Goal: Task Accomplishment & Management: Manage account settings

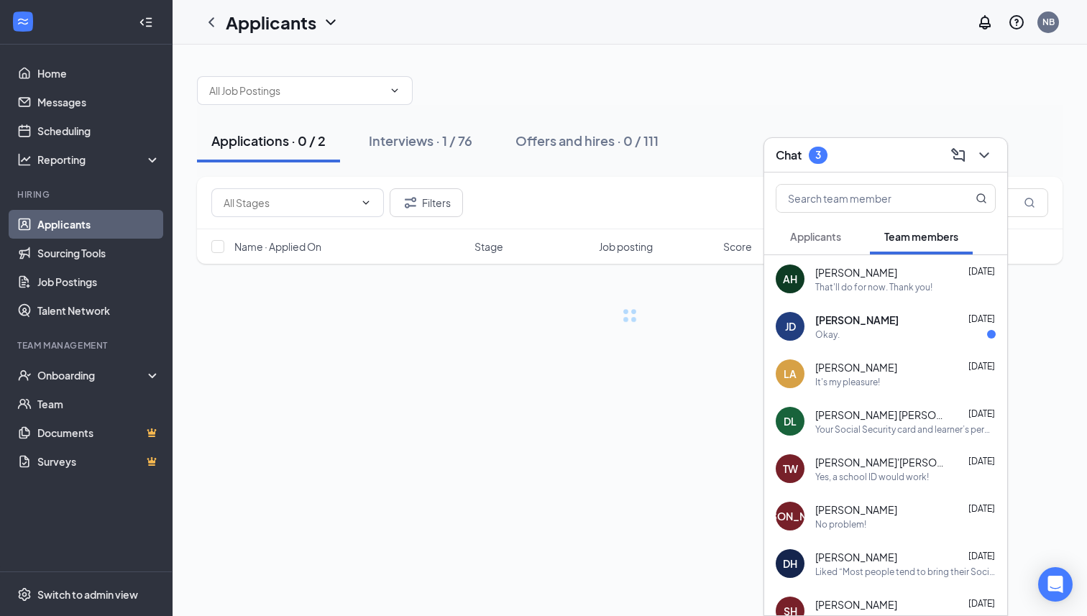
click at [854, 331] on div "Okay." at bounding box center [905, 335] width 180 height 12
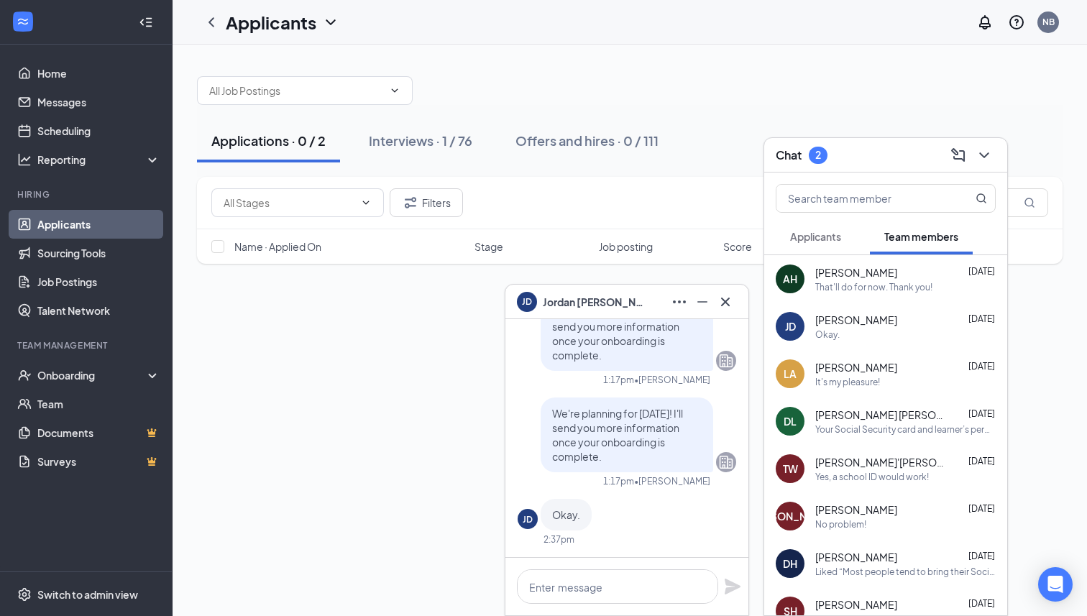
click at [731, 311] on button at bounding box center [725, 301] width 23 height 23
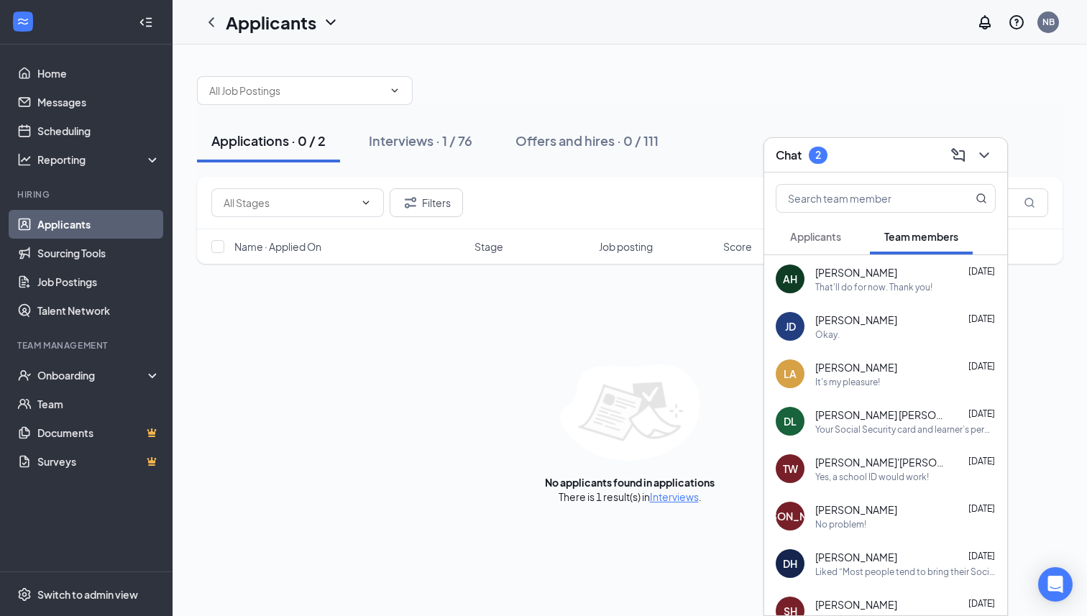
click at [838, 244] on button "Applicants" at bounding box center [816, 237] width 80 height 36
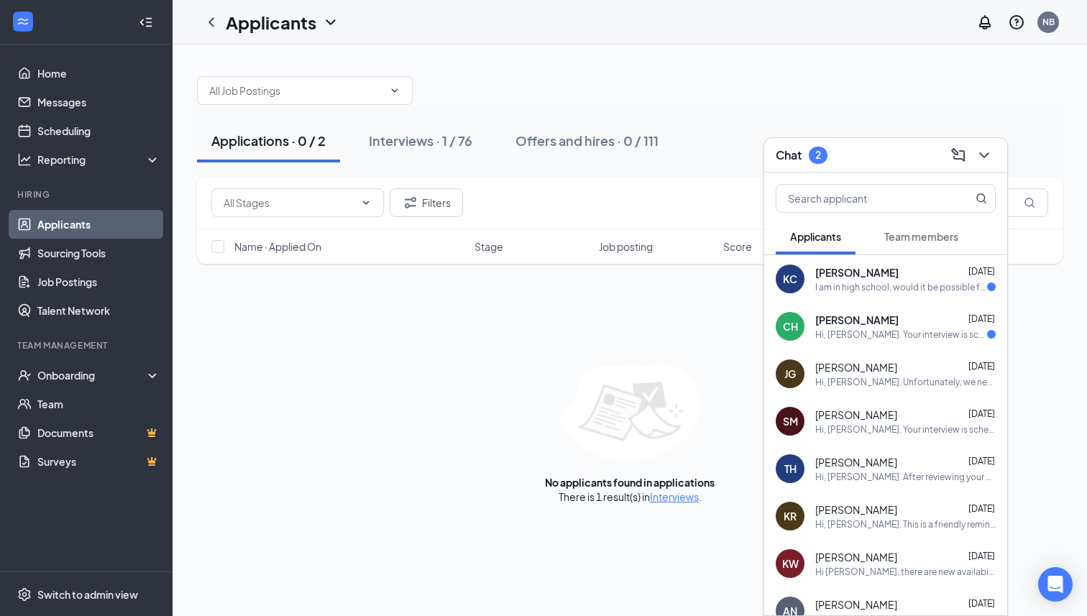
click at [916, 235] on span "Team members" at bounding box center [921, 236] width 74 height 13
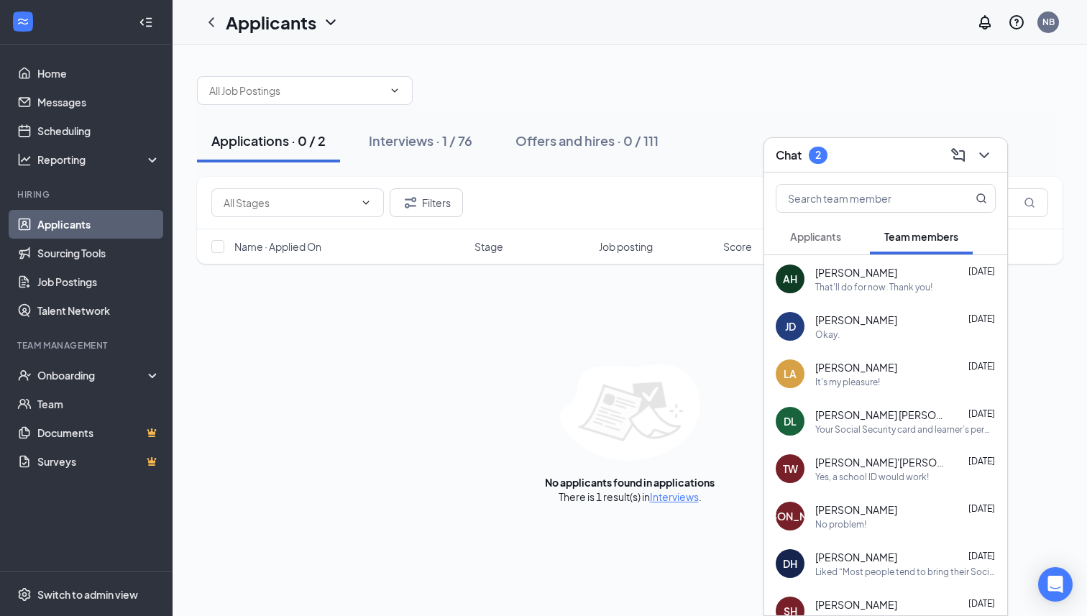
click at [824, 390] on div "LA [PERSON_NAME] [DATE] It's my pleasure!" at bounding box center [885, 373] width 243 height 47
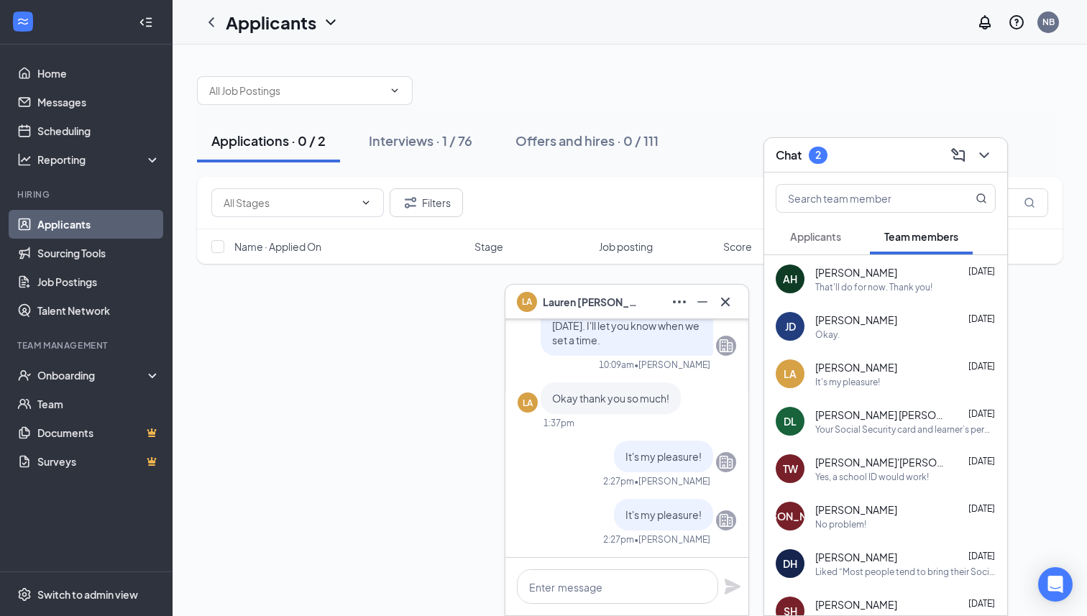
click at [841, 424] on div "Your Social Security card and learner’s permit will be just fine. Thank you!" at bounding box center [905, 430] width 180 height 12
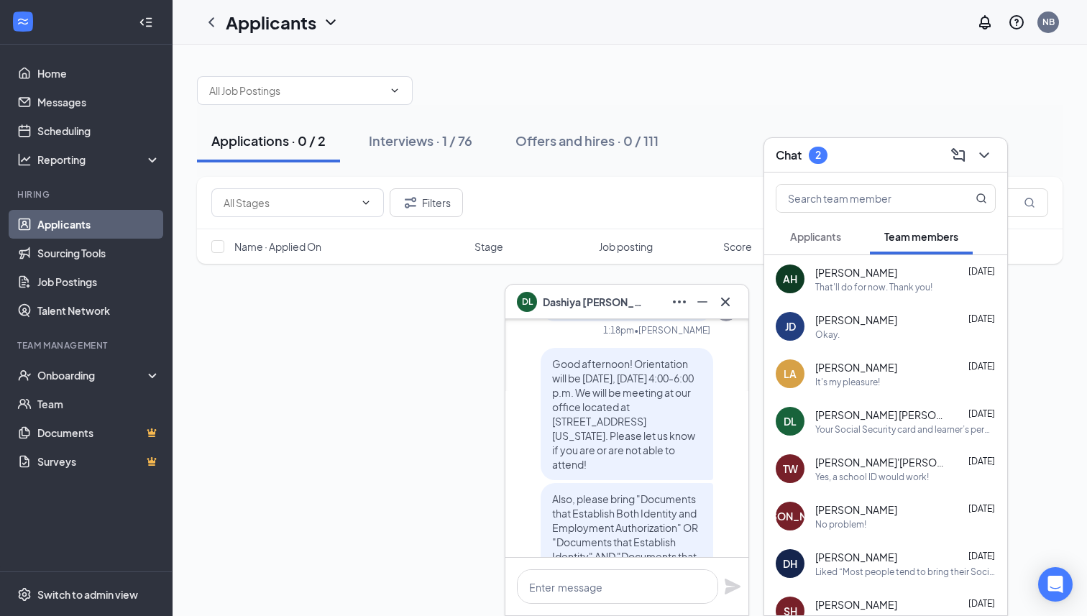
scroll to position [-478, 0]
drag, startPoint x: 553, startPoint y: 350, endPoint x: 596, endPoint y: 449, distance: 108.2
click at [596, 449] on p "Good afternoon! Orientation will be [DATE], [DATE] 4:00-6:00 p.m. We will be me…" at bounding box center [627, 418] width 150 height 115
copy span "Good afternoon! Orientation will be [DATE], [DATE] 4:00-6:00 p.m. We will be me…"
click at [873, 391] on div "LA [PERSON_NAME] [DATE] It's my pleasure!" at bounding box center [885, 373] width 243 height 47
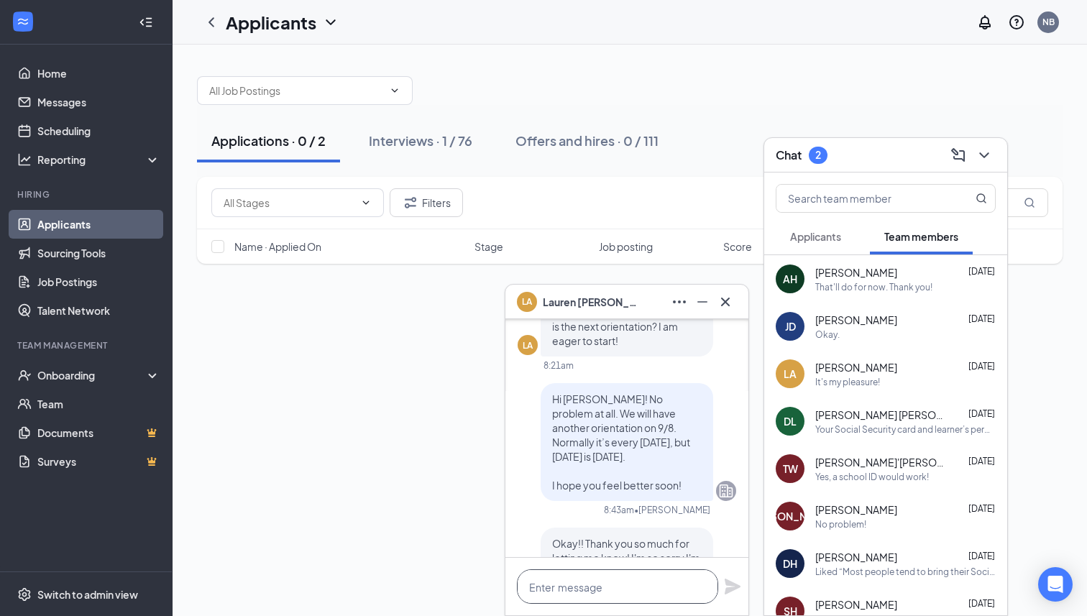
click at [563, 588] on textarea at bounding box center [617, 586] width 201 height 35
paste textarea "Good afternoon! Orientation will be [DATE], [DATE] 4:00-6:00 p.m. We will be me…"
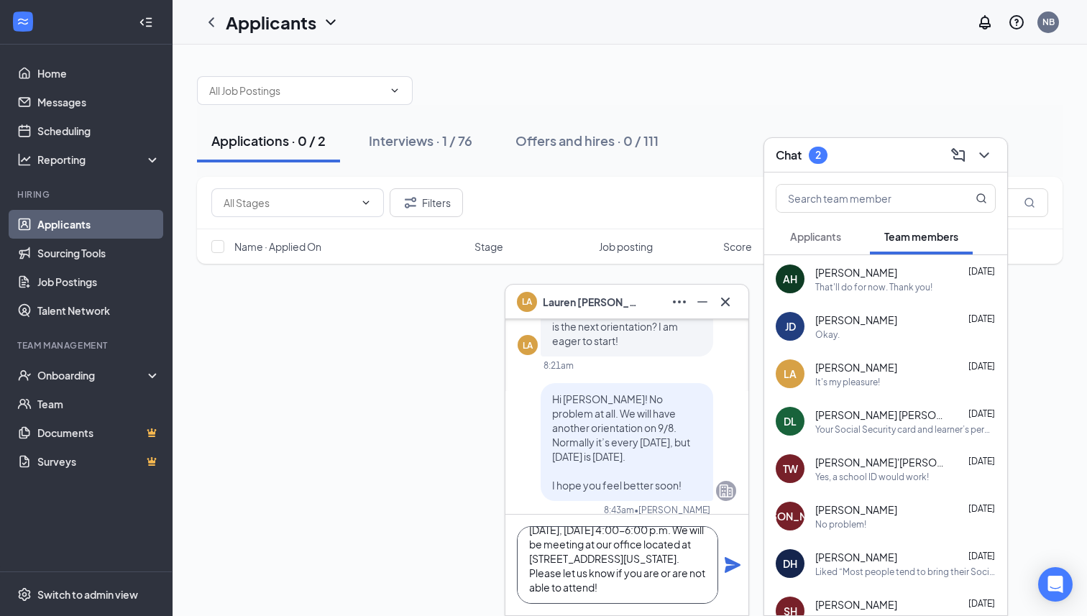
scroll to position [0, 0]
click at [574, 548] on textarea "Good afternoon! Orientation will be [DATE], [DATE] 4:00-6:00 p.m. We will be me…" at bounding box center [617, 565] width 201 height 78
click at [604, 559] on textarea "Good morning! Orientation will be [DATE], [DATE] 4:00-6:00 p.m. We will be meet…" at bounding box center [617, 565] width 201 height 78
click at [557, 557] on textarea "Good morning! Orientation will be [DATE], [DATE] 4:00-6:00 p.m. We will be meet…" at bounding box center [617, 565] width 201 height 78
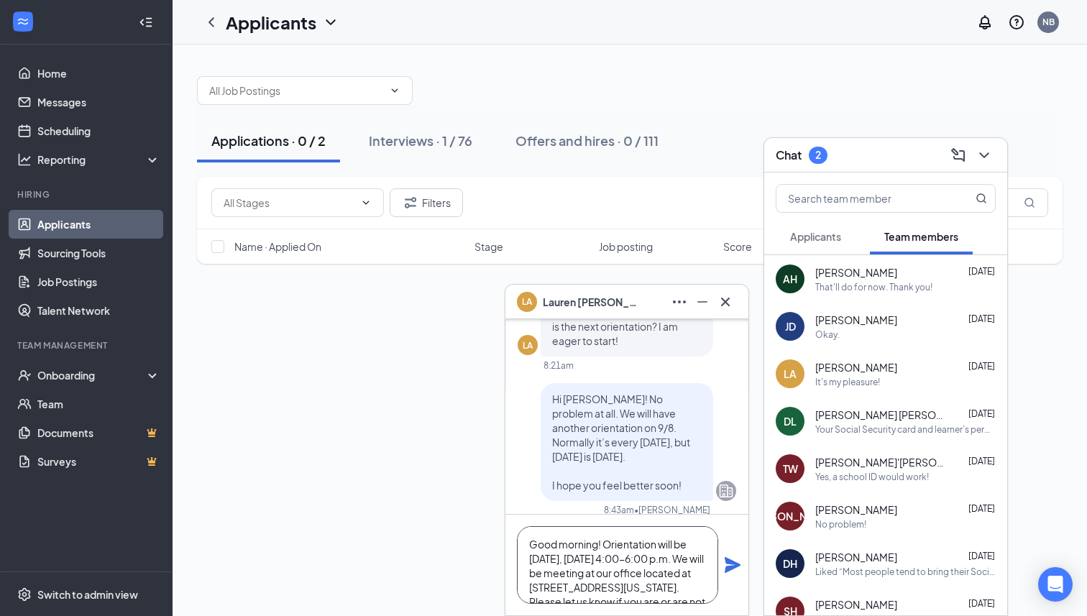
click at [557, 557] on textarea "Good morning! Orientation will be [DATE], [DATE] 4:00-6:00 p.m. We will be meet…" at bounding box center [617, 565] width 201 height 78
click at [582, 564] on textarea "Good morning! Orientation will be [DATE] 4:00-6:00 p.m. We will be meeting at o…" at bounding box center [617, 565] width 201 height 78
click at [641, 563] on textarea "Good morning! Orientation will be [DATE] 4:00-6:00 p.m. We will be meeting at o…" at bounding box center [617, 565] width 201 height 78
click at [687, 559] on textarea "Good morning! Orientation will be [DATE] 4:00-6:00 p.m. We will be meeting at o…" at bounding box center [617, 565] width 201 height 78
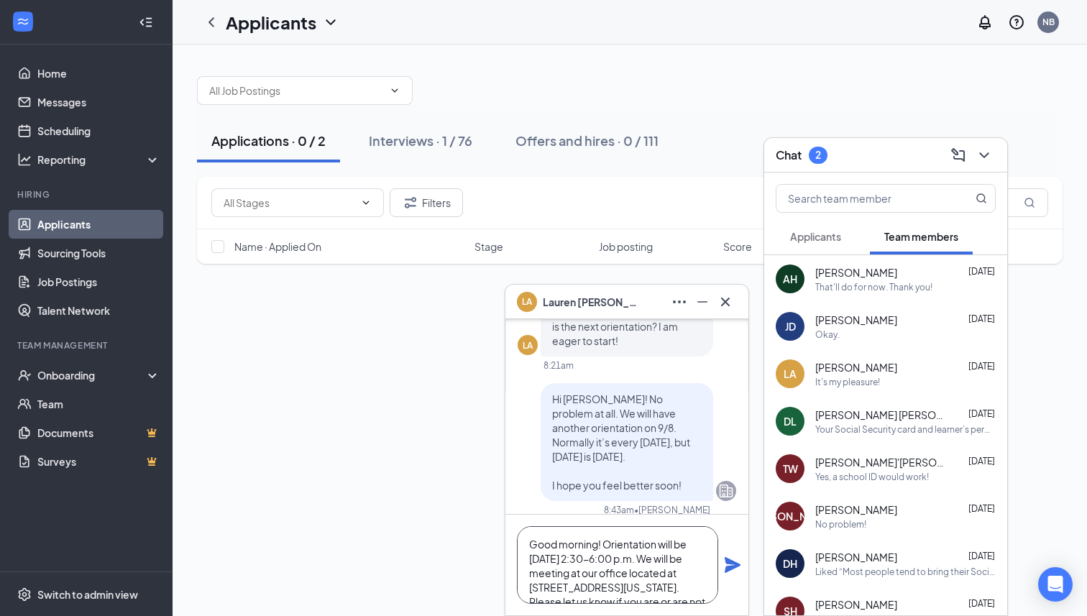
drag, startPoint x: 532, startPoint y: 572, endPoint x: 544, endPoint y: 573, distance: 11.5
click at [544, 573] on textarea "Good morning! Orientation will be [DATE] 2:30-6:00 p.m. We will be meeting at o…" at bounding box center [617, 565] width 201 height 78
click at [559, 574] on textarea "Good morning! Orientation will be [DATE] 2:30-6:00 p.m. We will be meeting at o…" at bounding box center [617, 565] width 201 height 78
type textarea "Good morning! Orientation will be [DATE] 2:30-4:30 p.m. We will be meeting at o…"
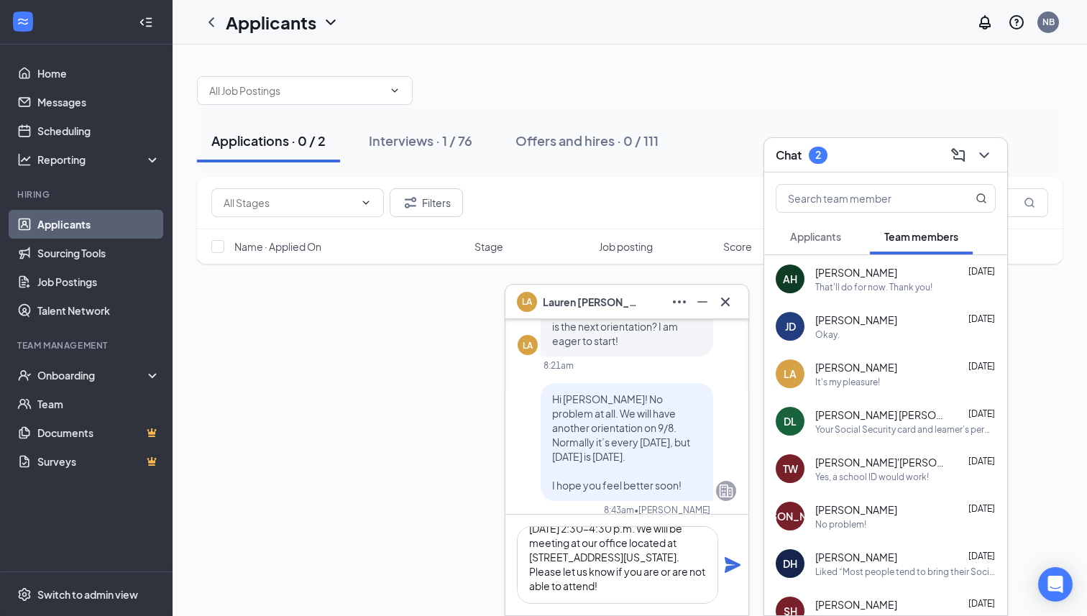
click at [732, 569] on icon "Plane" at bounding box center [732, 565] width 17 height 17
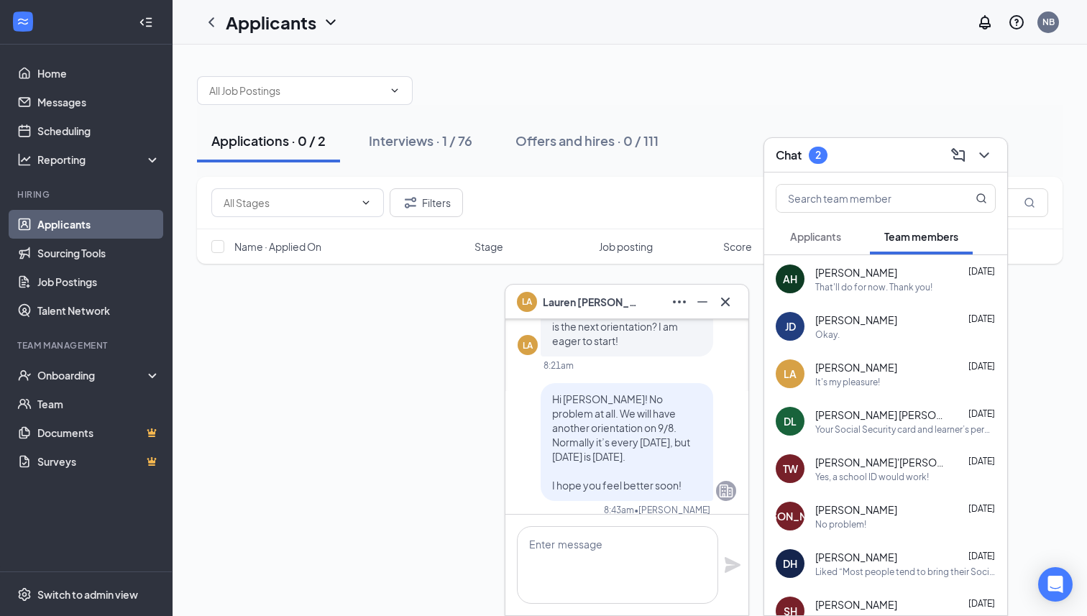
scroll to position [0, 0]
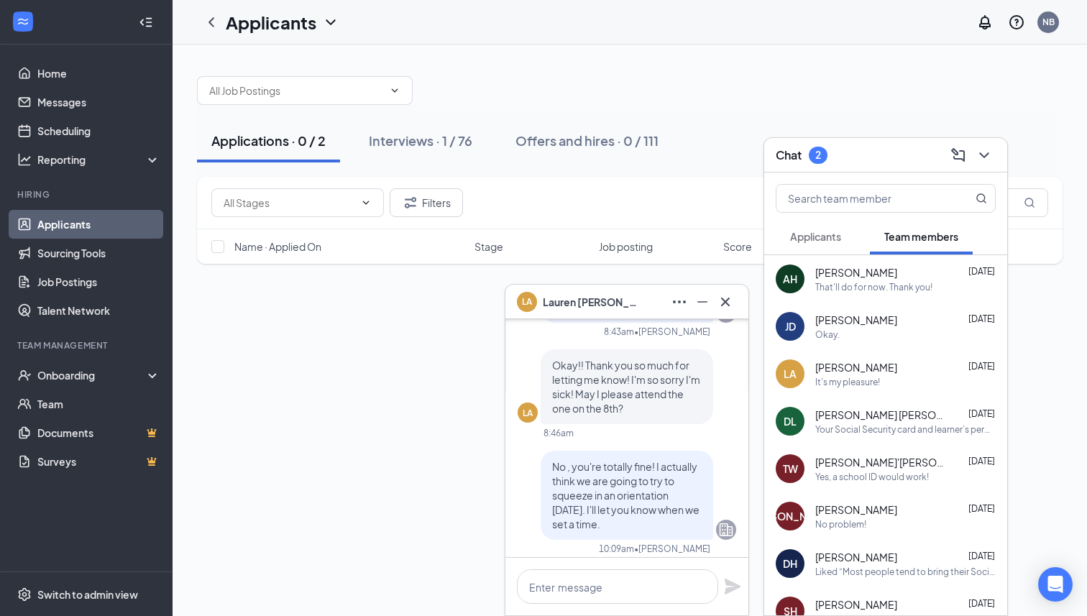
click at [848, 418] on span "[PERSON_NAME] [PERSON_NAME]" at bounding box center [879, 415] width 129 height 14
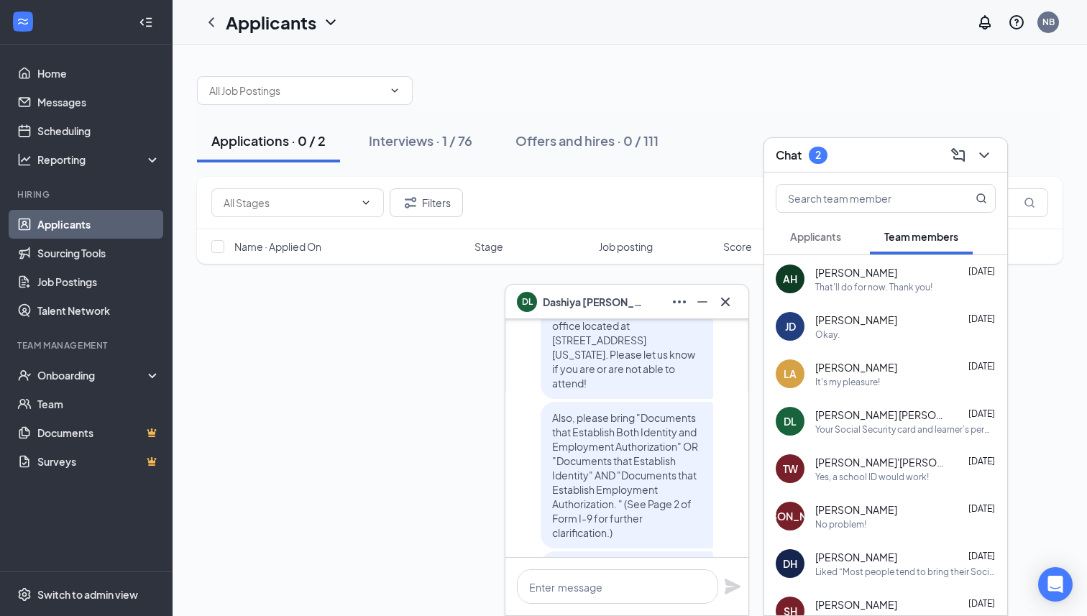
scroll to position [-360, 0]
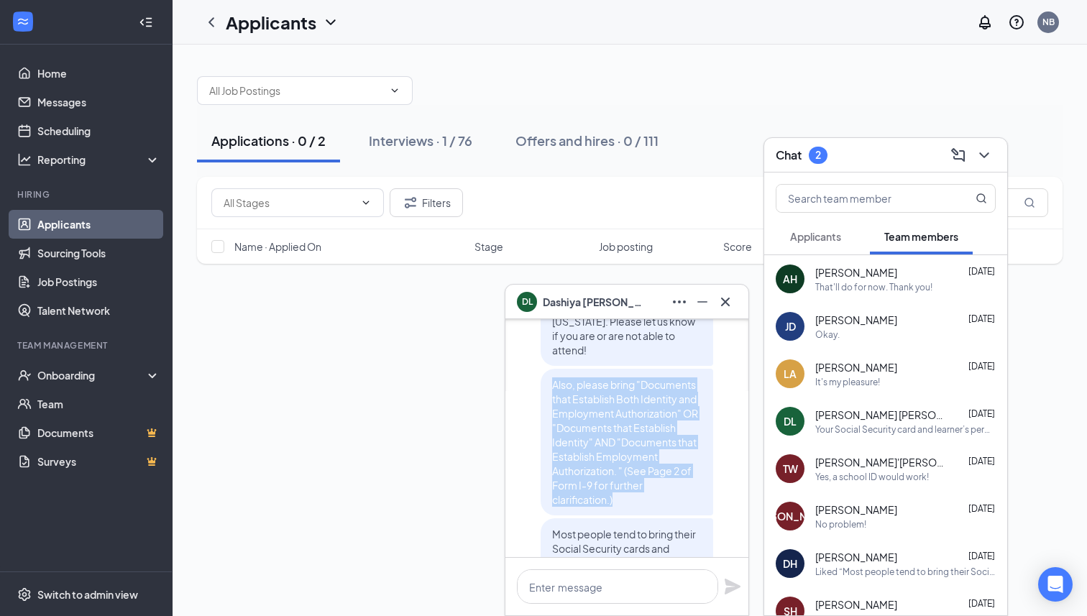
drag, startPoint x: 549, startPoint y: 370, endPoint x: 623, endPoint y: 482, distance: 135.4
click at [623, 482] on div "Also, please bring "Documents that Establish Both Identity and Employment Autho…" at bounding box center [627, 442] width 173 height 147
copy span "Also, please bring "Documents that Establish Both Identity and Employment Autho…"
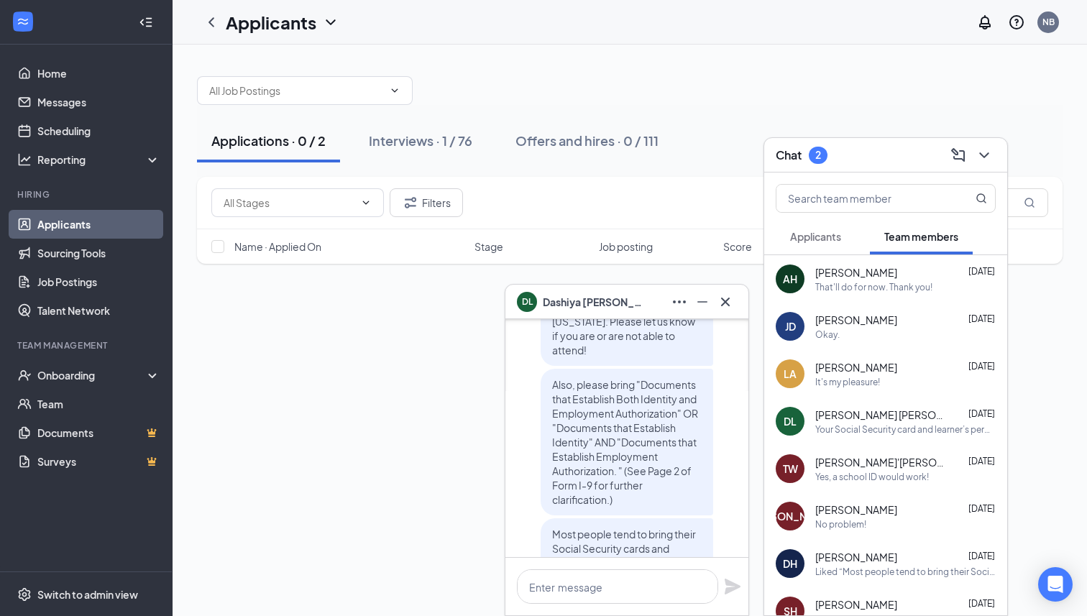
click at [838, 379] on div "It's my pleasure!" at bounding box center [847, 382] width 65 height 12
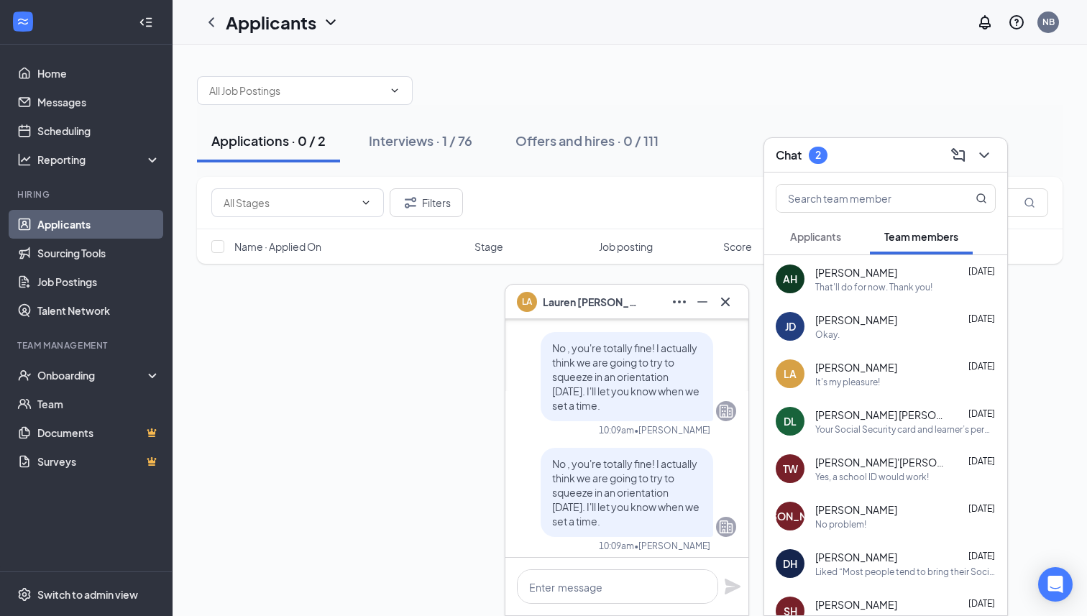
scroll to position [-893, 0]
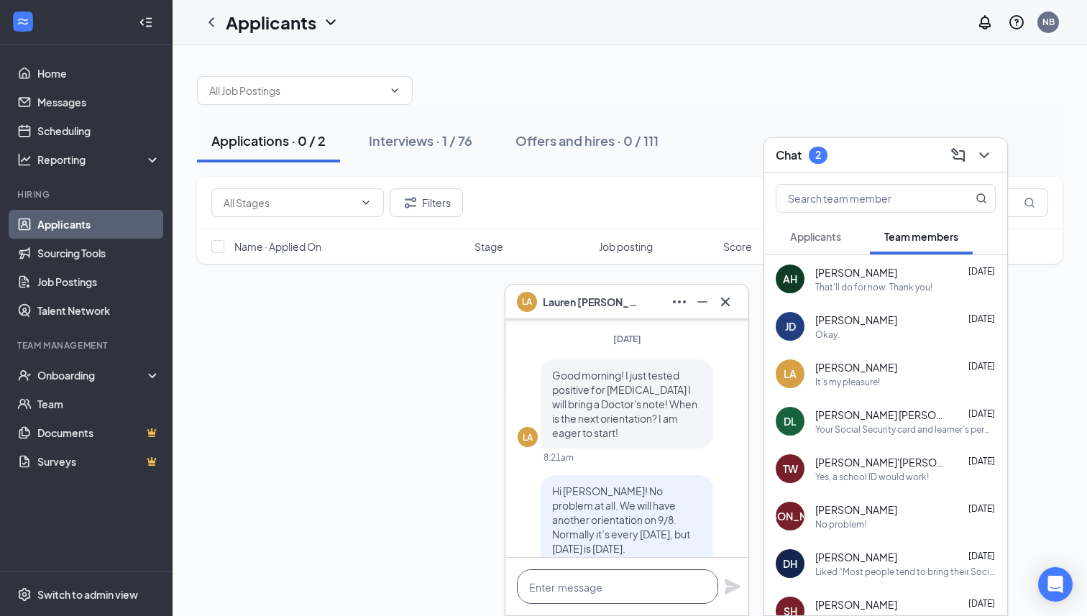
click at [616, 595] on textarea at bounding box center [617, 586] width 201 height 35
paste textarea "Also, please bring "Documents that Establish Both Identity and Employment Autho…"
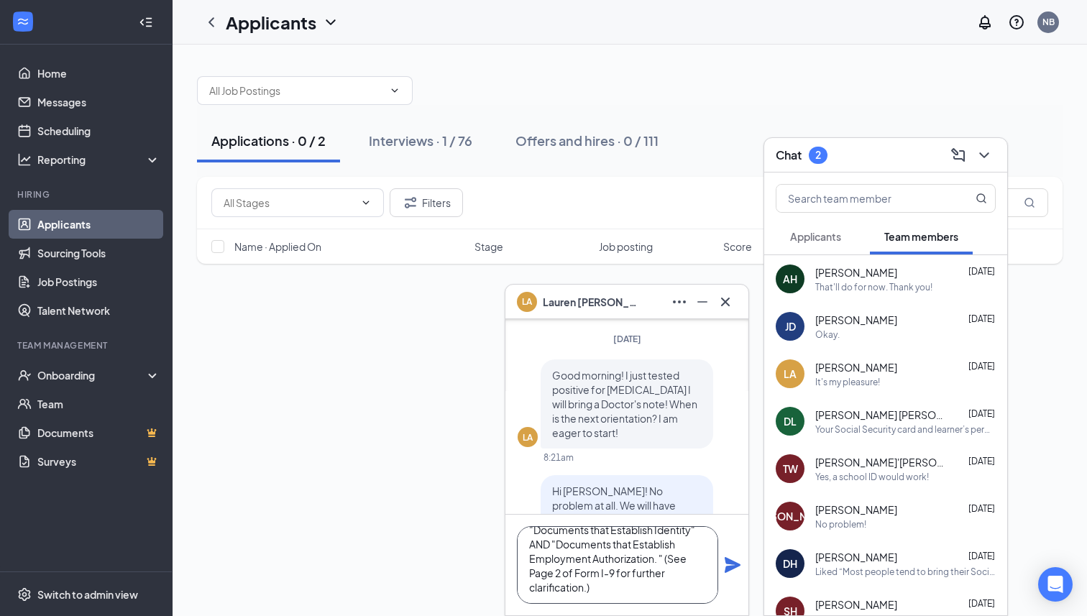
type textarea "Also, please bring "Documents that Establish Both Identity and Employment Autho…"
click at [733, 565] on icon "Plane" at bounding box center [733, 565] width 16 height 16
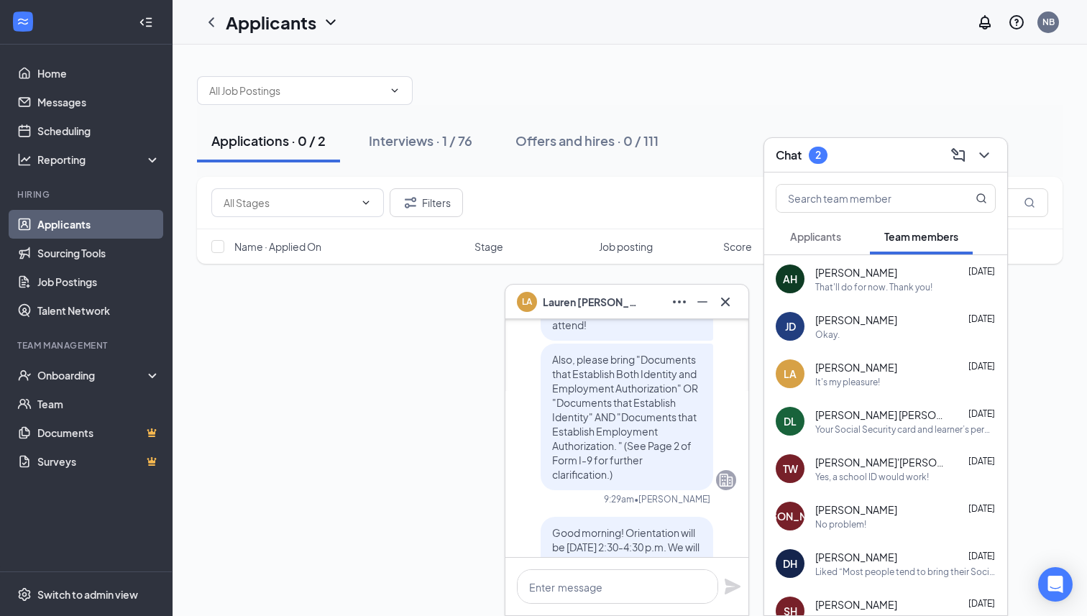
scroll to position [-58, 0]
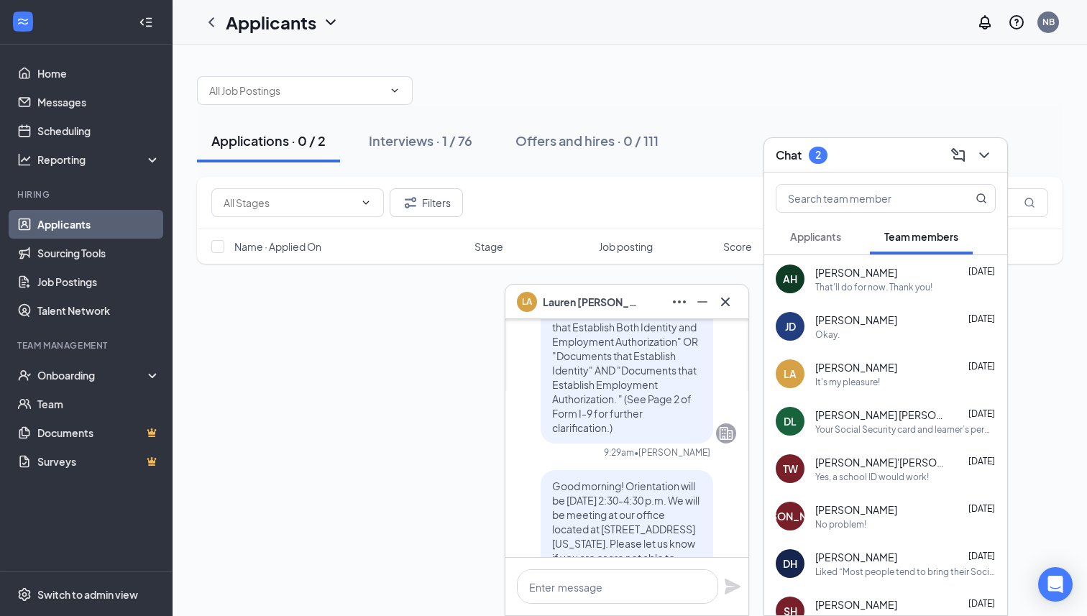
click at [878, 421] on div "[PERSON_NAME] [PERSON_NAME] [DATE] Your Social Security card and learner’s perm…" at bounding box center [905, 422] width 180 height 28
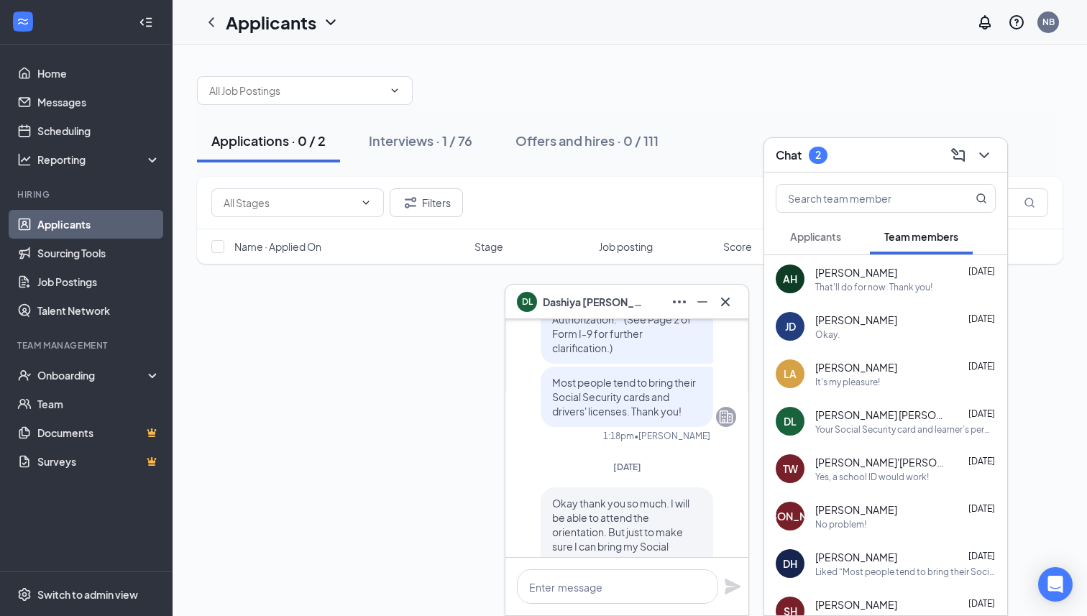
scroll to position [-210, 0]
drag, startPoint x: 552, startPoint y: 370, endPoint x: 701, endPoint y: 402, distance: 153.0
click at [701, 402] on p "Most people tend to bring their Social Security cards and drivers' licenses. Th…" at bounding box center [627, 399] width 150 height 43
copy span "Most people tend to bring their Social Security cards and drivers' licenses. Th…"
click at [824, 381] on div "It's my pleasure!" at bounding box center [847, 382] width 65 height 12
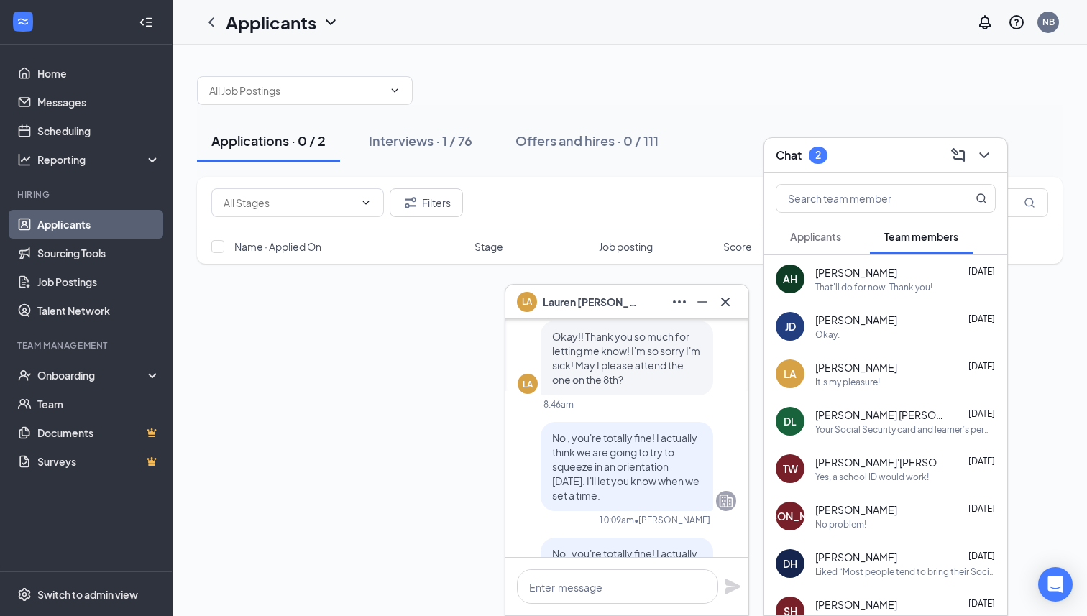
scroll to position [-1043, 0]
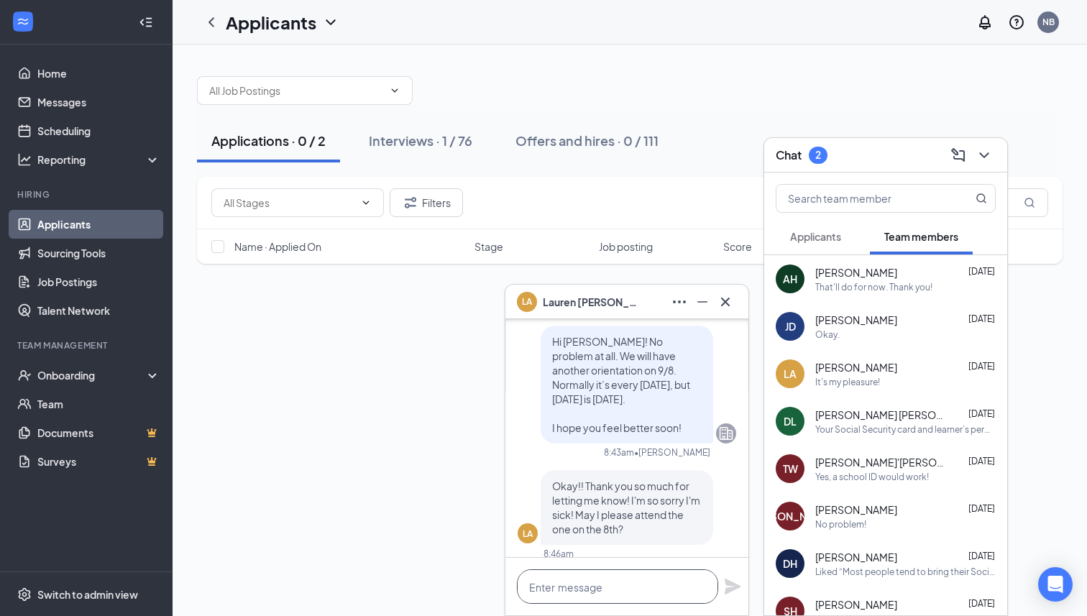
click at [599, 592] on textarea at bounding box center [617, 586] width 201 height 35
paste textarea "Most people tend to bring their Social Security cards and drivers' licenses. Th…"
type textarea "Most people tend to bring their Social Security cards and drivers' licenses. Th…"
click at [736, 569] on icon "Plane" at bounding box center [732, 572] width 17 height 17
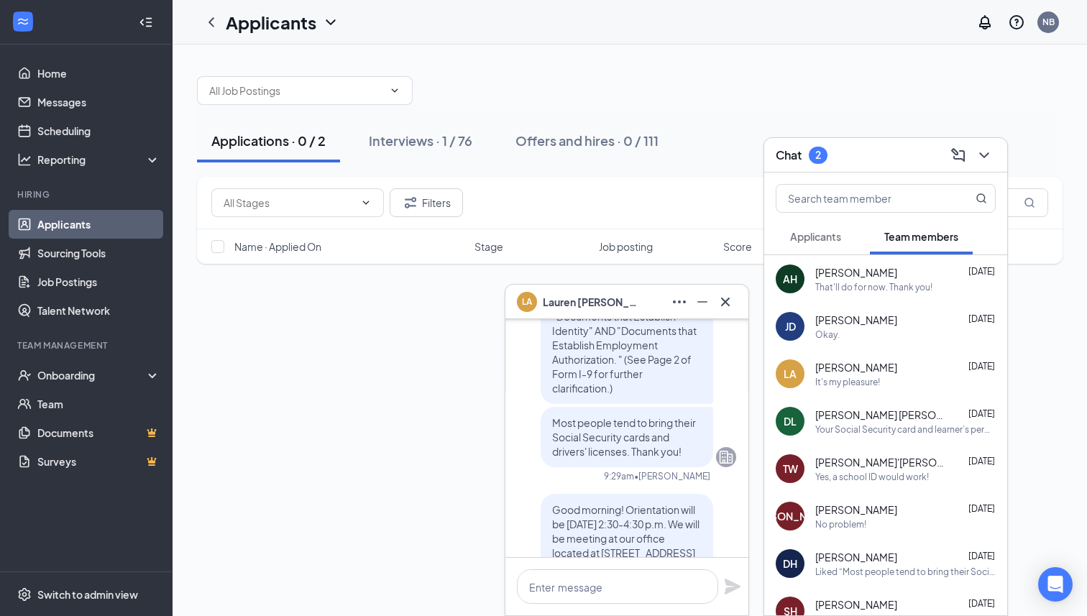
scroll to position [0, 0]
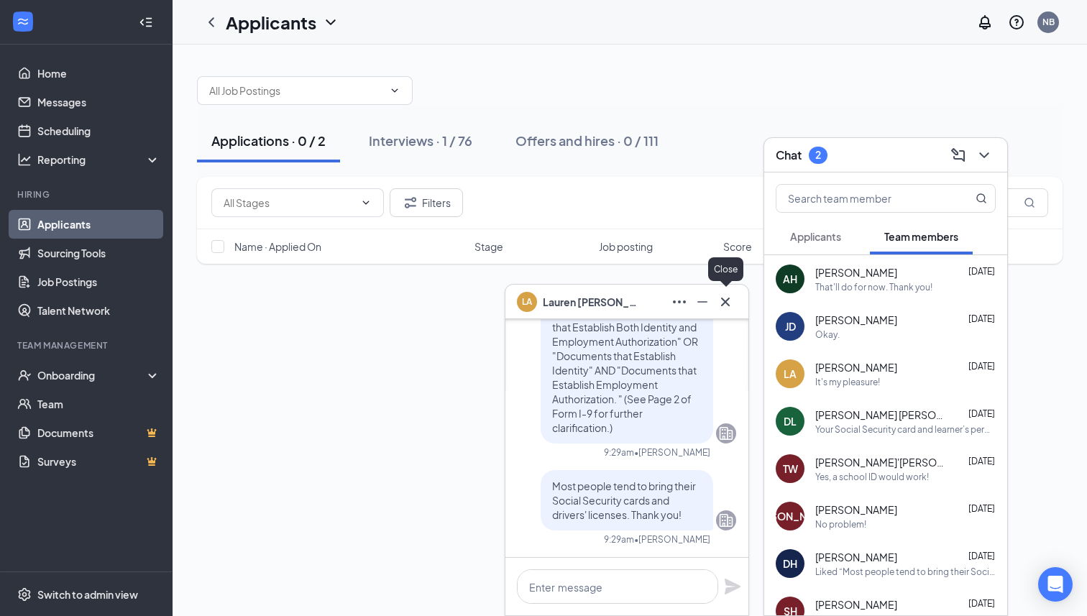
click at [727, 301] on icon "Cross" at bounding box center [725, 301] width 17 height 17
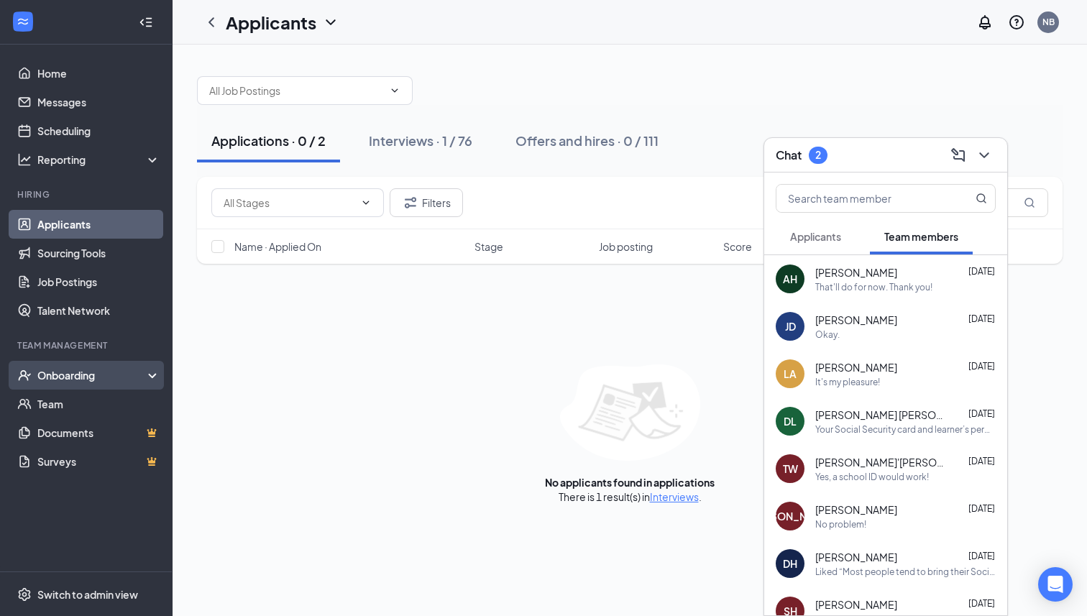
click at [71, 378] on div "Onboarding" at bounding box center [92, 375] width 111 height 14
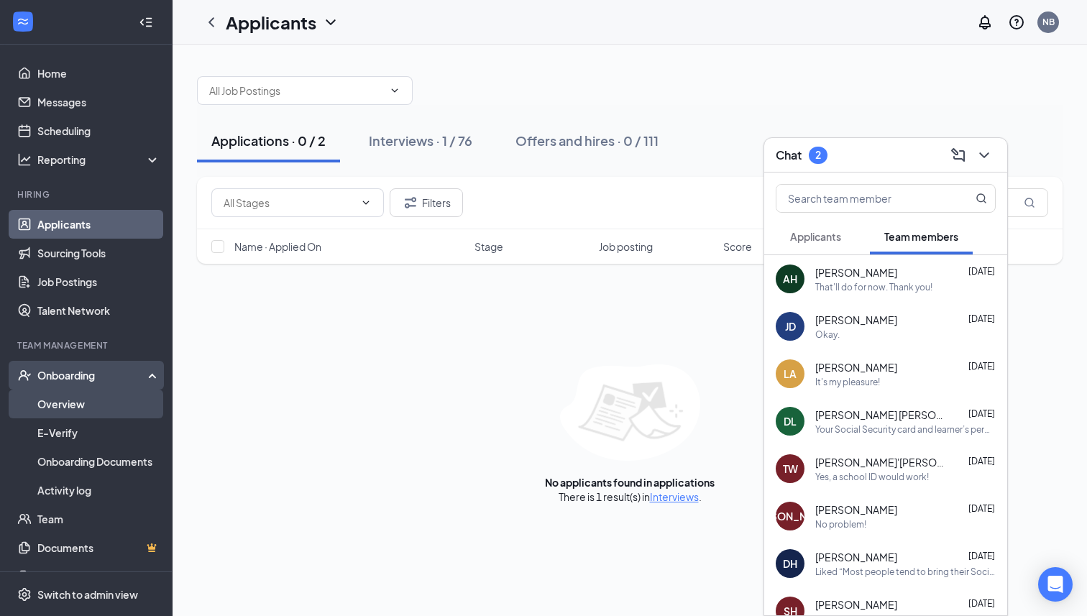
click at [71, 406] on link "Overview" at bounding box center [98, 404] width 123 height 29
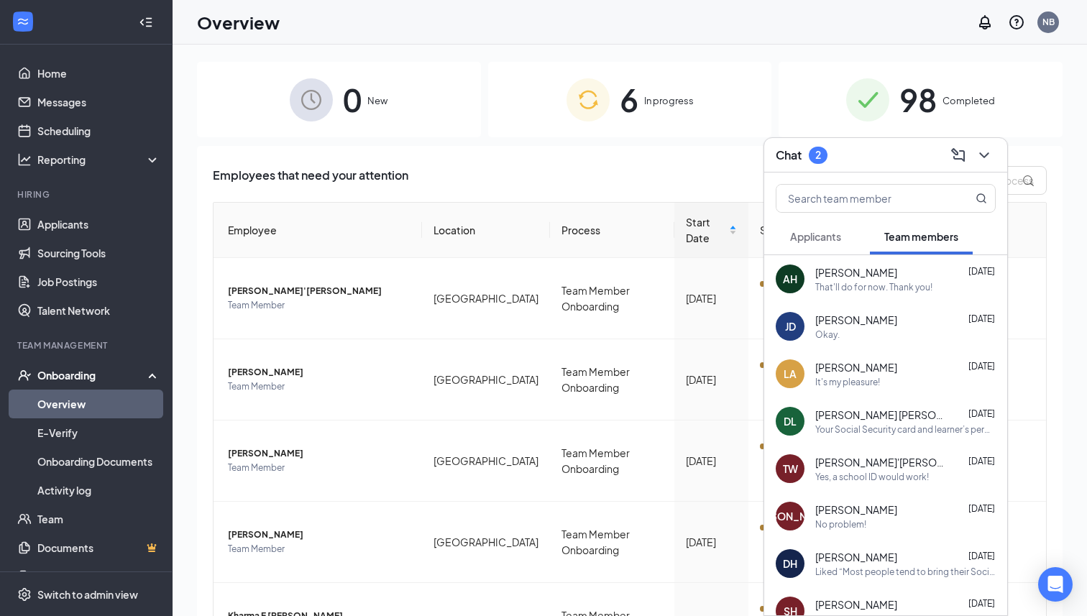
click at [618, 96] on div "6 In progress" at bounding box center [630, 100] width 284 height 76
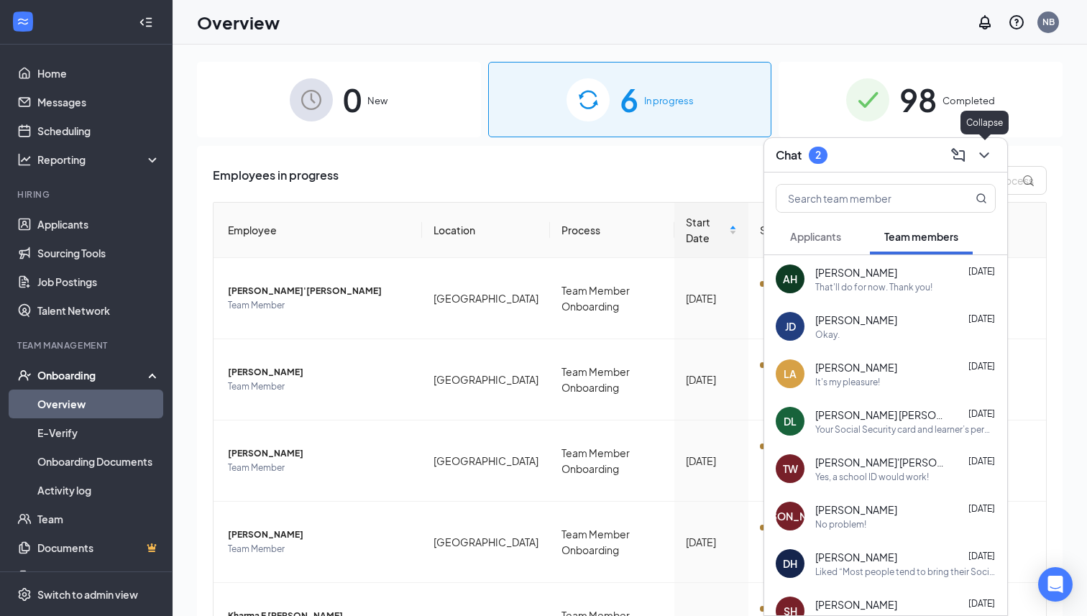
click at [987, 156] on icon "ChevronDown" at bounding box center [984, 155] width 17 height 17
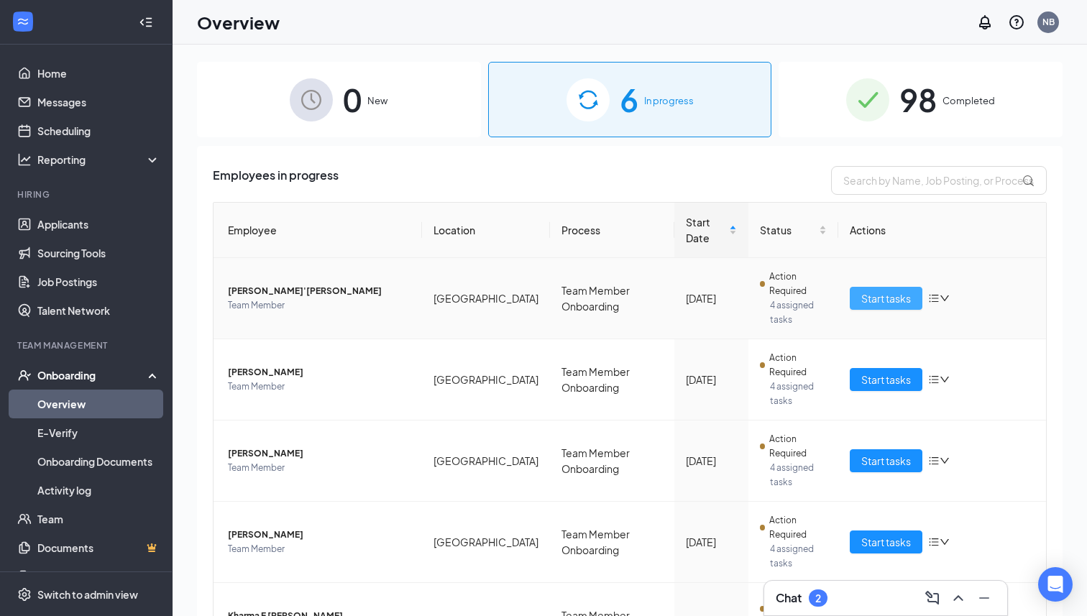
click at [876, 290] on span "Start tasks" at bounding box center [886, 298] width 50 height 16
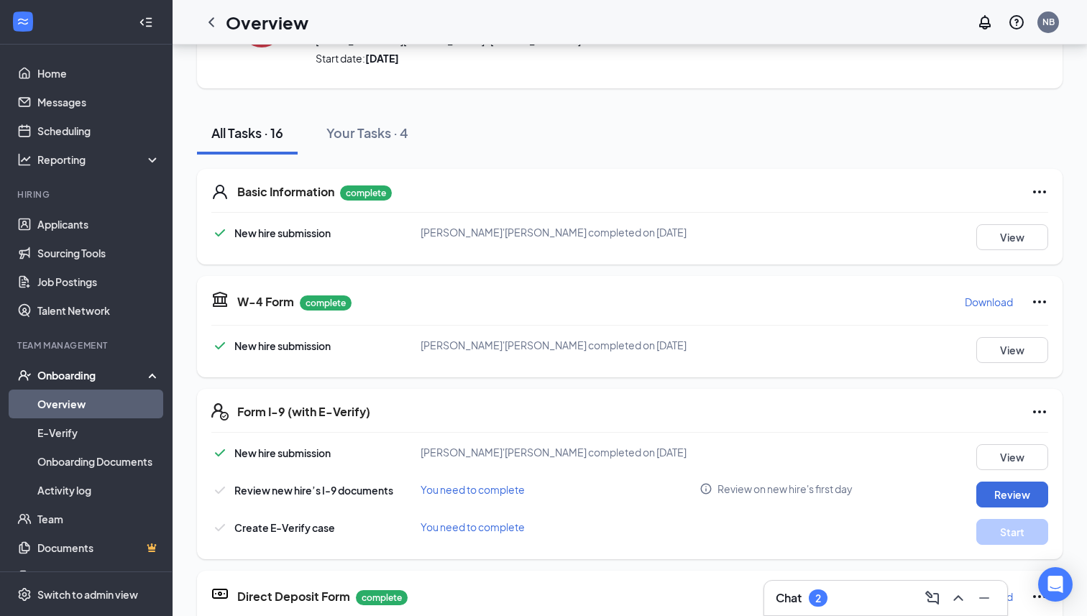
scroll to position [159, 0]
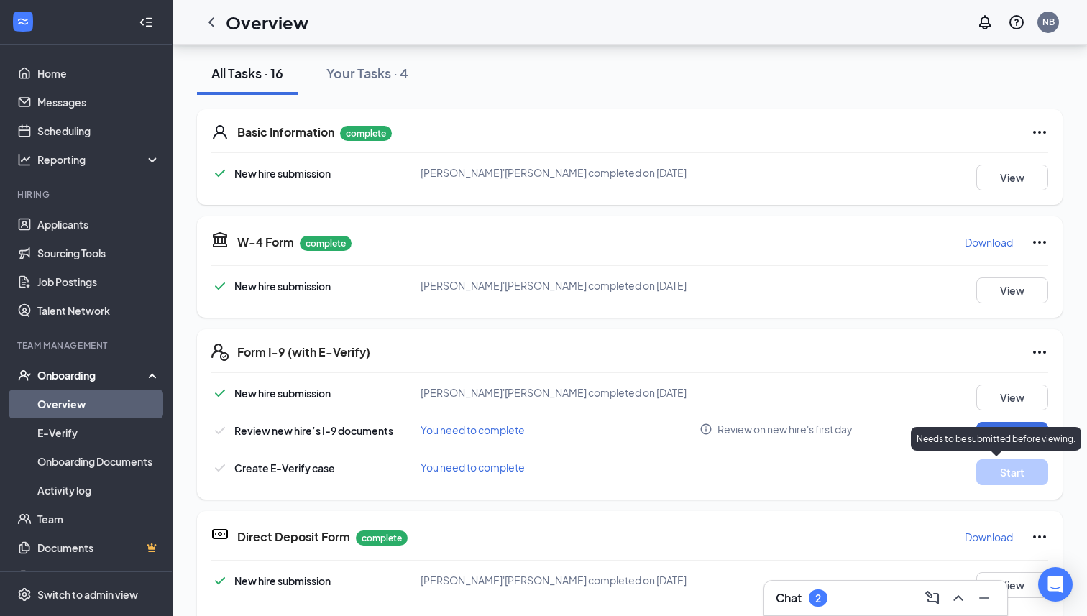
click at [861, 419] on div "New hire submission [PERSON_NAME]'[PERSON_NAME] completed on [DATE] View Review…" at bounding box center [629, 435] width 837 height 101
click at [989, 432] on button "Review" at bounding box center [1012, 435] width 72 height 26
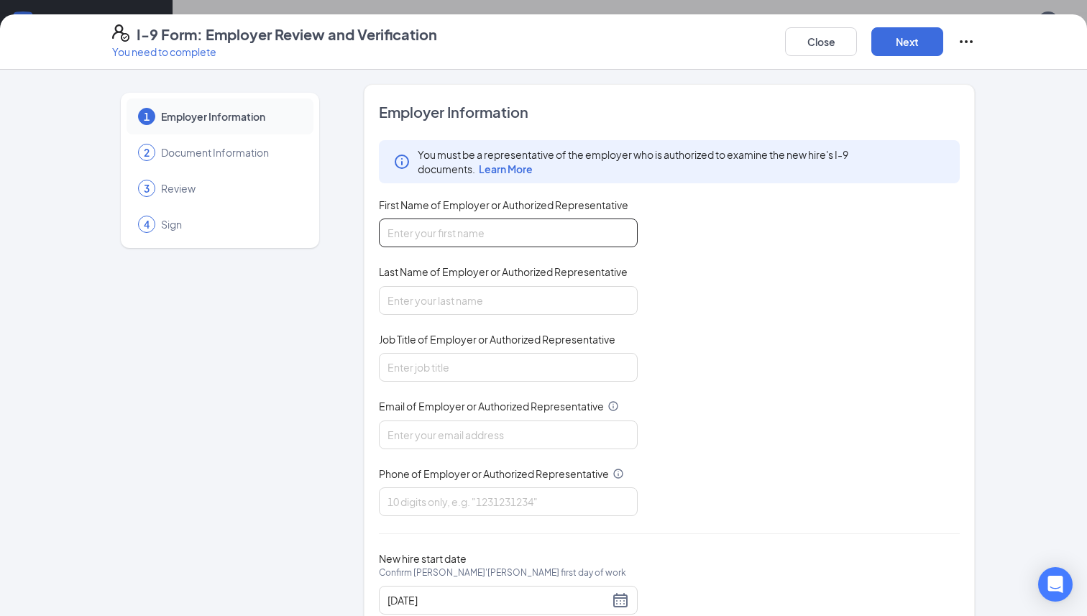
click at [539, 234] on input "First Name of Employer or Authorized Representative" at bounding box center [508, 233] width 259 height 29
click at [490, 290] on input "Last Name of Employer or Authorized Representative" at bounding box center [508, 300] width 259 height 29
click at [495, 244] on input "First Name of Employer or Authorized Representative" at bounding box center [508, 233] width 259 height 29
type input "[PERSON_NAME]"
click at [482, 286] on input "Last Name of Employer or Authorized Representative" at bounding box center [508, 300] width 259 height 29
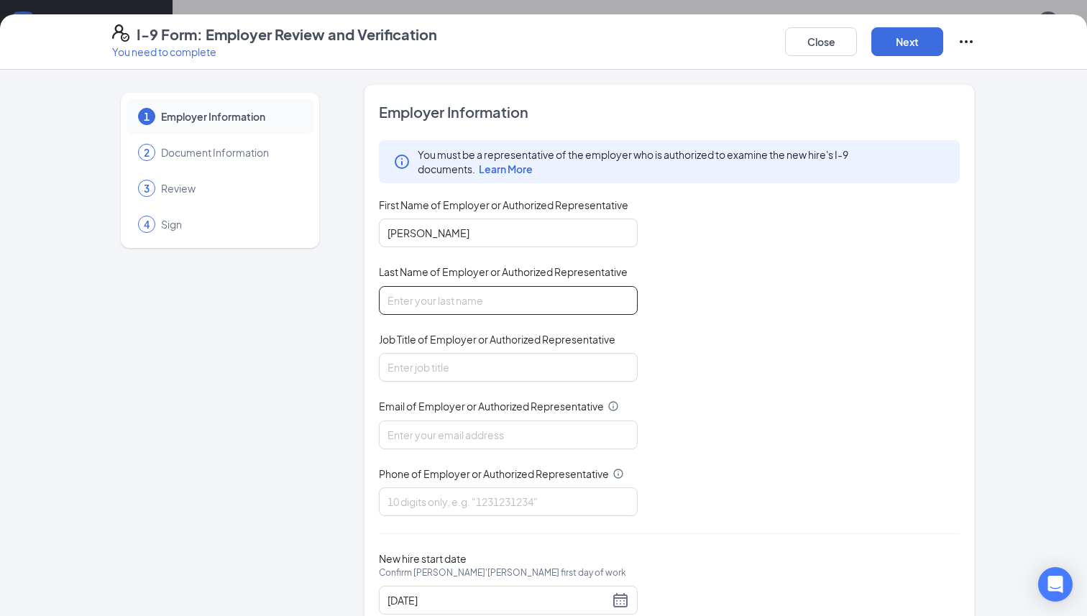
type input "[PERSON_NAME]"
click at [464, 360] on input "Job Title of Employer or Authorized Representative" at bounding box center [508, 367] width 259 height 29
type input "Operator"
click at [461, 441] on input "Email of Employer or Authorized Representative" at bounding box center [508, 435] width 259 height 29
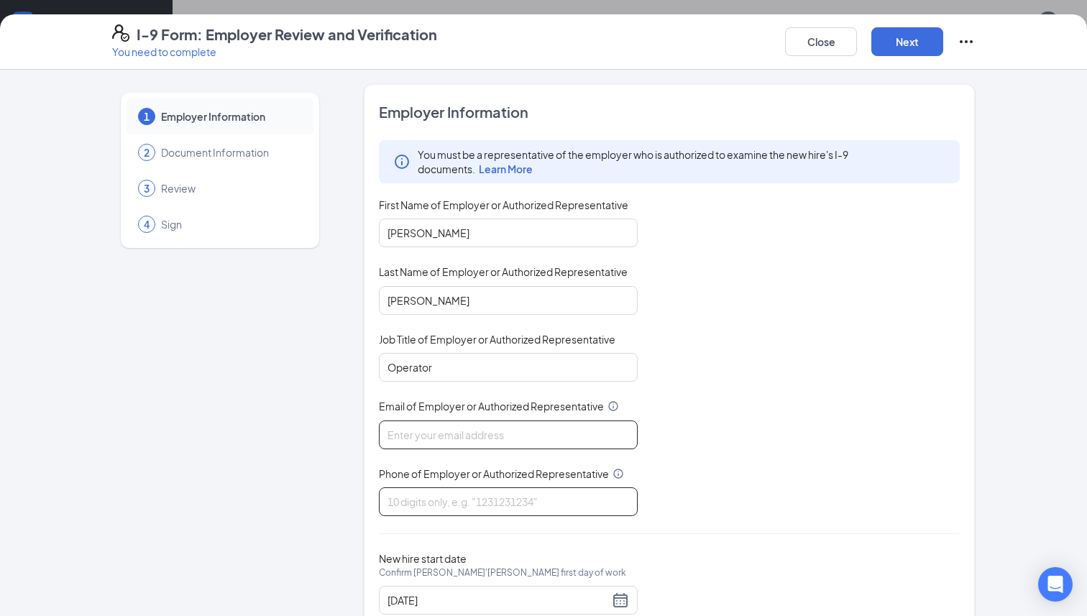
type input "[PERSON_NAME][EMAIL_ADDRESS][PERSON_NAME][DOMAIN_NAME]"
click at [457, 498] on input "Phone of Employer or Authorized Representative" at bounding box center [508, 502] width 259 height 29
type input "2708900042"
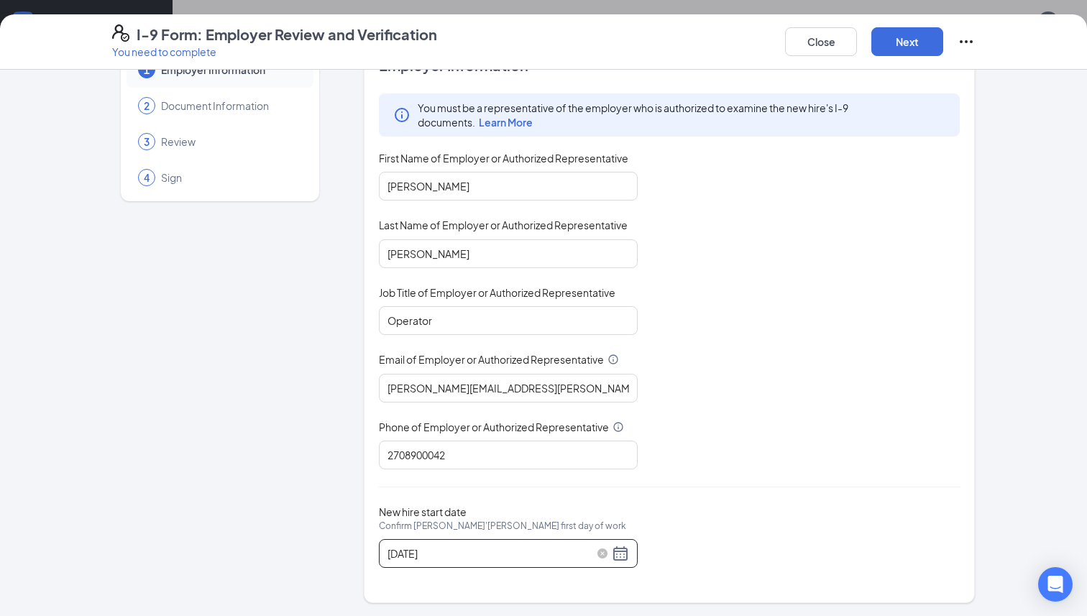
click at [508, 548] on input "[DATE]" at bounding box center [498, 554] width 221 height 16
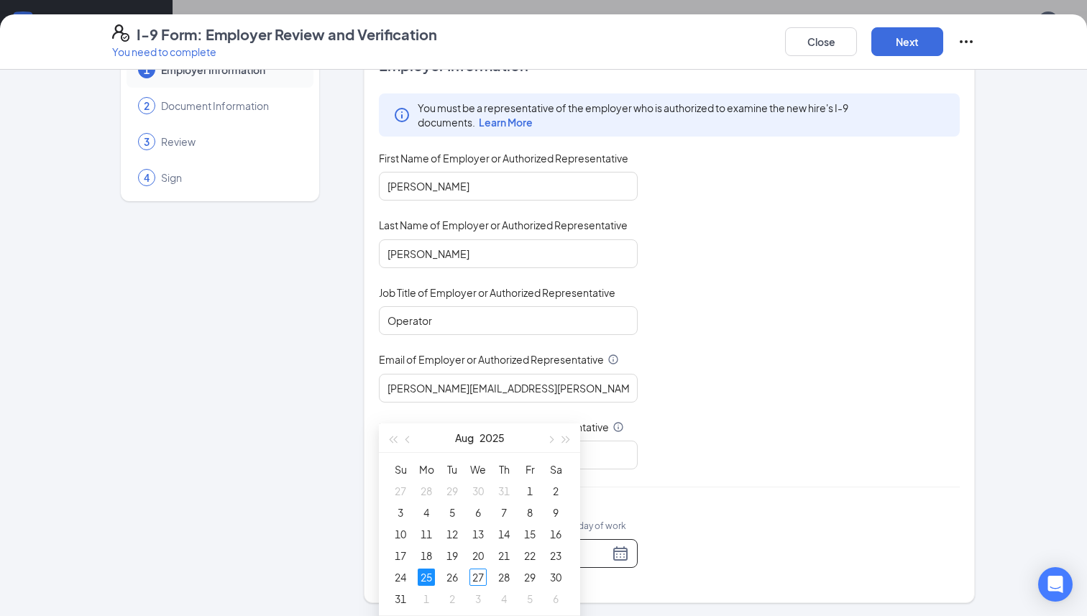
scroll to position [313, 0]
type input "[DATE]"
click at [901, 52] on button "Next" at bounding box center [907, 41] width 72 height 29
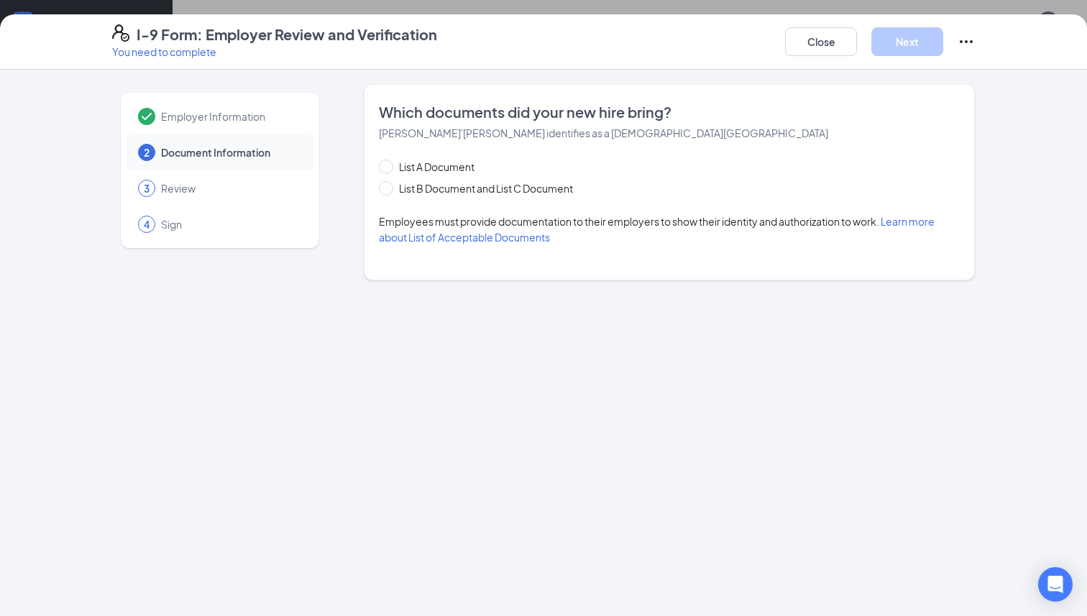
scroll to position [0, 0]
click at [447, 191] on span "List B Document and List C Document" at bounding box center [486, 188] width 186 height 16
click at [389, 191] on input "List B Document and List C Document" at bounding box center [384, 186] width 10 height 10
radio input "true"
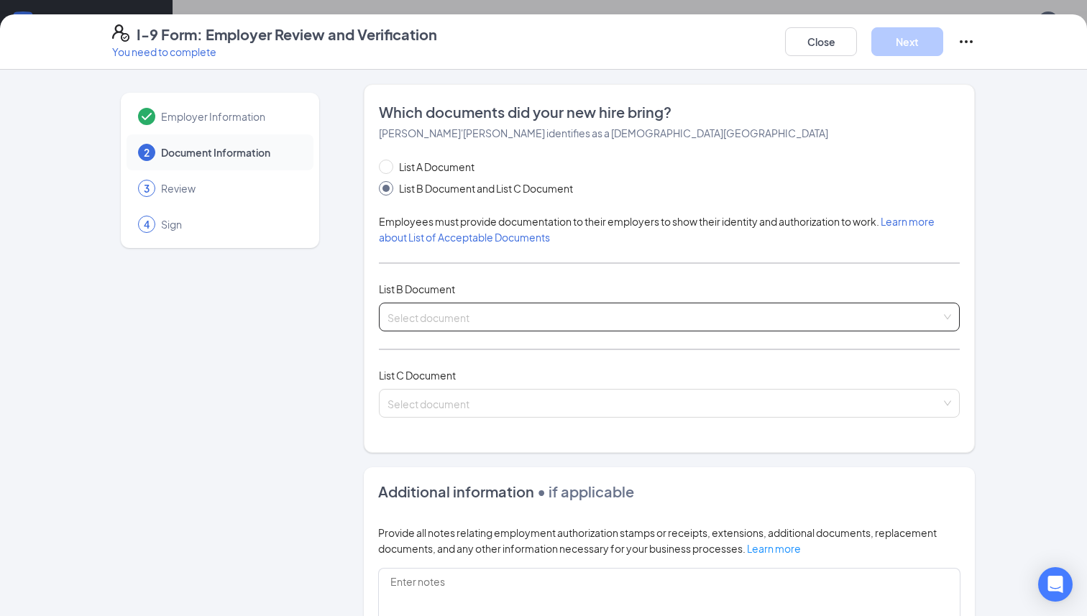
click at [446, 311] on input "search" at bounding box center [665, 314] width 554 height 22
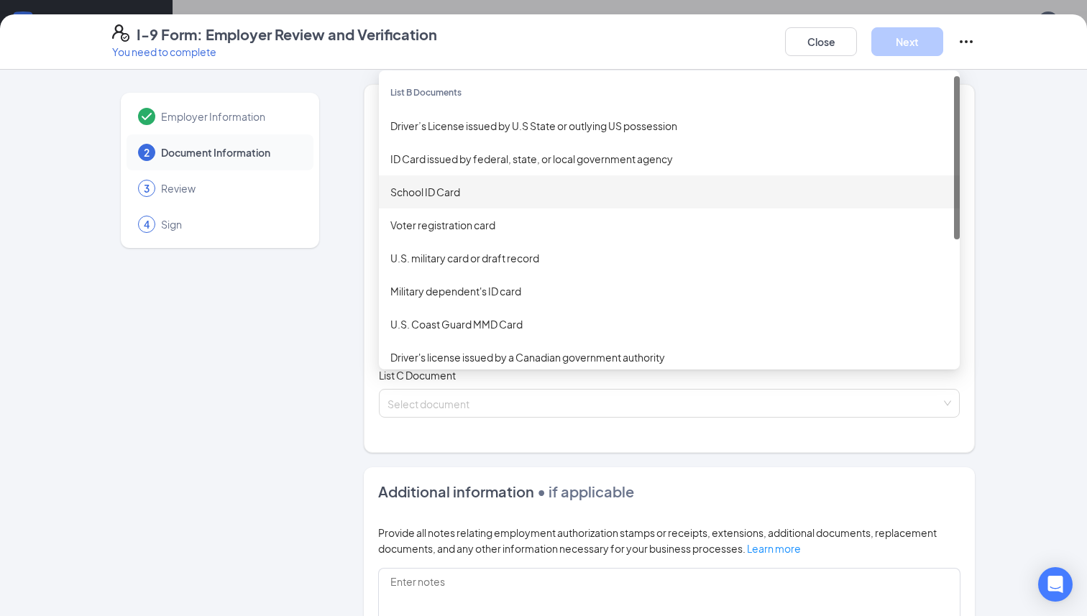
click at [431, 194] on div "School ID Card" at bounding box center [669, 192] width 558 height 16
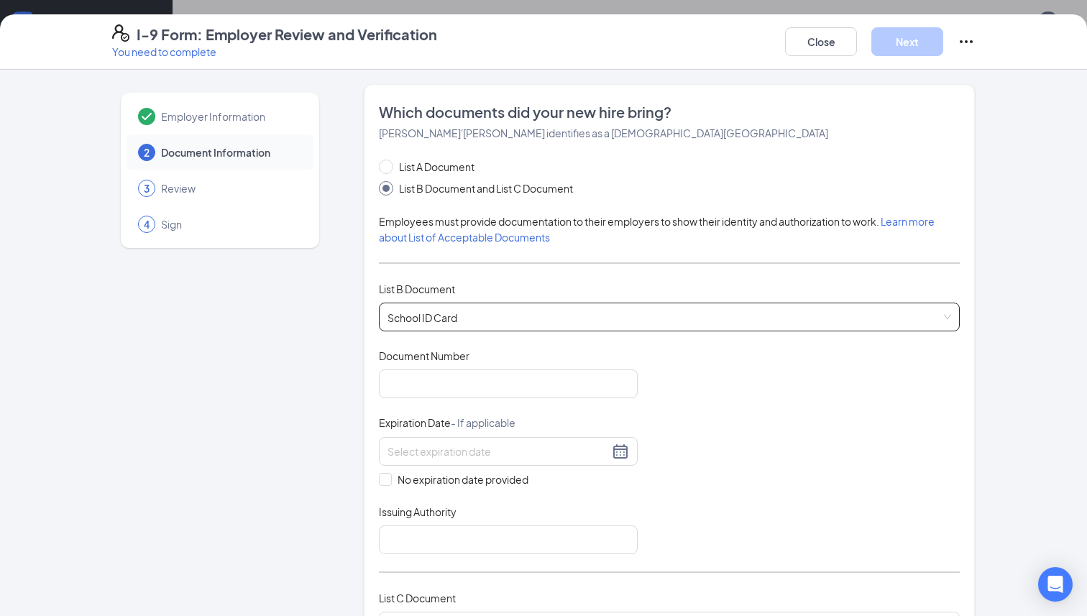
click at [493, 398] on div "Document Title School ID Card Document Number Expiration Date - If applicable N…" at bounding box center [669, 452] width 581 height 206
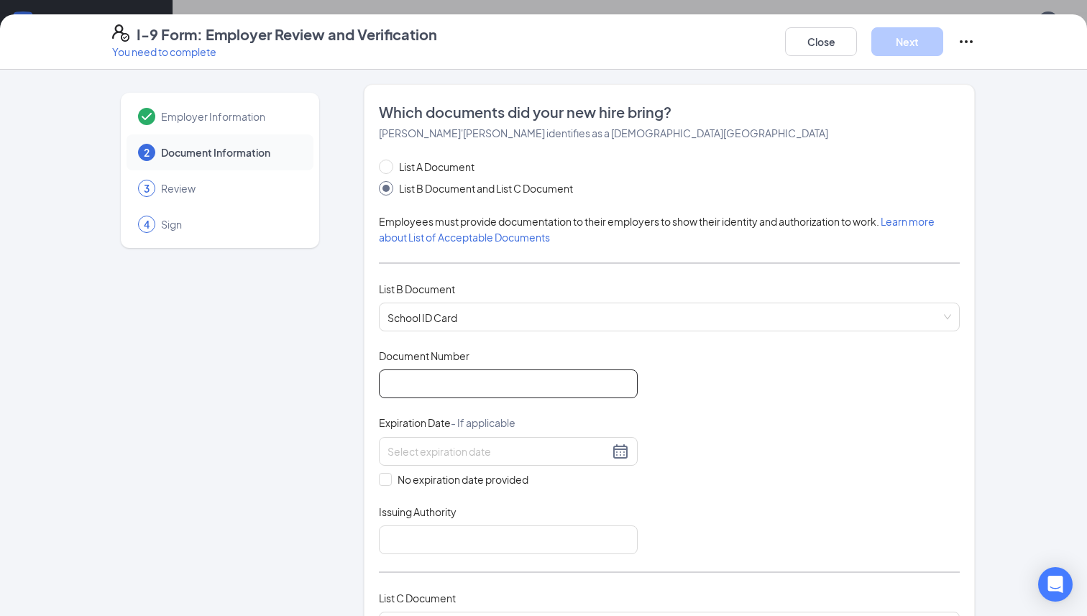
click at [487, 388] on input "Document Number" at bounding box center [508, 384] width 259 height 29
type input "[DATE]-[DATE]"
click at [490, 462] on div at bounding box center [508, 451] width 259 height 29
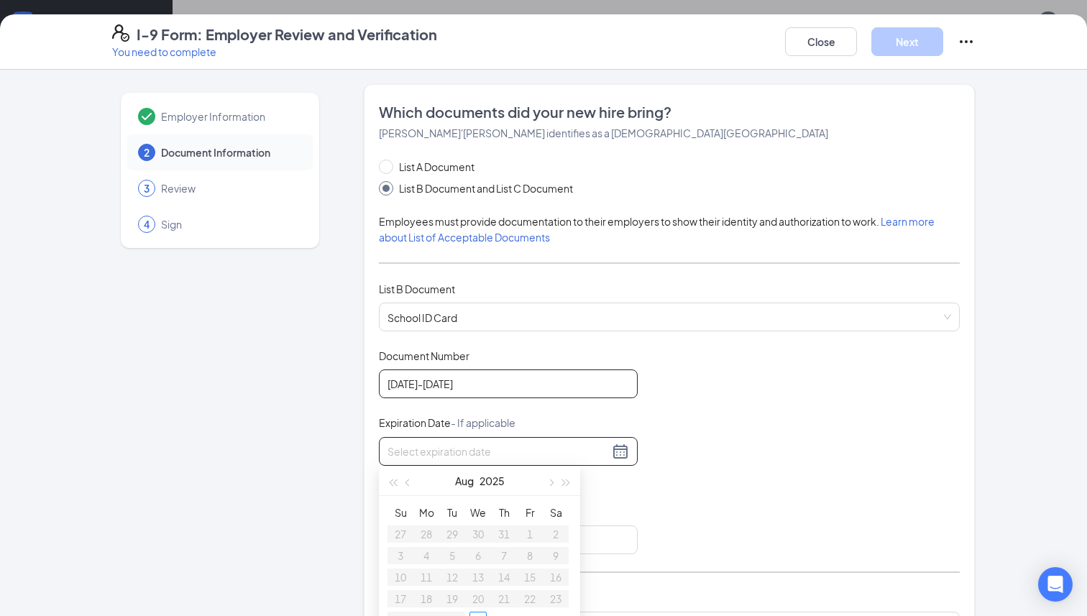
click at [600, 396] on input "[DATE]-[DATE]" at bounding box center [508, 384] width 259 height 29
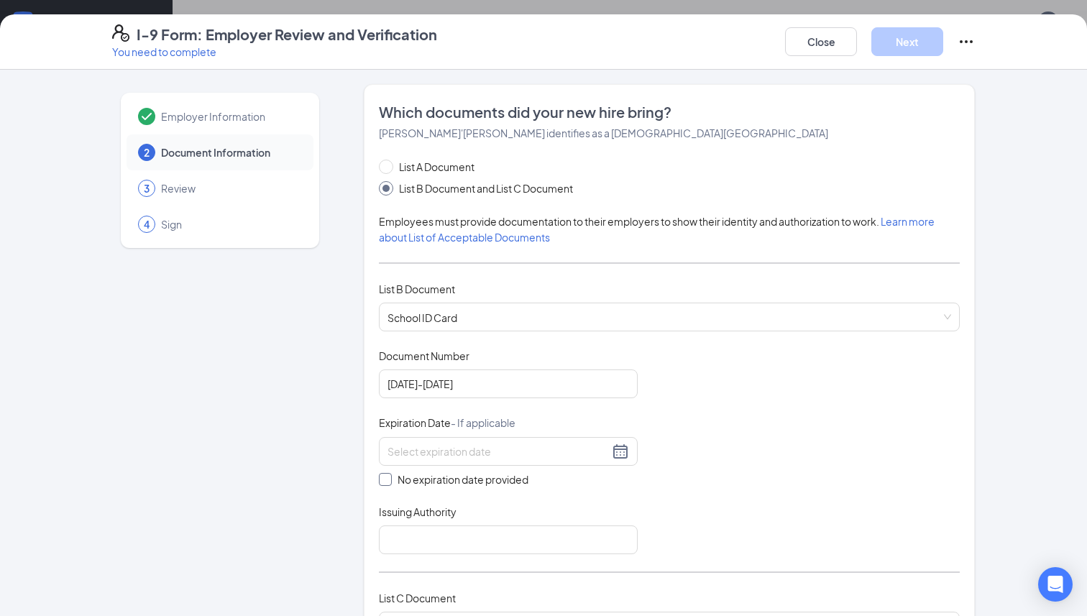
click at [466, 480] on span "No expiration date provided" at bounding box center [463, 480] width 142 height 16
click at [389, 480] on input "No expiration date provided" at bounding box center [384, 478] width 10 height 10
checkbox input "true"
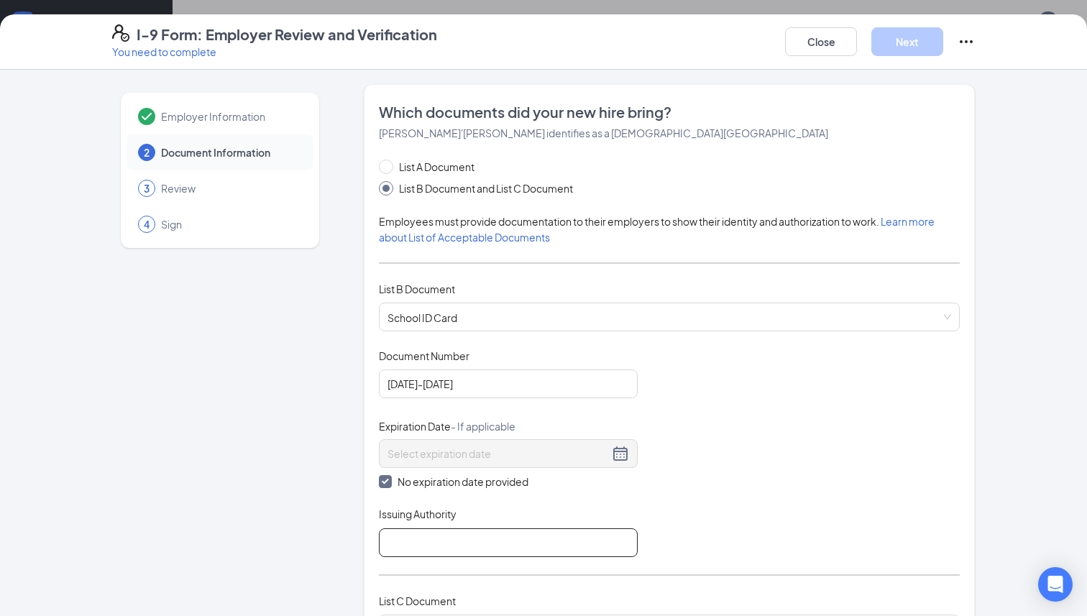
click at [457, 537] on input "Issuing Authority" at bounding box center [508, 543] width 259 height 29
type input "[GEOGRAPHIC_DATA]"
click at [759, 447] on div "Document Title School ID Card Document Number [DATE]-[DATE] Expiration Date - I…" at bounding box center [669, 453] width 581 height 209
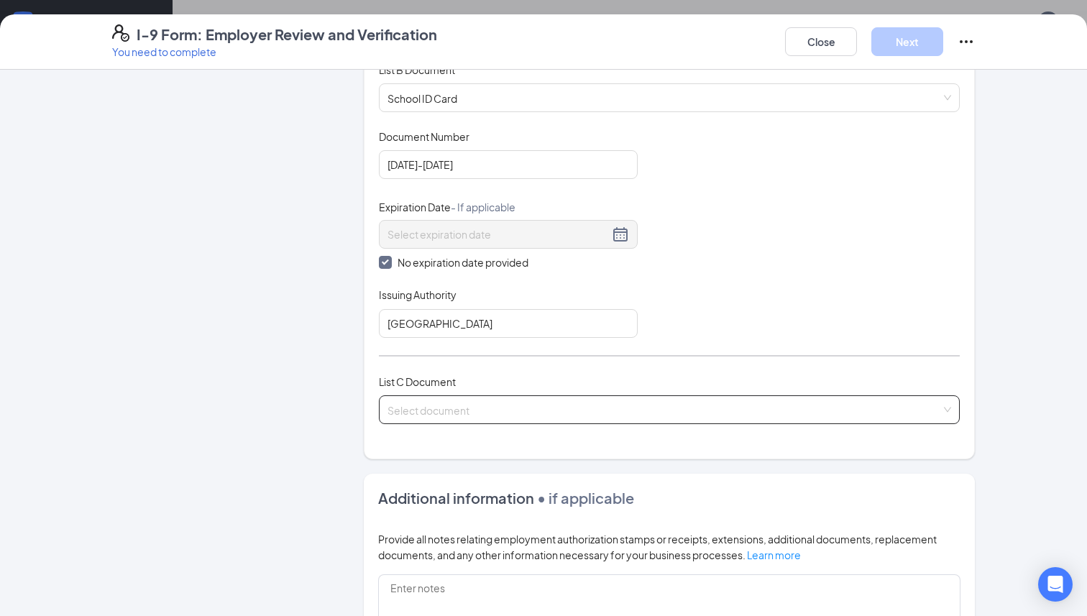
scroll to position [223, 0]
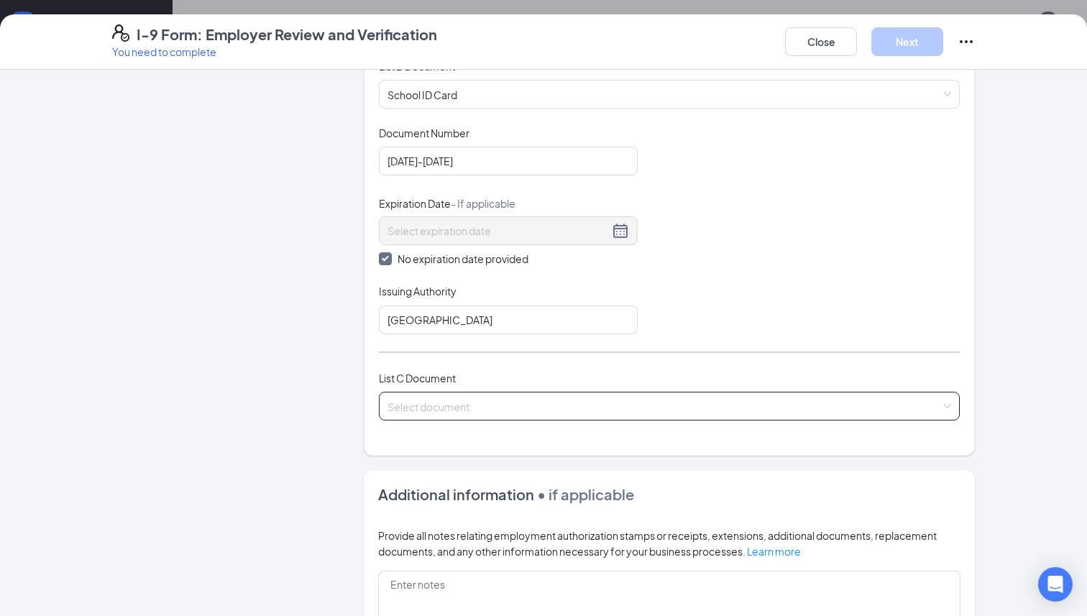
click at [667, 411] on input "search" at bounding box center [665, 404] width 554 height 22
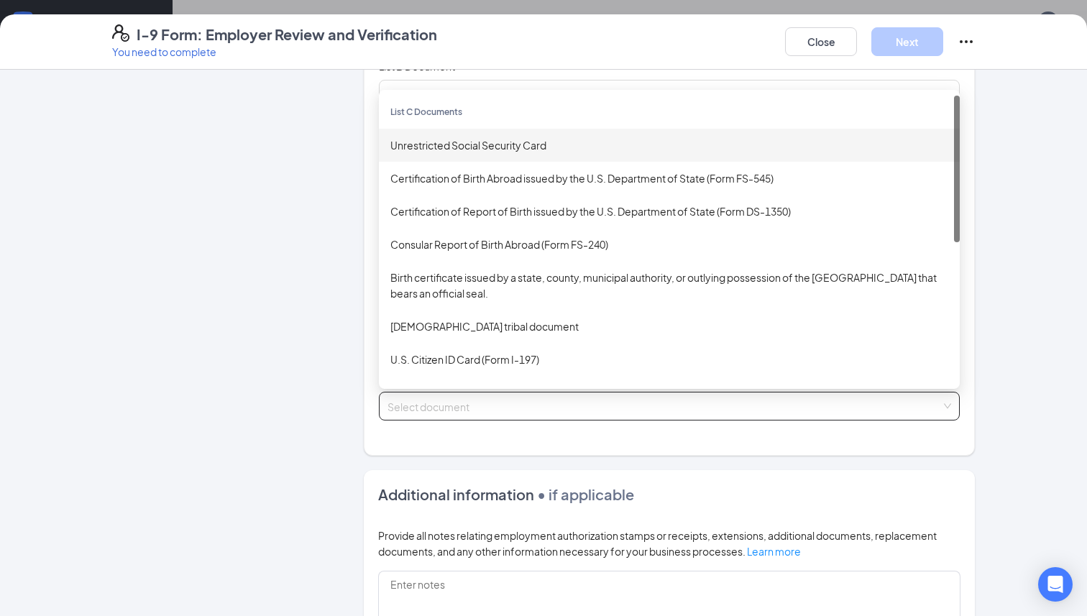
click at [474, 144] on div "Unrestricted Social Security Card" at bounding box center [669, 145] width 558 height 16
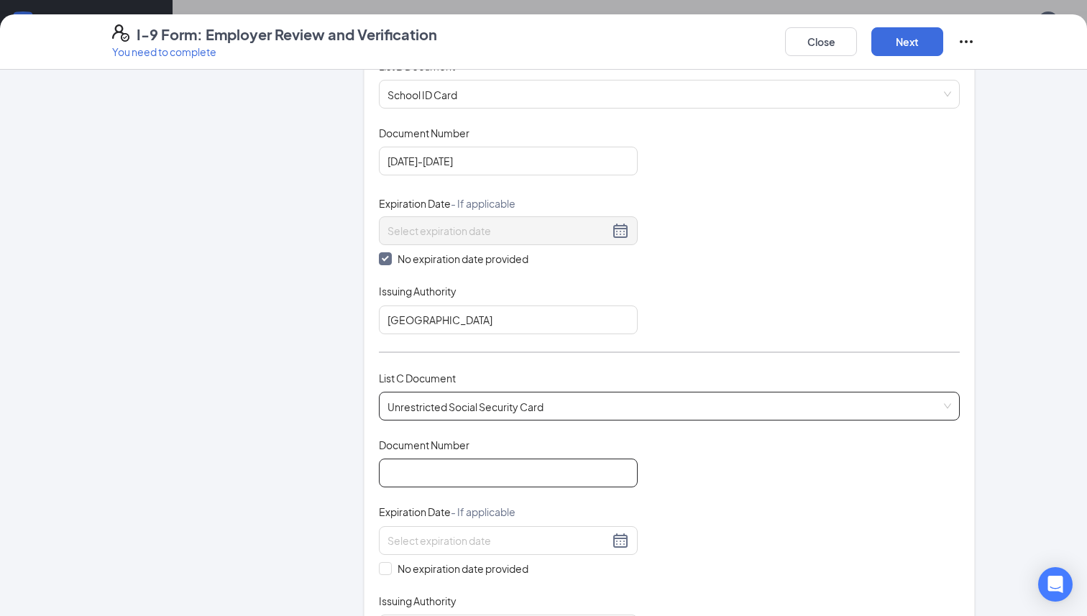
click at [439, 475] on input "Document Number" at bounding box center [508, 473] width 259 height 29
type input "406694511"
click at [456, 567] on span "No expiration date provided" at bounding box center [463, 569] width 142 height 16
click at [389, 567] on input "No expiration date provided" at bounding box center [384, 567] width 10 height 10
checkbox input "true"
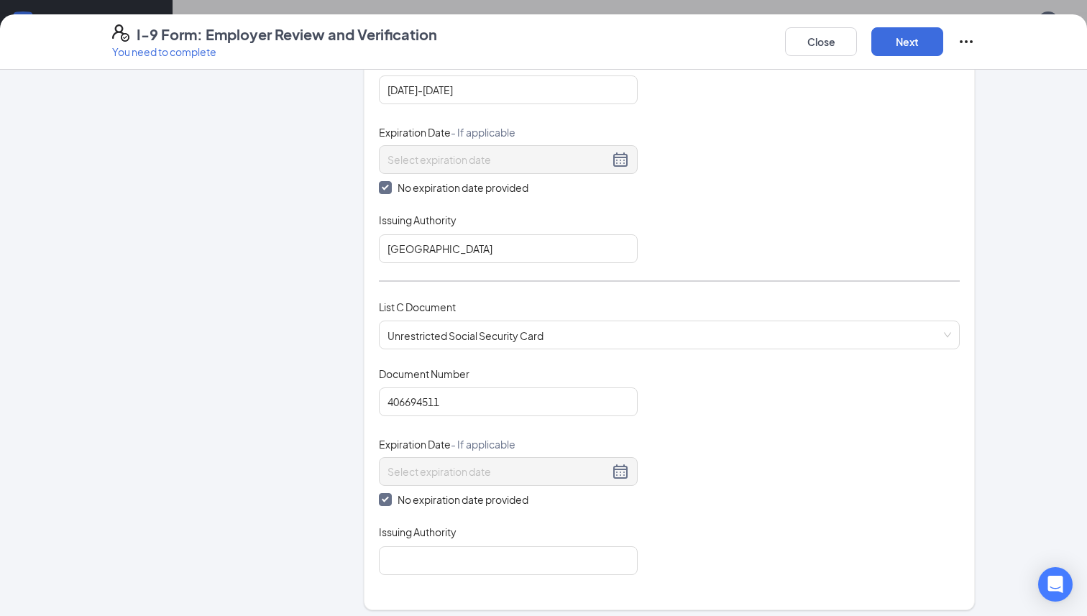
scroll to position [333, 0]
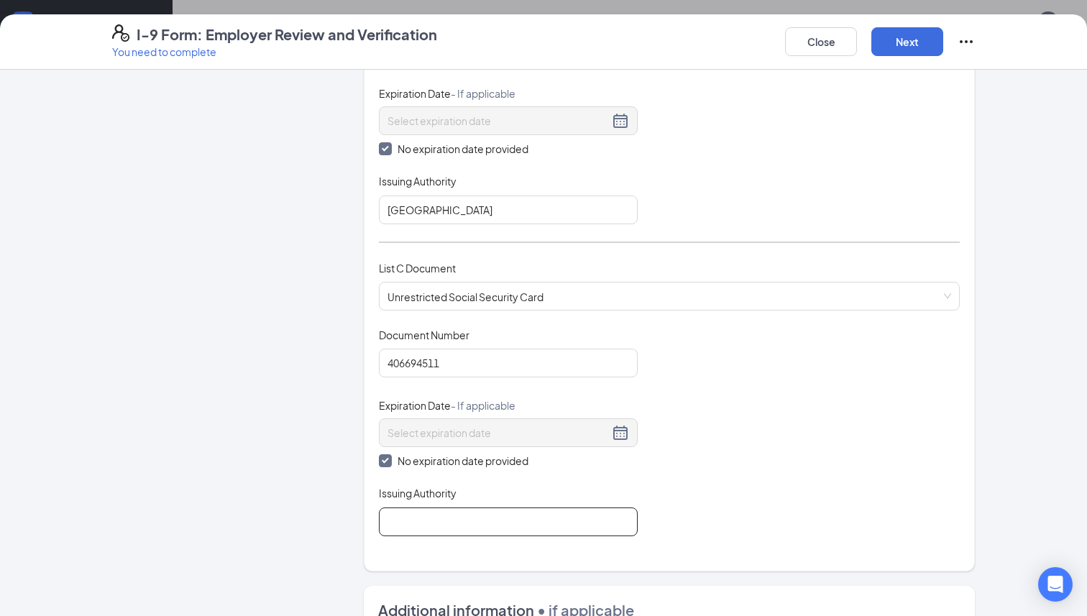
click at [441, 513] on input "Issuing Authority" at bounding box center [508, 522] width 259 height 29
type input "Social Security Administration"
click at [889, 39] on button "Next" at bounding box center [907, 41] width 72 height 29
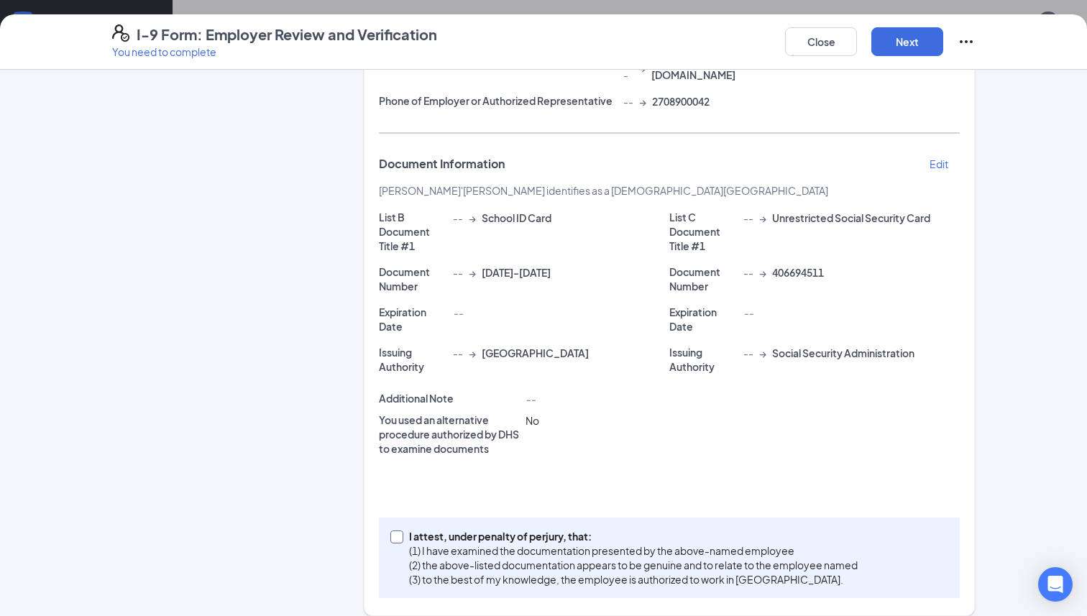
click at [489, 529] on p "I attest, under penalty of perjury, that:" at bounding box center [633, 536] width 449 height 14
click at [401, 531] on input "I attest, under penalty of [PERSON_NAME], that: (1) I have examined the documen…" at bounding box center [395, 536] width 10 height 10
checkbox input "true"
click at [891, 46] on button "Next" at bounding box center [907, 41] width 72 height 29
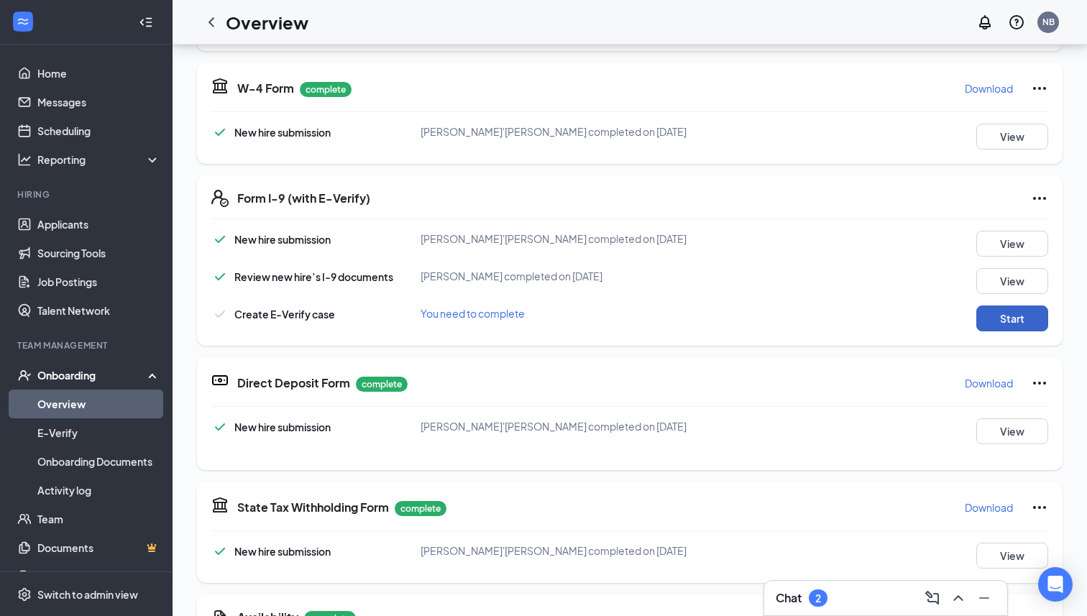
click at [989, 317] on button "Start" at bounding box center [1012, 319] width 72 height 26
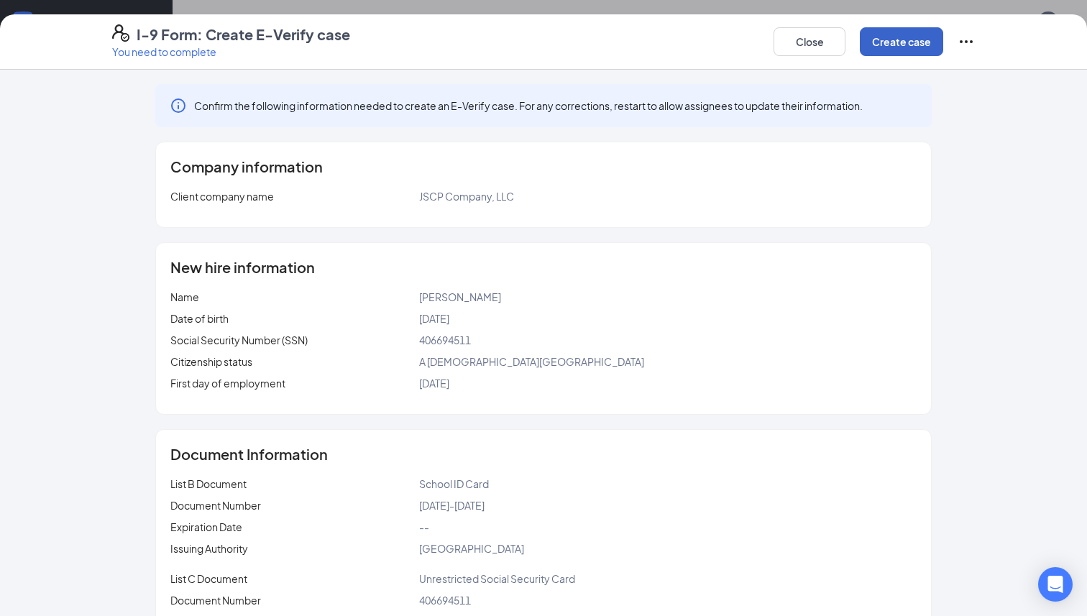
click at [899, 37] on button "Create case" at bounding box center [901, 41] width 83 height 29
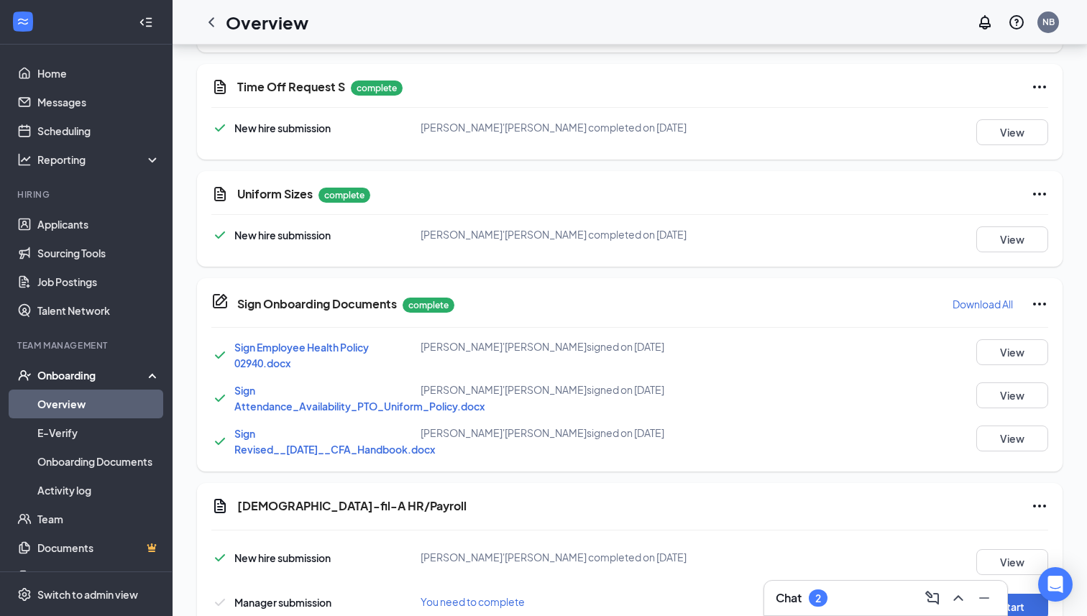
scroll to position [1127, 0]
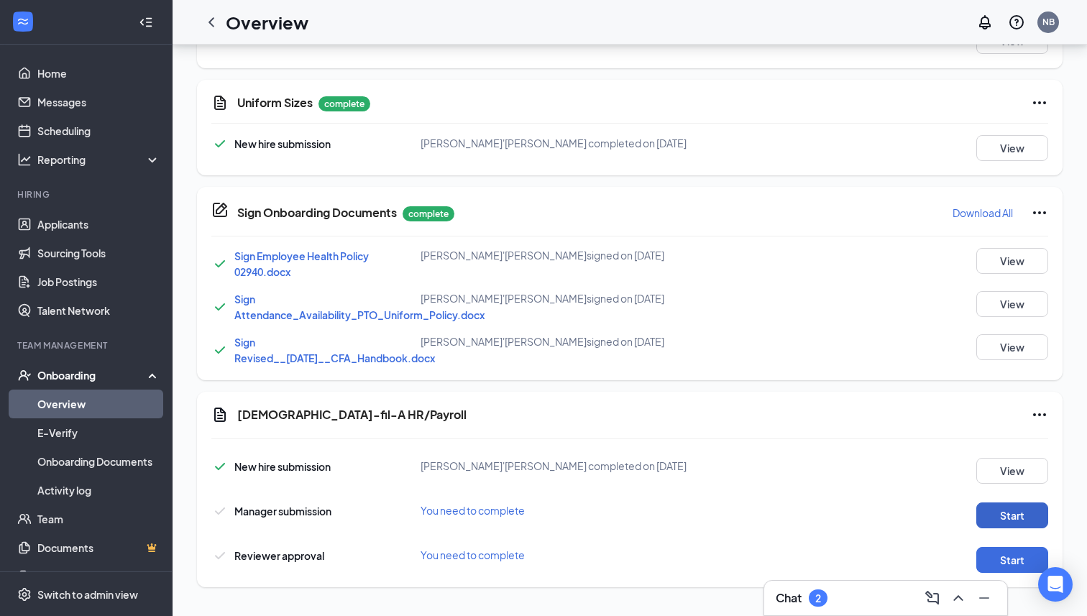
click at [991, 515] on button "Start" at bounding box center [1012, 516] width 72 height 26
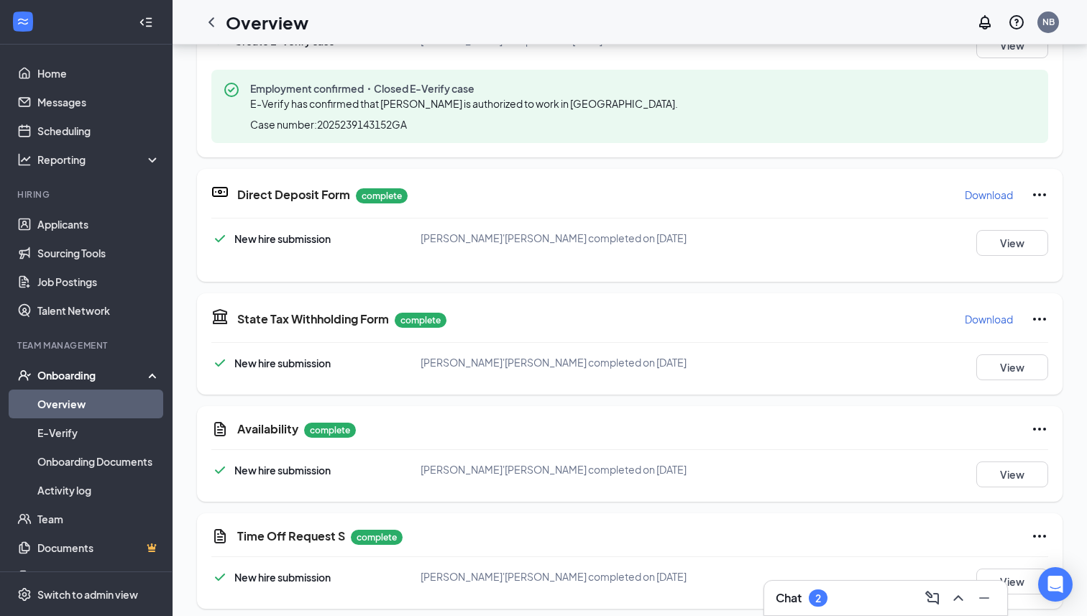
scroll to position [1133, 0]
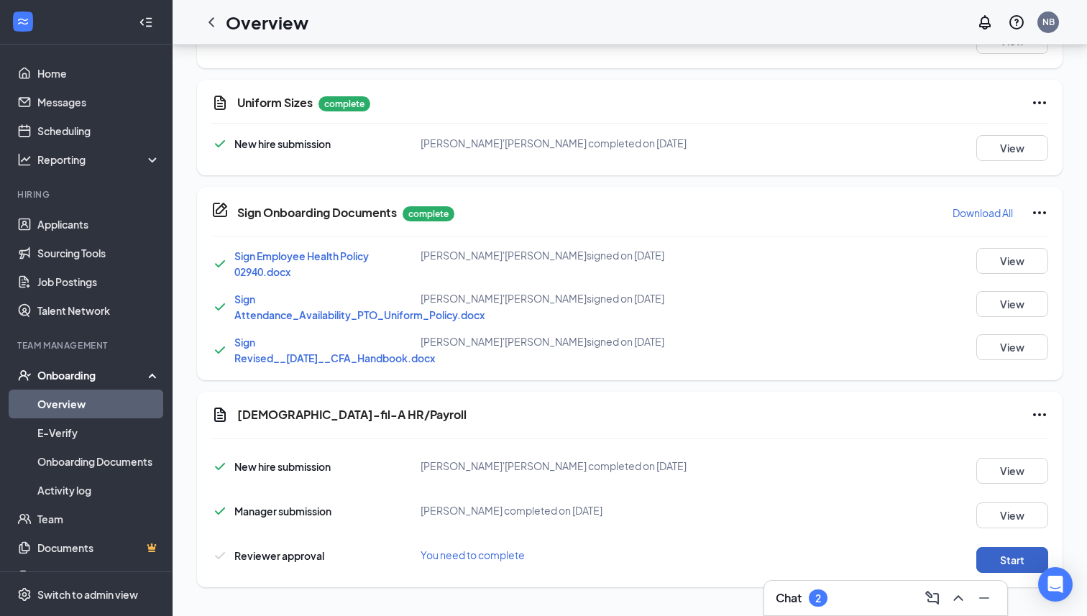
click at [1017, 567] on button "Start" at bounding box center [1012, 560] width 72 height 26
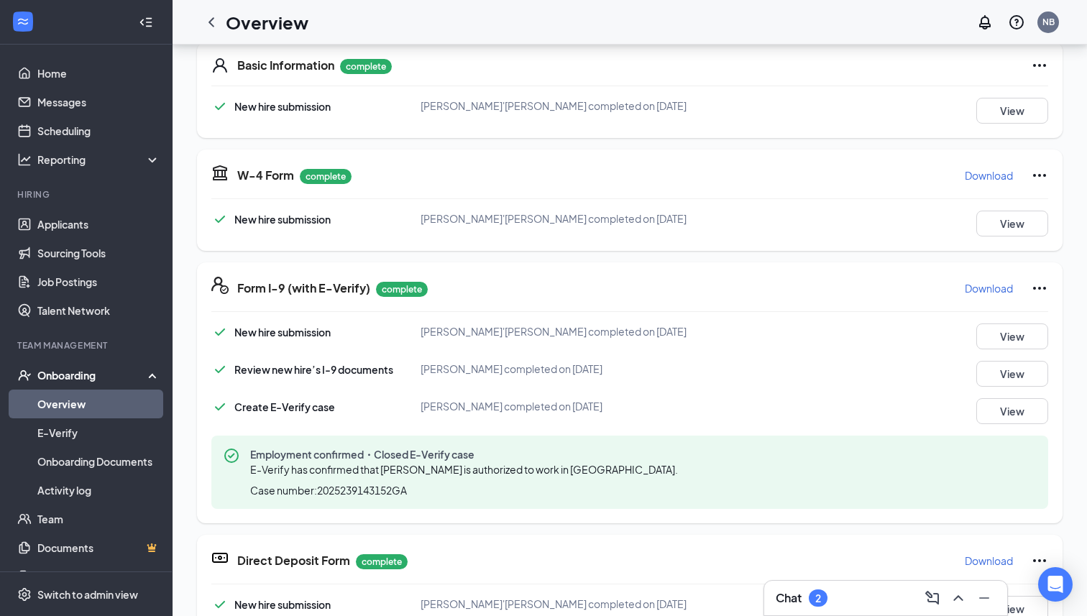
scroll to position [0, 0]
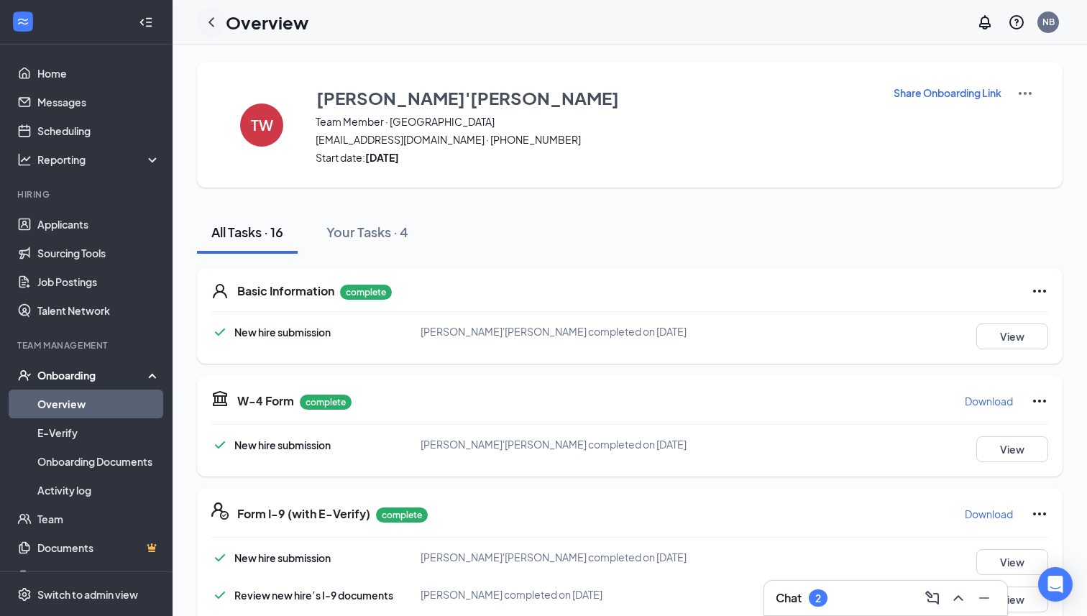
click at [214, 32] on div at bounding box center [211, 22] width 29 height 29
click at [211, 26] on icon "ChevronLeft" at bounding box center [211, 22] width 17 height 17
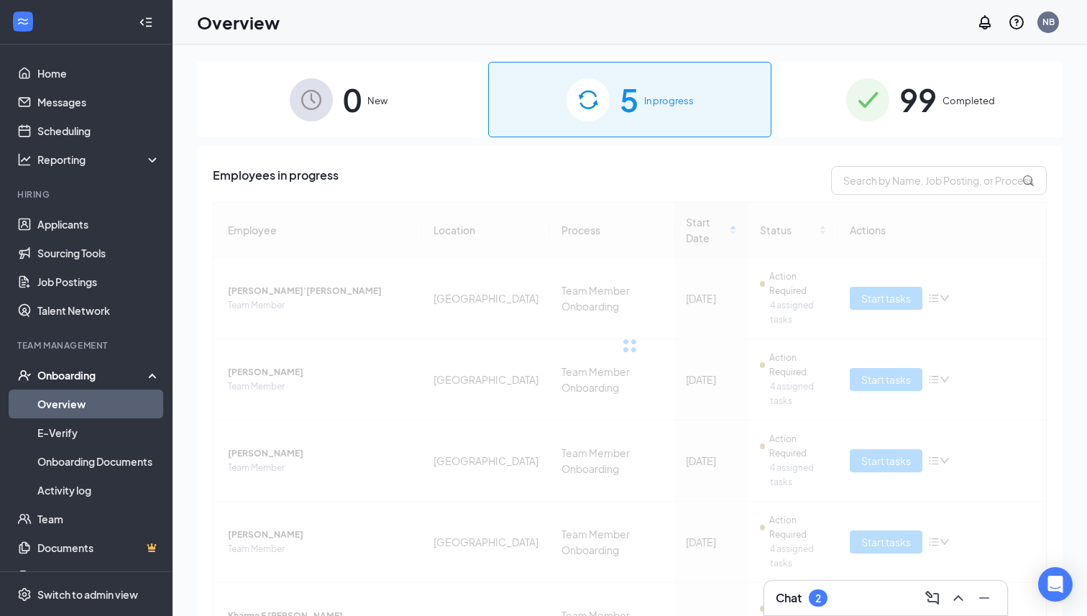
click at [881, 134] on div "99 Completed" at bounding box center [921, 100] width 284 height 76
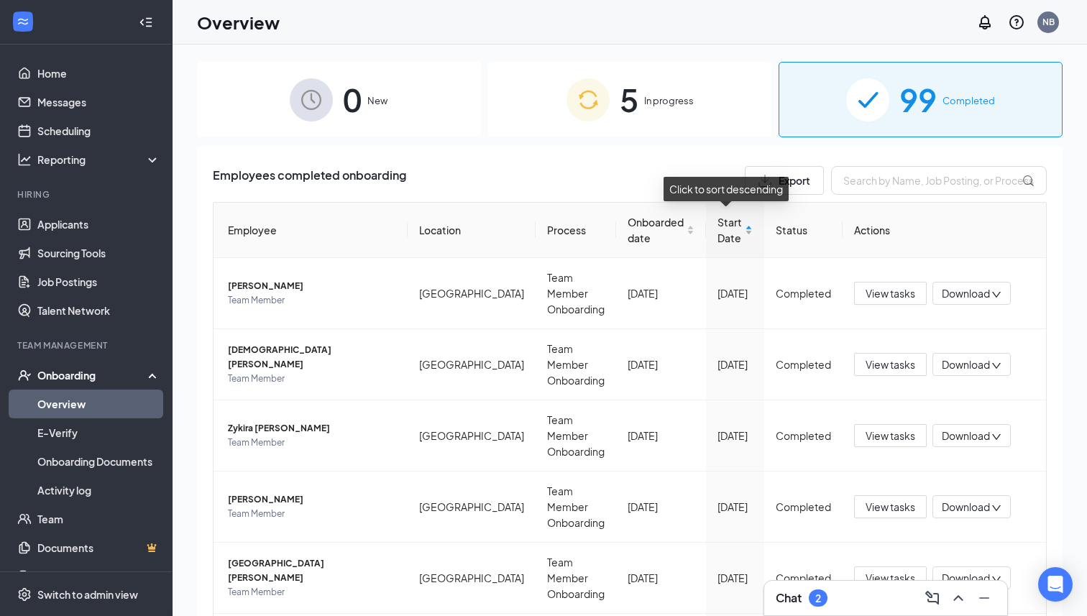
click at [726, 230] on span "Start Date" at bounding box center [730, 230] width 24 height 32
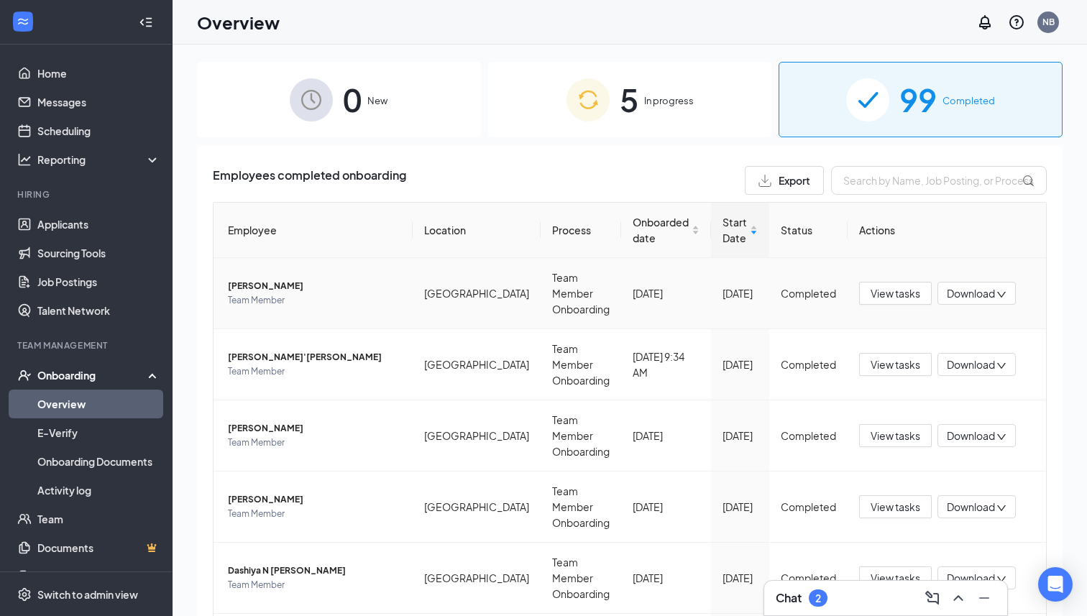
click at [247, 281] on span "[PERSON_NAME]" at bounding box center [314, 286] width 173 height 14
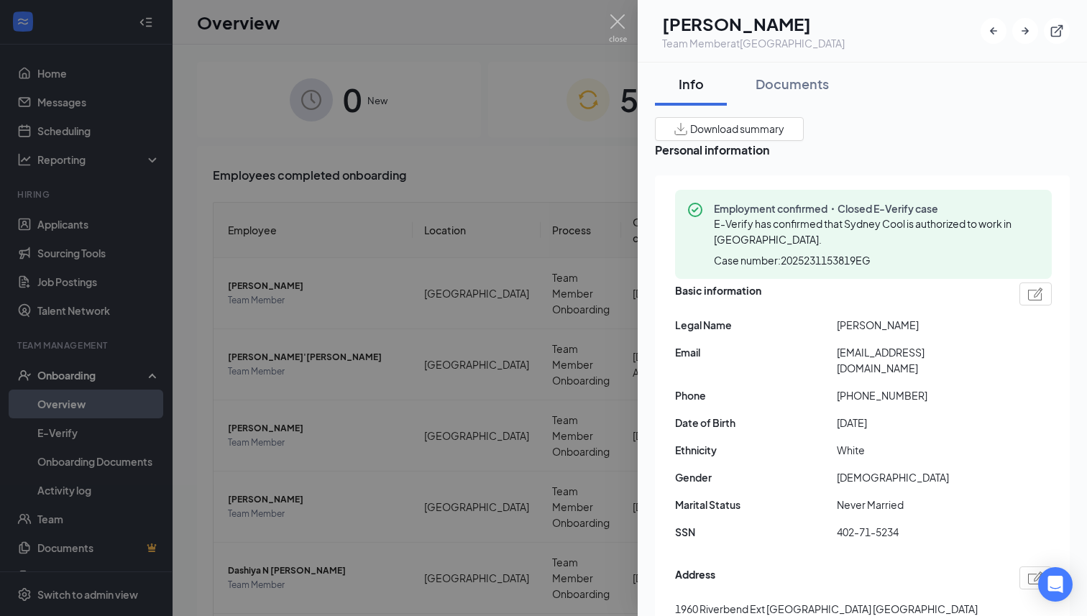
scroll to position [33, 0]
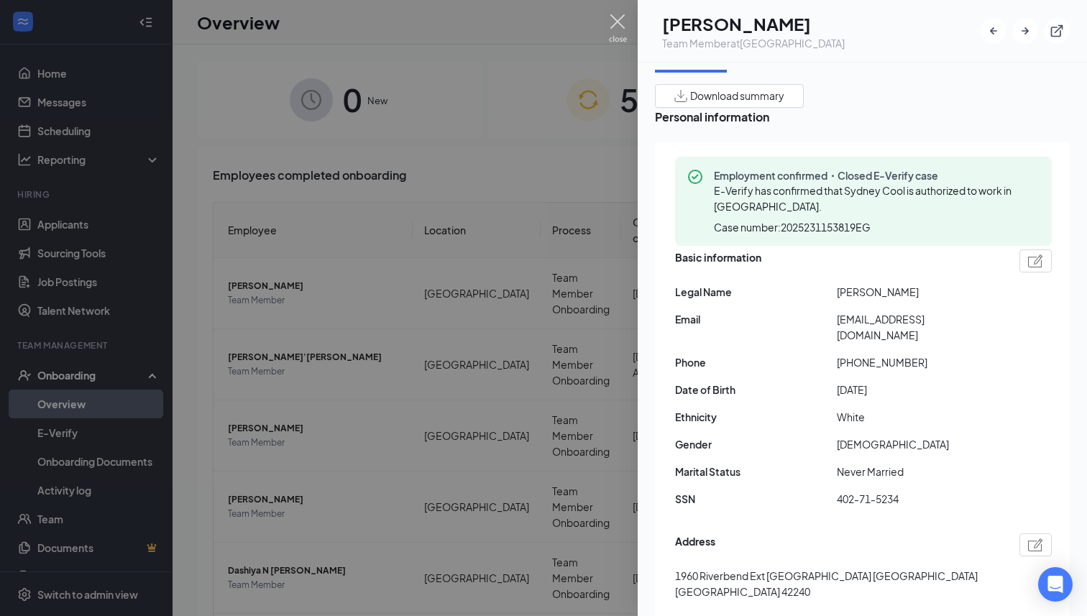
click at [618, 22] on img at bounding box center [618, 28] width 18 height 28
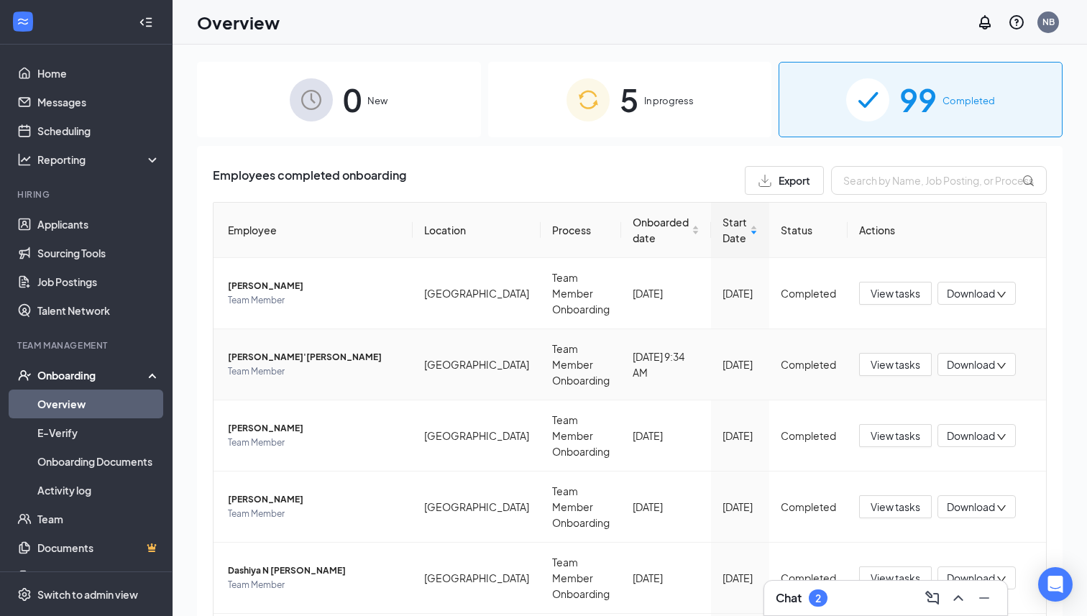
click at [260, 350] on span "[PERSON_NAME]'[PERSON_NAME]" at bounding box center [314, 357] width 173 height 14
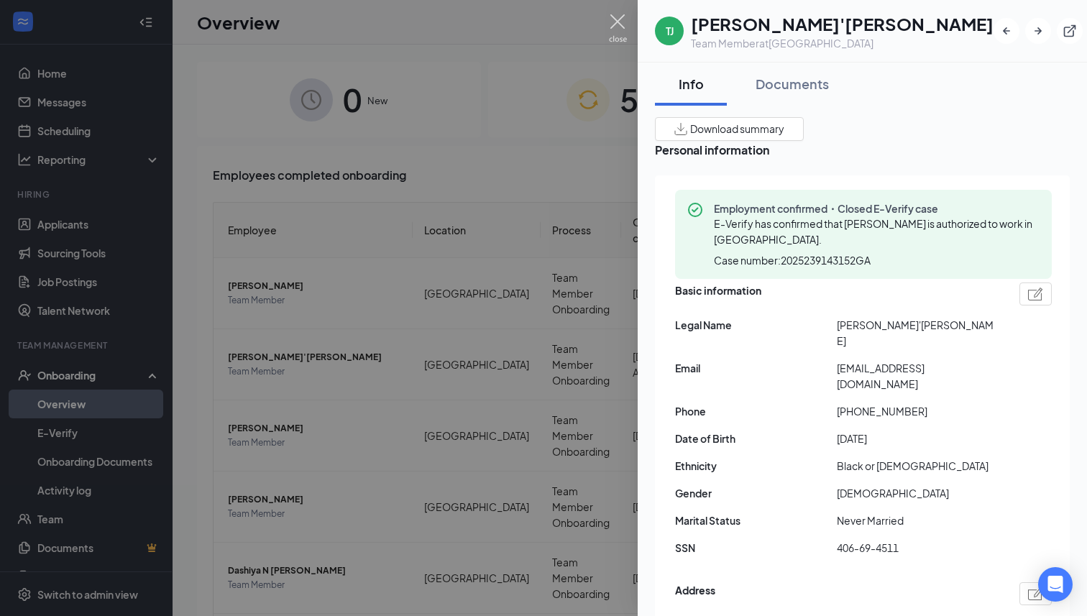
click at [618, 29] on img at bounding box center [618, 28] width 18 height 28
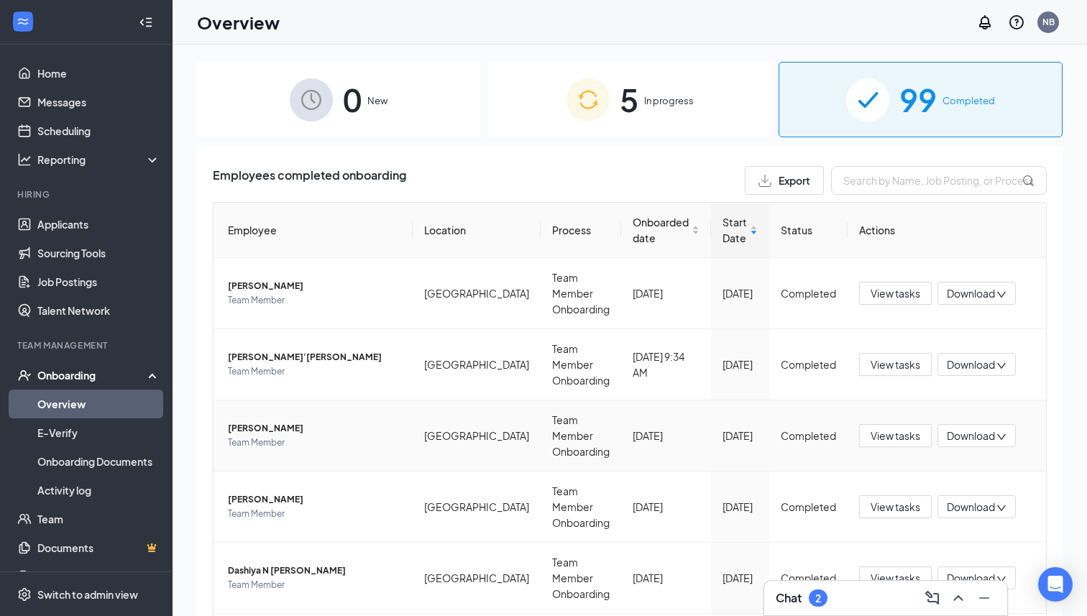
click at [264, 421] on span "[PERSON_NAME]" at bounding box center [314, 428] width 173 height 14
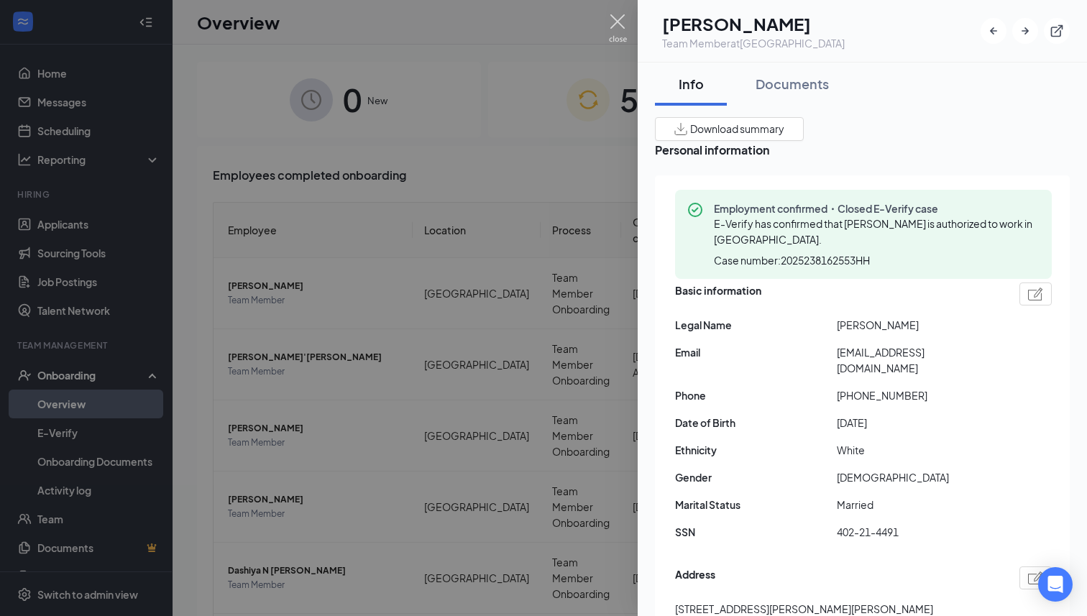
click at [620, 16] on img at bounding box center [618, 28] width 18 height 28
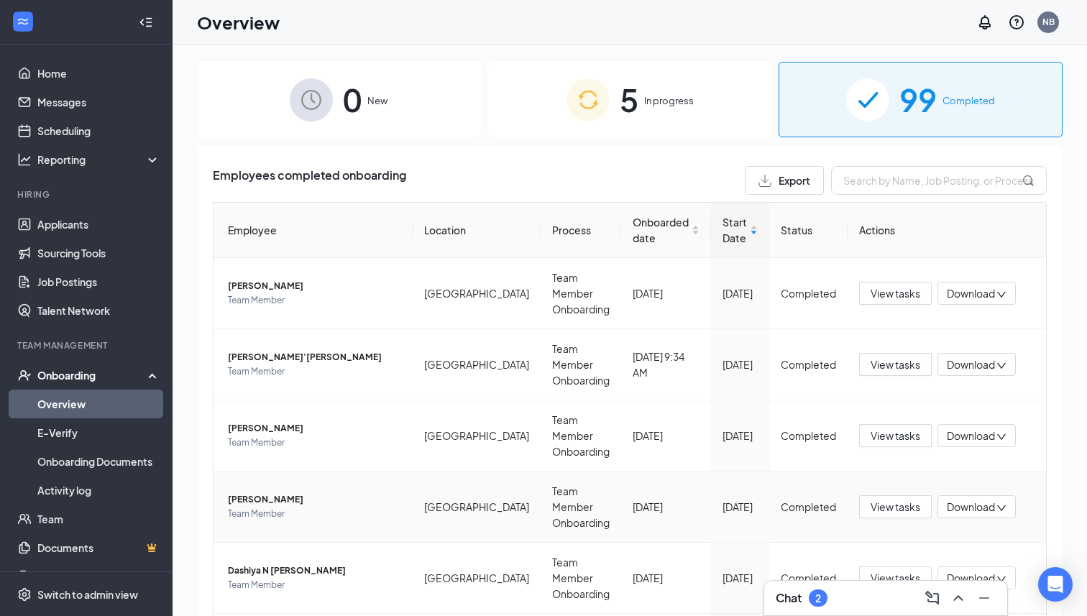
click at [238, 493] on span "[PERSON_NAME]" at bounding box center [314, 500] width 173 height 14
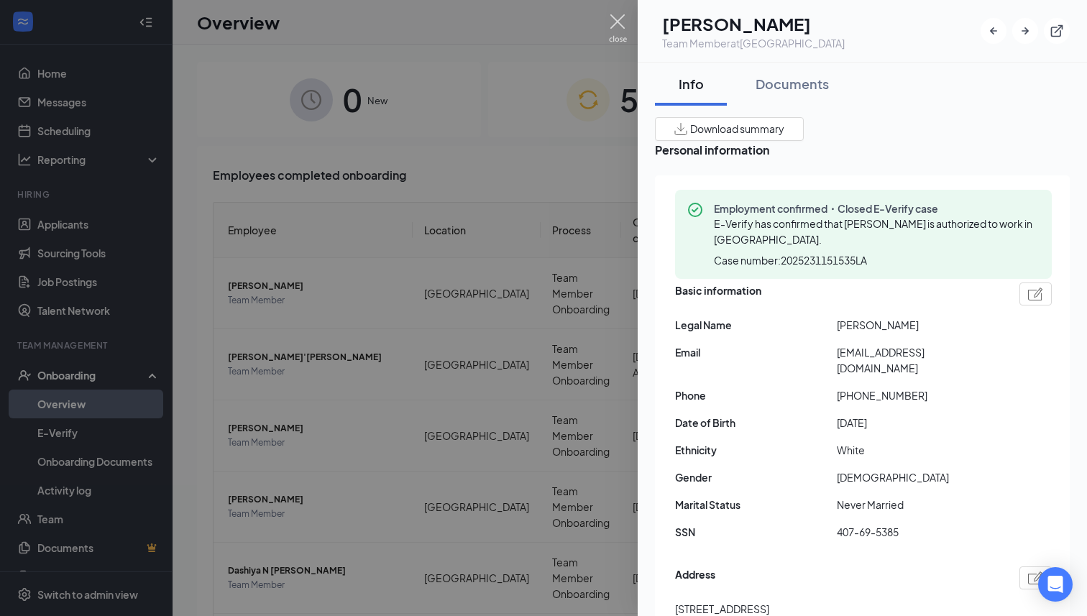
click at [621, 22] on img at bounding box center [618, 28] width 18 height 28
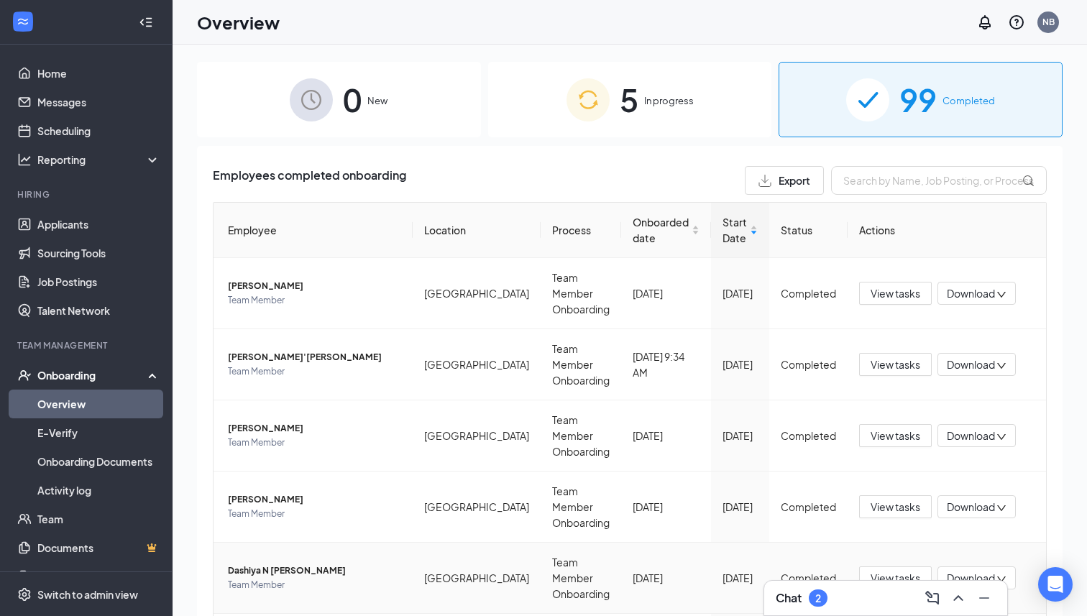
click at [245, 564] on span "Dashiya N [PERSON_NAME]" at bounding box center [314, 571] width 173 height 14
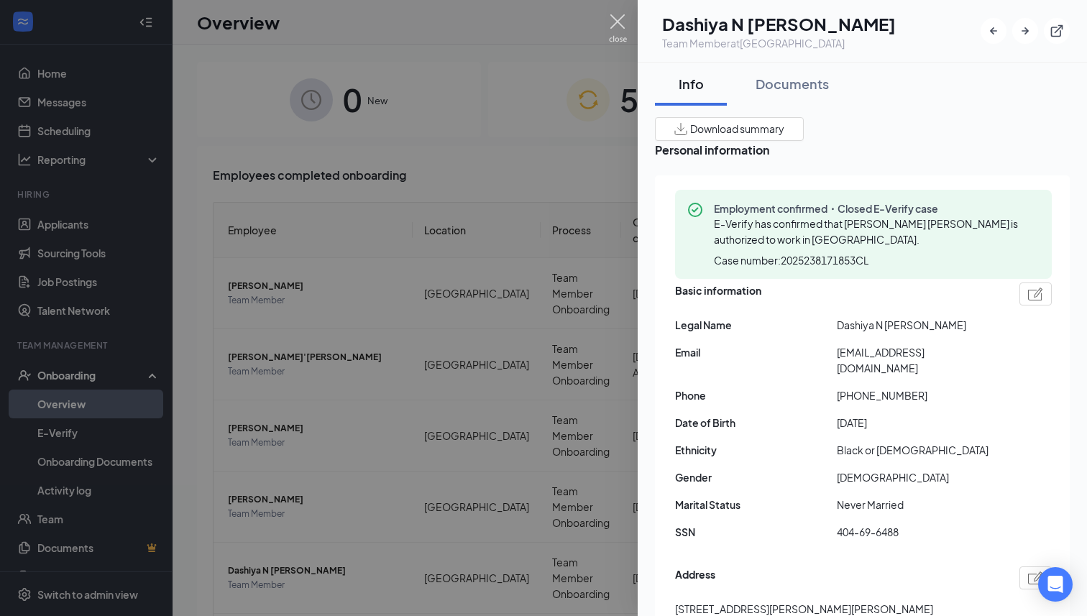
click at [622, 17] on img at bounding box center [618, 28] width 18 height 28
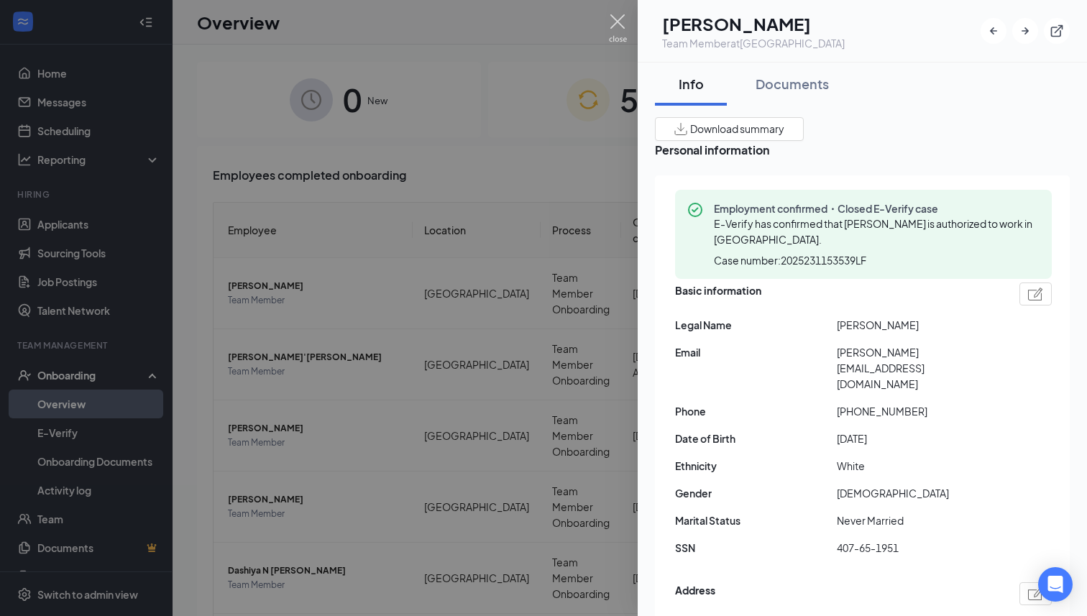
click at [617, 25] on img at bounding box center [618, 28] width 18 height 28
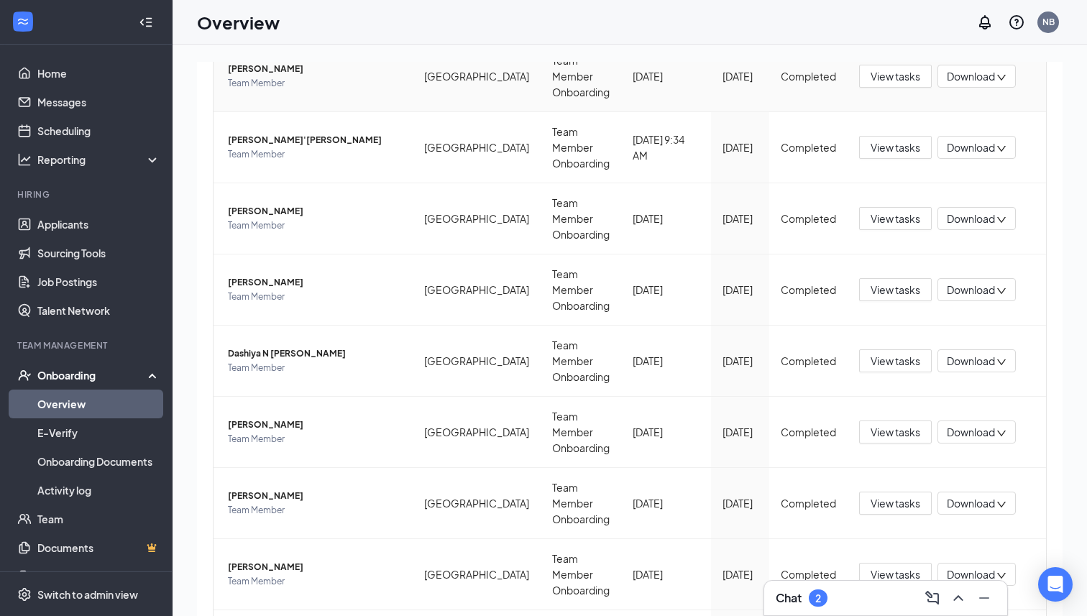
scroll to position [245, 0]
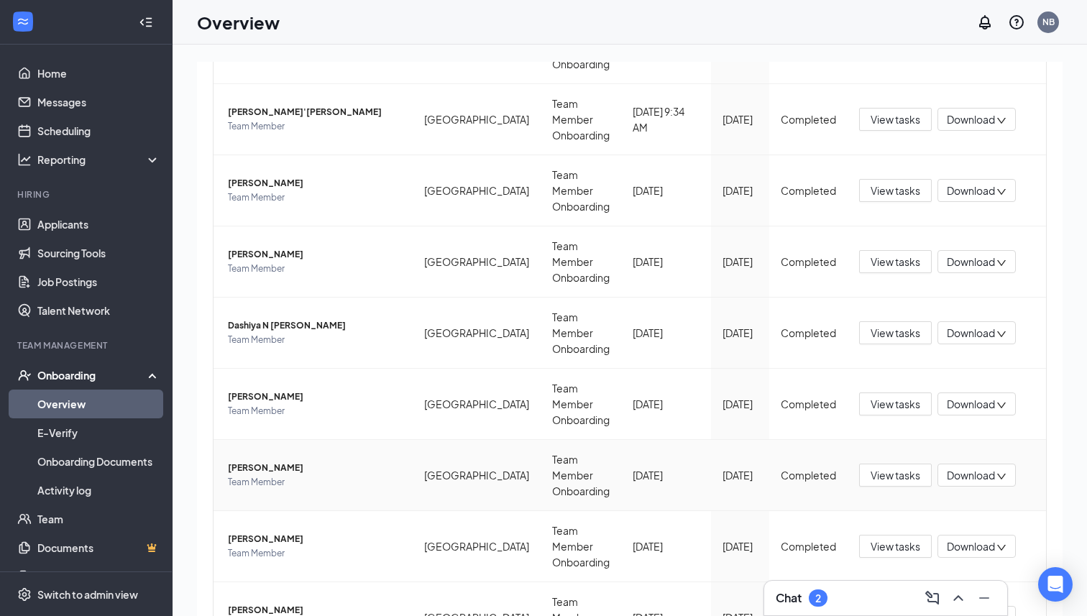
click at [248, 475] on span "Team Member" at bounding box center [314, 482] width 173 height 14
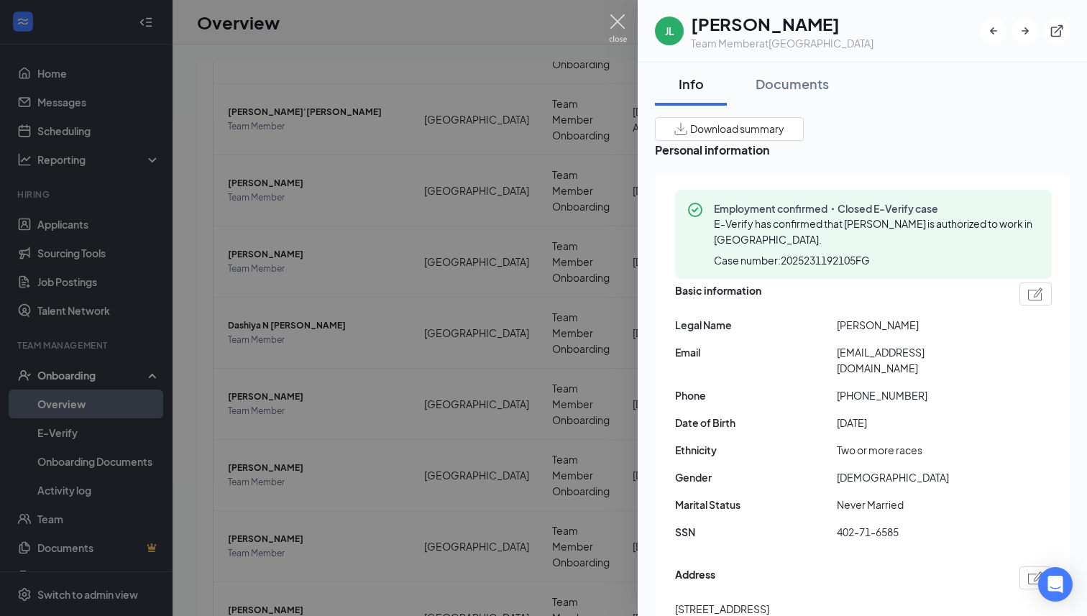
click at [619, 24] on img at bounding box center [618, 28] width 18 height 28
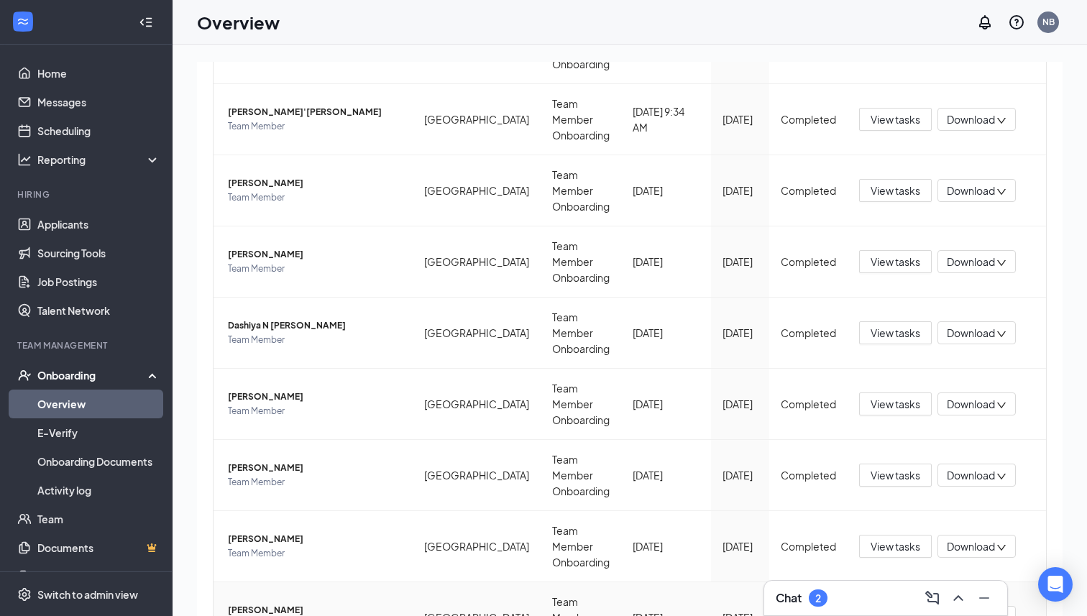
click at [250, 616] on span "Team Member" at bounding box center [314, 625] width 173 height 14
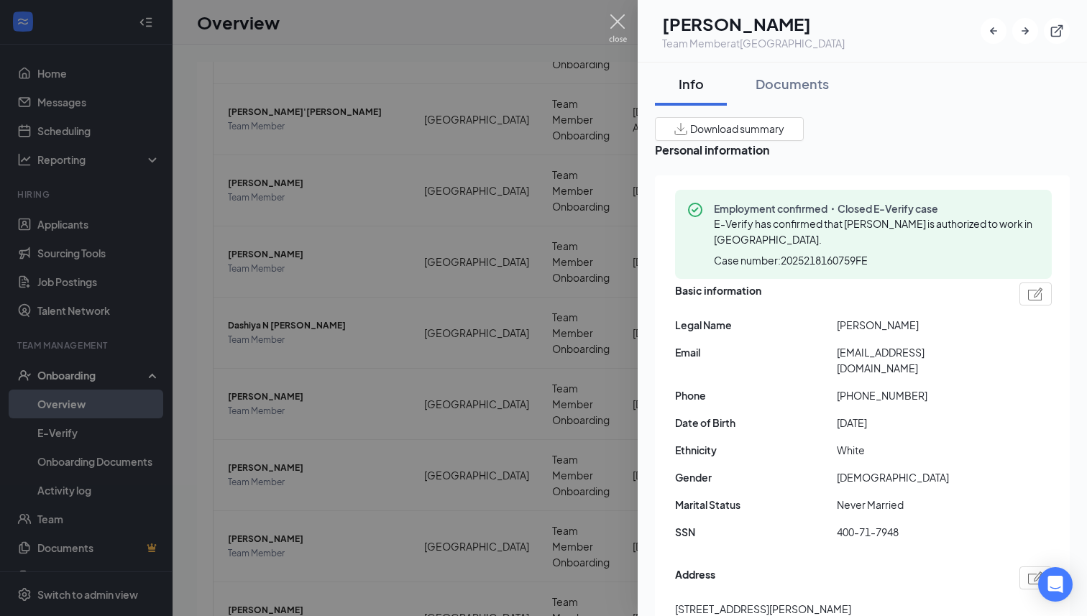
click at [616, 25] on img at bounding box center [618, 28] width 18 height 28
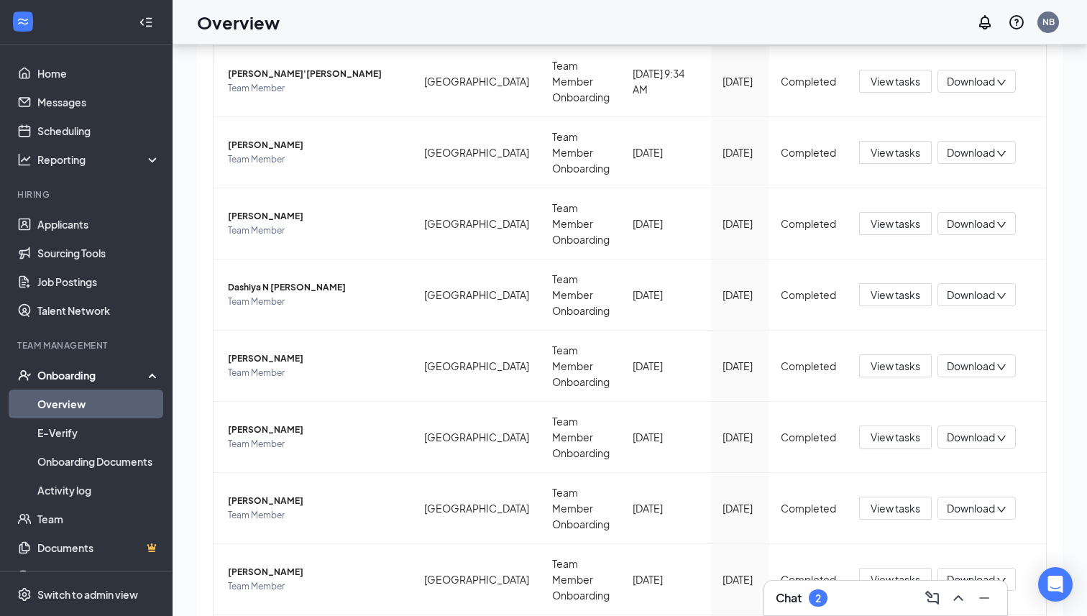
scroll to position [64, 0]
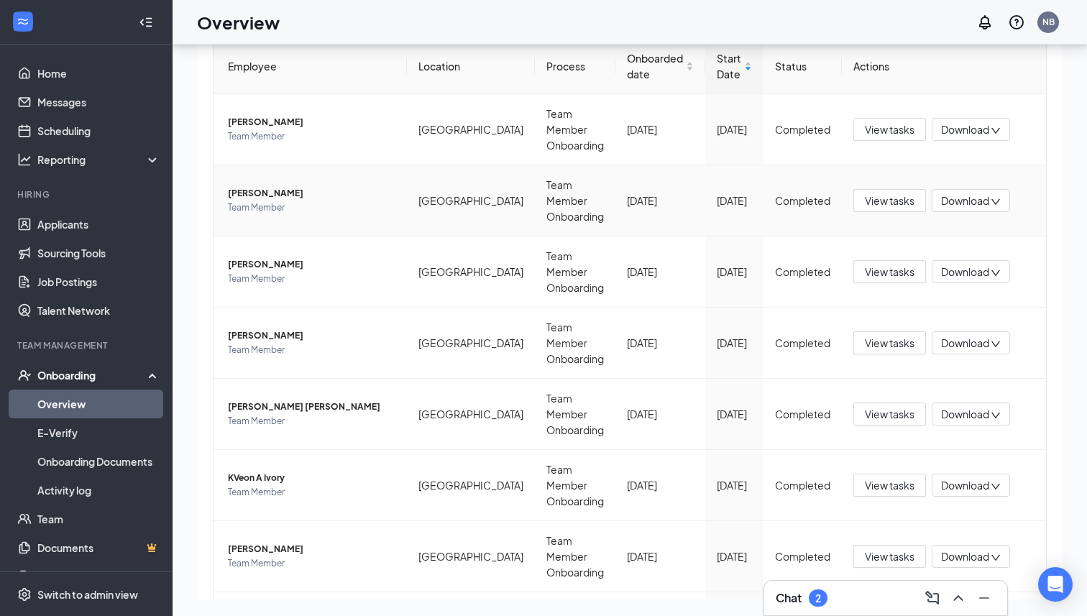
scroll to position [88, 0]
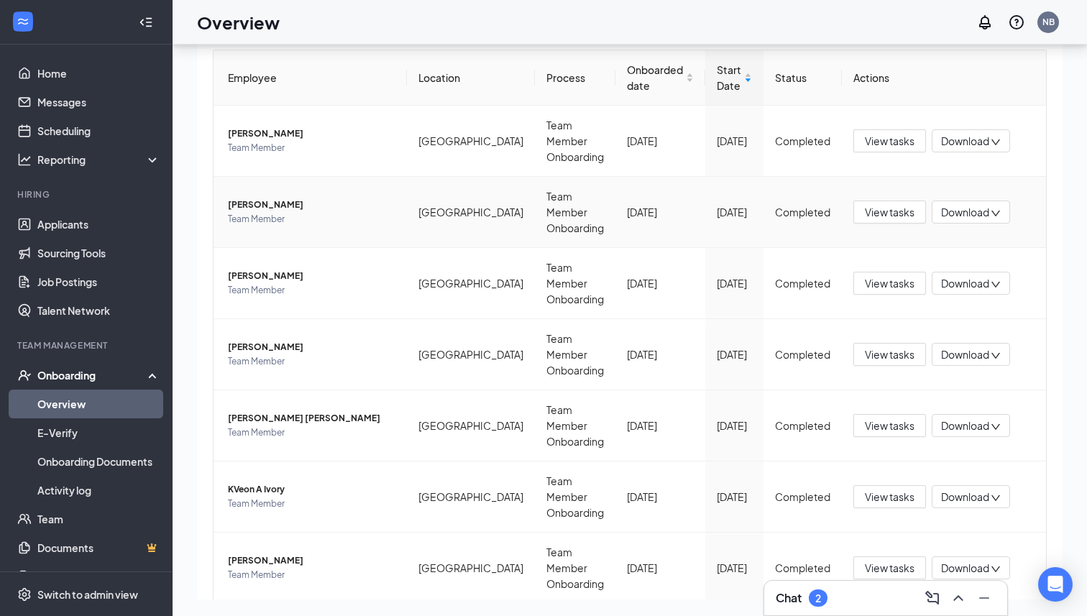
click at [268, 198] on span "[PERSON_NAME]" at bounding box center [312, 205] width 168 height 14
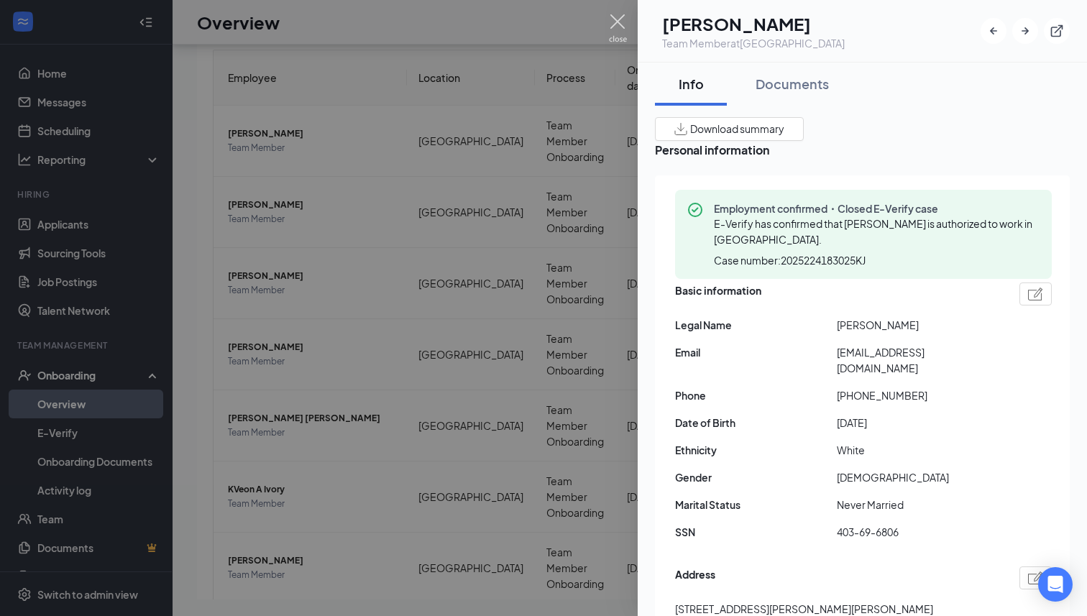
click at [614, 17] on img at bounding box center [618, 28] width 18 height 28
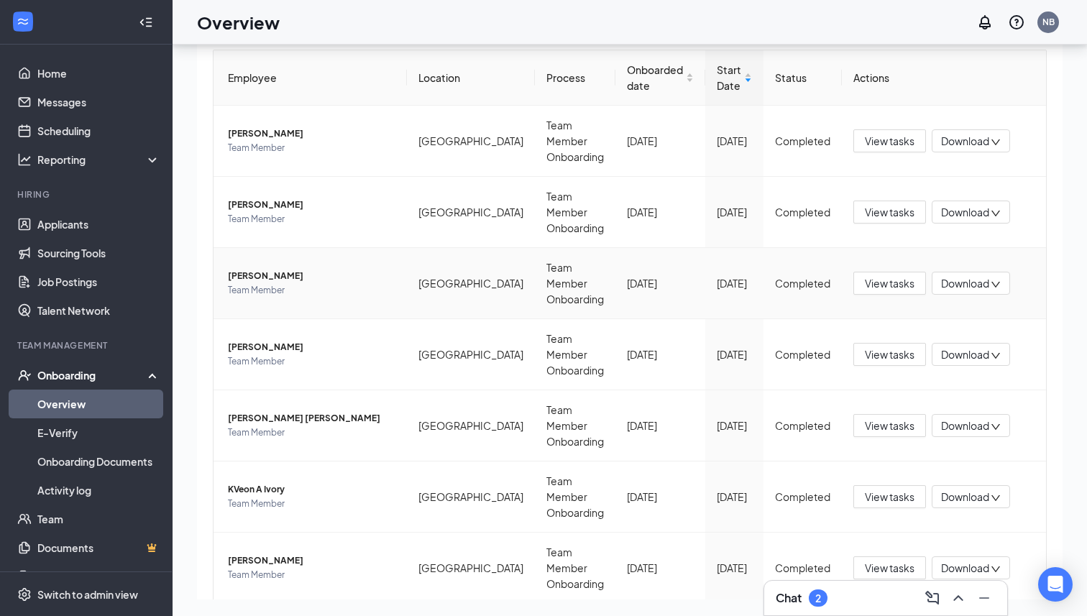
click at [255, 283] on span "Team Member" at bounding box center [312, 290] width 168 height 14
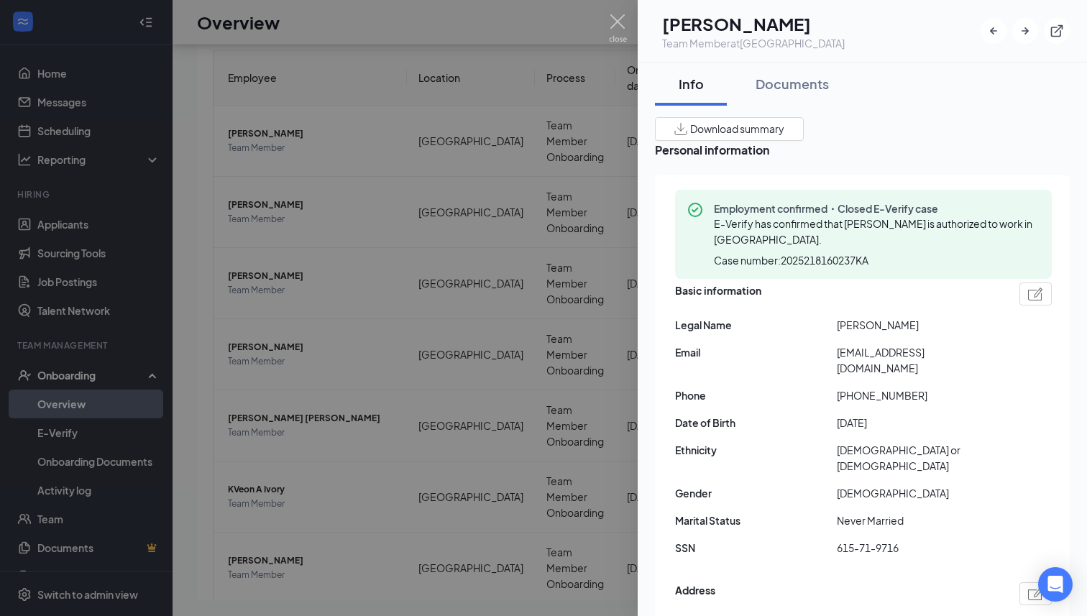
click at [610, 29] on img at bounding box center [618, 28] width 18 height 28
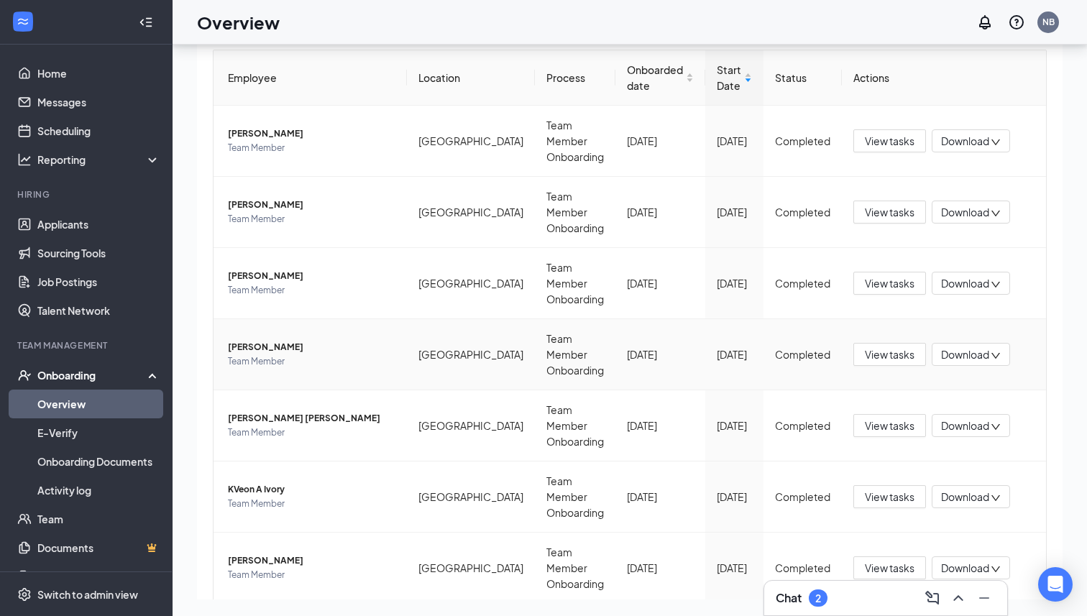
click at [273, 340] on span "[PERSON_NAME]" at bounding box center [312, 347] width 168 height 14
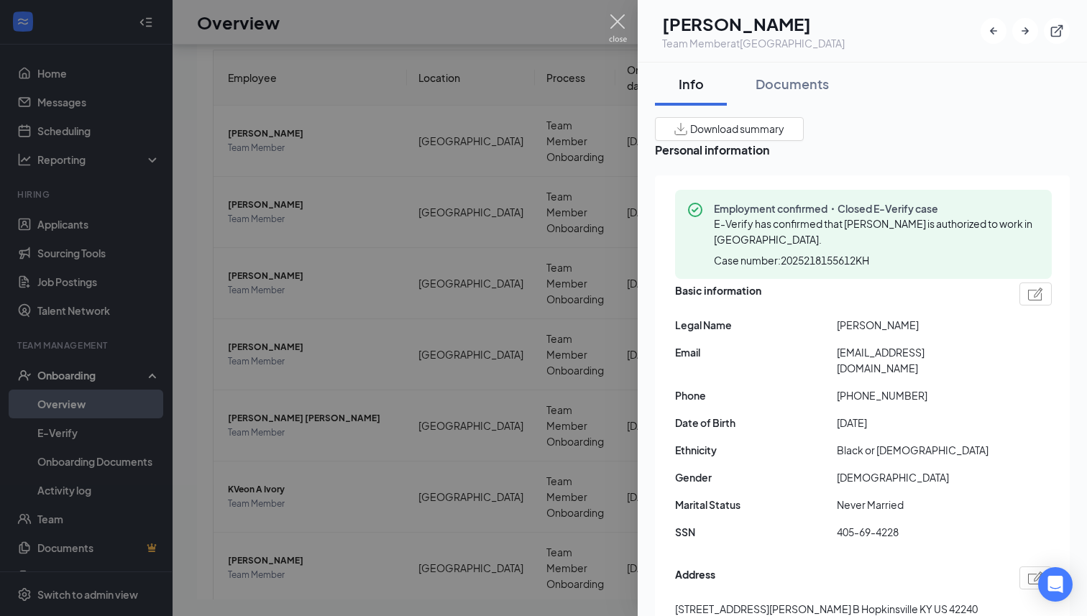
click at [624, 23] on img at bounding box center [618, 28] width 18 height 28
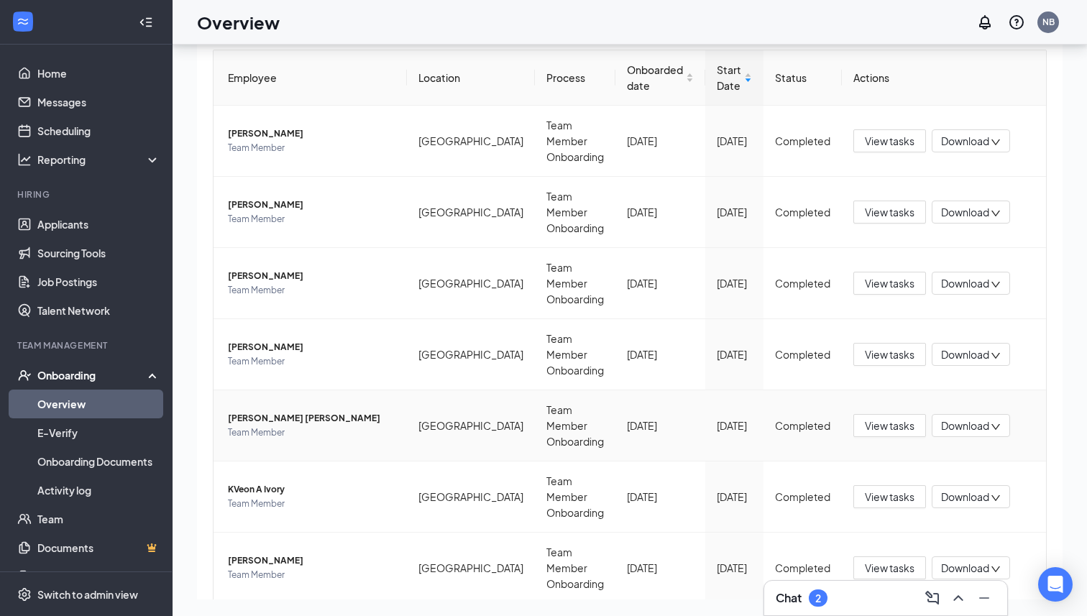
click at [270, 426] on span "Team Member" at bounding box center [312, 433] width 168 height 14
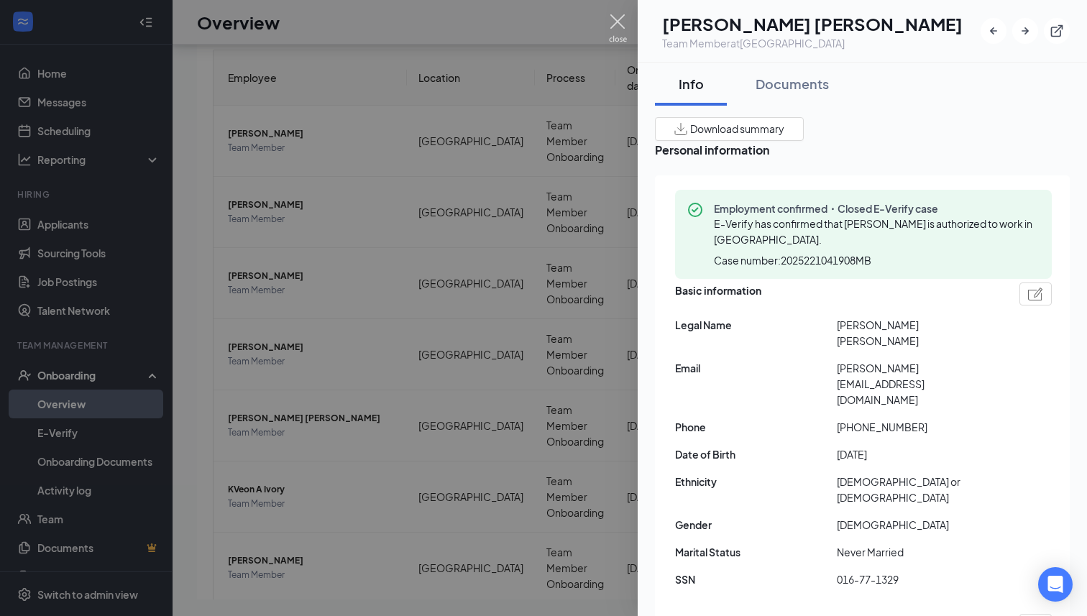
click at [616, 22] on img at bounding box center [618, 28] width 18 height 28
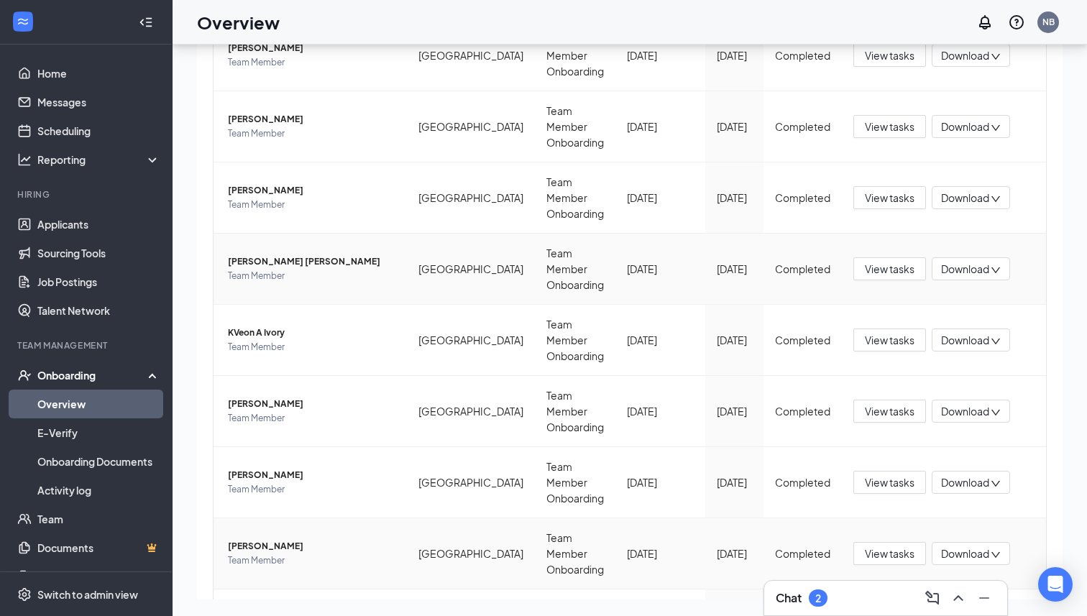
scroll to position [65, 0]
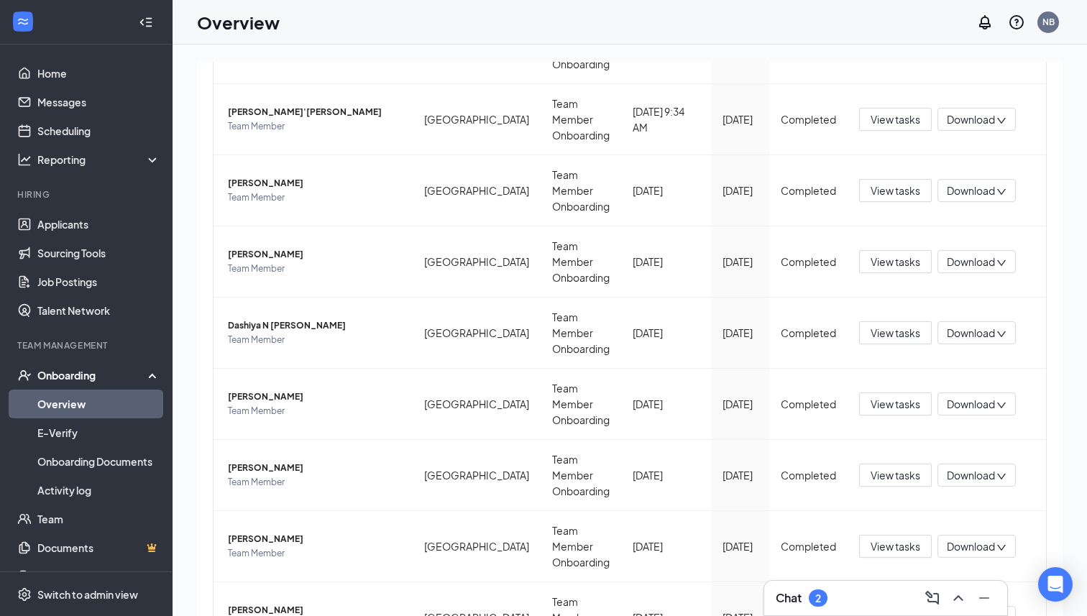
click at [81, 402] on link "Overview" at bounding box center [98, 404] width 123 height 29
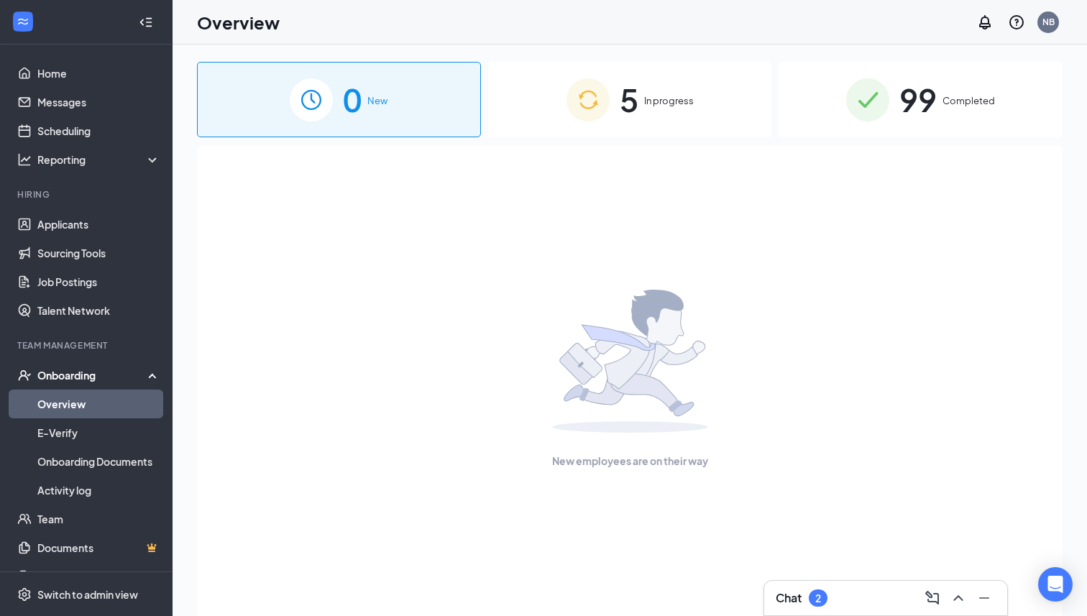
click at [606, 122] on div "5 In progress" at bounding box center [630, 100] width 284 height 76
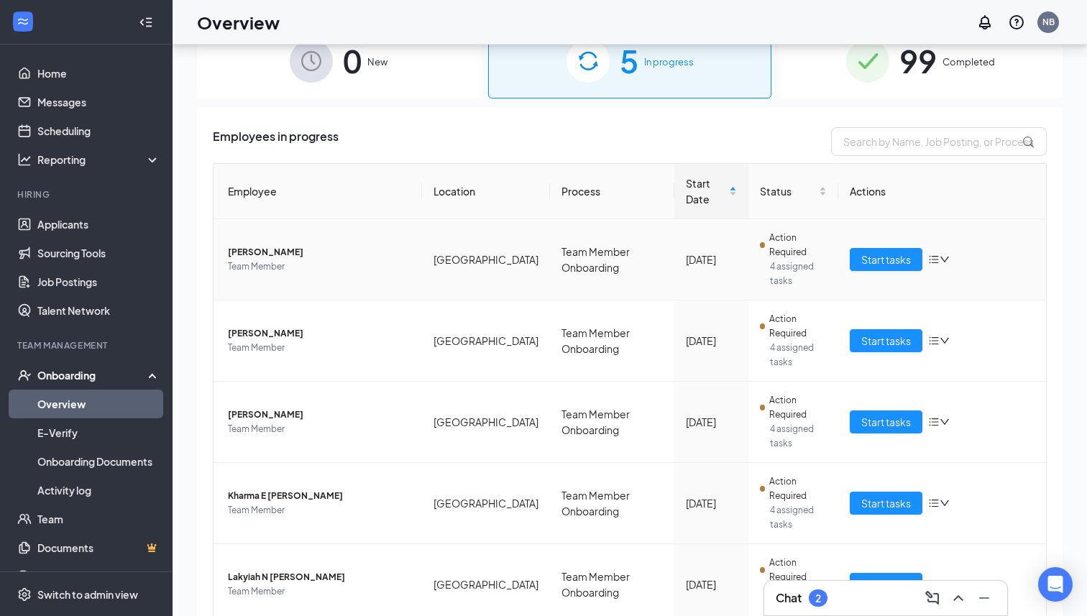
scroll to position [42, 0]
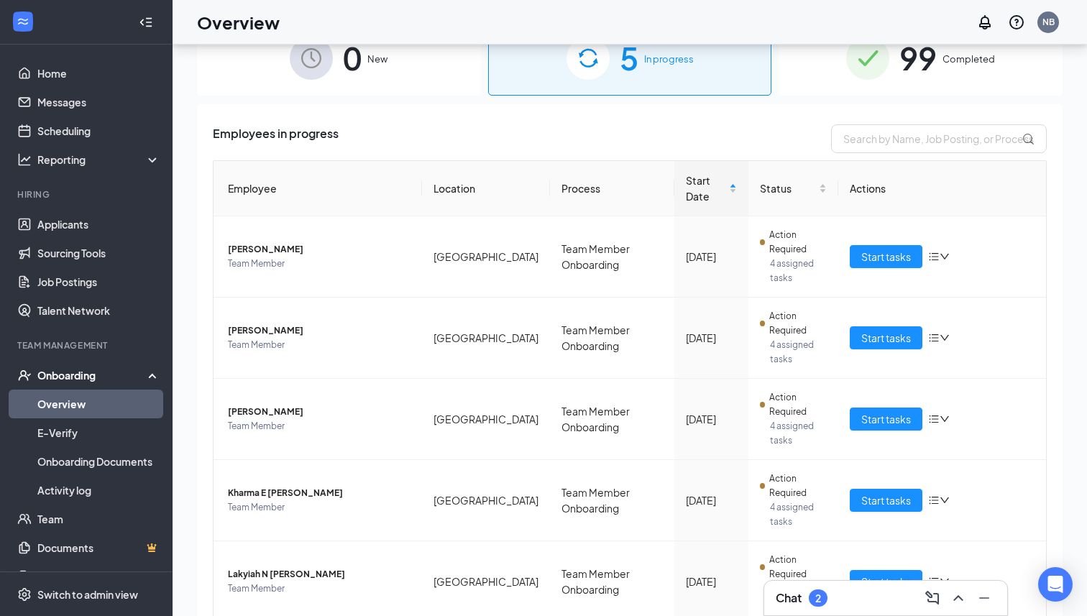
click at [795, 595] on h3 "Chat" at bounding box center [789, 598] width 26 height 16
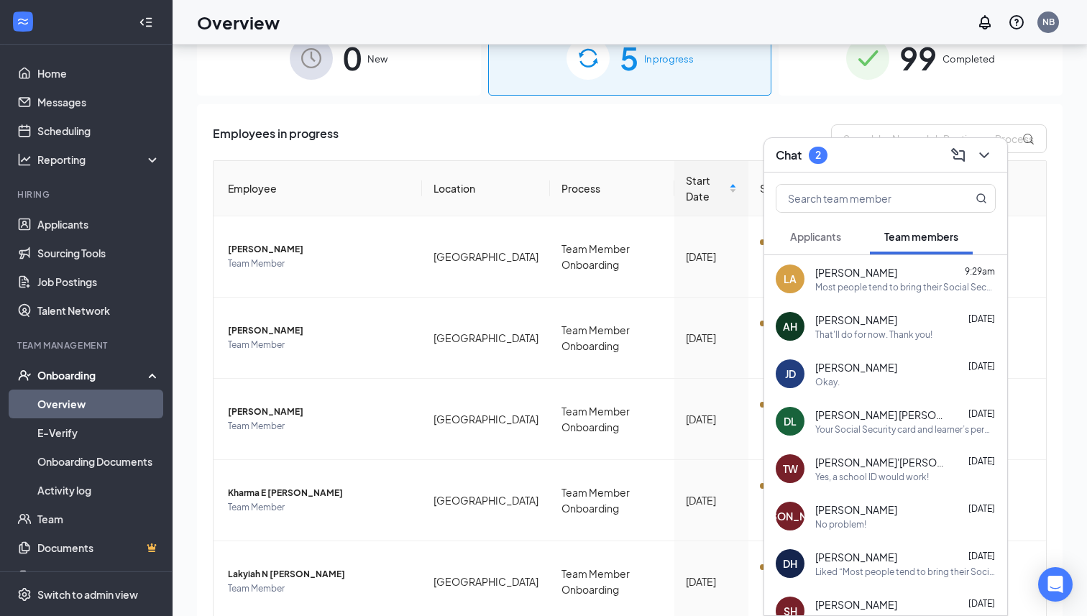
click at [861, 334] on div "That'll do for now. Thank you!" at bounding box center [873, 335] width 117 height 12
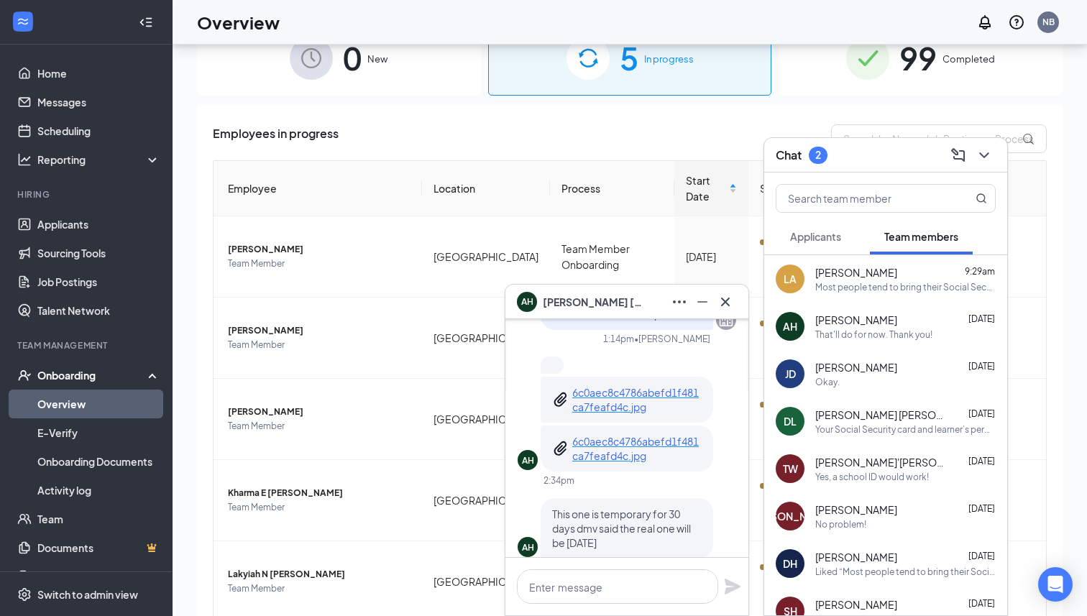
scroll to position [-148, 0]
click at [625, 405] on p "6c0aec8c4786abefd1f481ca7feafd4c.jpg" at bounding box center [636, 403] width 129 height 29
click at [730, 308] on icon "Cross" at bounding box center [725, 301] width 17 height 17
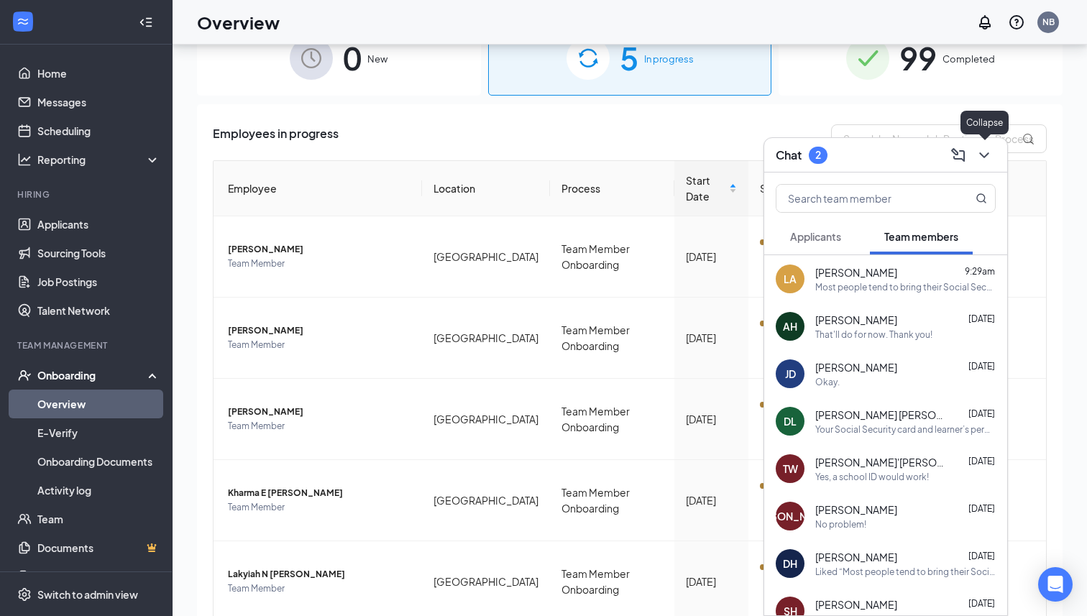
click at [985, 148] on icon "ChevronDown" at bounding box center [984, 155] width 17 height 17
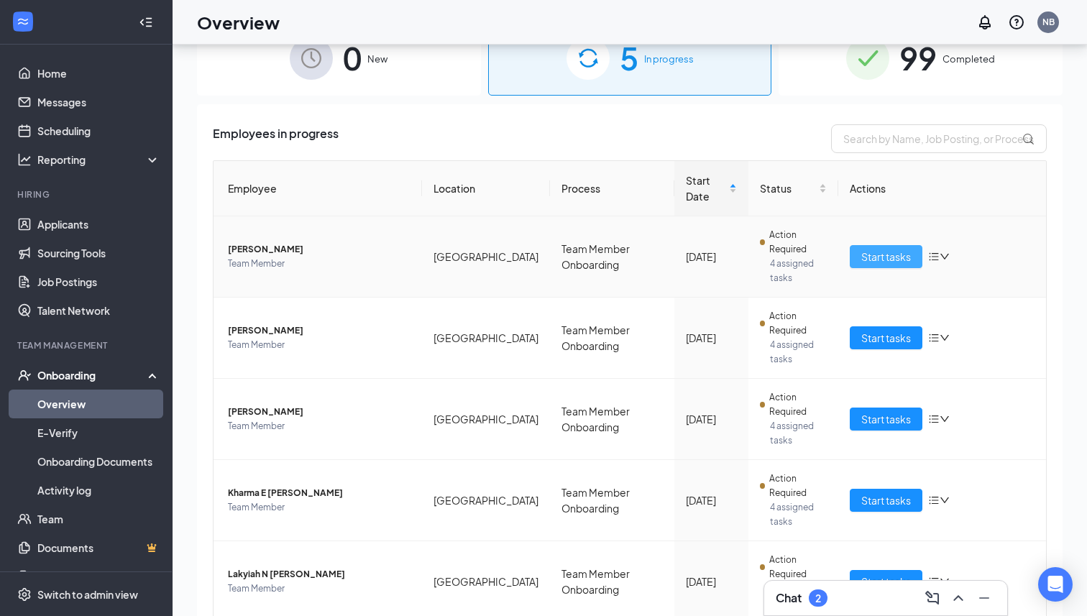
click at [879, 249] on span "Start tasks" at bounding box center [886, 257] width 50 height 16
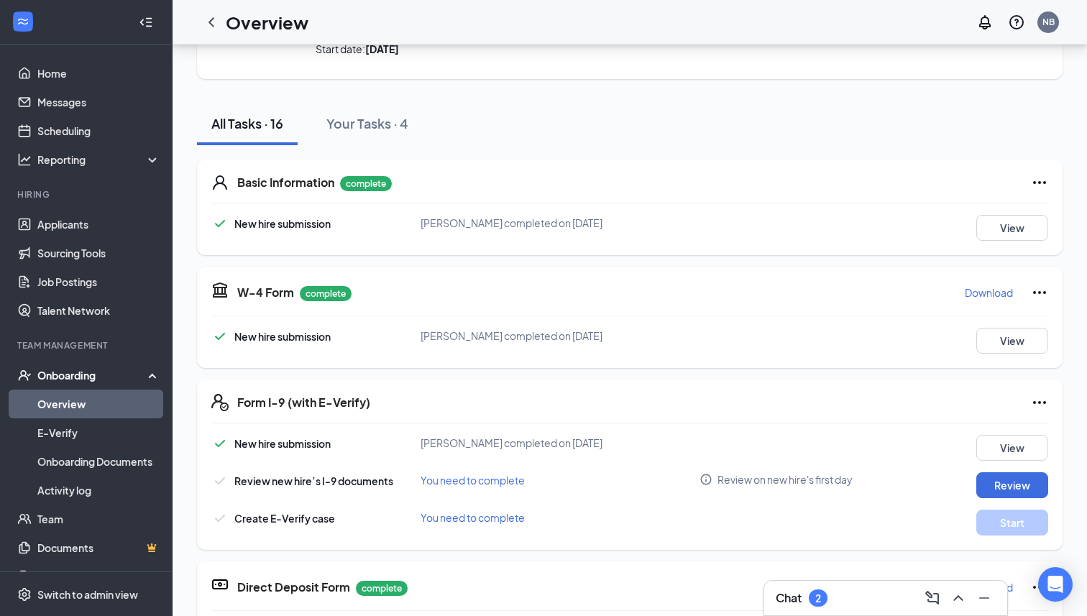
scroll to position [111, 0]
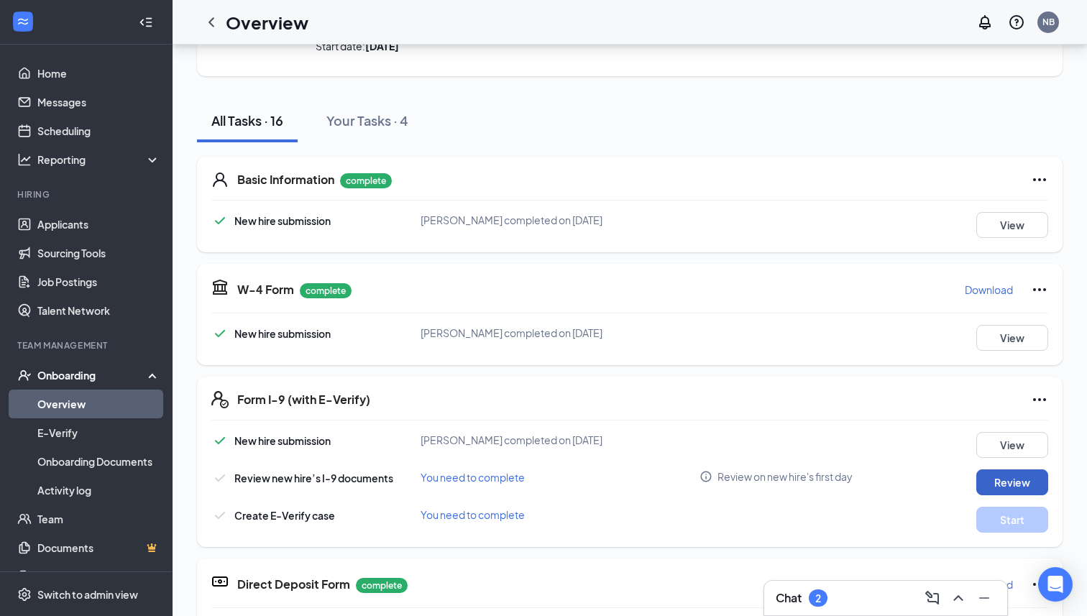
click at [1012, 491] on button "Review" at bounding box center [1012, 483] width 72 height 26
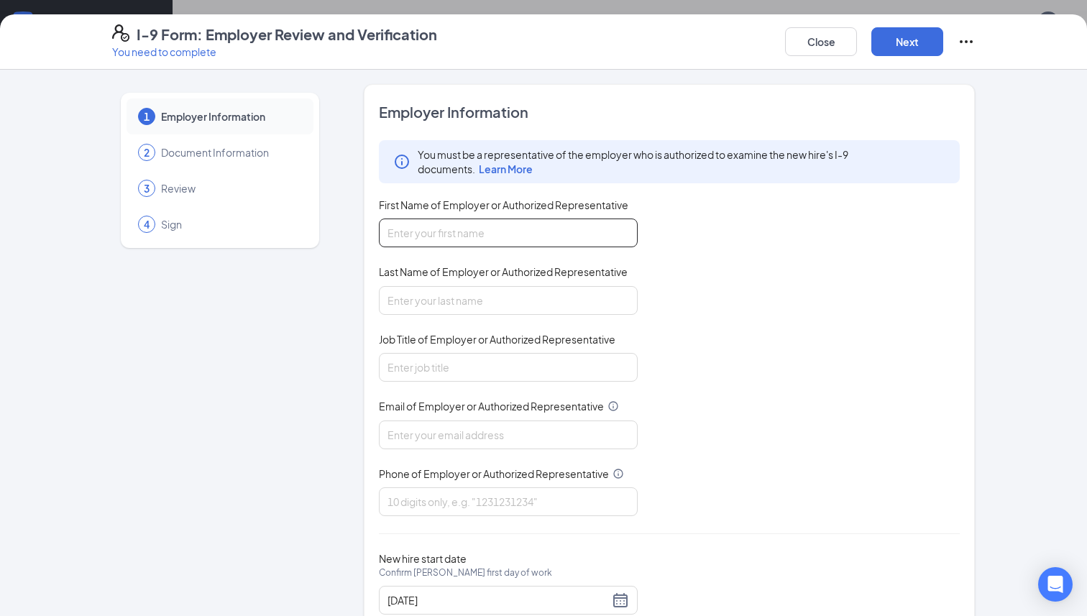
click at [511, 226] on input "First Name of Employer or Authorized Representative" at bounding box center [508, 233] width 259 height 29
type input "[PERSON_NAME]"
click at [461, 298] on input "Last Name of Employer or Authorized Representative" at bounding box center [508, 300] width 259 height 29
type input "[PERSON_NAME]"
click at [459, 359] on input "Job Title of Employer or Authorized Representative" at bounding box center [508, 367] width 259 height 29
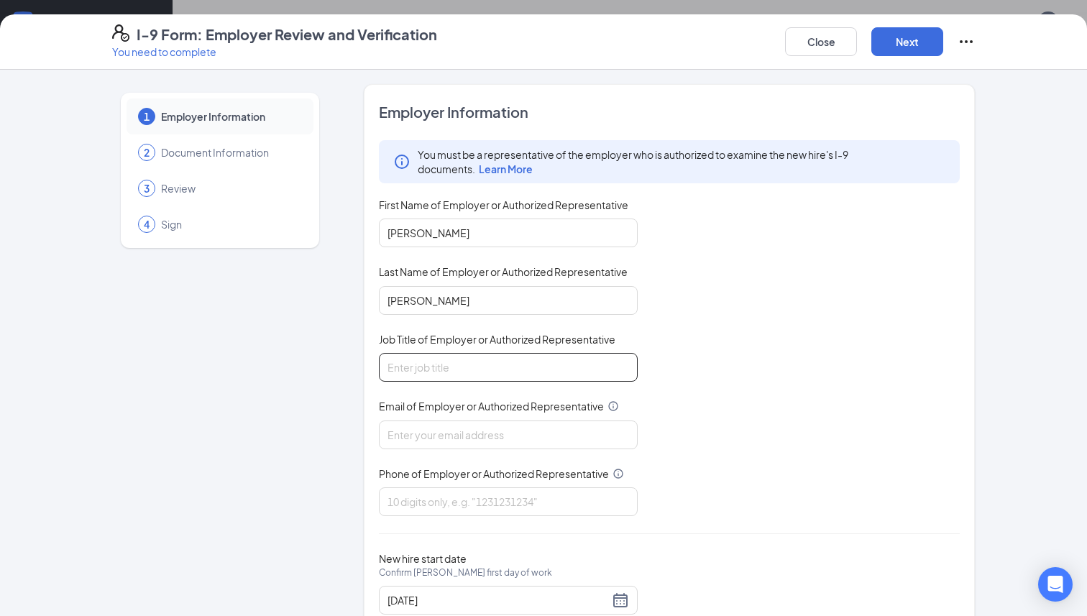
type input "Operator"
click at [465, 431] on input "Email of Employer or Authorized Representative" at bounding box center [508, 435] width 259 height 29
type input "[PERSON_NAME][EMAIL_ADDRESS][PERSON_NAME][DOMAIN_NAME]"
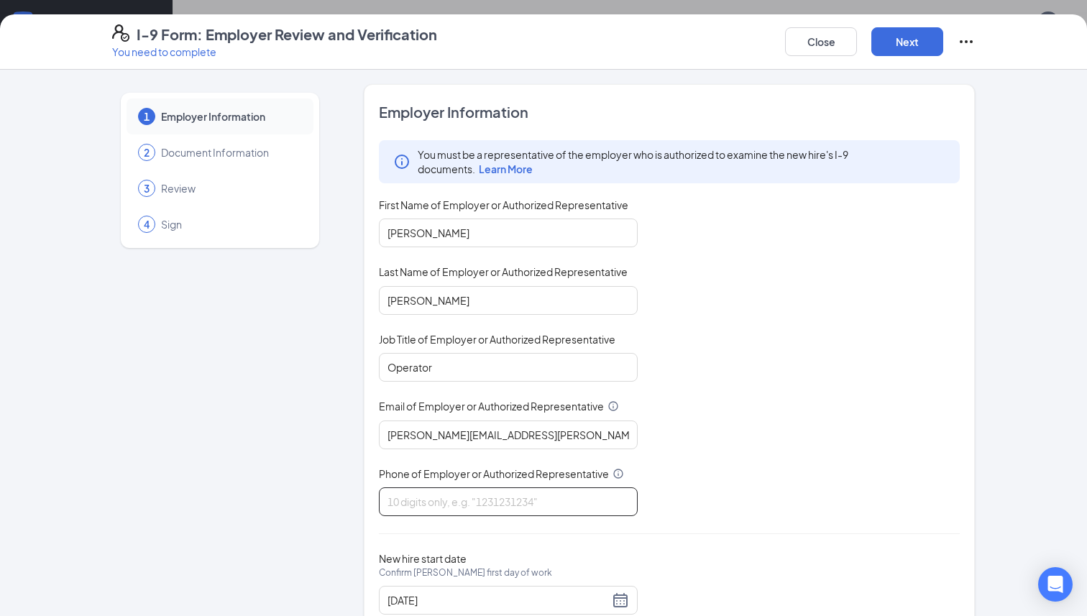
click at [466, 506] on input "Phone of Employer or Authorized Representative" at bounding box center [508, 502] width 259 height 29
type input "2708900042"
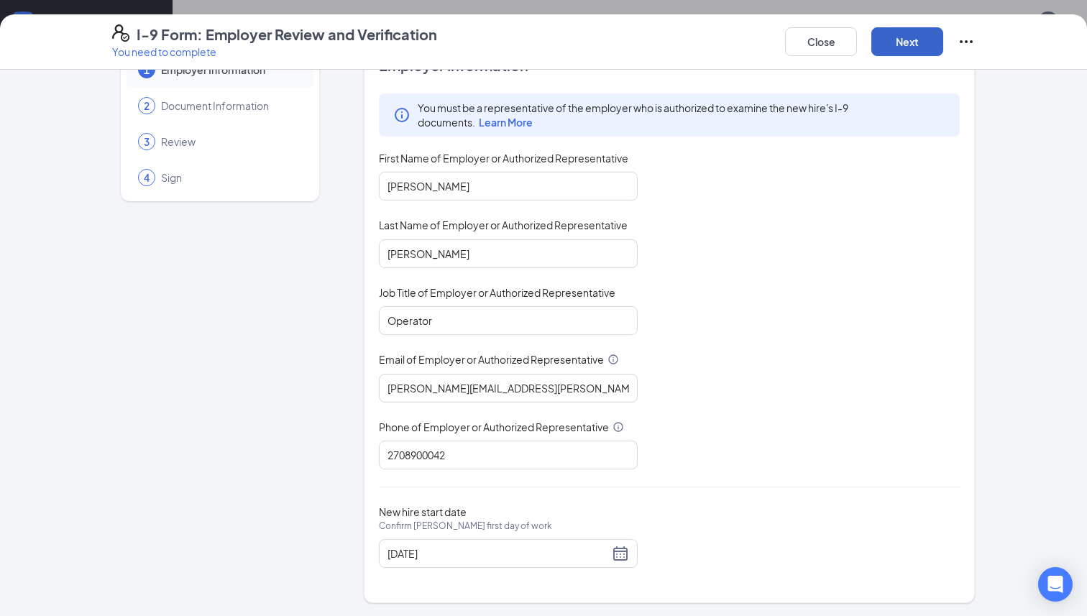
click at [889, 38] on button "Next" at bounding box center [907, 41] width 72 height 29
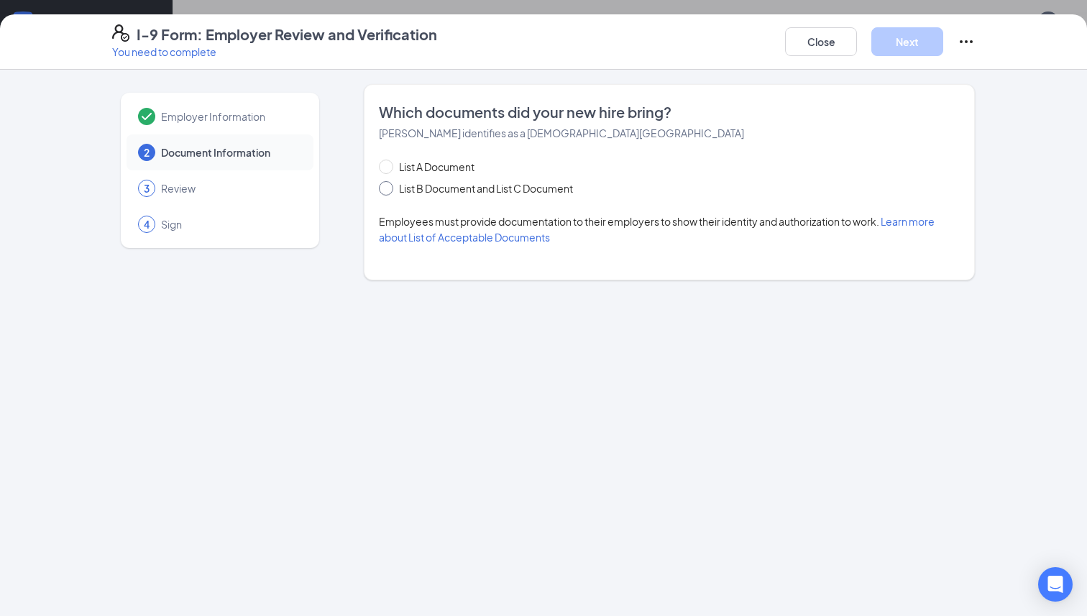
click at [451, 194] on span "List B Document and List C Document" at bounding box center [486, 188] width 186 height 16
click at [389, 191] on input "List B Document and List C Document" at bounding box center [384, 186] width 10 height 10
radio input "true"
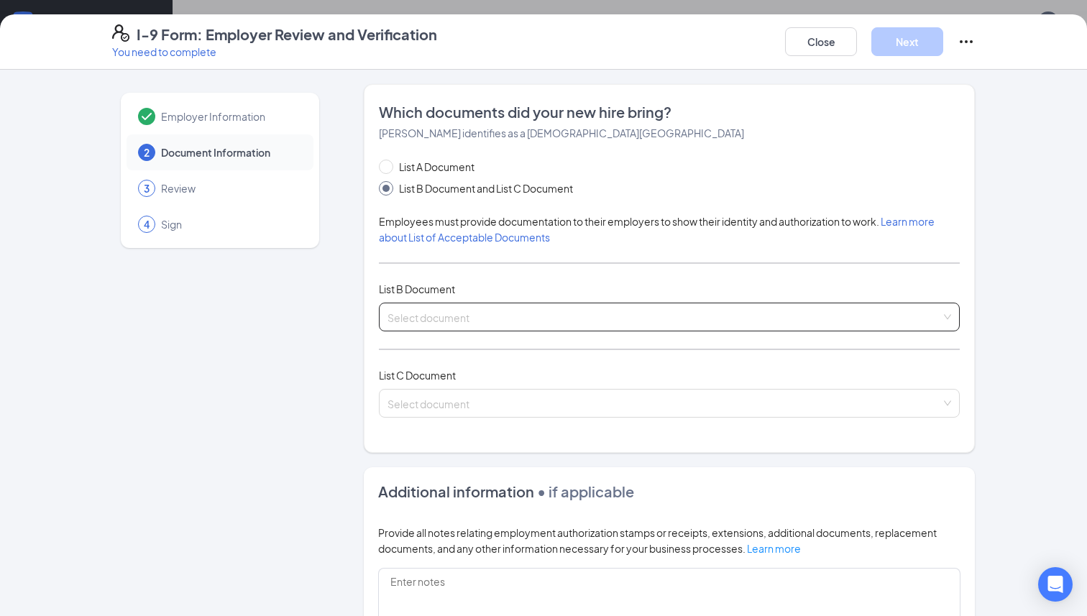
click at [459, 304] on div "Select document" at bounding box center [669, 317] width 581 height 29
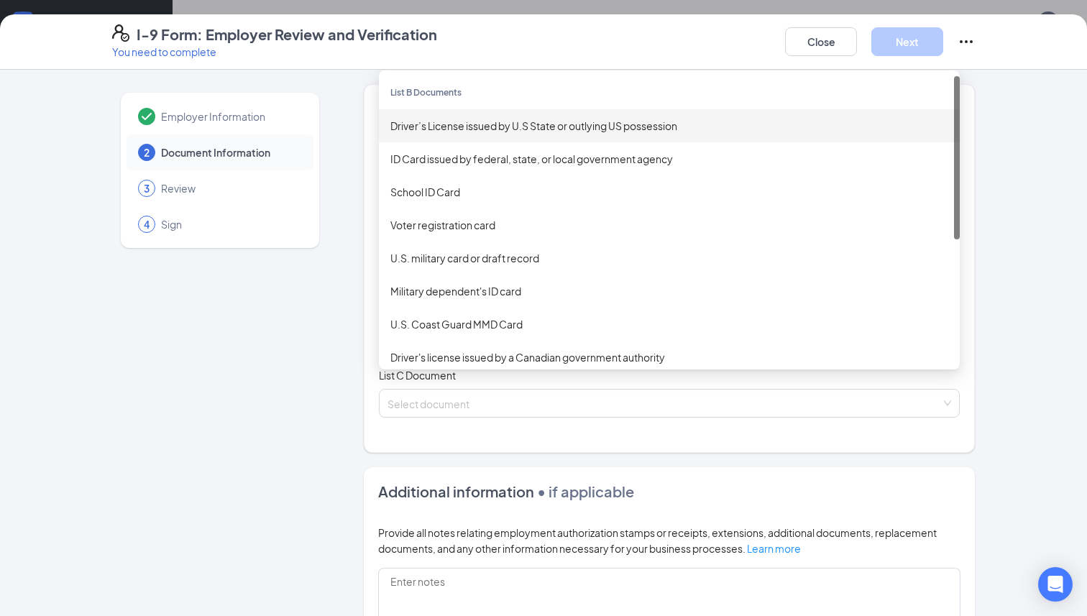
click at [475, 124] on div "Driver’s License issued by U.S State or outlying US possession" at bounding box center [669, 126] width 558 height 16
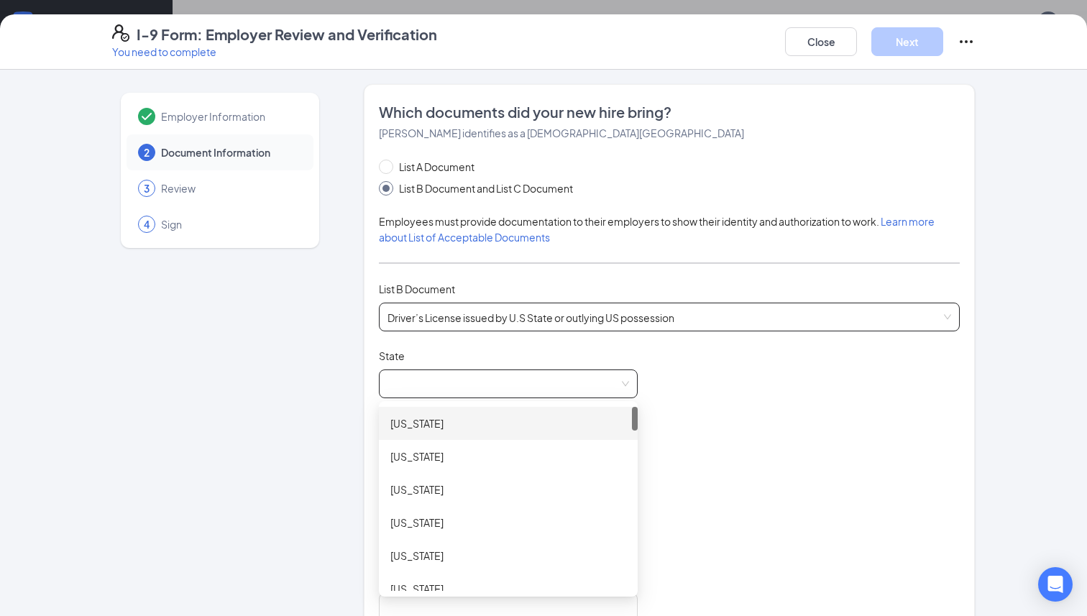
click at [414, 383] on span at bounding box center [509, 383] width 242 height 27
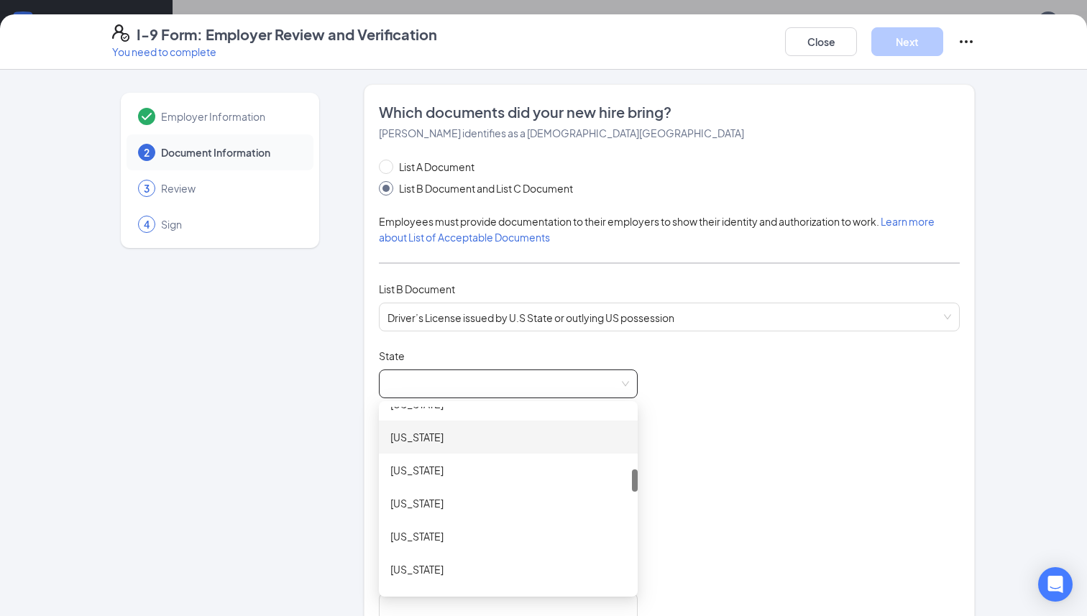
scroll to position [521, 0]
click at [416, 526] on div "[US_STATE]" at bounding box center [508, 531] width 236 height 16
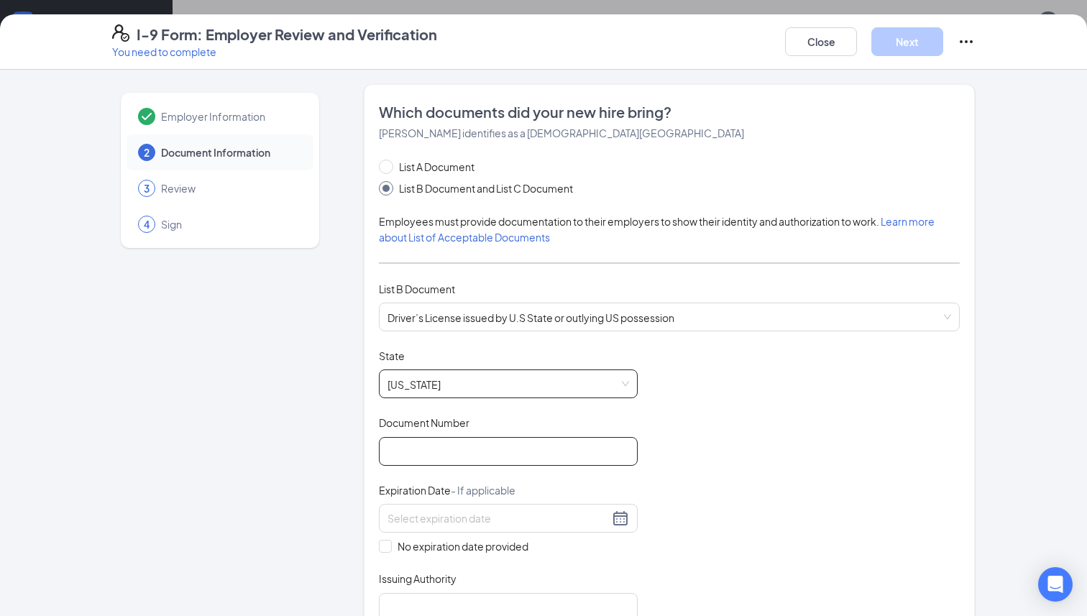
click at [418, 444] on input "Document Number" at bounding box center [508, 451] width 259 height 29
type input "H25-118138"
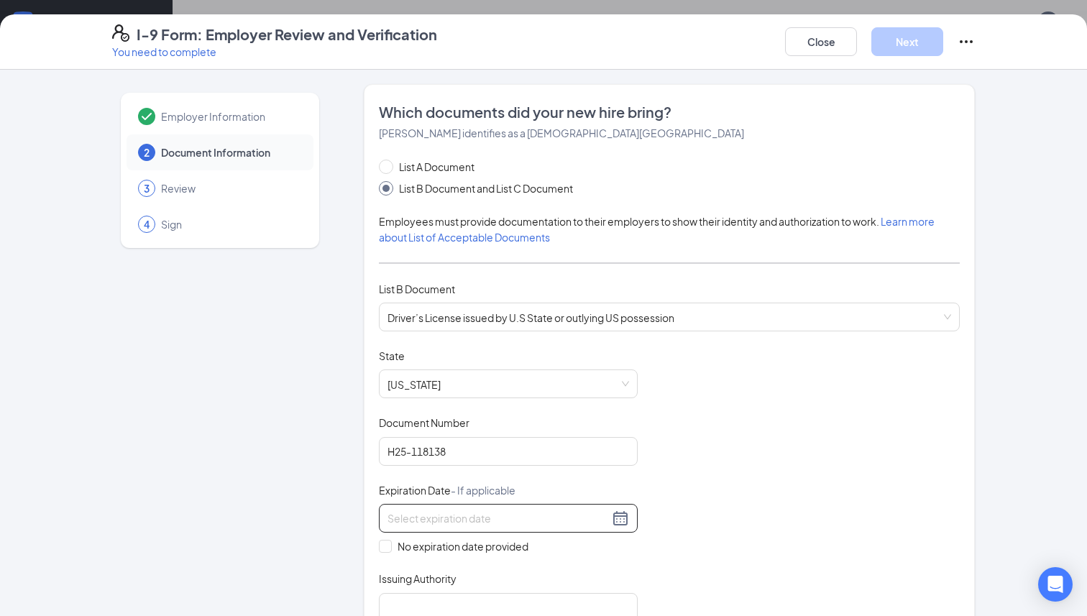
click at [613, 514] on div at bounding box center [509, 518] width 242 height 17
click at [549, 550] on span "button" at bounding box center [549, 549] width 7 height 7
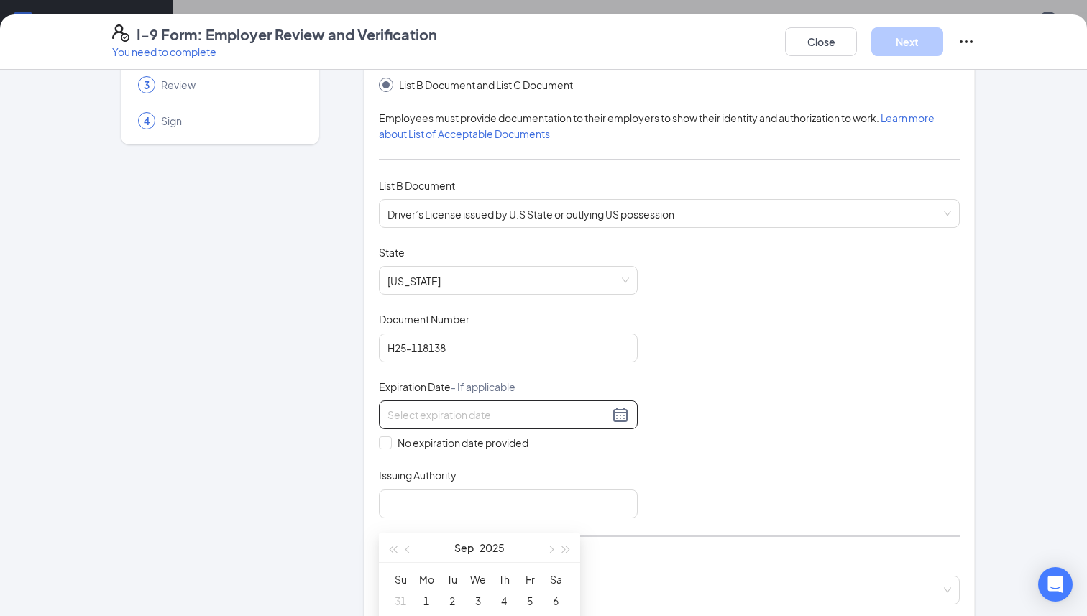
scroll to position [121, 0]
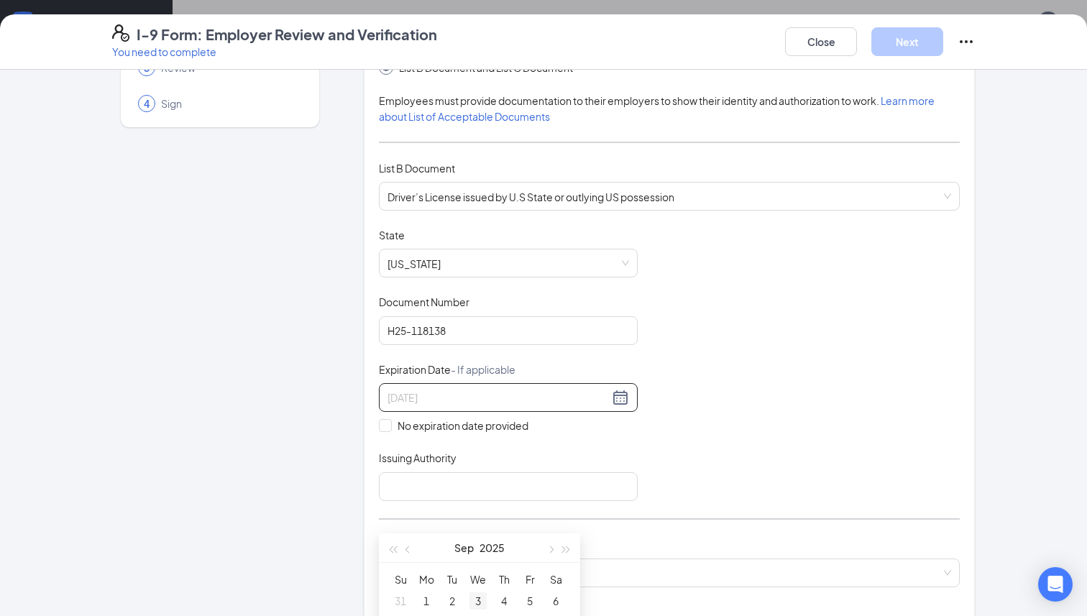
type input "[DATE]"
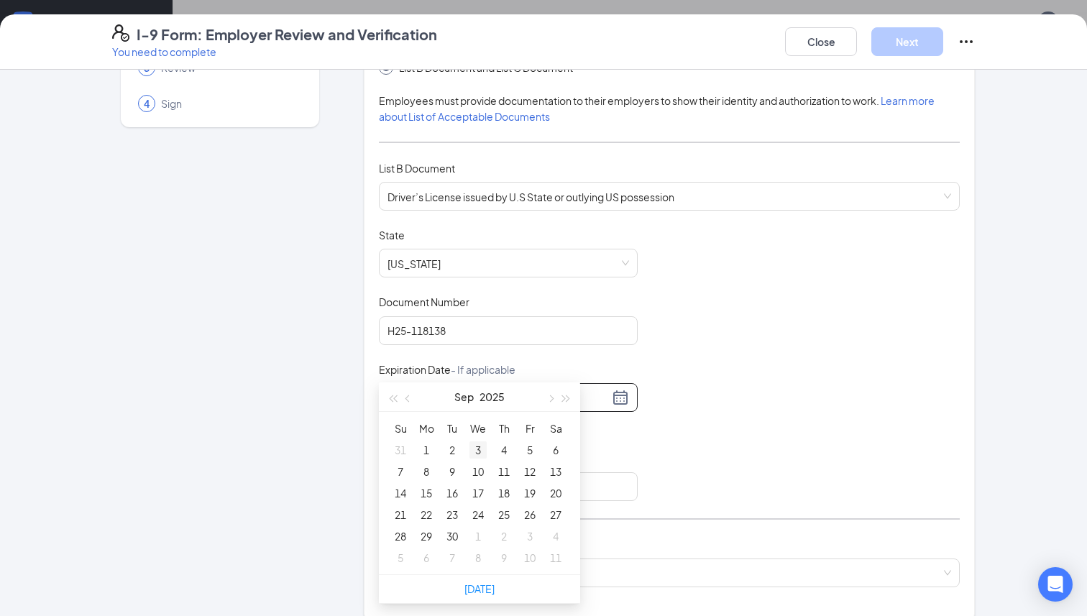
scroll to position [279, 0]
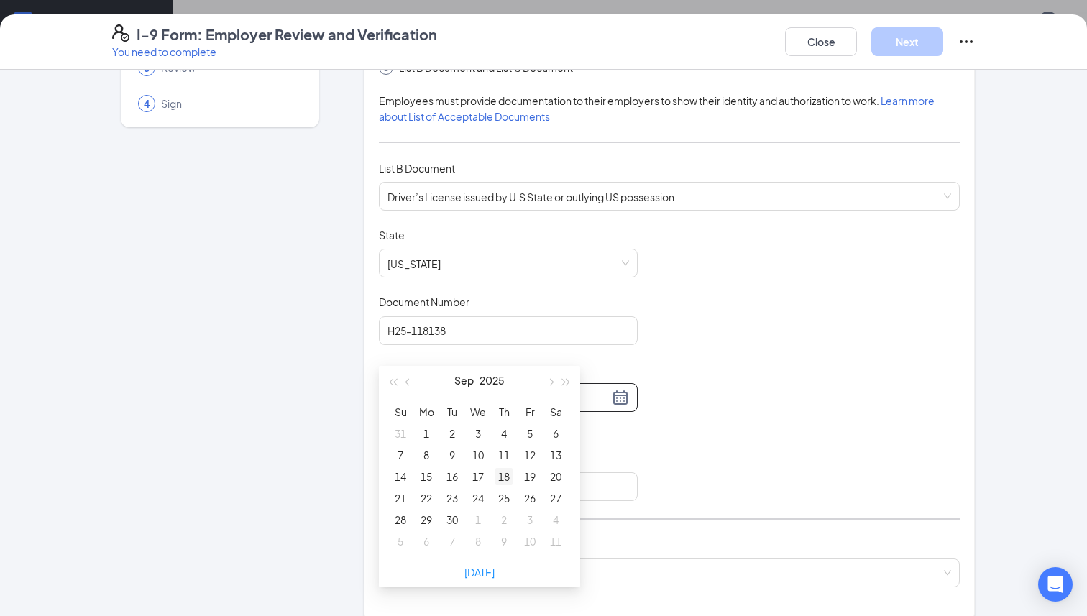
click at [503, 486] on td "18" at bounding box center [504, 477] width 26 height 22
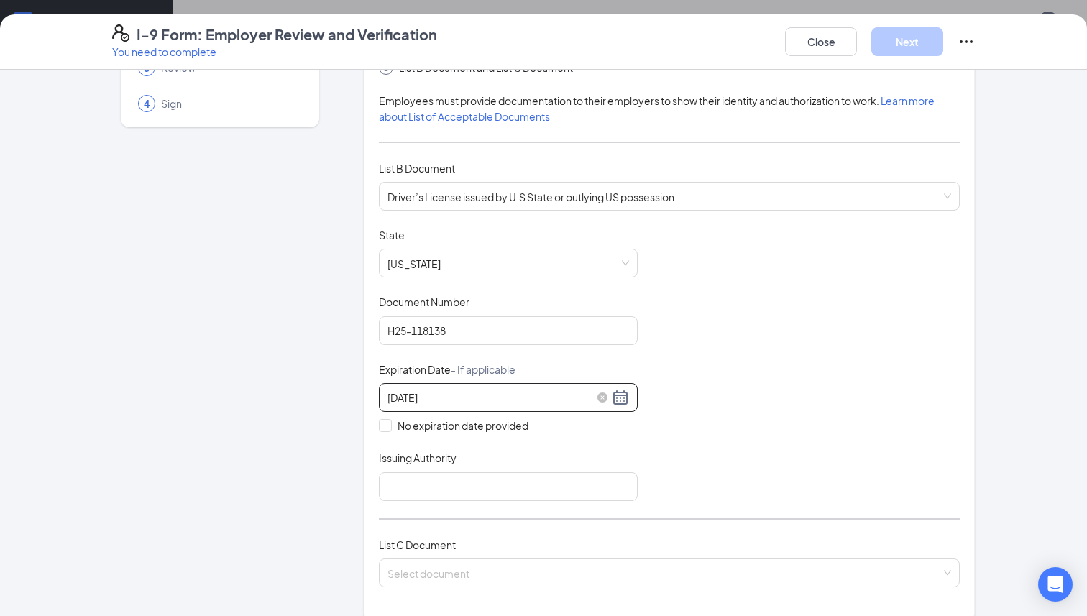
click at [617, 399] on div "[DATE]" at bounding box center [509, 397] width 242 height 17
type input "[DATE]"
click at [503, 549] on div "25" at bounding box center [503, 544] width 17 height 17
click at [457, 490] on input "Issuing Authority" at bounding box center [508, 486] width 259 height 29
type input "State of [US_STATE]"
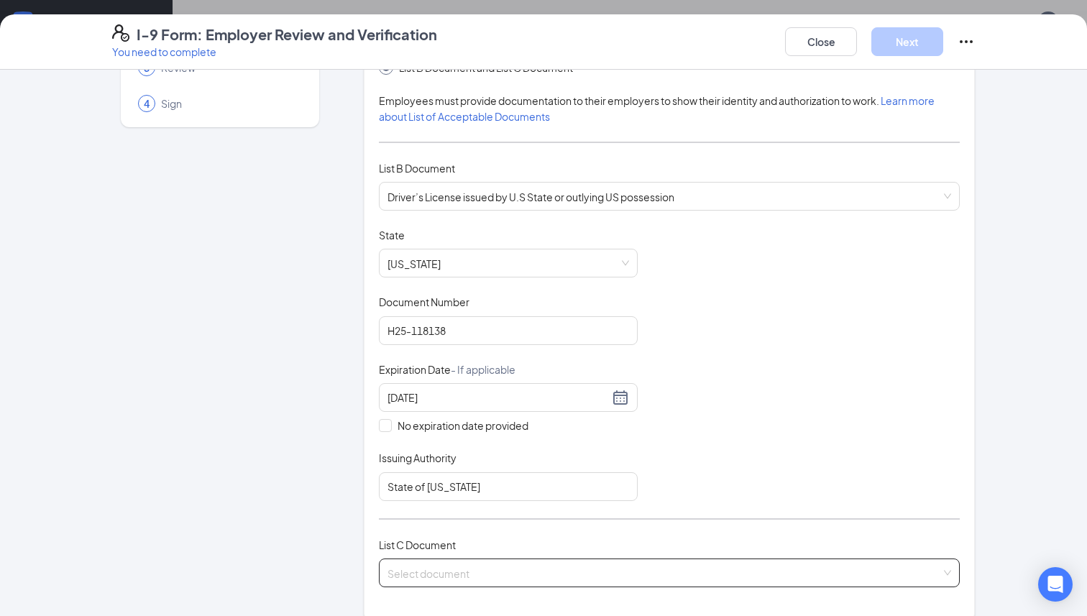
click at [548, 565] on input "search" at bounding box center [665, 570] width 554 height 22
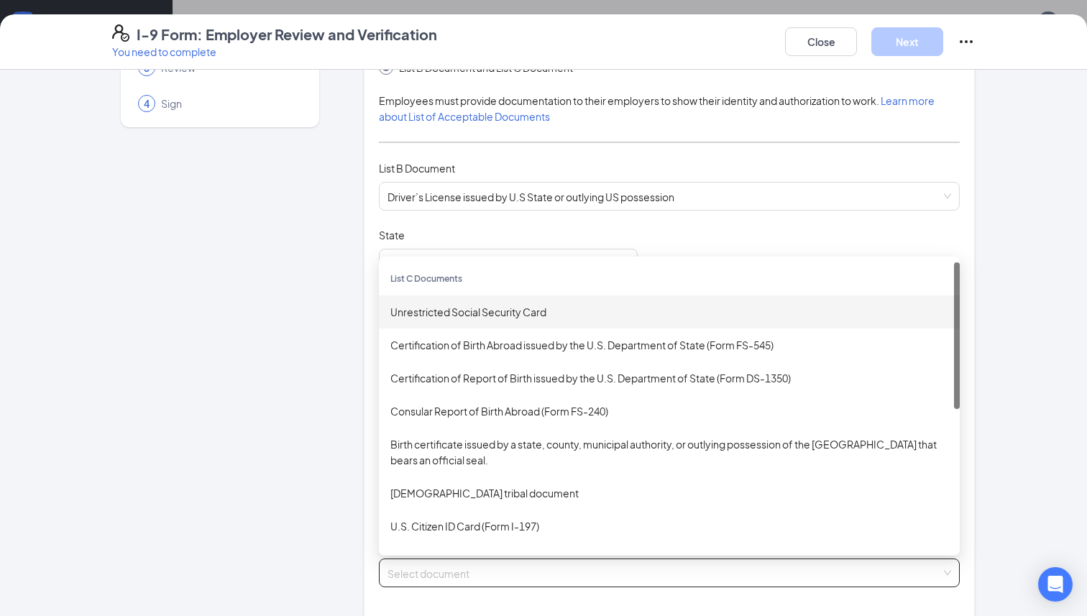
click at [457, 300] on div "Unrestricted Social Security Card" at bounding box center [669, 312] width 581 height 33
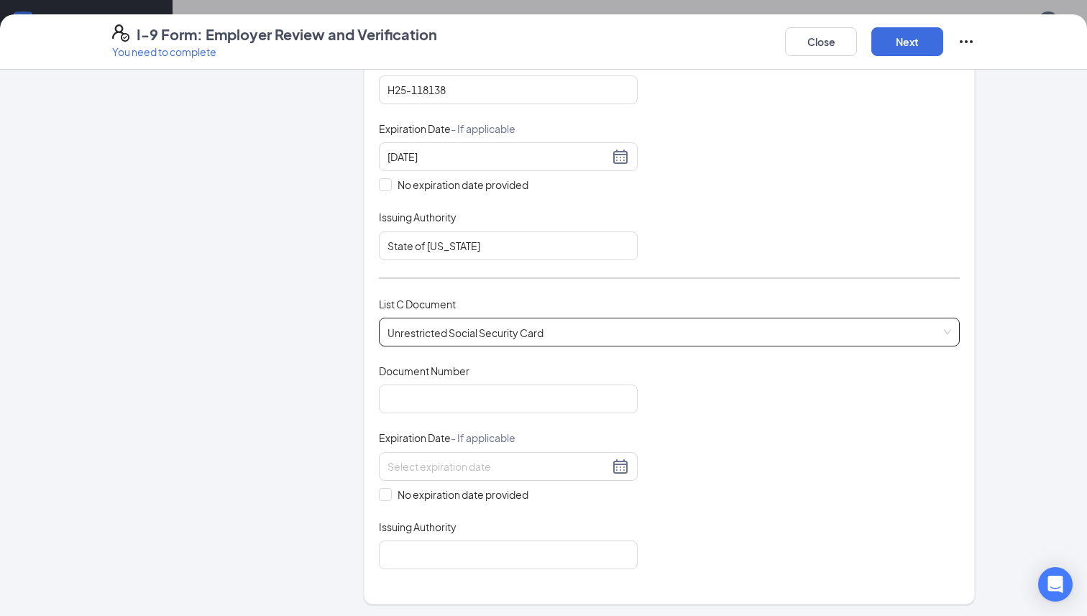
scroll to position [363, 0]
click at [474, 403] on input "Document Number" at bounding box center [508, 397] width 259 height 29
type input "196890053"
click at [415, 492] on span "No expiration date provided" at bounding box center [463, 493] width 142 height 16
click at [389, 492] on input "No expiration date provided" at bounding box center [384, 492] width 10 height 10
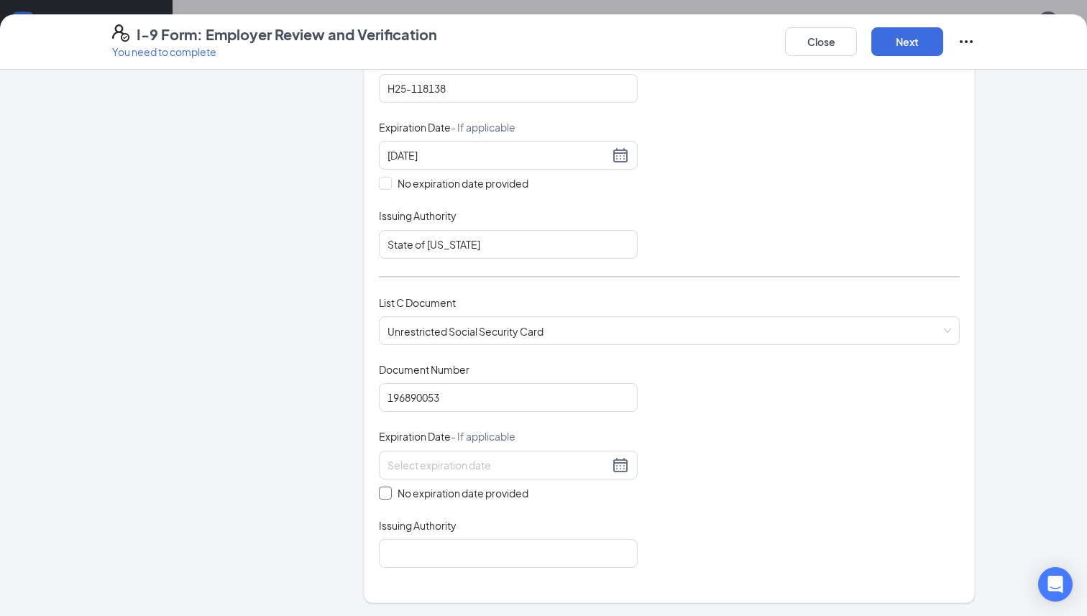
checkbox input "true"
click at [426, 549] on input "Issuing Authority" at bounding box center [508, 556] width 259 height 29
type input "Social Security Administration"
click at [700, 365] on div "Document Title Unrestricted Social Security Card Document Number 196890053 Expi…" at bounding box center [669, 466] width 581 height 209
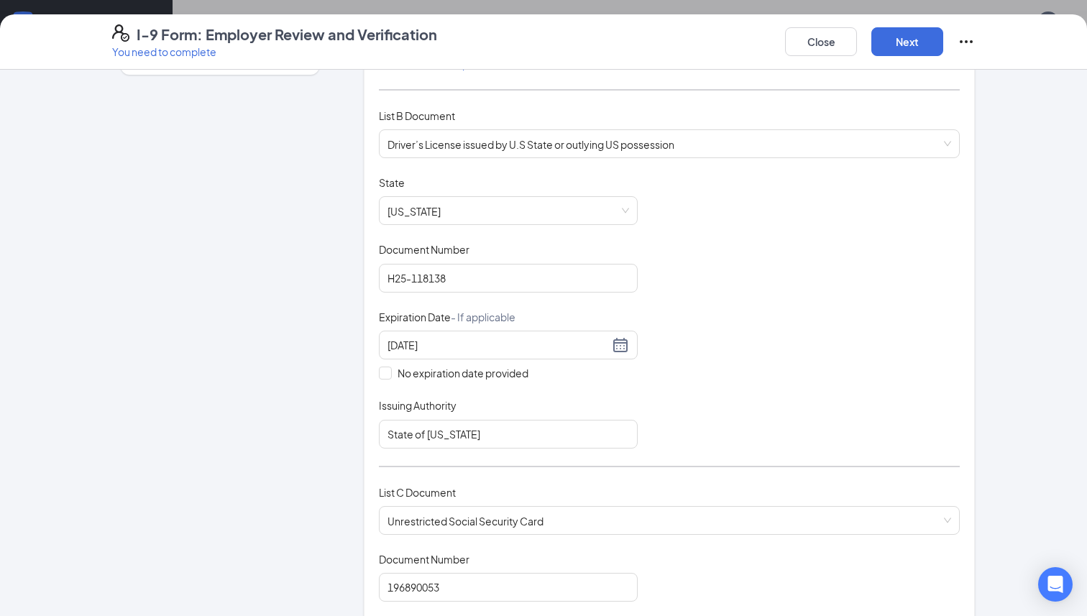
scroll to position [0, 0]
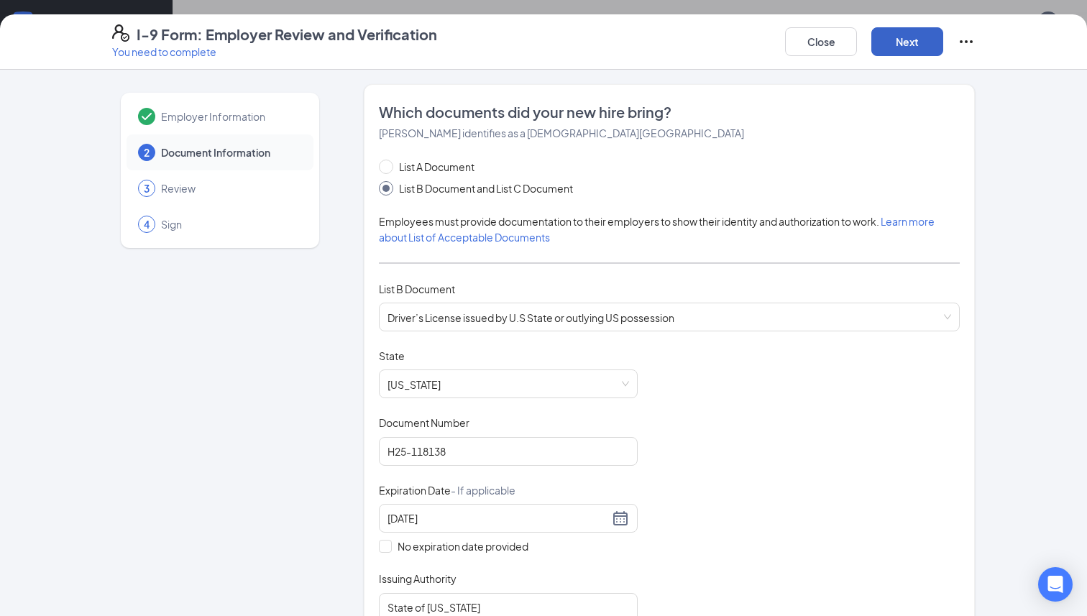
click at [930, 37] on button "Next" at bounding box center [907, 41] width 72 height 29
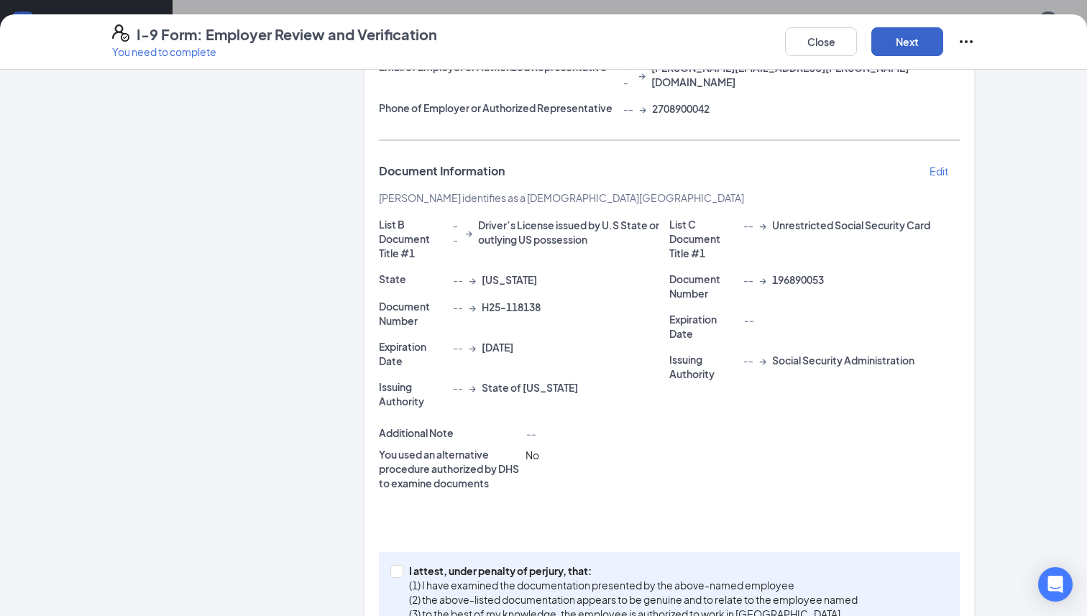
scroll to position [246, 0]
click at [564, 609] on div "I attest, under penalty of [PERSON_NAME], that: (1) I have examined the documen…" at bounding box center [669, 591] width 581 height 81
click at [540, 577] on p "(1) I have examined the documentation presented by the above-named employee" at bounding box center [633, 584] width 449 height 14
click at [401, 574] on input "I attest, under penalty of [PERSON_NAME], that: (1) I have examined the documen…" at bounding box center [395, 569] width 10 height 10
checkbox input "true"
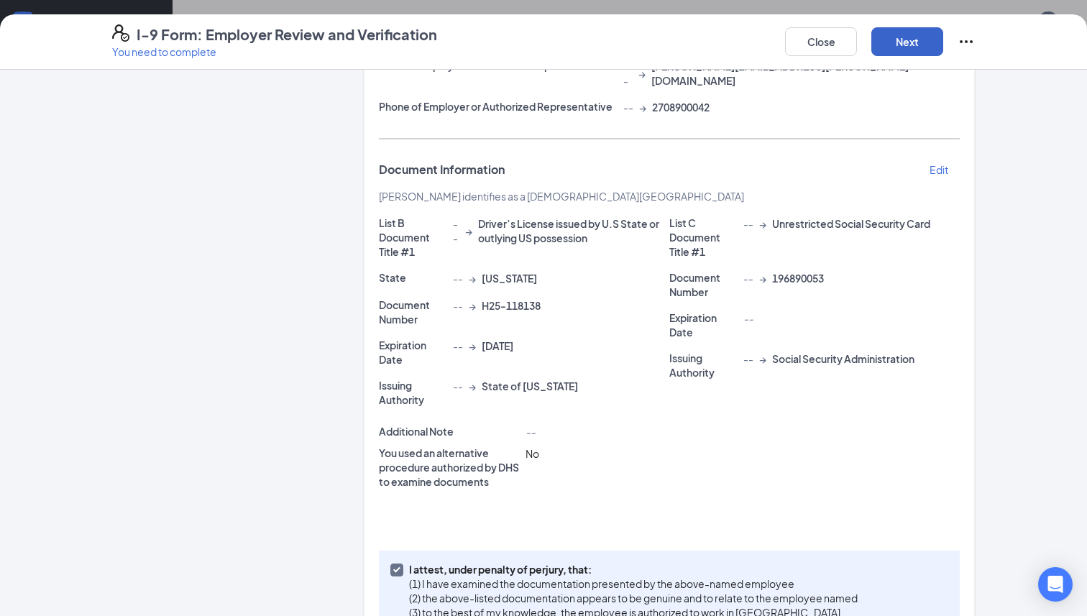
click at [905, 49] on button "Next" at bounding box center [907, 41] width 72 height 29
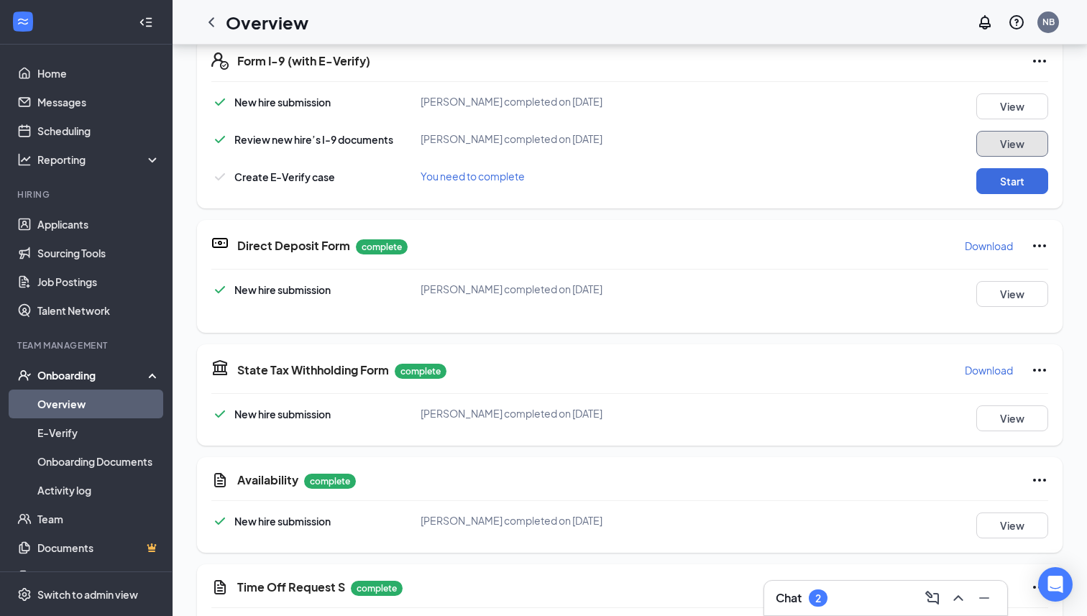
scroll to position [452, 0]
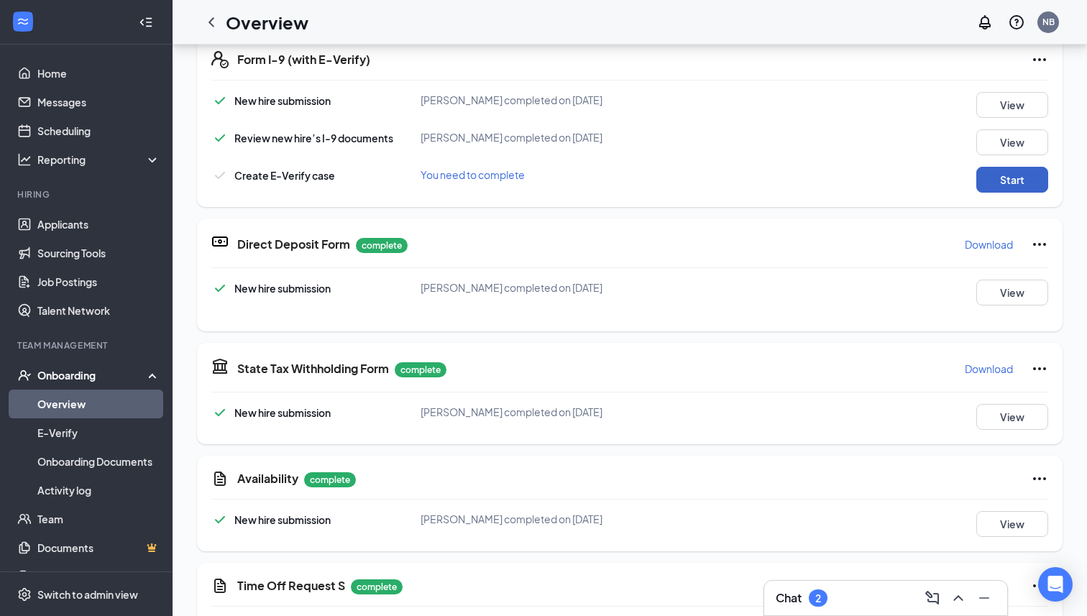
click at [989, 186] on button "Start" at bounding box center [1012, 180] width 72 height 26
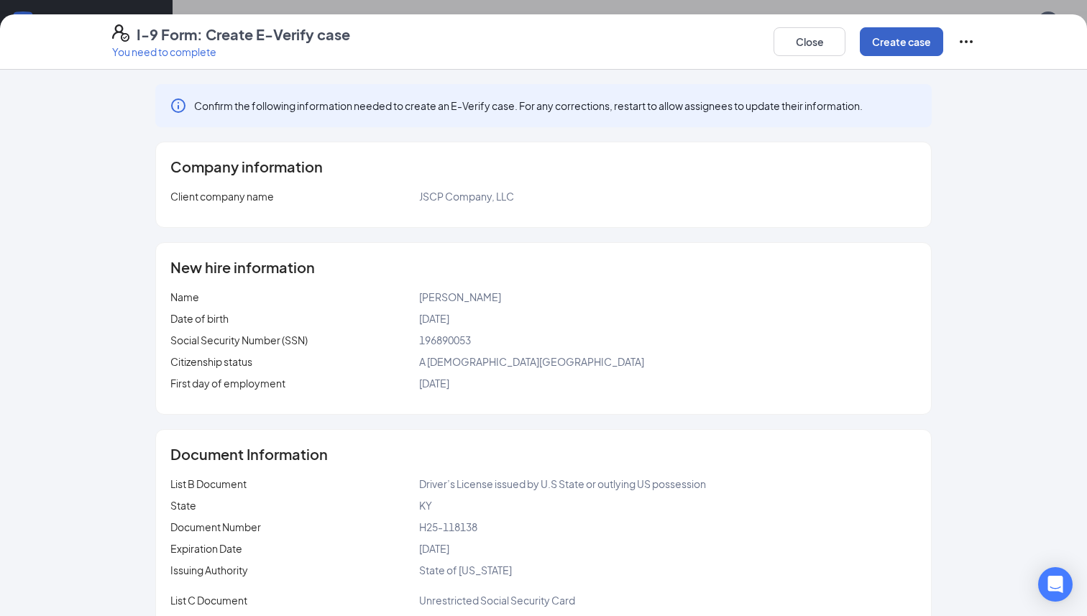
click at [896, 46] on button "Create case" at bounding box center [901, 41] width 83 height 29
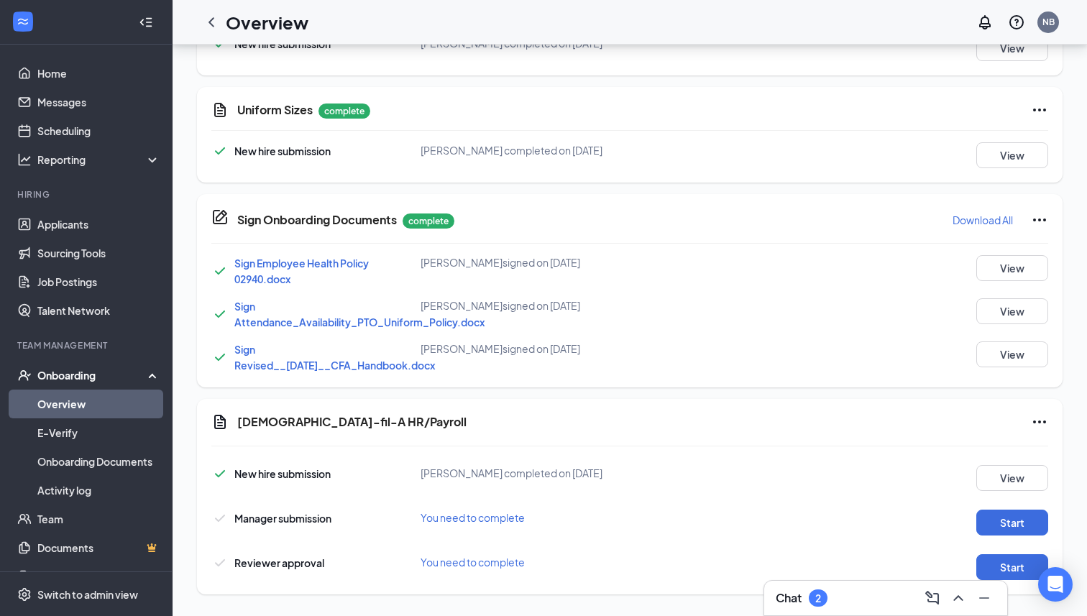
scroll to position [1133, 0]
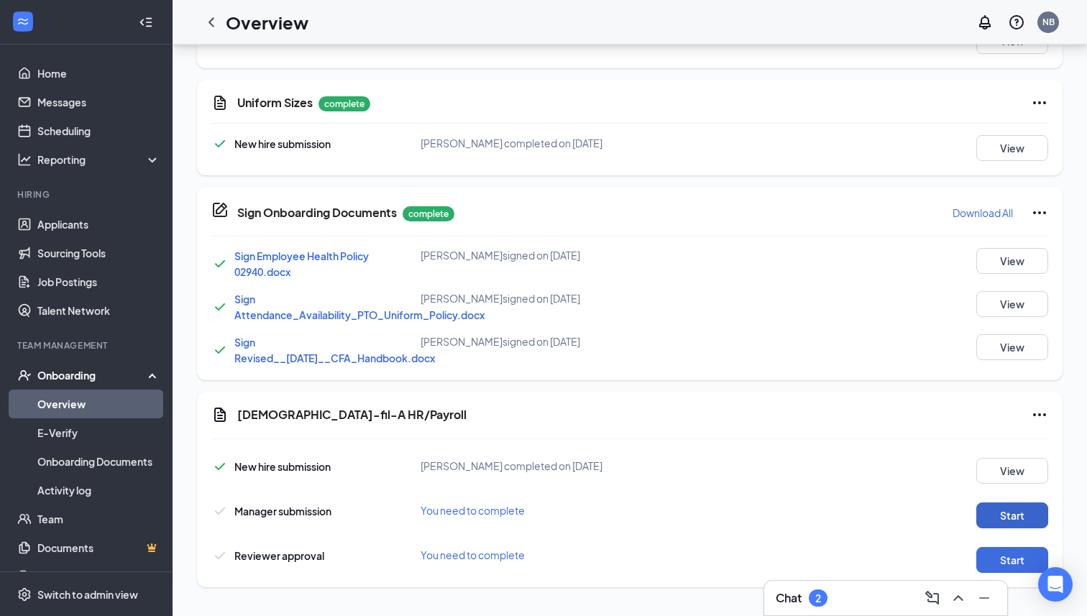
click at [997, 504] on button "Start" at bounding box center [1012, 516] width 72 height 26
click at [1005, 557] on button "Start" at bounding box center [1012, 560] width 72 height 26
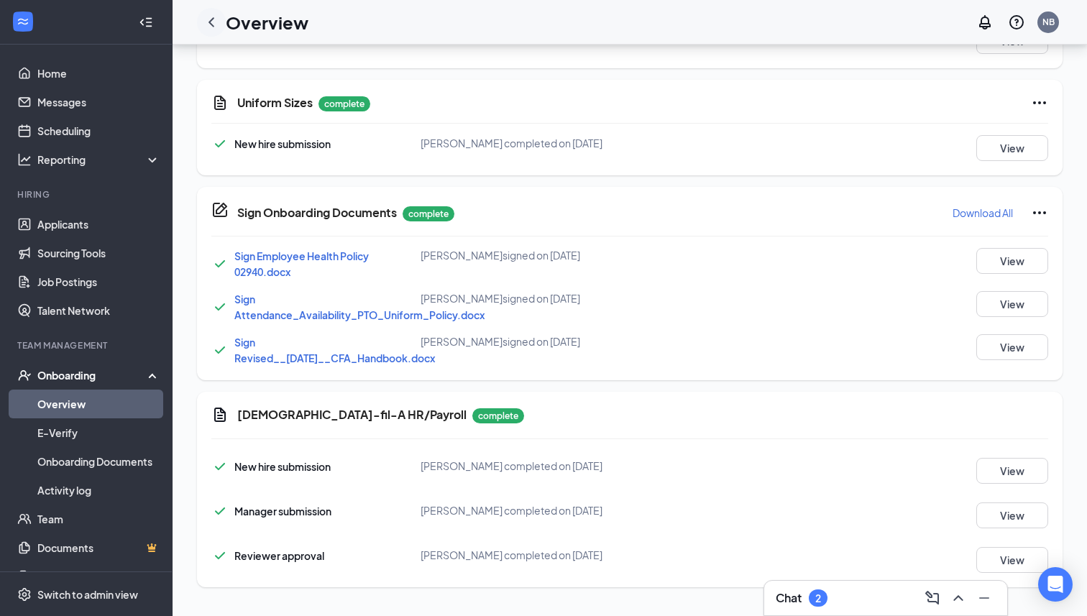
click at [209, 21] on icon "ChevronLeft" at bounding box center [212, 21] width 6 height 9
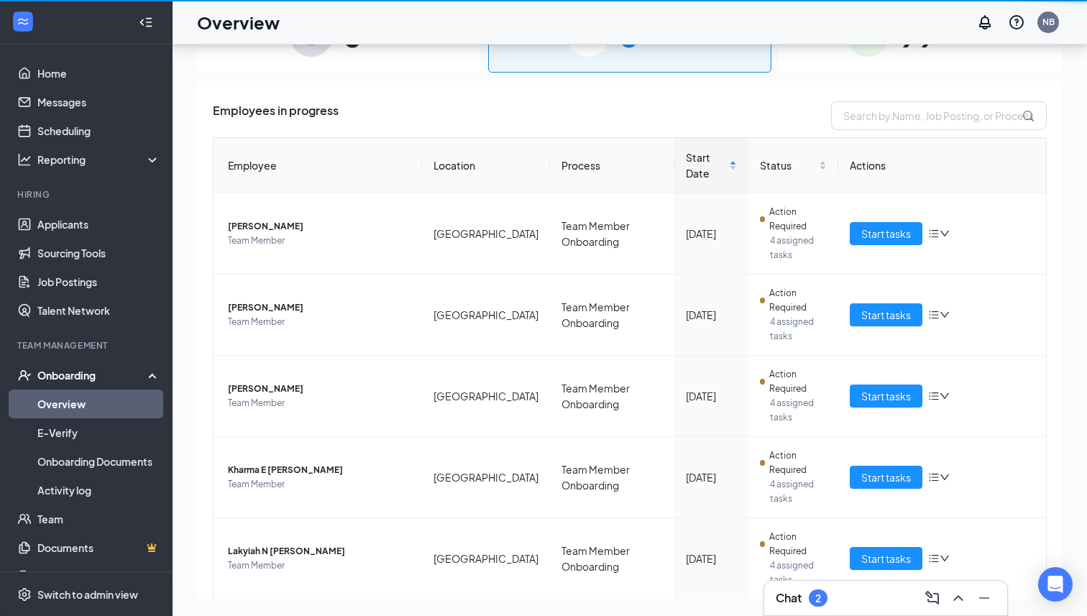
scroll to position [65, 0]
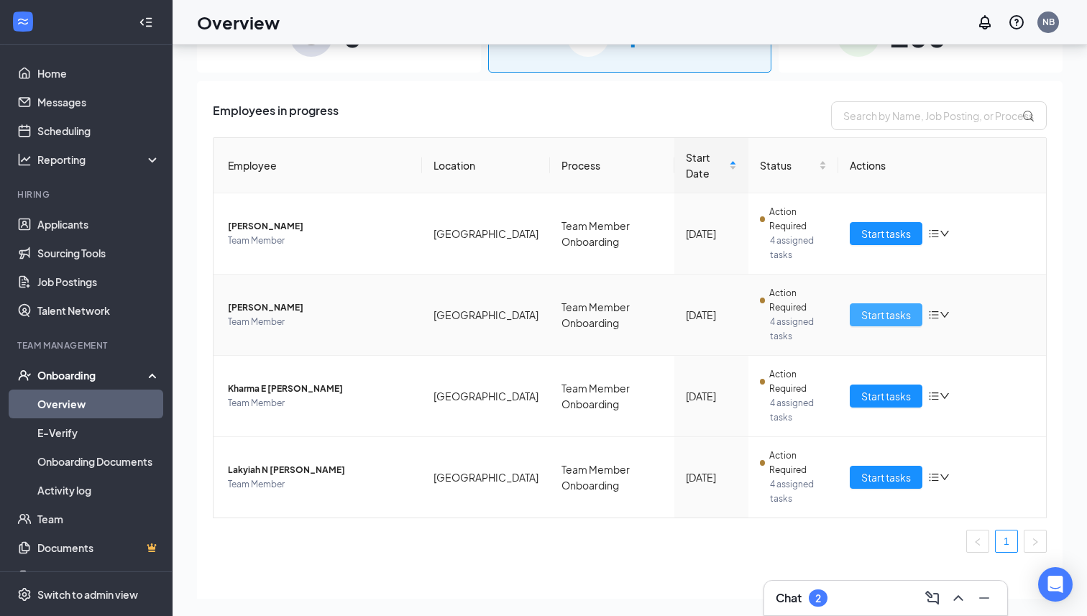
click at [864, 307] on span "Start tasks" at bounding box center [886, 315] width 50 height 16
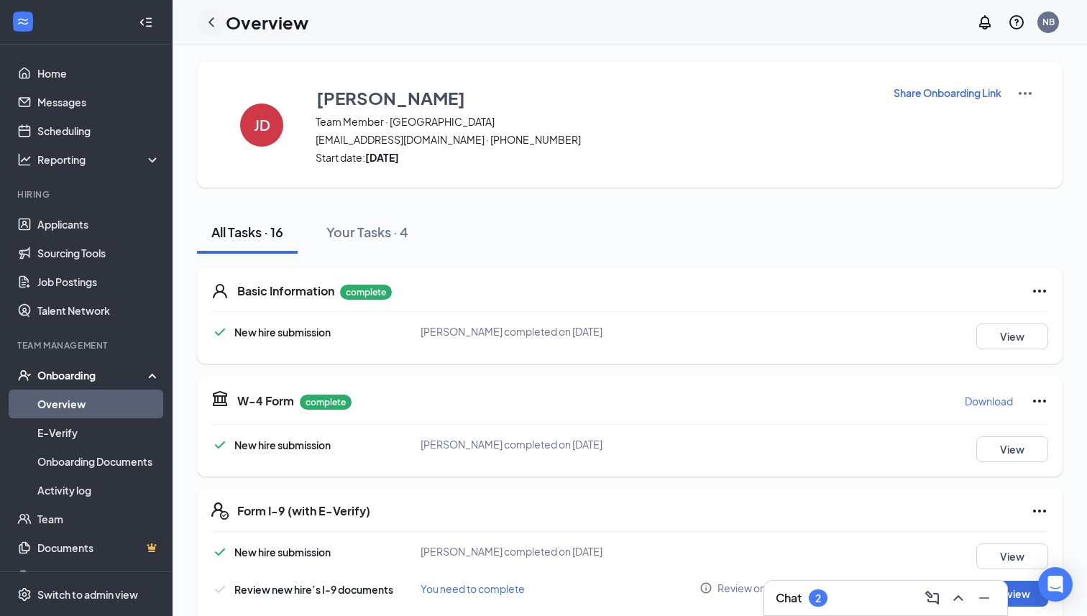
click at [216, 26] on icon "ChevronLeft" at bounding box center [211, 22] width 17 height 17
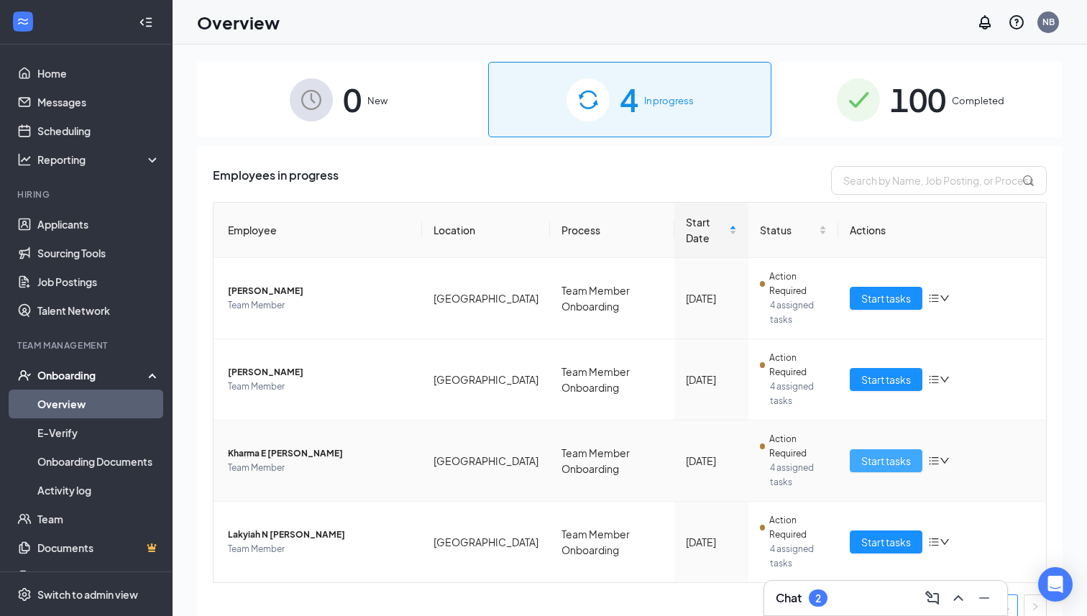
click at [870, 453] on span "Start tasks" at bounding box center [886, 461] width 50 height 16
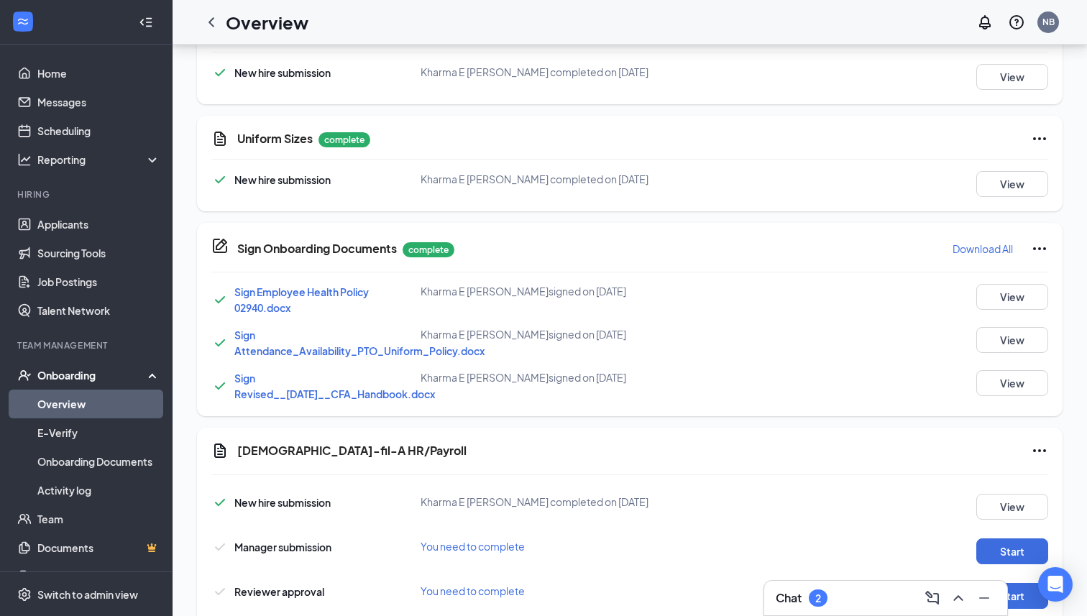
scroll to position [1042, 0]
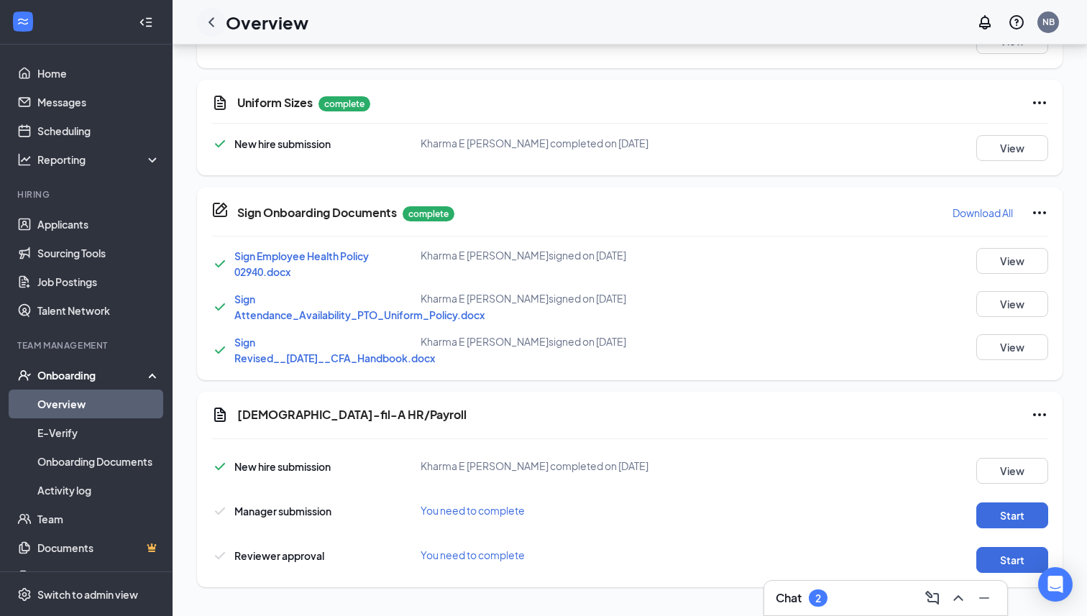
click at [208, 24] on icon "ChevronLeft" at bounding box center [211, 22] width 17 height 17
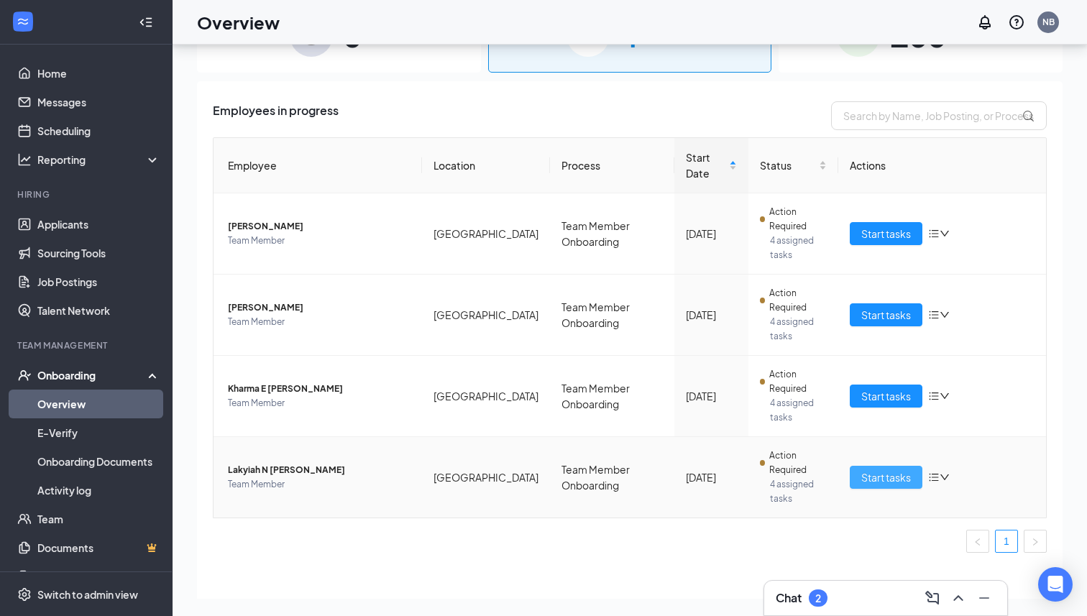
click at [854, 466] on button "Start tasks" at bounding box center [886, 477] width 73 height 23
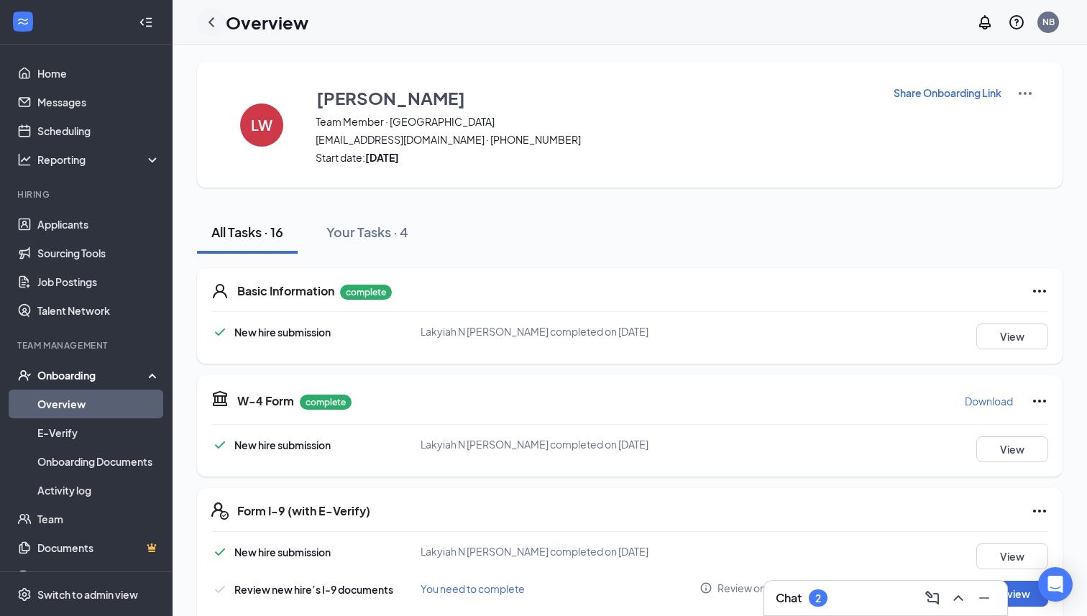
click at [215, 14] on icon "ChevronLeft" at bounding box center [211, 22] width 17 height 17
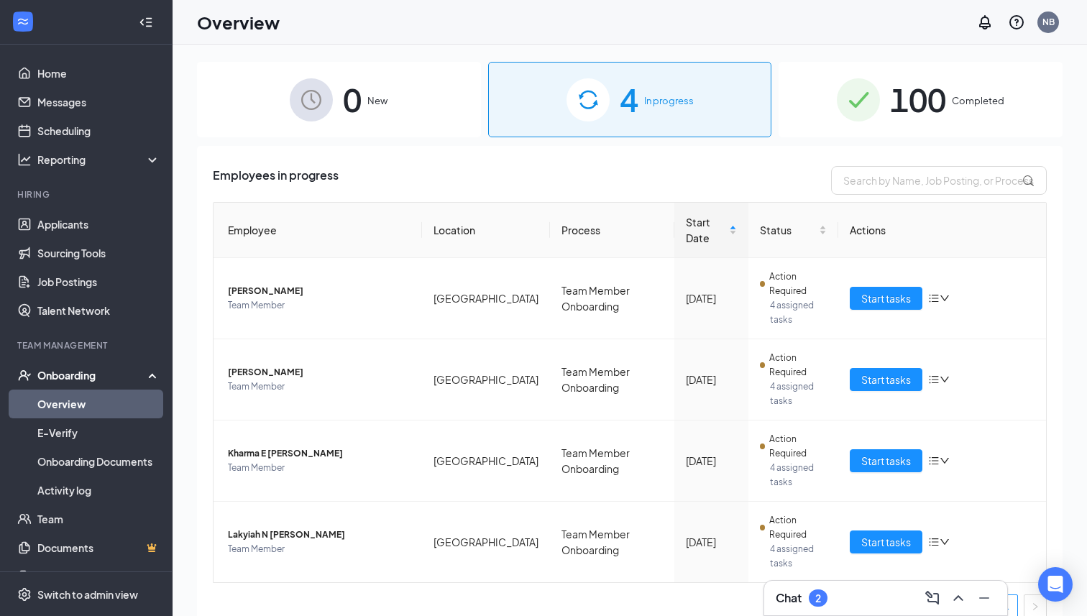
click at [851, 593] on div "Chat 2" at bounding box center [886, 598] width 220 height 23
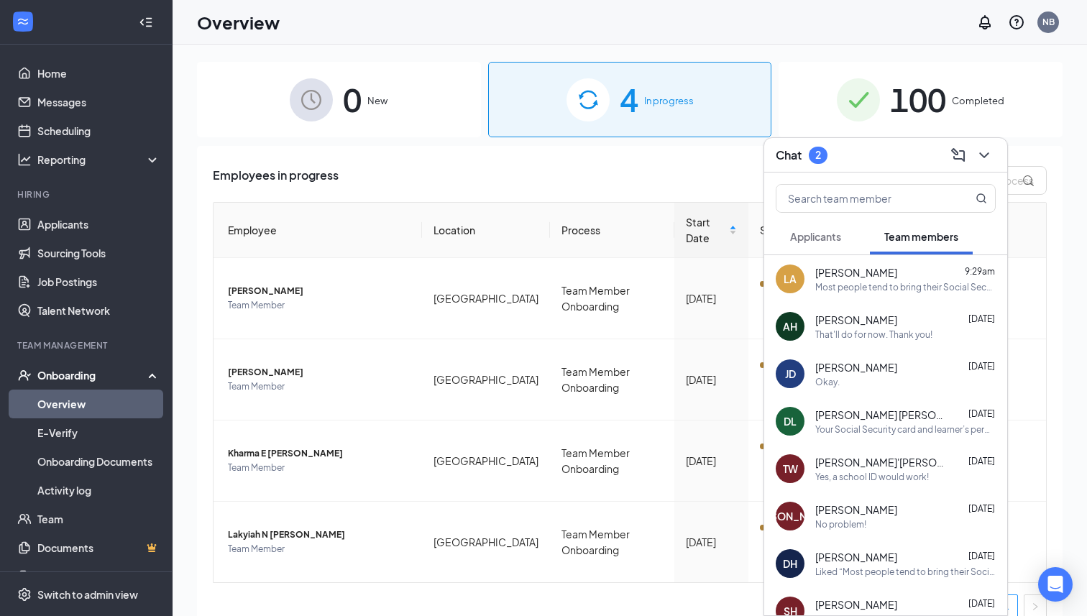
click at [859, 283] on div "Most people tend to bring their Social Security cards and drivers' licenses. Th…" at bounding box center [905, 287] width 180 height 12
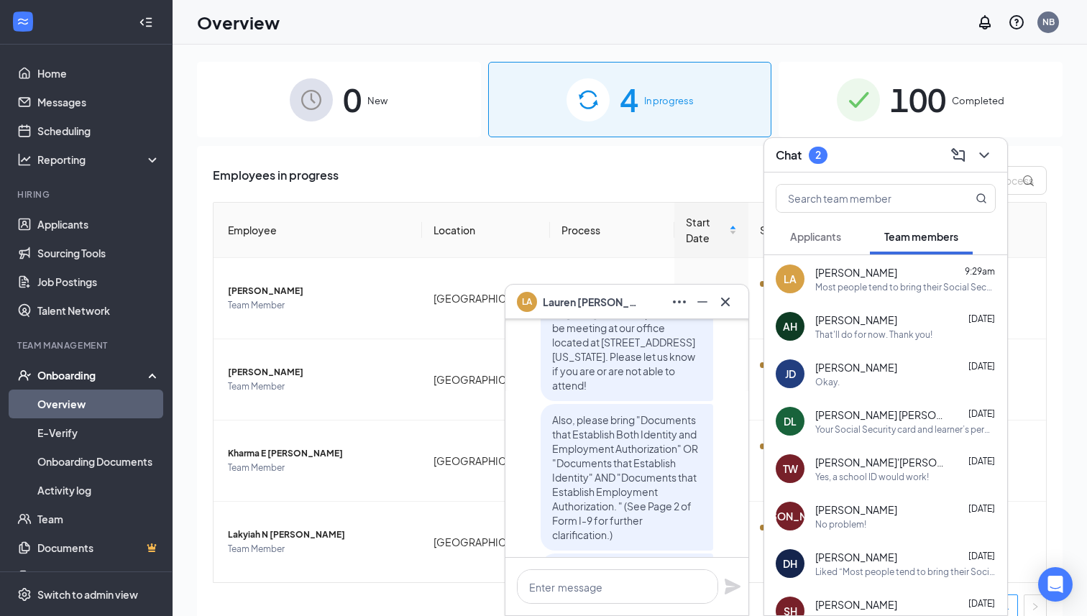
scroll to position [-170, 0]
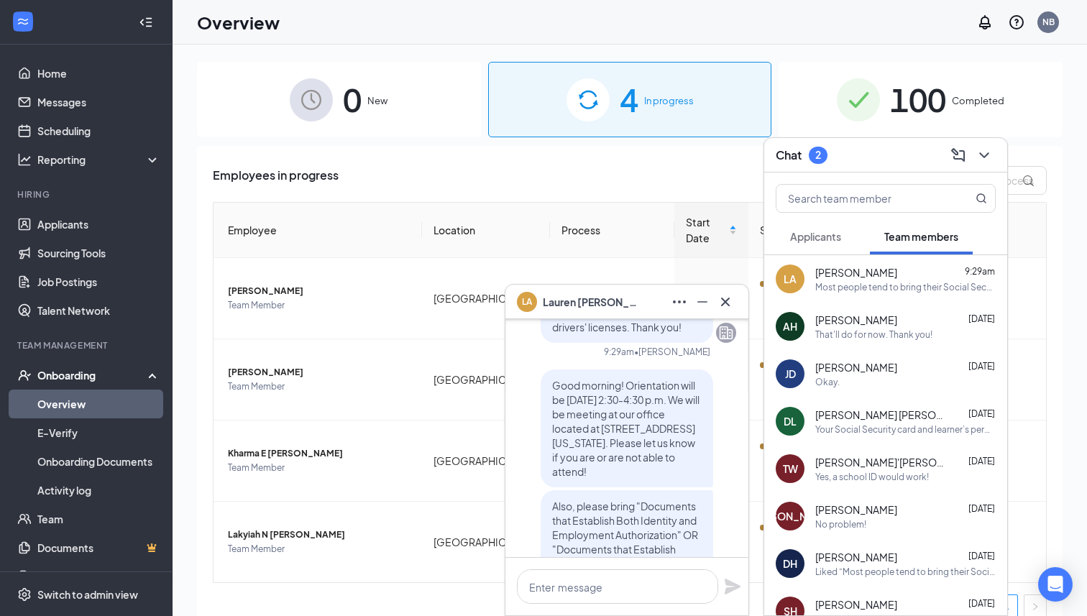
drag, startPoint x: 552, startPoint y: 371, endPoint x: 631, endPoint y: 477, distance: 133.0
click at [631, 477] on div "Good morning! Orientation will be [DATE] 2:30-4:30 p.m. We will be meeting at o…" at bounding box center [627, 429] width 173 height 118
copy span "Good morning! Orientation will be [DATE] 2:30-4:30 p.m. We will be meeting at o…"
click at [855, 206] on input "text" at bounding box center [862, 198] width 170 height 27
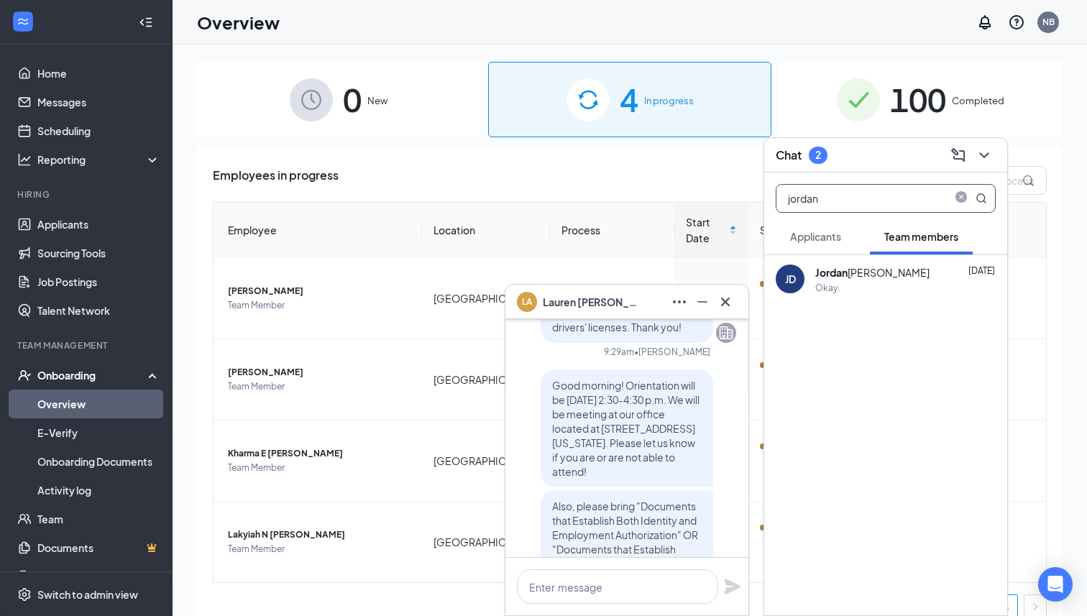
type input "jordan"
click at [879, 271] on div "[PERSON_NAME]" at bounding box center [872, 273] width 114 height 16
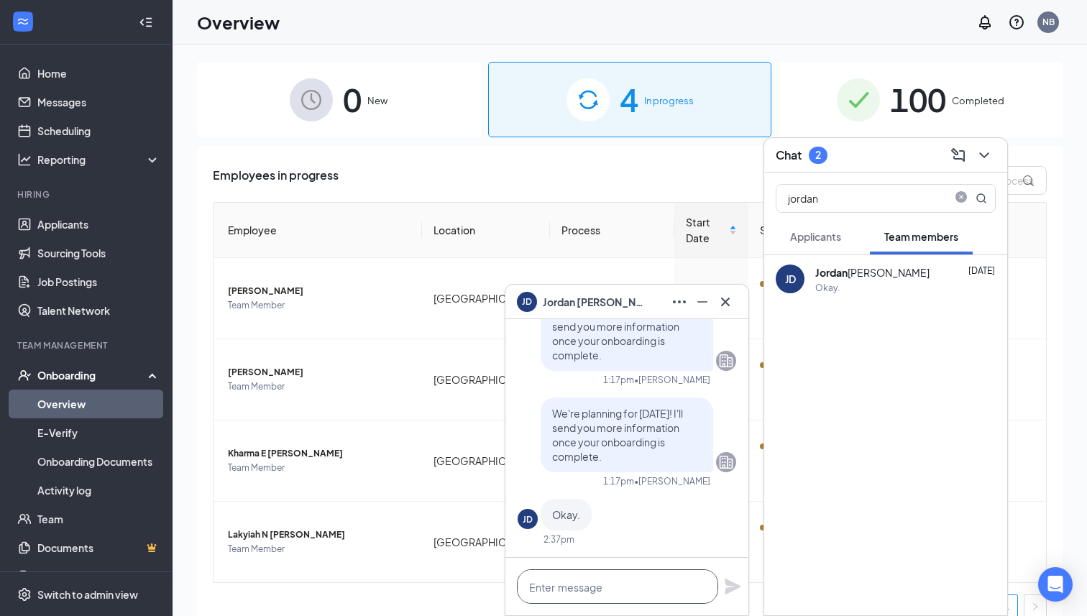
click at [600, 587] on textarea at bounding box center [617, 586] width 201 height 35
paste textarea "Good morning! Orientation will be [DATE] 2:30-4:30 p.m. We will be meeting at o…"
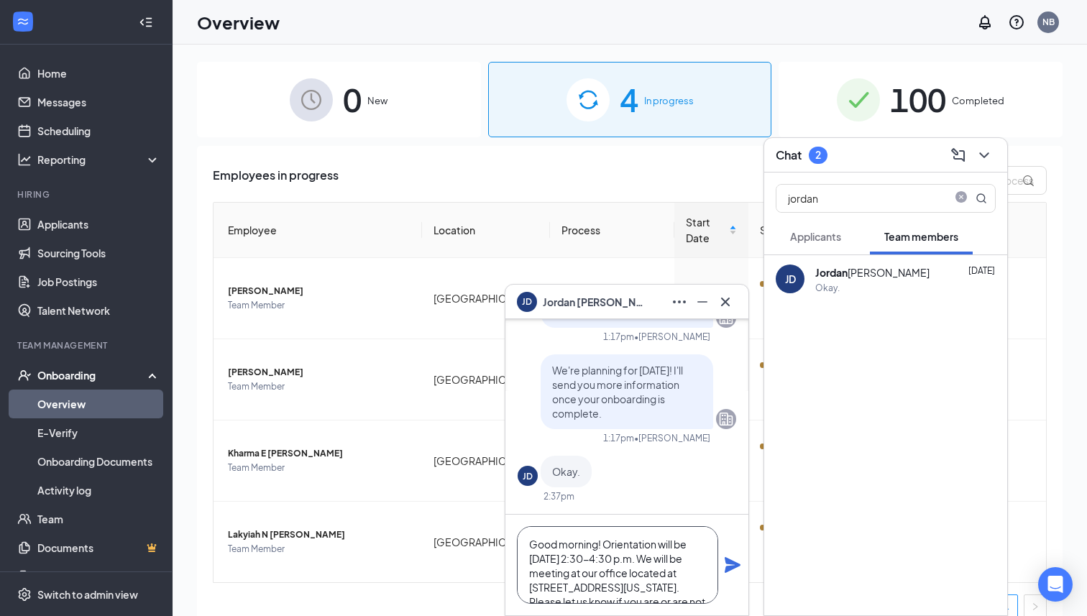
scroll to position [29, 0]
type textarea "Good morning! Orientation will be [DATE] 2:30-4:30 p.m. We will be meeting at o…"
click at [732, 565] on icon "Plane" at bounding box center [732, 565] width 17 height 17
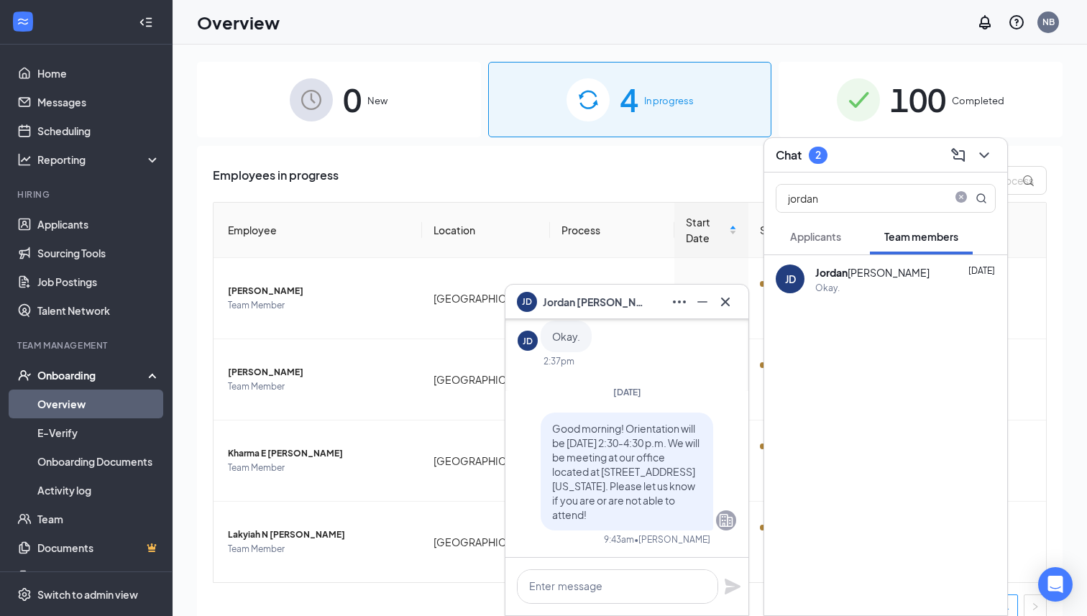
scroll to position [0, 0]
click at [727, 301] on icon "Cross" at bounding box center [725, 301] width 9 height 9
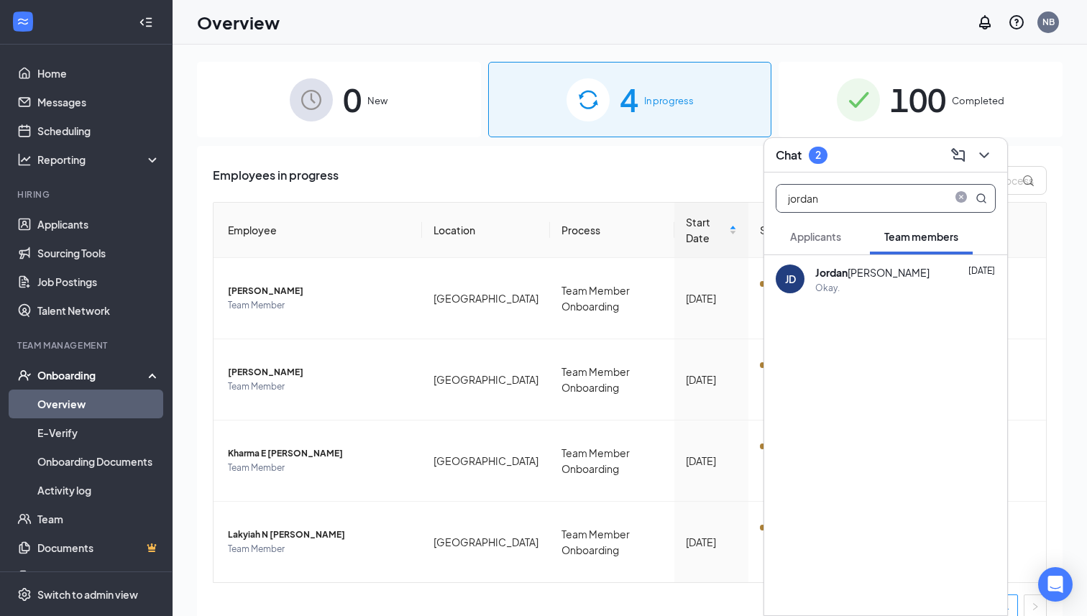
click at [959, 209] on span at bounding box center [968, 198] width 37 height 27
click at [959, 200] on icon "close-circle" at bounding box center [962, 199] width 12 height 12
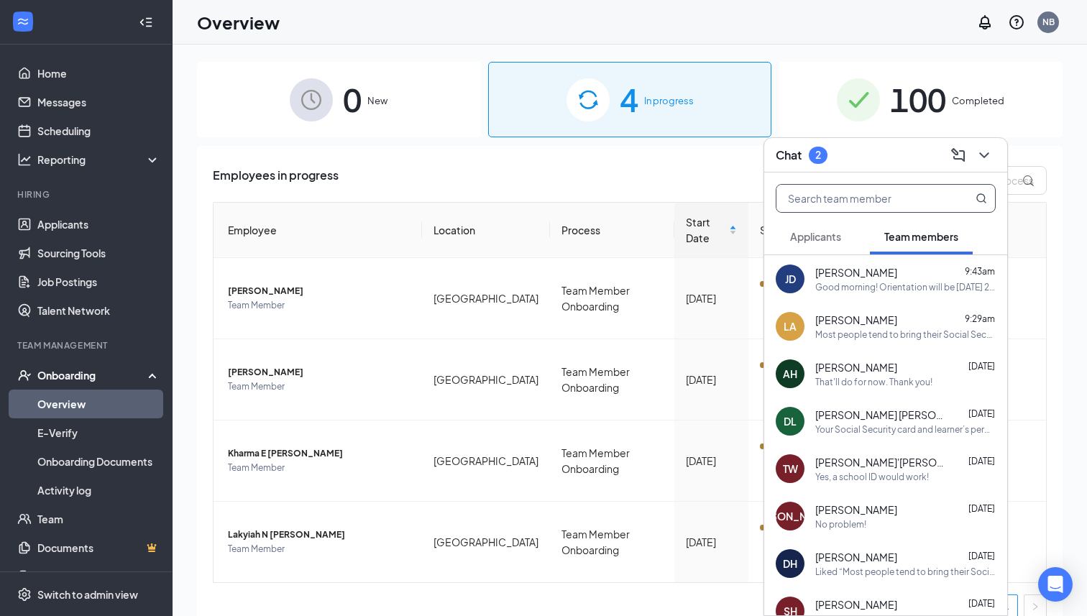
click at [885, 342] on div "LA [PERSON_NAME] 9:29am Most people tend to bring their Social Security cards a…" at bounding box center [885, 326] width 243 height 47
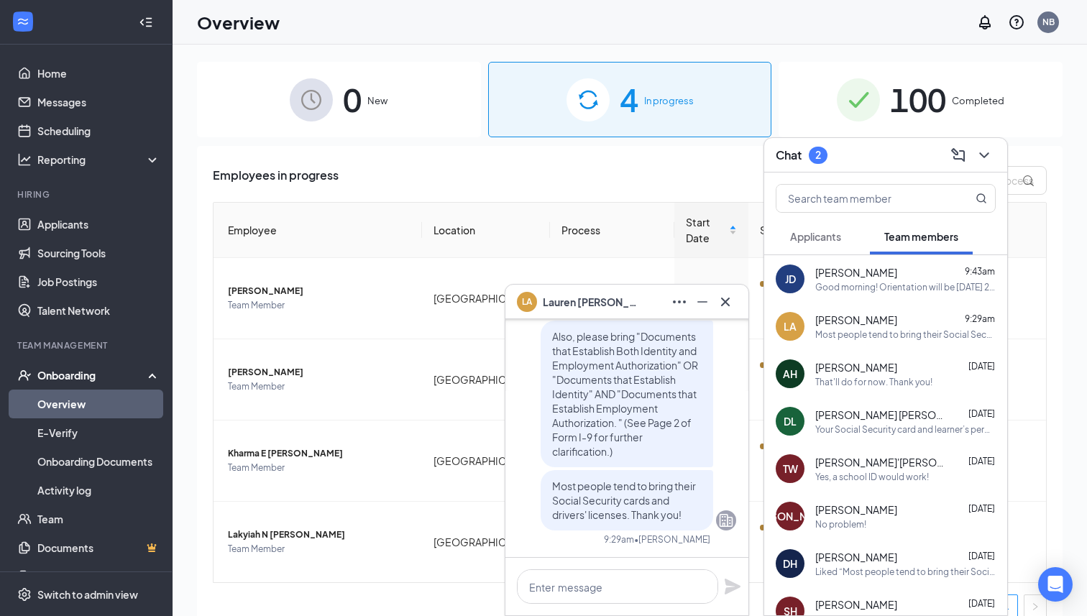
scroll to position [-45, 0]
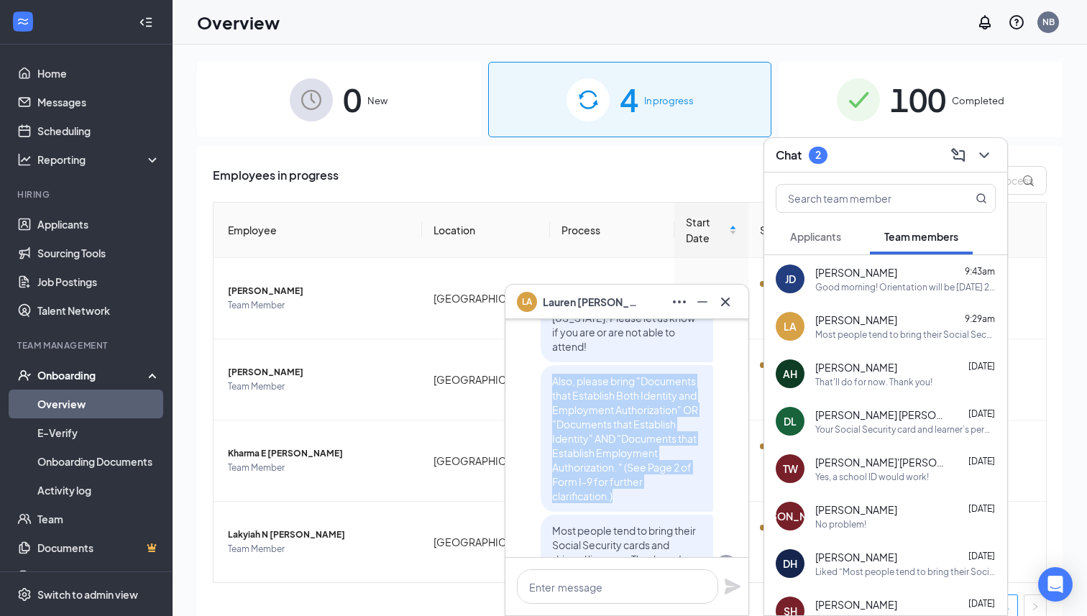
drag, startPoint x: 552, startPoint y: 383, endPoint x: 620, endPoint y: 501, distance: 135.9
click at [620, 501] on p "Also, please bring "Documents that Establish Both Identity and Employment Autho…" at bounding box center [627, 438] width 150 height 129
copy span "Also, please bring "Documents that Establish Both Identity and Employment Autho…"
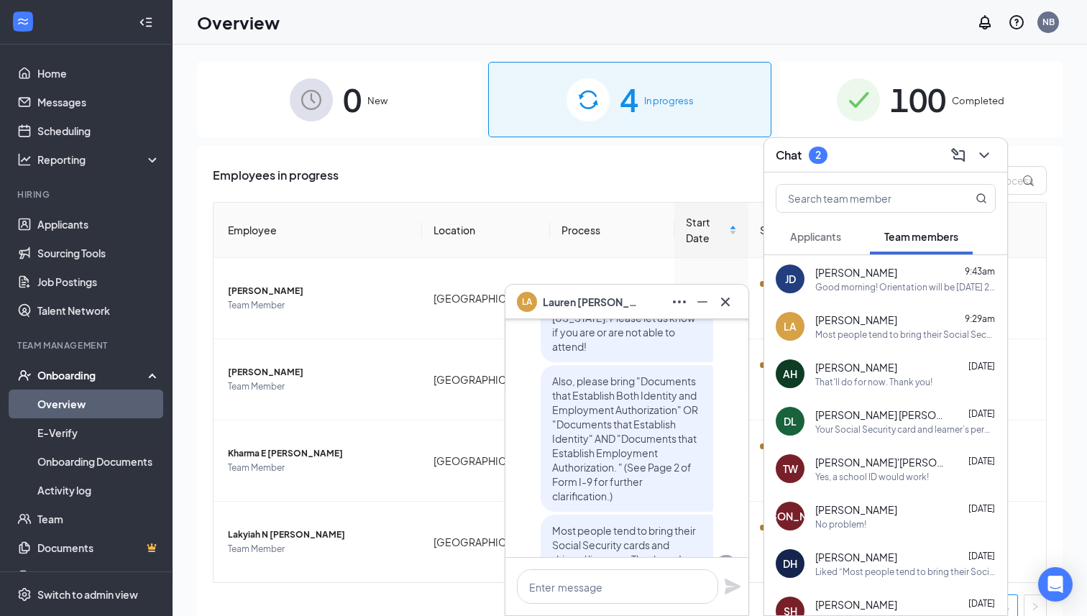
click at [893, 283] on div "Good morning! Orientation will be [DATE] 2:30-4:30 p.m. We will be meeting at o…" at bounding box center [905, 287] width 180 height 12
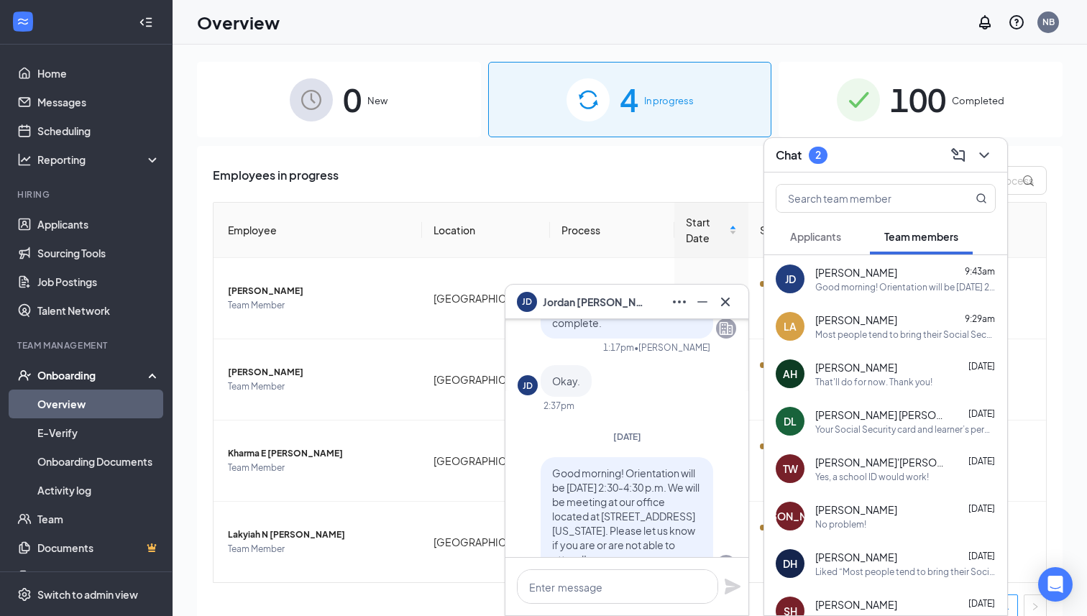
scroll to position [0, 0]
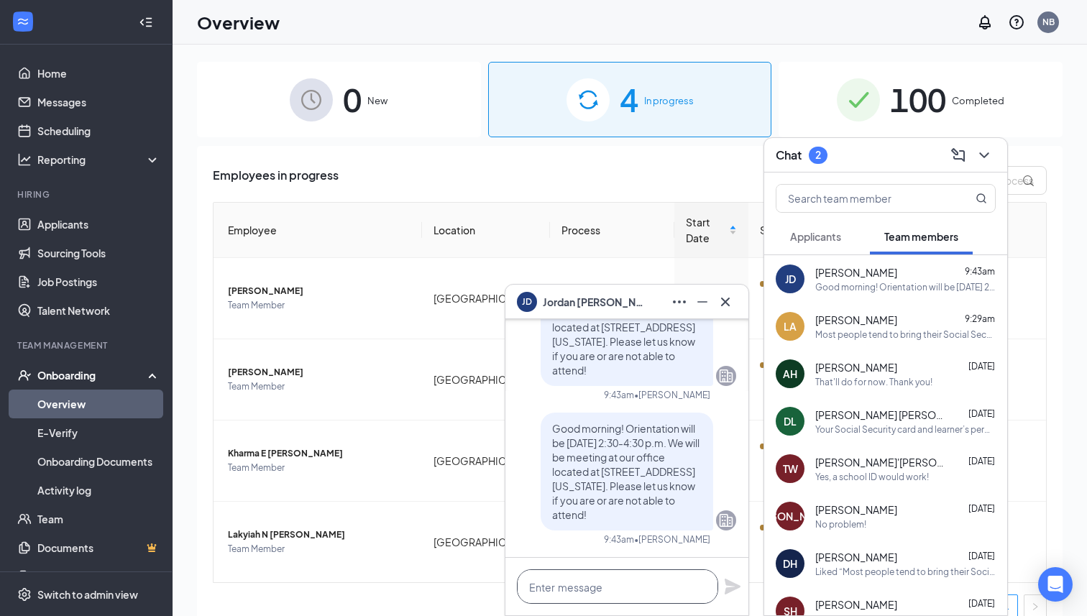
click at [577, 577] on textarea at bounding box center [617, 586] width 201 height 35
paste textarea "Also, please bring "Documents that Establish Both Identity and Employment Autho…"
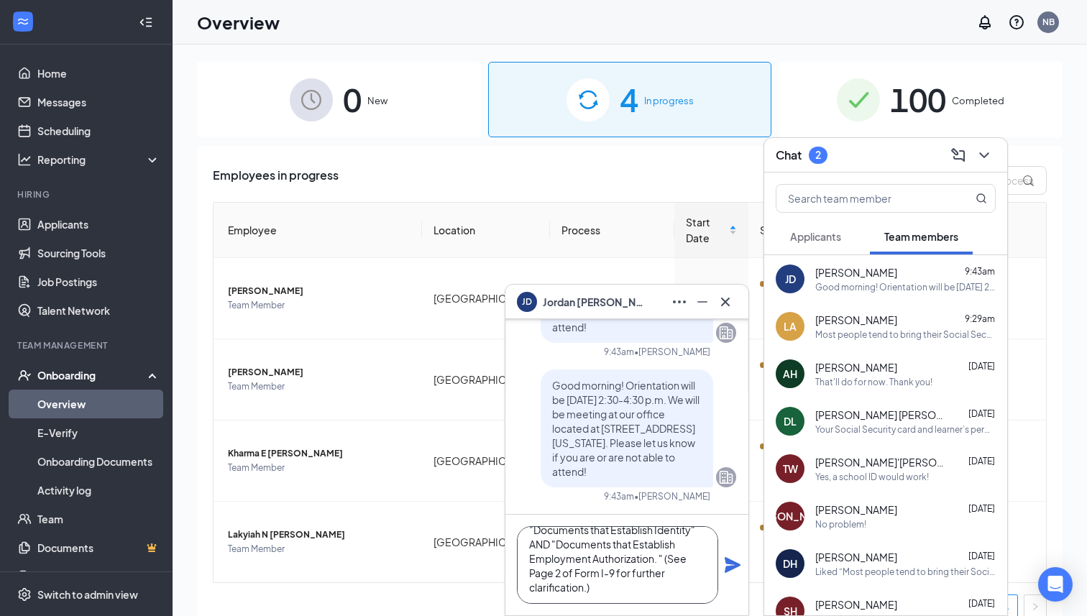
type textarea "Also, please bring "Documents that Establish Both Identity and Employment Autho…"
click at [735, 567] on icon "Plane" at bounding box center [733, 565] width 16 height 16
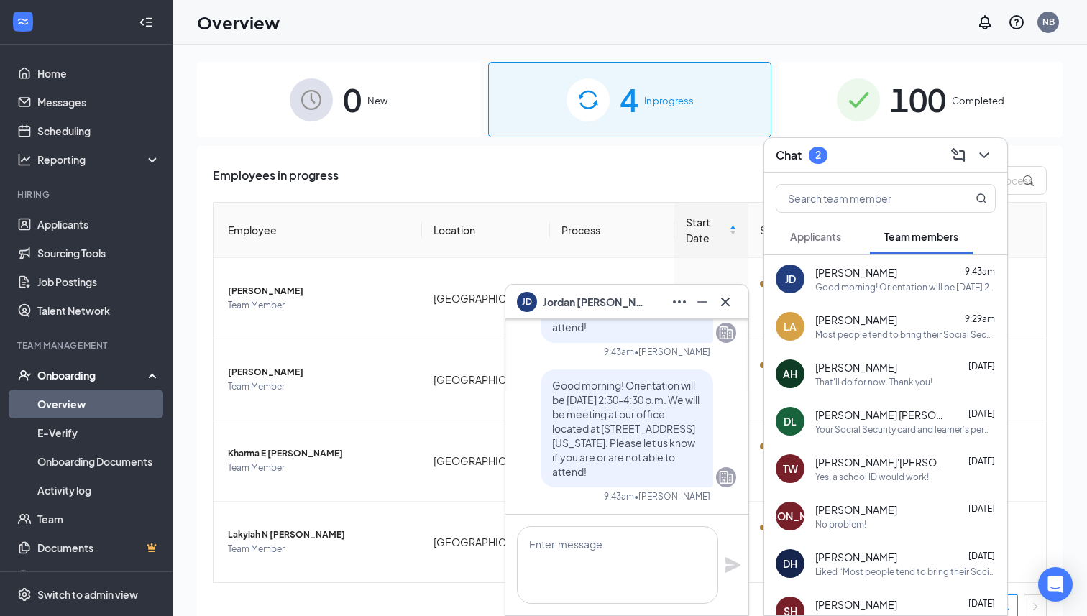
scroll to position [0, 0]
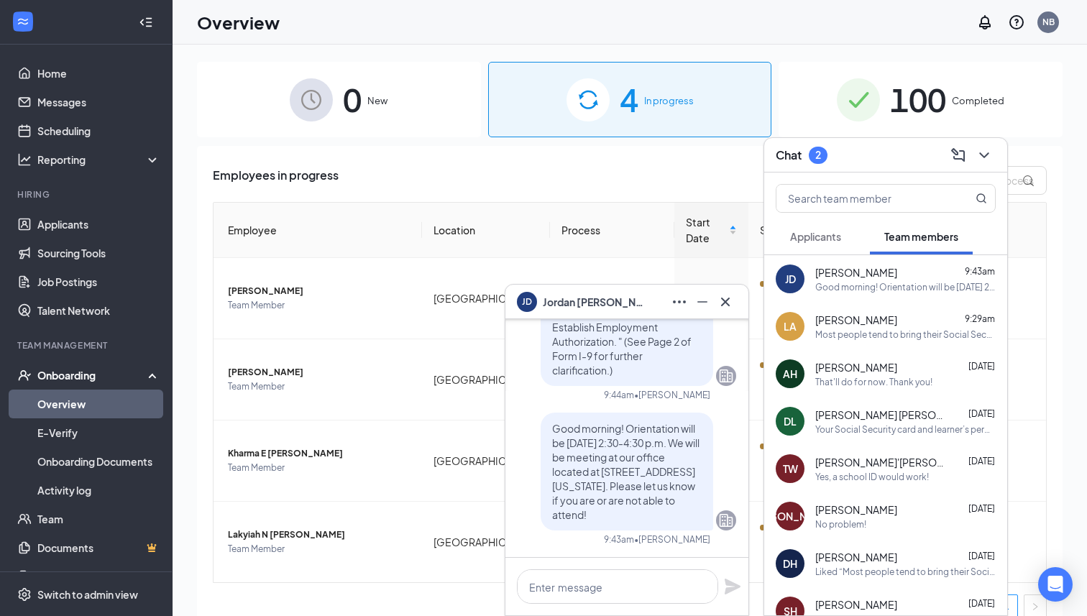
click at [869, 321] on span "[PERSON_NAME]" at bounding box center [856, 320] width 82 height 14
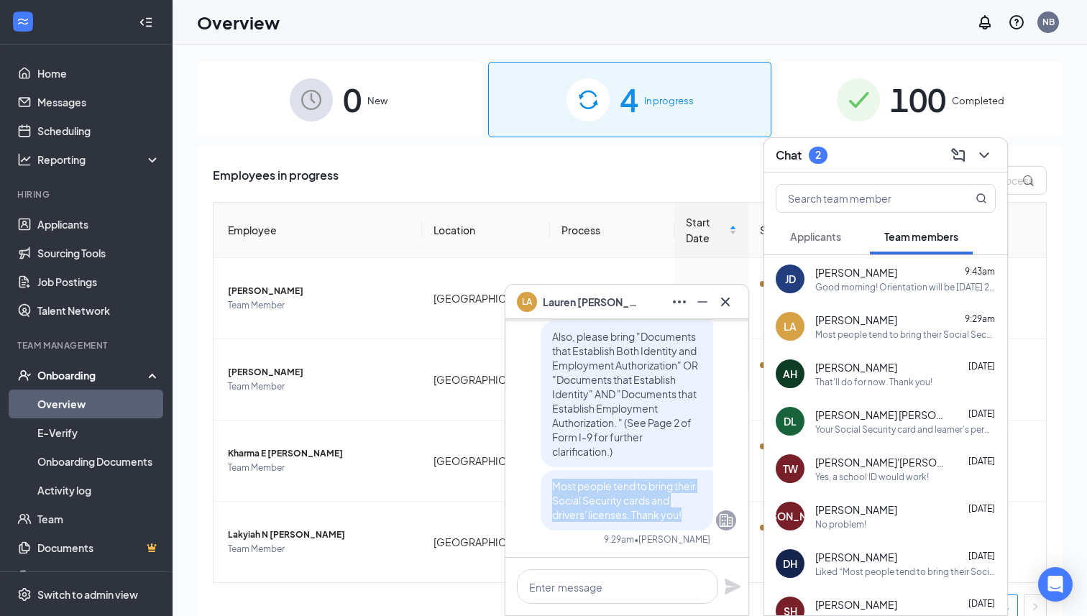
drag, startPoint x: 551, startPoint y: 488, endPoint x: 697, endPoint y: 523, distance: 150.3
click at [697, 523] on div "Most people tend to bring their Social Security cards and drivers' licenses. Th…" at bounding box center [627, 500] width 173 height 60
copy span "Most people tend to bring their Social Security cards and drivers' licenses. Th…"
click at [882, 287] on div "Good morning! Orientation will be [DATE] 2:30-4:30 p.m. We will be meeting at o…" at bounding box center [905, 287] width 180 height 12
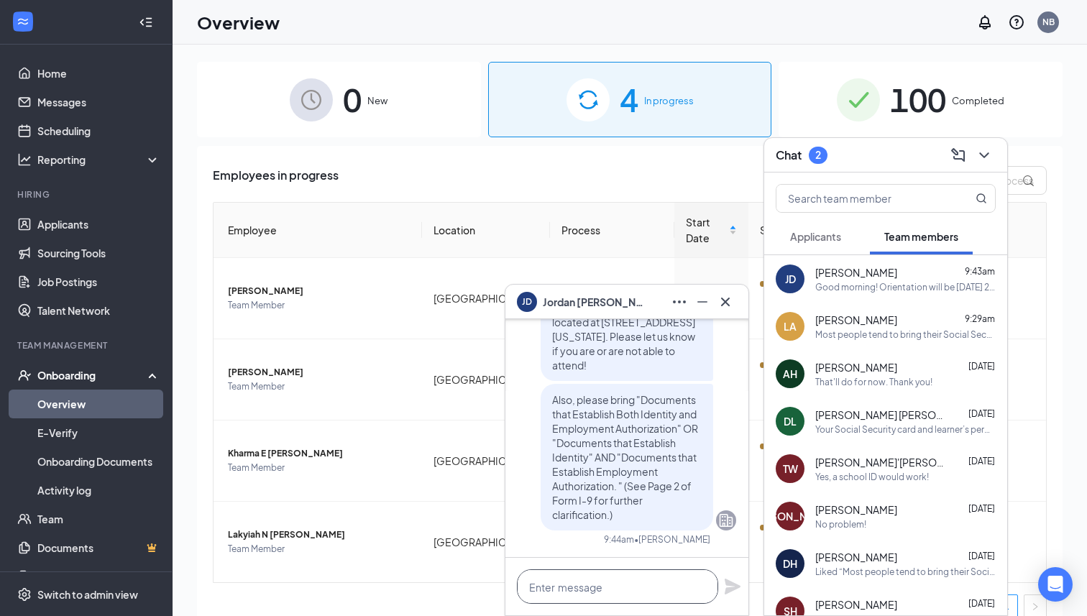
click at [549, 600] on textarea at bounding box center [617, 586] width 201 height 35
paste textarea "Most people tend to bring their Social Security cards and drivers' licenses. Th…"
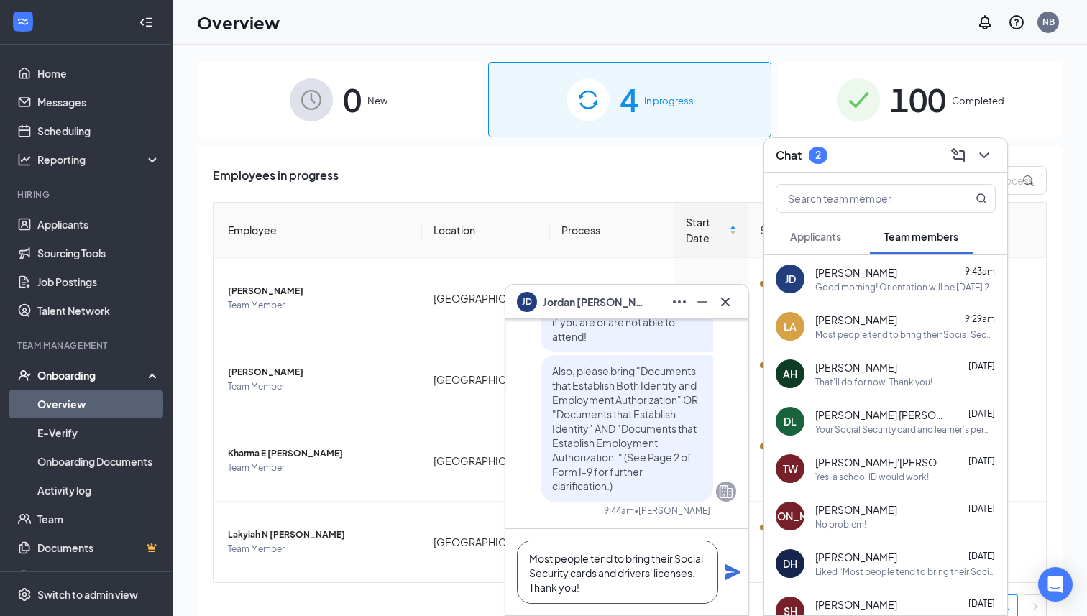
type textarea "Most people tend to bring their Social Security cards and drivers' licenses. Th…"
click at [733, 578] on icon "Plane" at bounding box center [732, 572] width 17 height 17
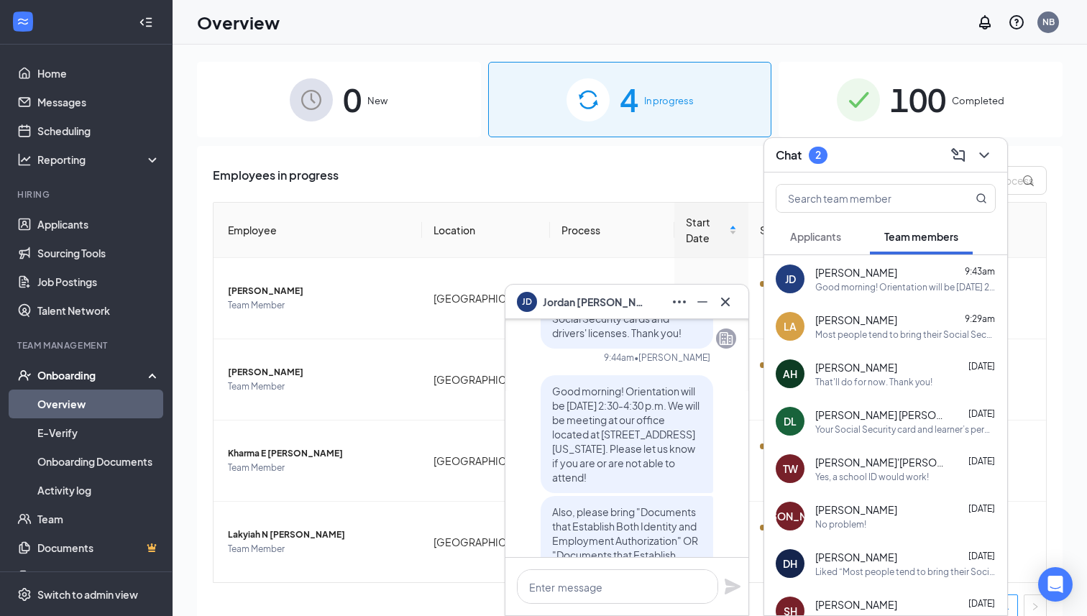
scroll to position [-206, 0]
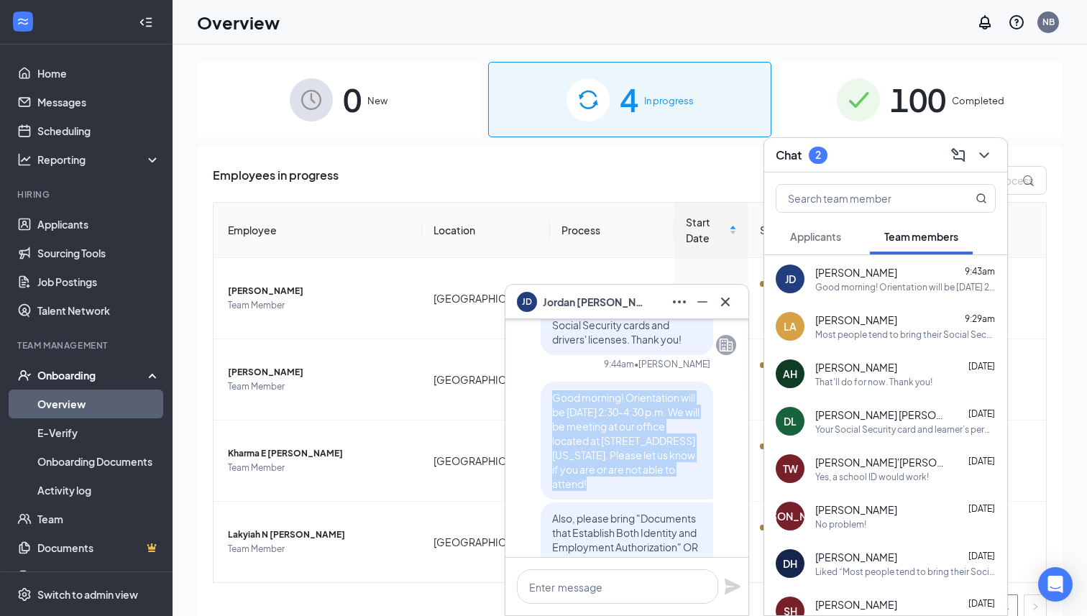
drag, startPoint x: 552, startPoint y: 383, endPoint x: 603, endPoint y: 508, distance: 135.1
click at [603, 508] on div "Good morning! Orientation will be [DATE] 2:30-4:30 p.m. We will be meeting at o…" at bounding box center [627, 515] width 173 height 267
copy span "Good morning! Orientation will be [DATE] 2:30-4:30 p.m. We will be meeting at o…"
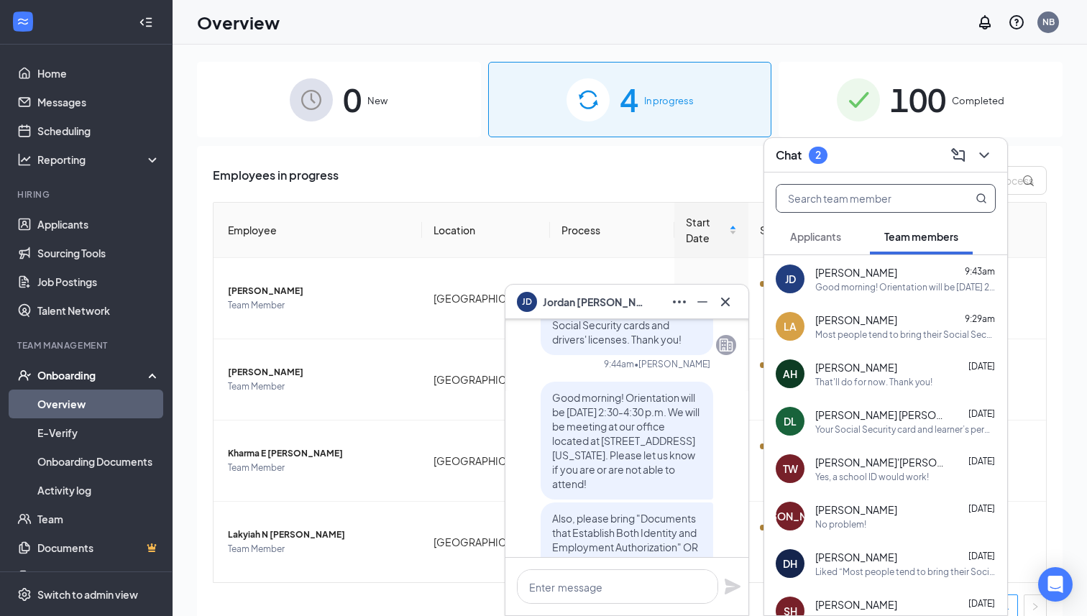
click at [882, 195] on input "text" at bounding box center [862, 198] width 170 height 27
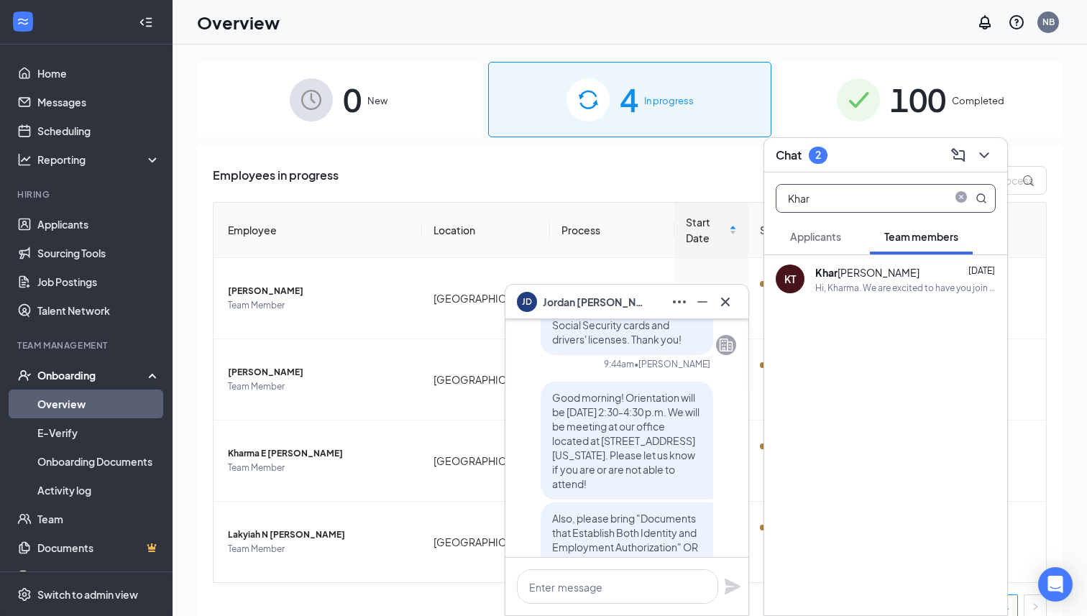
type input "Khar"
click at [912, 278] on div "[PERSON_NAME] [DATE]" at bounding box center [905, 273] width 180 height 16
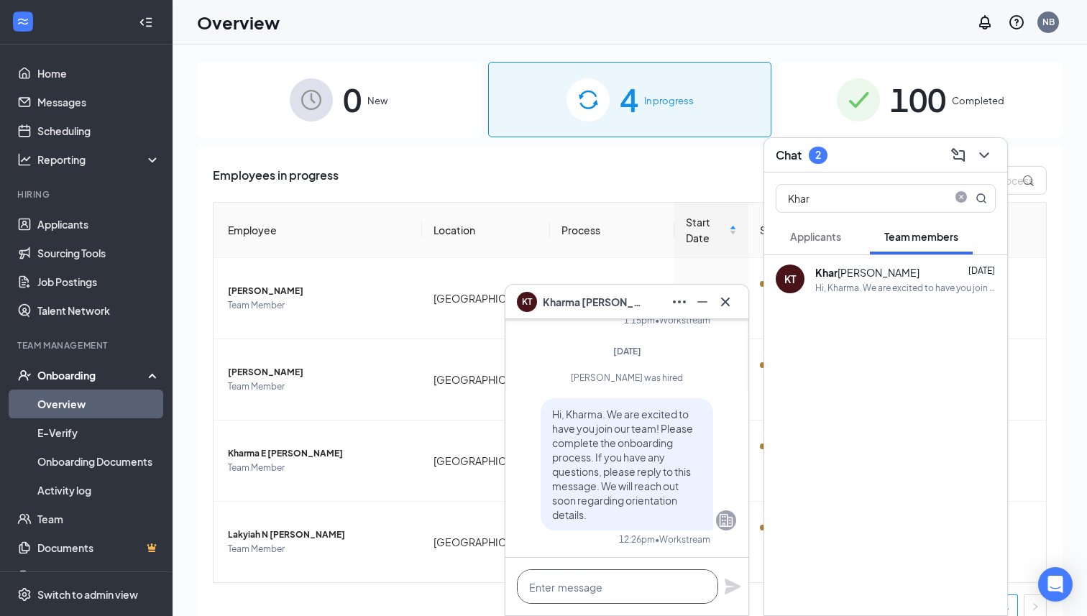
click at [606, 569] on textarea at bounding box center [617, 586] width 201 height 35
paste textarea "Good morning! Orientation will be [DATE] 2:30-4:30 p.m. We will be meeting at o…"
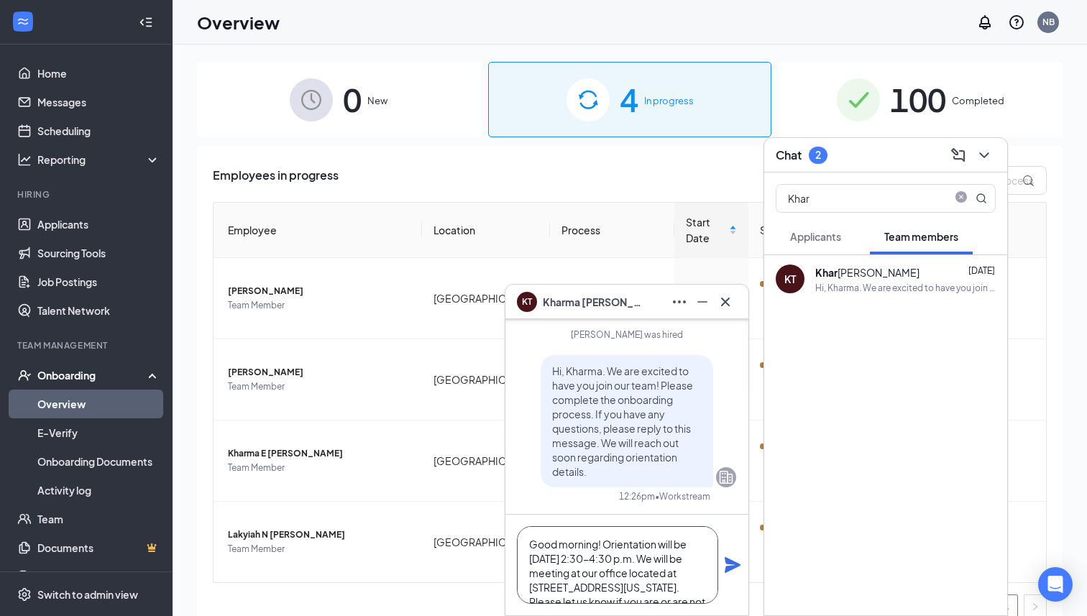
type textarea "Good morning! Orientation will be [DATE] 2:30-4:30 p.m. We will be meeting at o…"
click at [726, 565] on icon "Plane" at bounding box center [732, 565] width 17 height 17
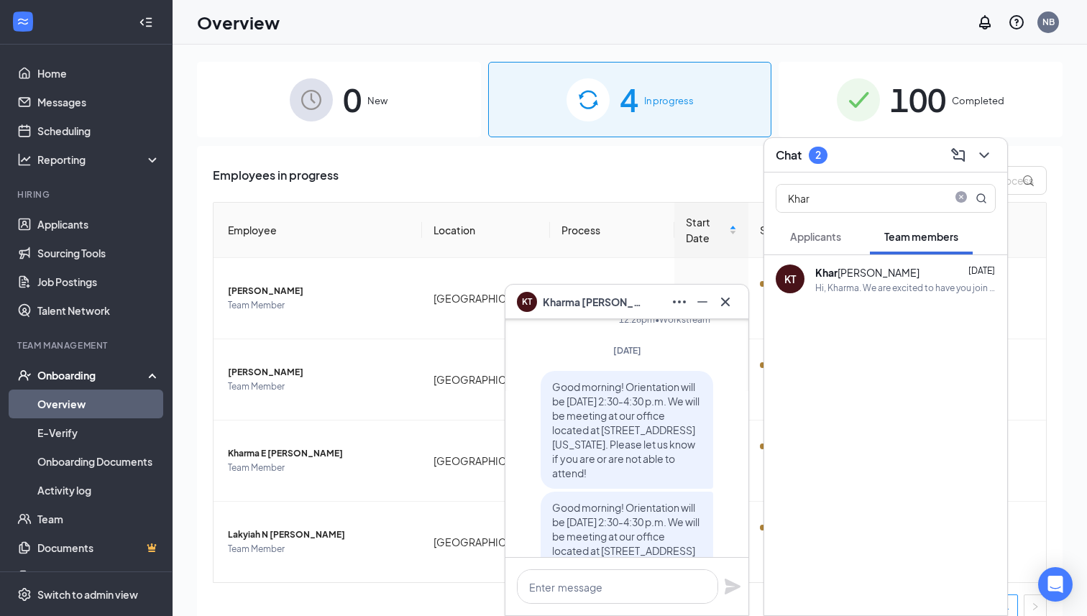
scroll to position [-108, 0]
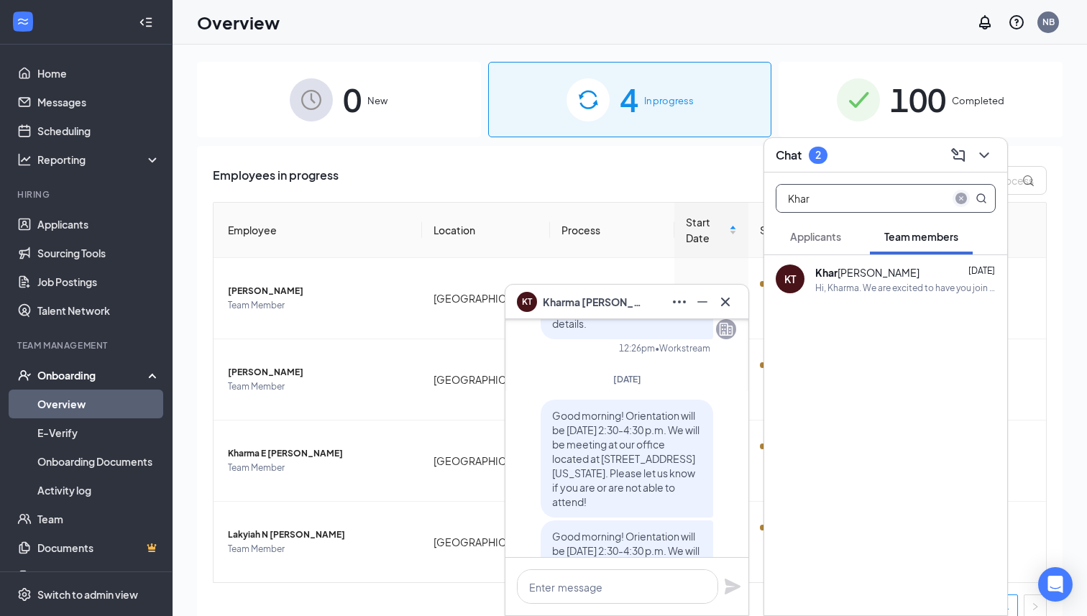
click at [966, 194] on icon "close-circle" at bounding box center [962, 199] width 12 height 12
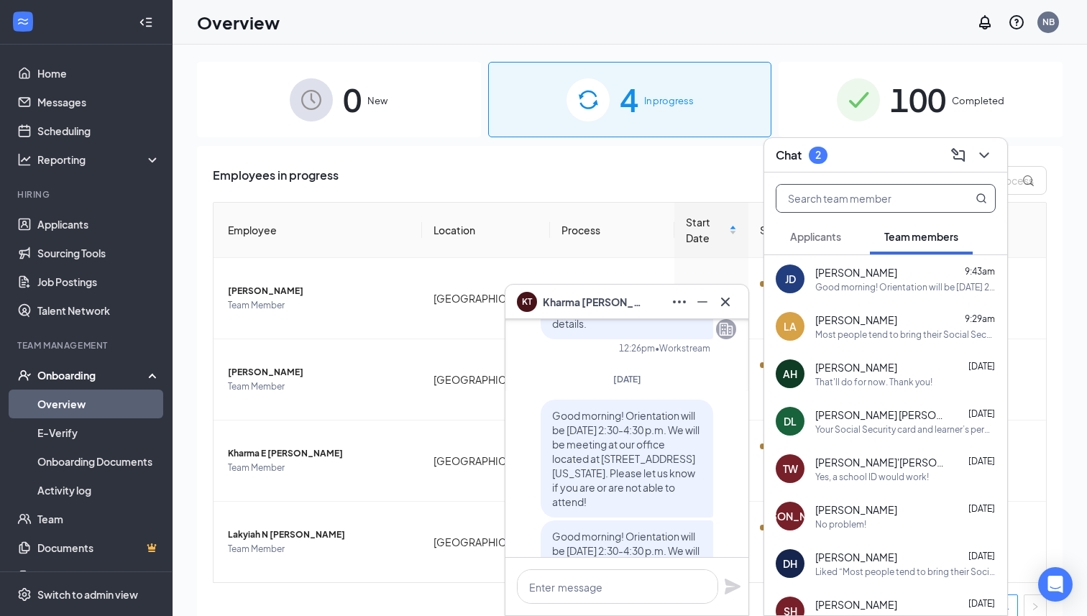
click at [905, 278] on div "[PERSON_NAME] 9:43am" at bounding box center [905, 272] width 180 height 14
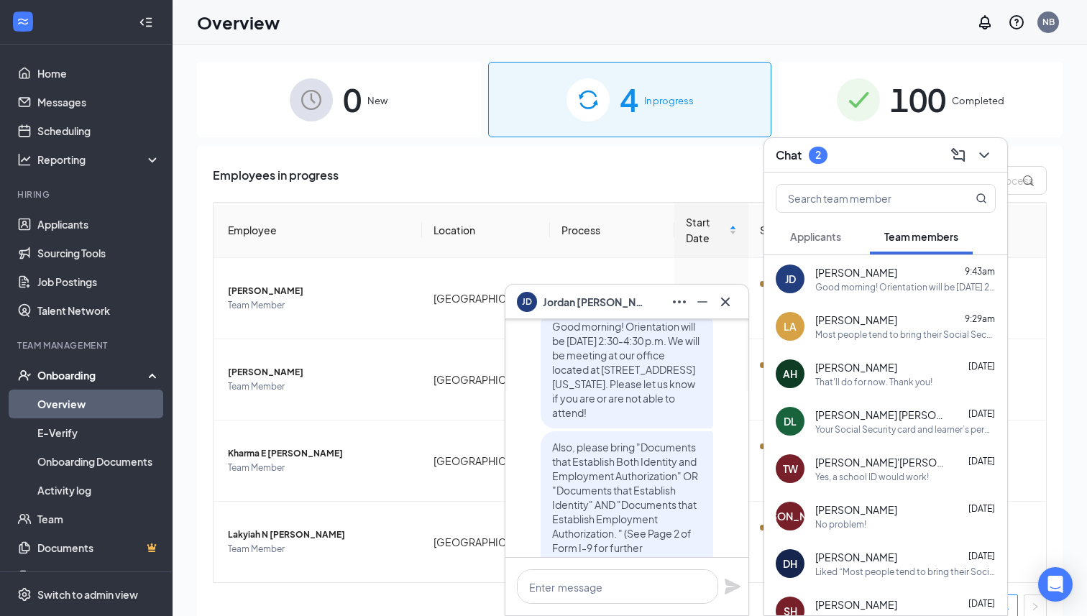
scroll to position [0, 0]
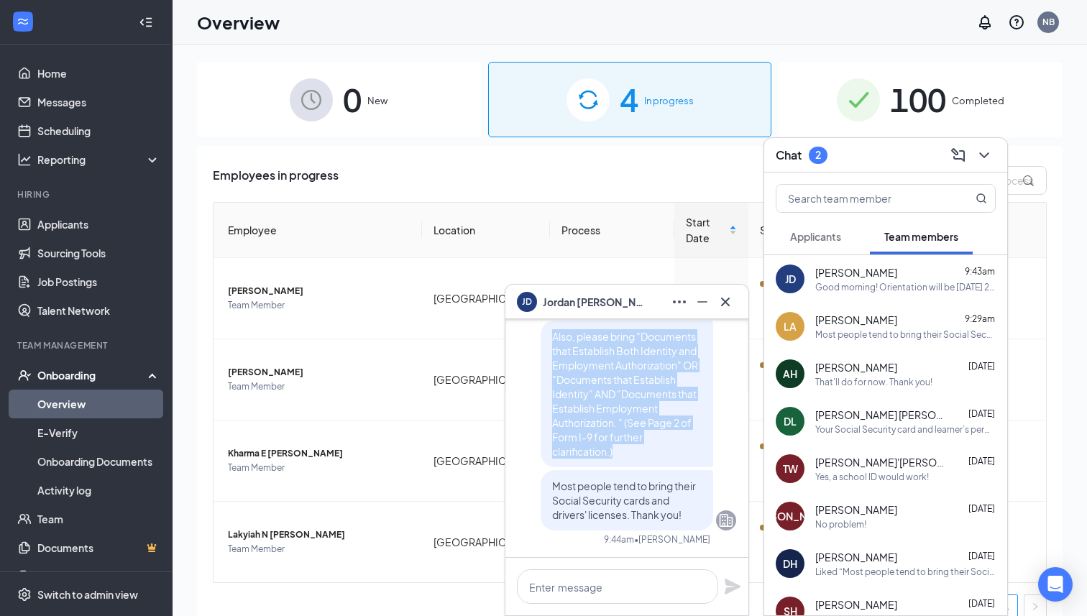
drag, startPoint x: 552, startPoint y: 337, endPoint x: 624, endPoint y: 462, distance: 144.0
click at [624, 462] on div "Also, please bring "Documents that Establish Both Identity and Employment Autho…" at bounding box center [627, 394] width 173 height 147
copy span "Also, please bring "Documents that Establish Both Identity and Employment Autho…"
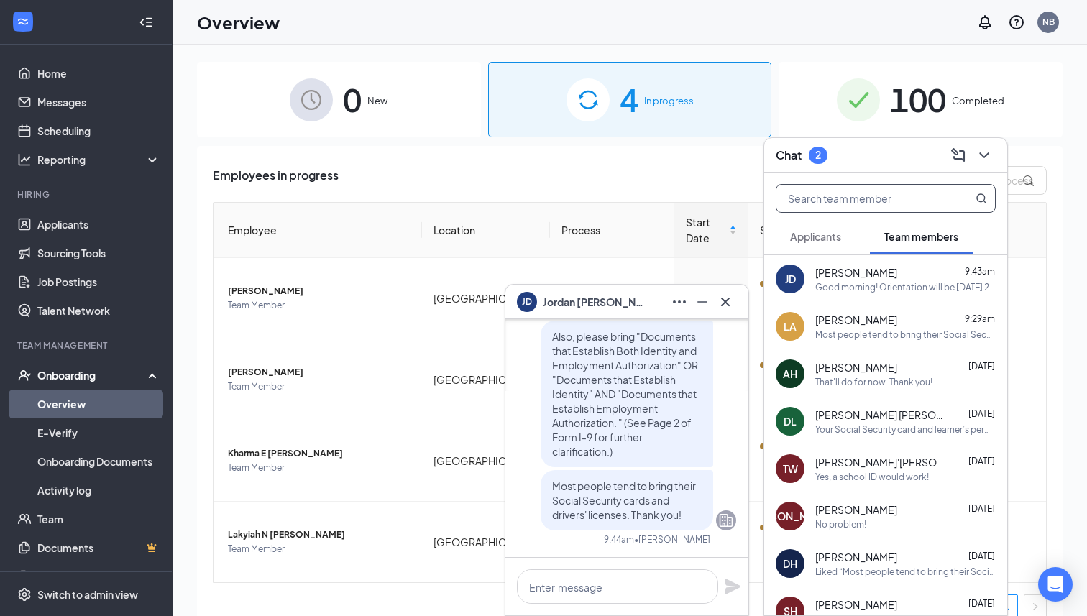
click at [866, 195] on input "text" at bounding box center [862, 198] width 170 height 27
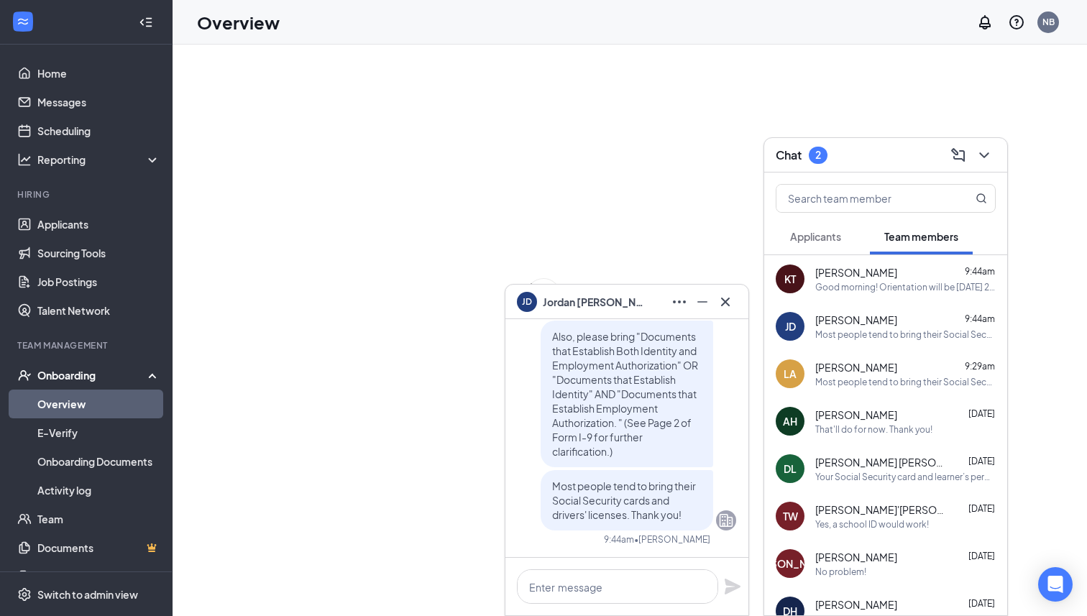
click at [923, 281] on div "Good morning! Orientation will be [DATE] 2:30-4:30 p.m. We will be meeting at o…" at bounding box center [905, 287] width 180 height 12
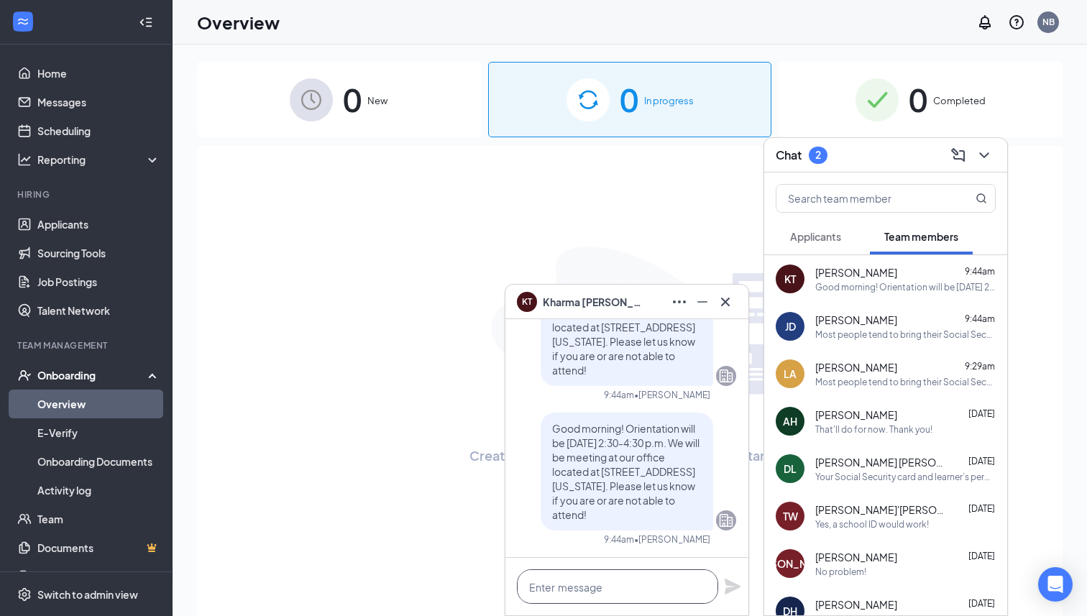
click at [598, 595] on textarea at bounding box center [617, 586] width 201 height 35
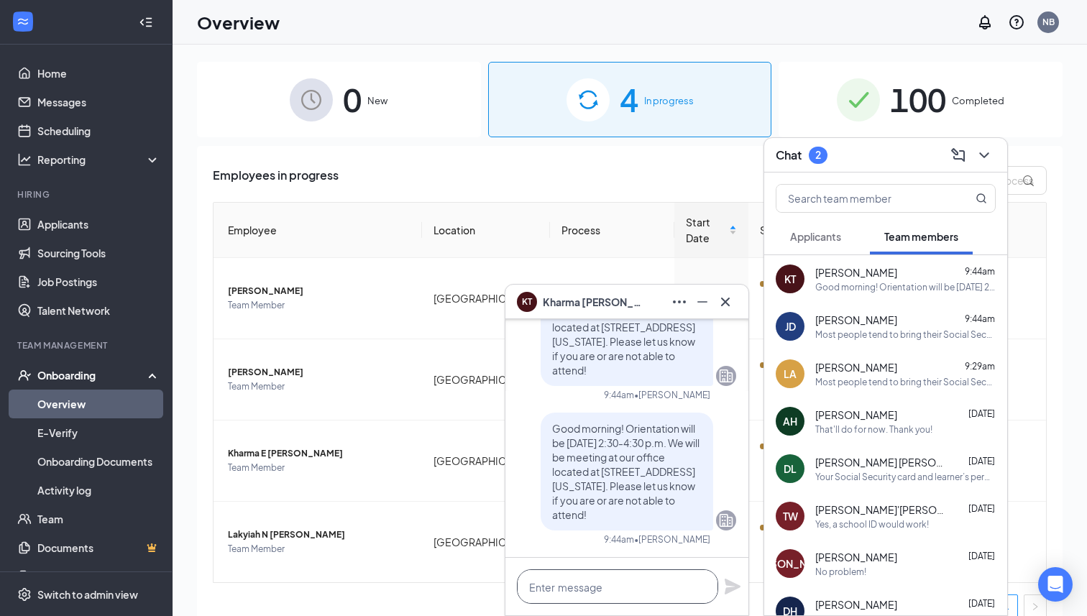
paste textarea "Also, please bring "Documents that Establish Both Identity and Employment Autho…"
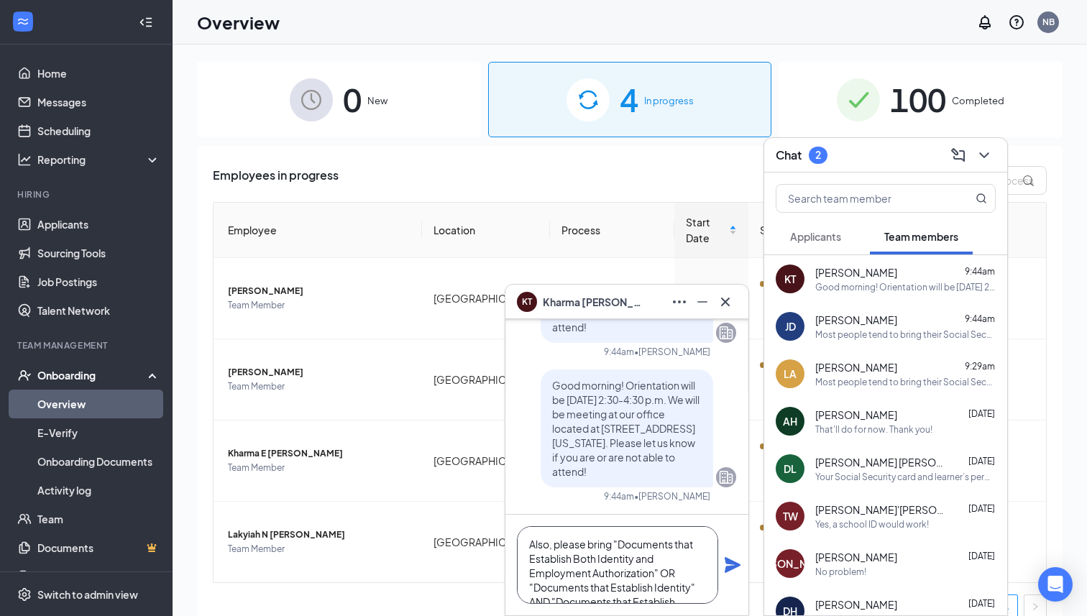
type textarea "Also, please bring "Documents that Establish Both Identity and Employment Autho…"
click at [736, 570] on icon "Plane" at bounding box center [732, 565] width 17 height 17
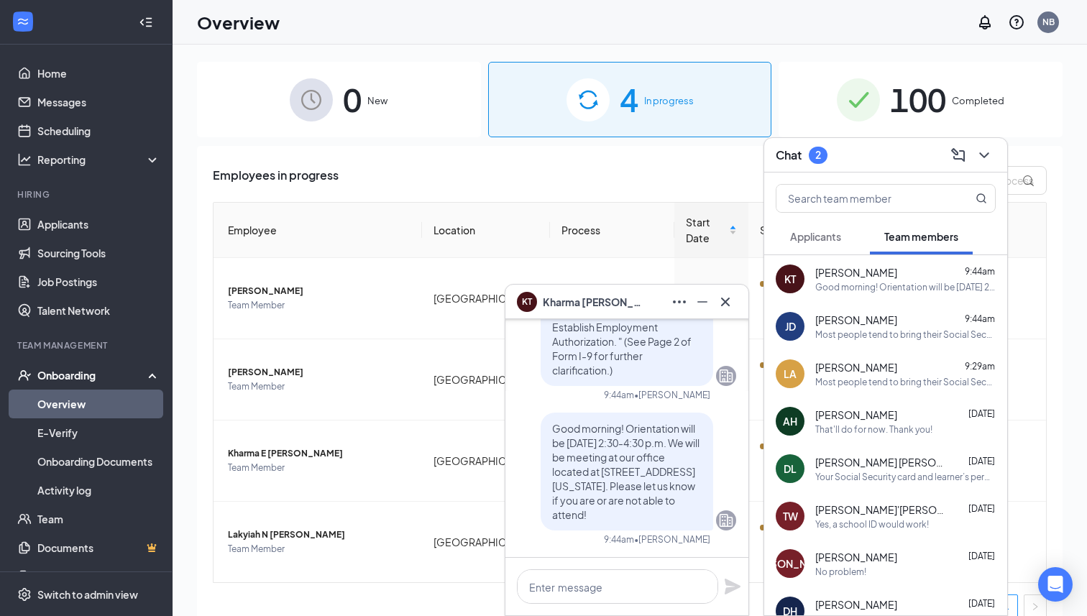
click at [861, 346] on div "JD Jordan Deleon 9:44am Most people tend to bring their Social Security cards a…" at bounding box center [885, 326] width 243 height 47
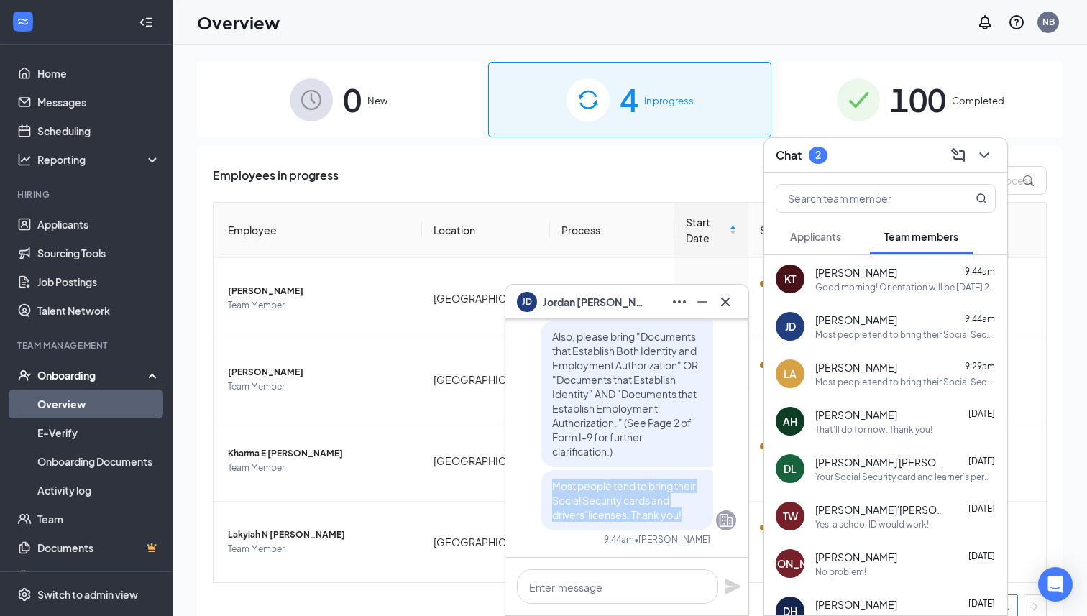
drag, startPoint x: 552, startPoint y: 485, endPoint x: 689, endPoint y: 518, distance: 141.3
click at [689, 518] on p "Most people tend to bring their Social Security cards and drivers' licenses. Th…" at bounding box center [627, 500] width 150 height 43
copy span "Most people tend to bring their Social Security cards and drivers' licenses. Th…"
click at [846, 287] on div "Good morning! Orientation will be [DATE] 2:30-4:30 p.m. We will be meeting at o…" at bounding box center [905, 287] width 180 height 12
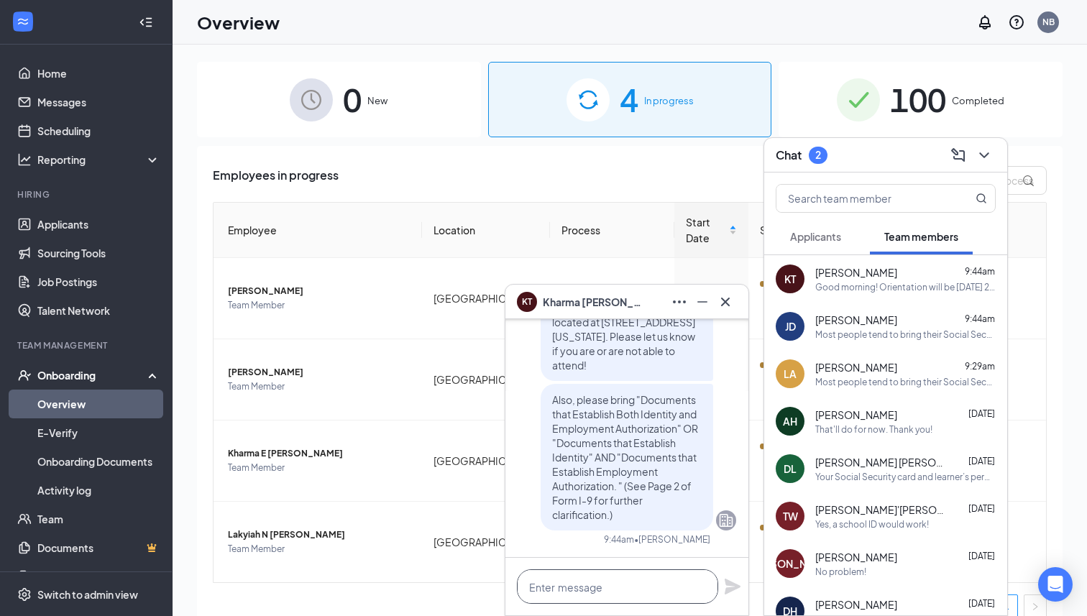
click at [585, 595] on textarea at bounding box center [617, 586] width 201 height 35
paste textarea "Most people tend to bring their Social Security cards and drivers' licenses. Th…"
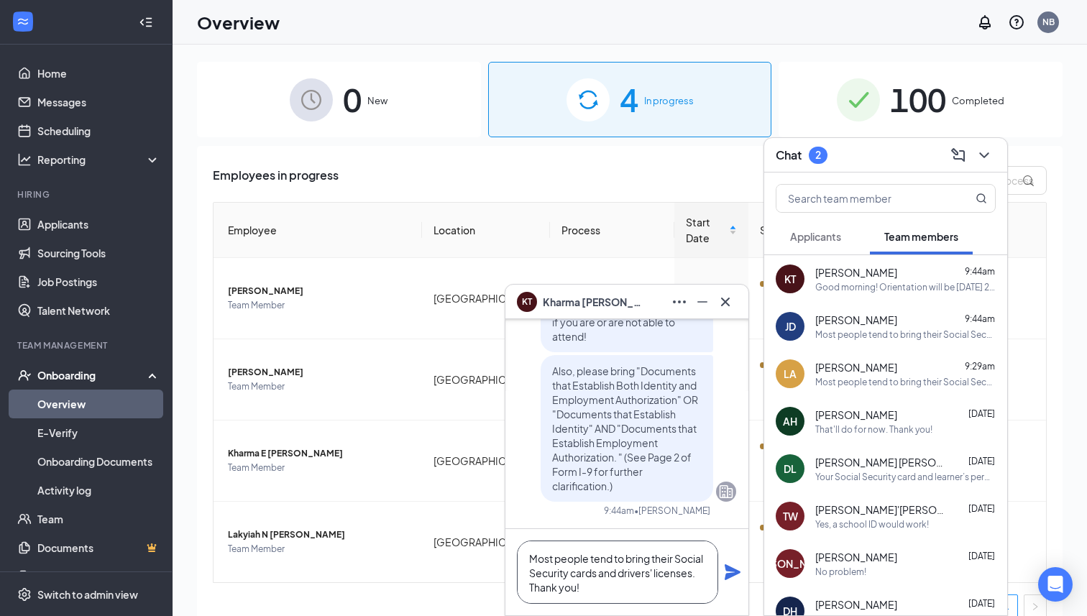
type textarea "Most people tend to bring their Social Security cards and drivers' licenses. Th…"
click at [732, 568] on icon "Plane" at bounding box center [733, 572] width 16 height 16
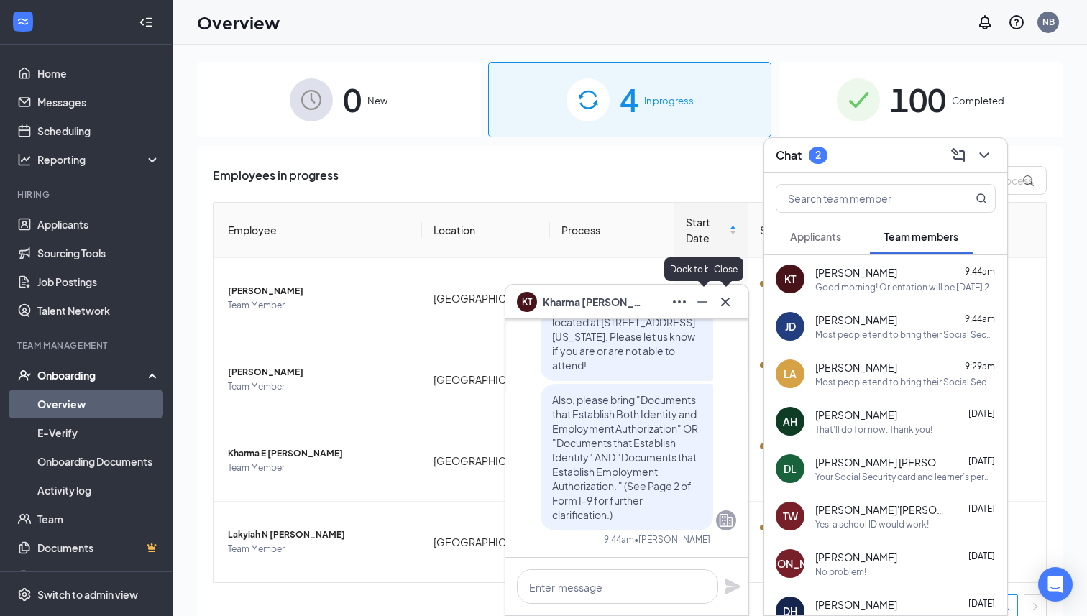
click at [723, 300] on icon "Cross" at bounding box center [725, 301] width 9 height 9
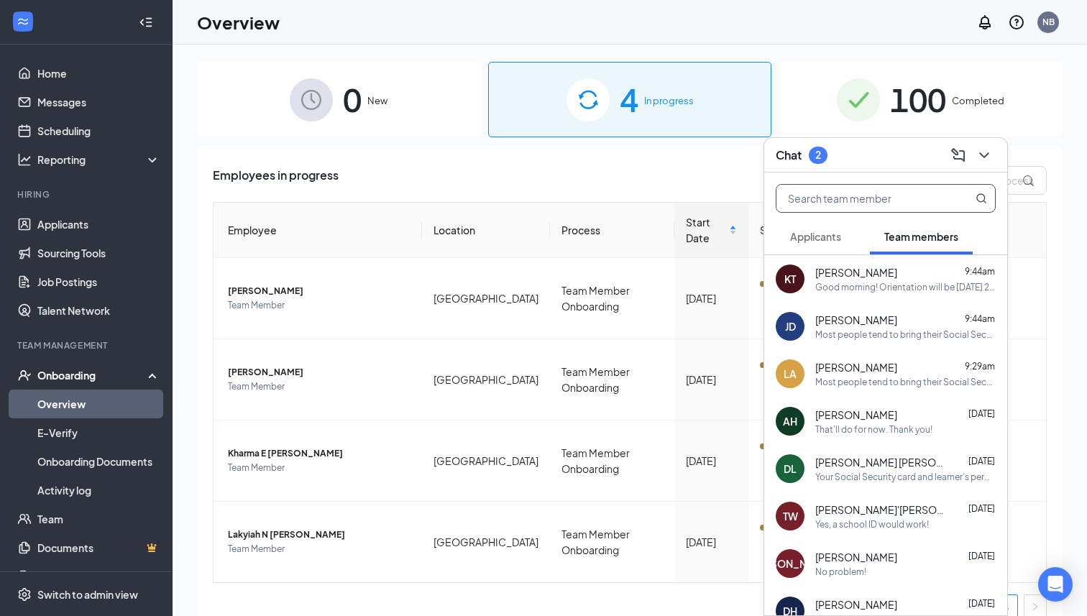
click at [864, 202] on input "text" at bounding box center [862, 198] width 170 height 27
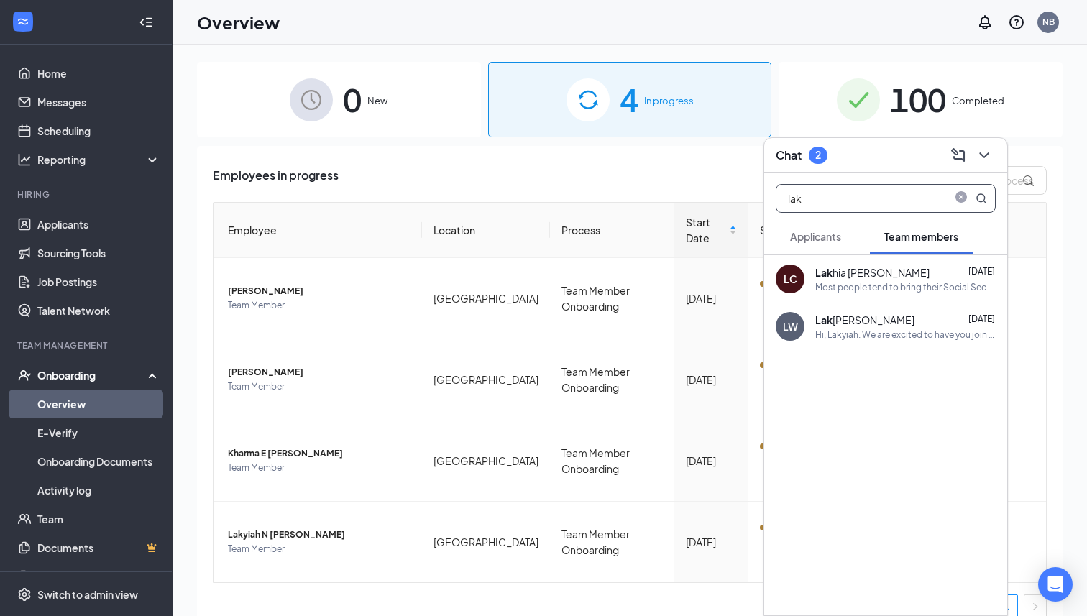
type input "lak"
click at [868, 325] on div "Lak yiah Womack" at bounding box center [864, 320] width 99 height 14
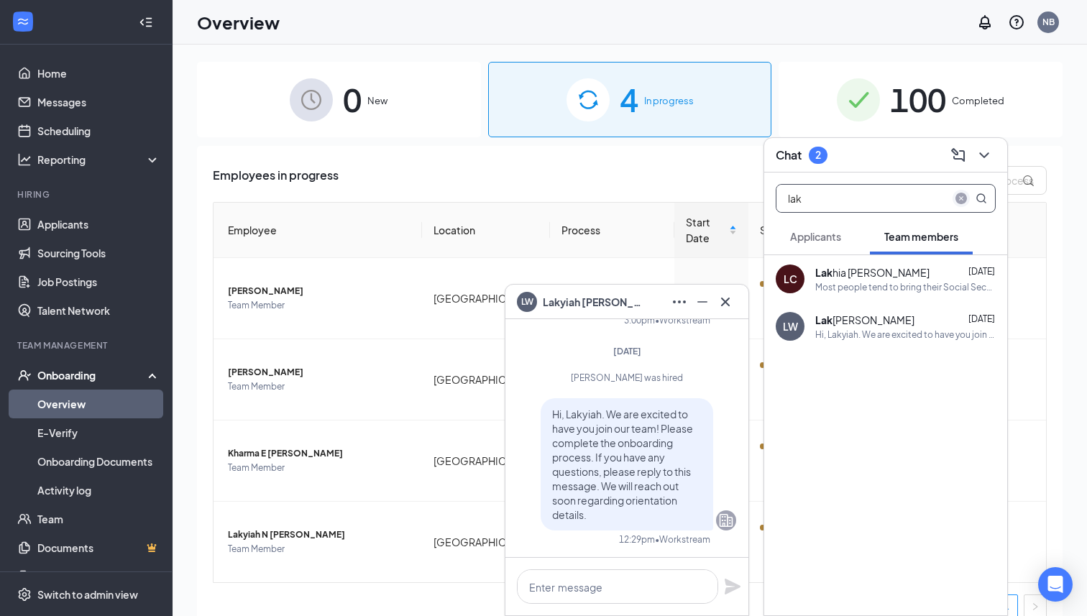
click at [961, 201] on icon "close-circle" at bounding box center [962, 199] width 12 height 12
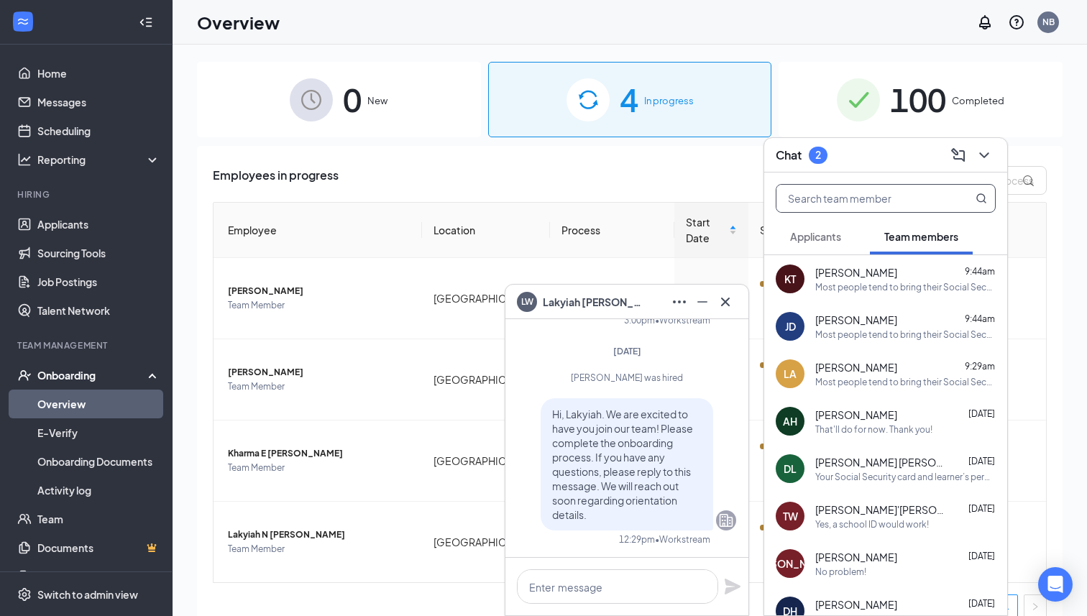
click at [867, 290] on div "Most people tend to bring their Social Security cards and drivers' licenses. Th…" at bounding box center [905, 287] width 180 height 12
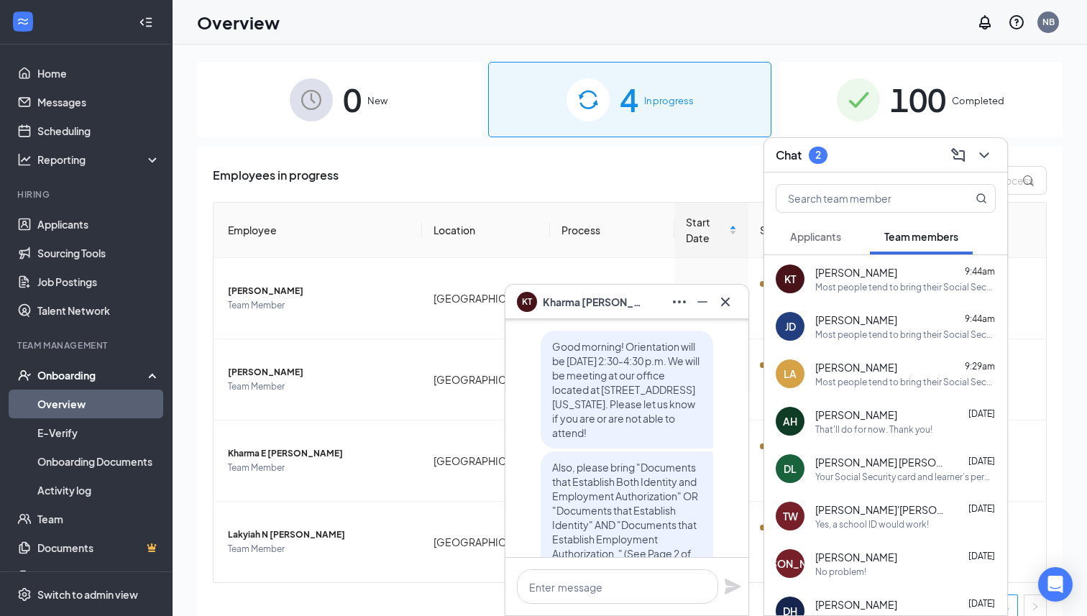
scroll to position [-136, 0]
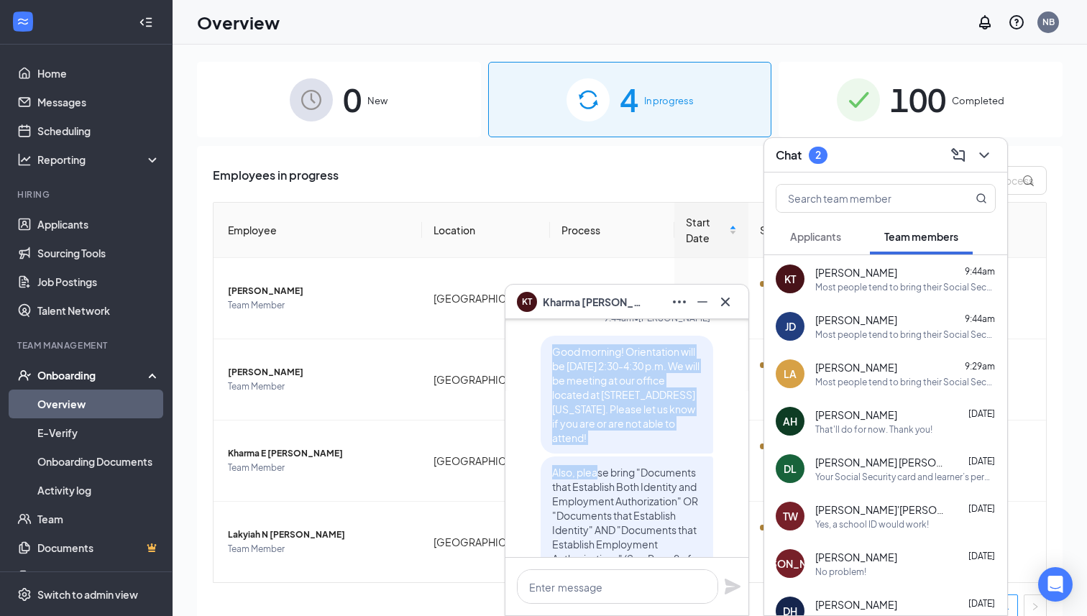
drag, startPoint x: 551, startPoint y: 333, endPoint x: 598, endPoint y: 467, distance: 142.4
click at [598, 468] on div "Good morning! Orientation will be Monday, September 1st from 2:30-4:30 p.m. We …" at bounding box center [627, 501] width 173 height 331
click at [588, 430] on p "Good morning! Orientation will be [DATE] 2:30-4:30 p.m. We will be meeting at o…" at bounding box center [627, 394] width 150 height 101
drag, startPoint x: 552, startPoint y: 339, endPoint x: 607, endPoint y: 452, distance: 125.4
click at [607, 452] on div "Good morning! Orientation will be [DATE] 2:30-4:30 p.m. We will be meeting at o…" at bounding box center [627, 395] width 173 height 118
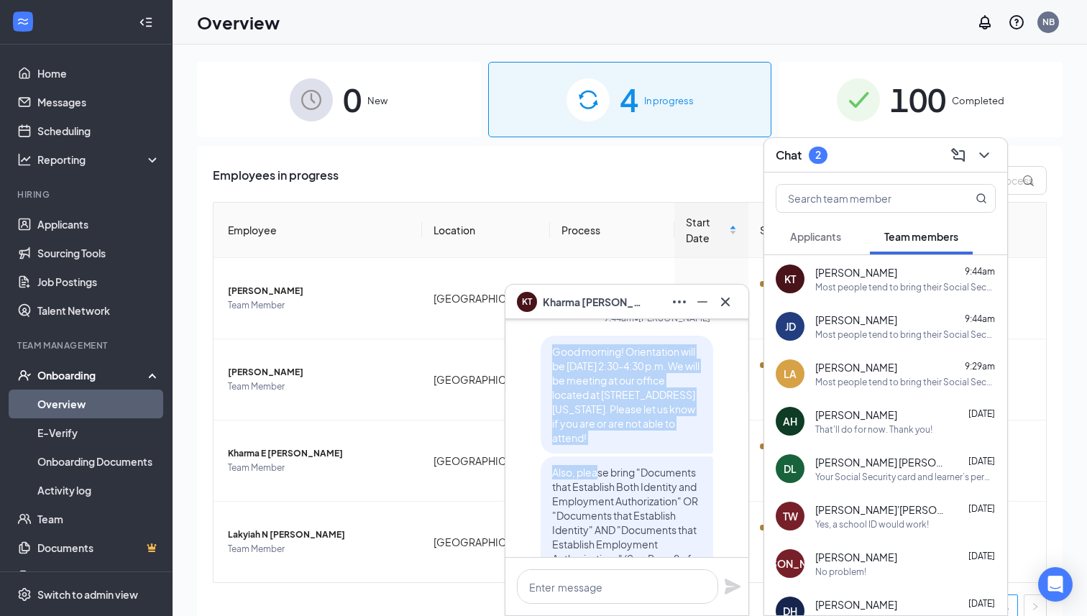
copy span "Good morning! Orientation will be [DATE] 2:30-4:30 p.m. We will be meeting at o…"
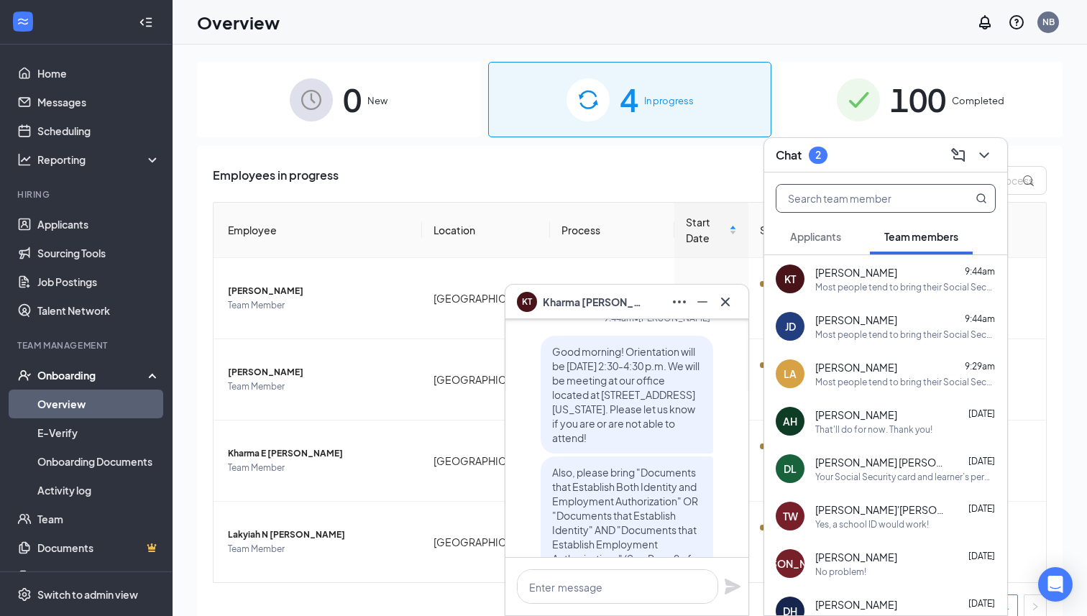
click at [828, 203] on input "text" at bounding box center [862, 198] width 170 height 27
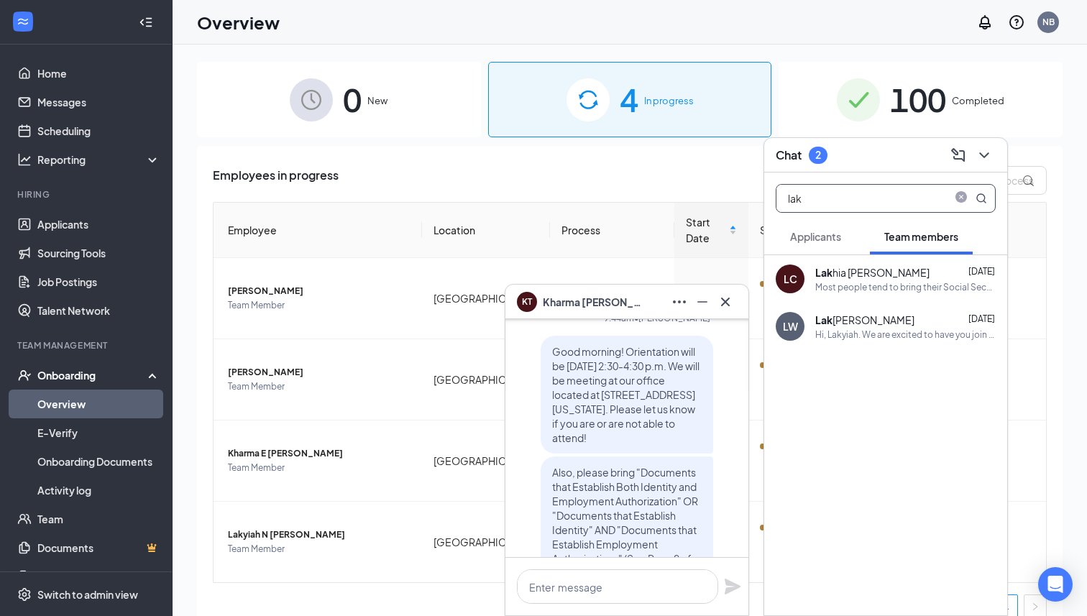
type input "lak"
click at [866, 324] on div "Lak yiah Womack" at bounding box center [864, 320] width 99 height 14
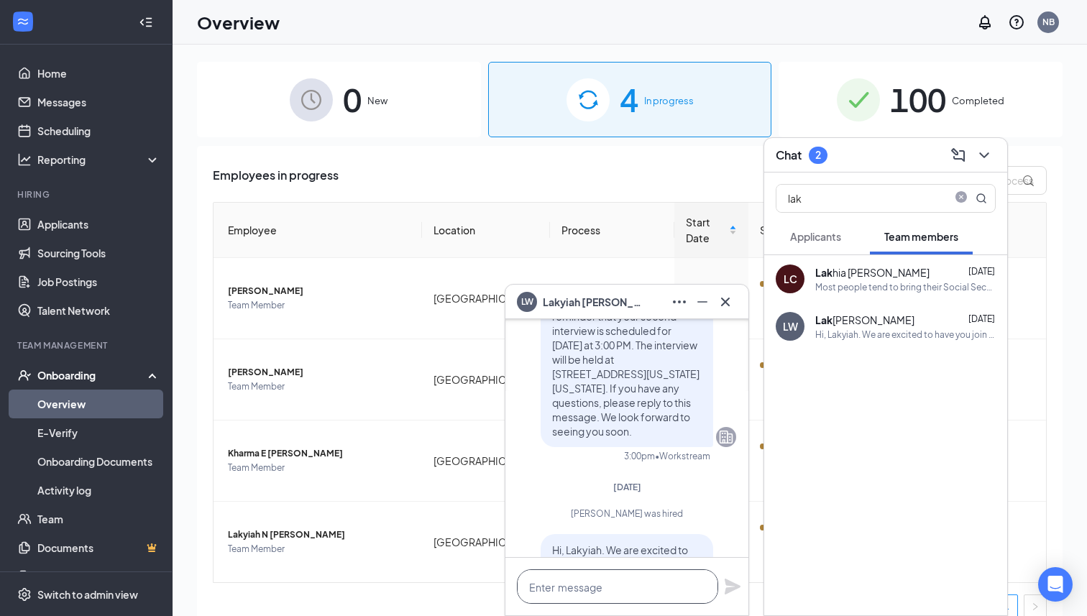
click at [621, 582] on textarea at bounding box center [617, 586] width 201 height 35
paste textarea "Good morning! Orientation will be [DATE] 2:30-4:30 p.m. We will be meeting at o…"
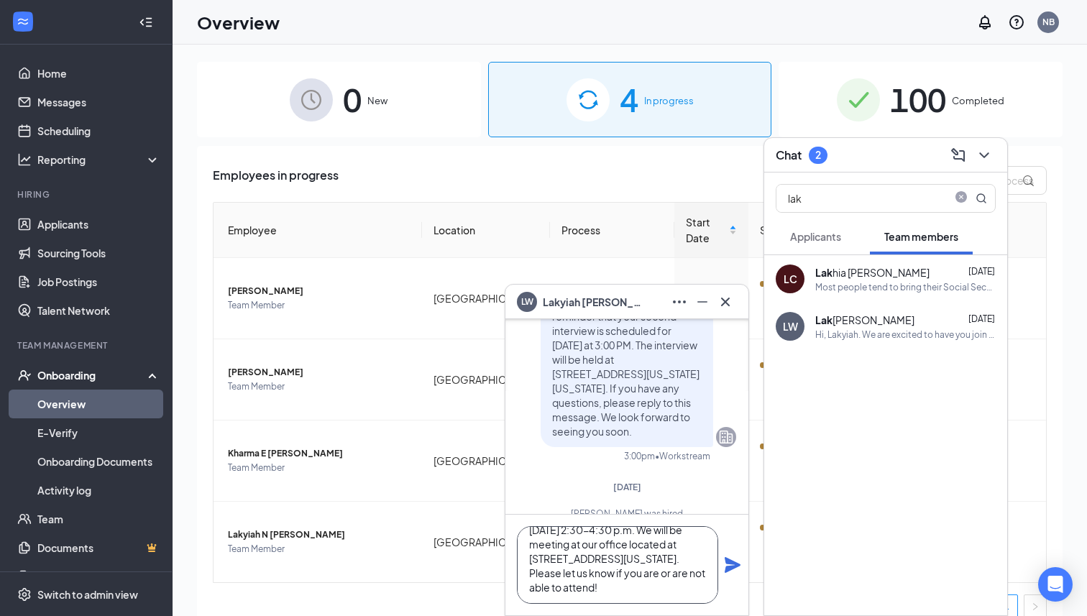
scroll to position [0, 0]
type textarea "Good morning! Orientation will be [DATE] 2:30-4:30 p.m. We will be meeting at o…"
click at [735, 569] on icon "Plane" at bounding box center [732, 565] width 17 height 17
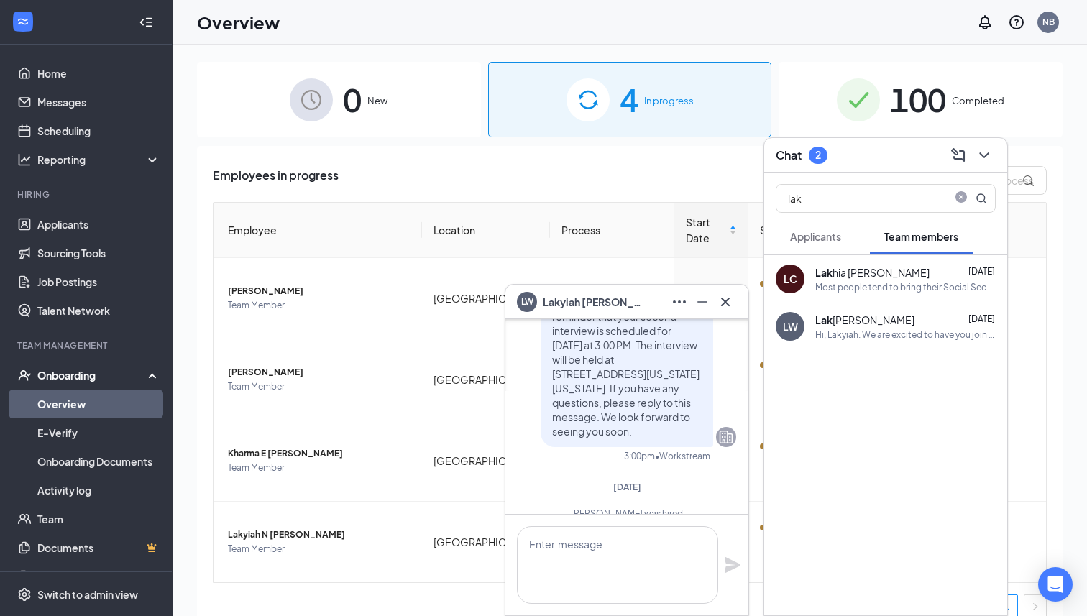
scroll to position [-329, 0]
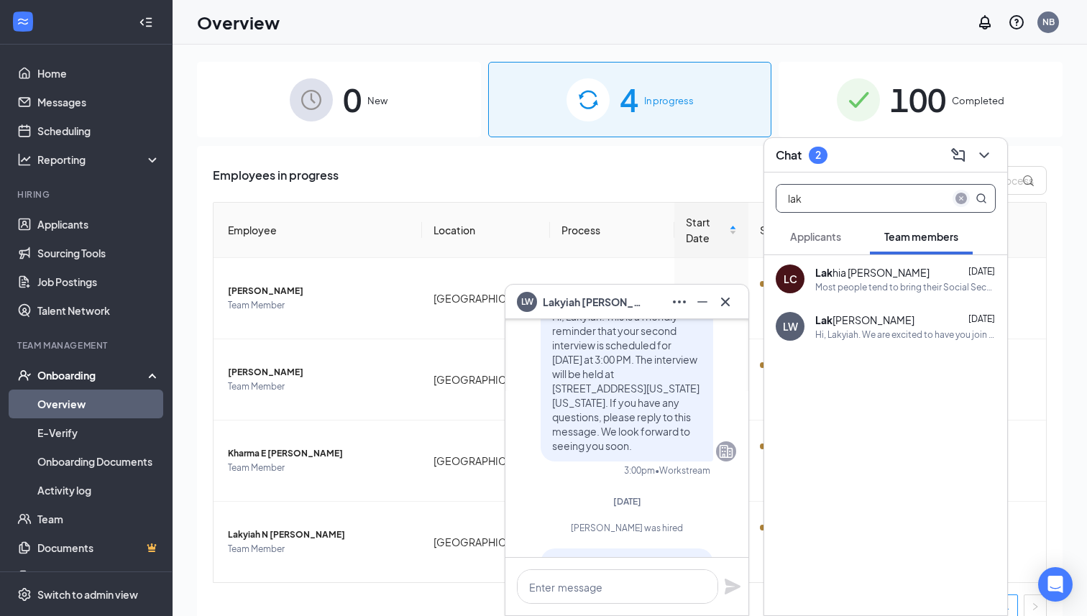
click at [960, 193] on icon "close-circle" at bounding box center [962, 199] width 12 height 12
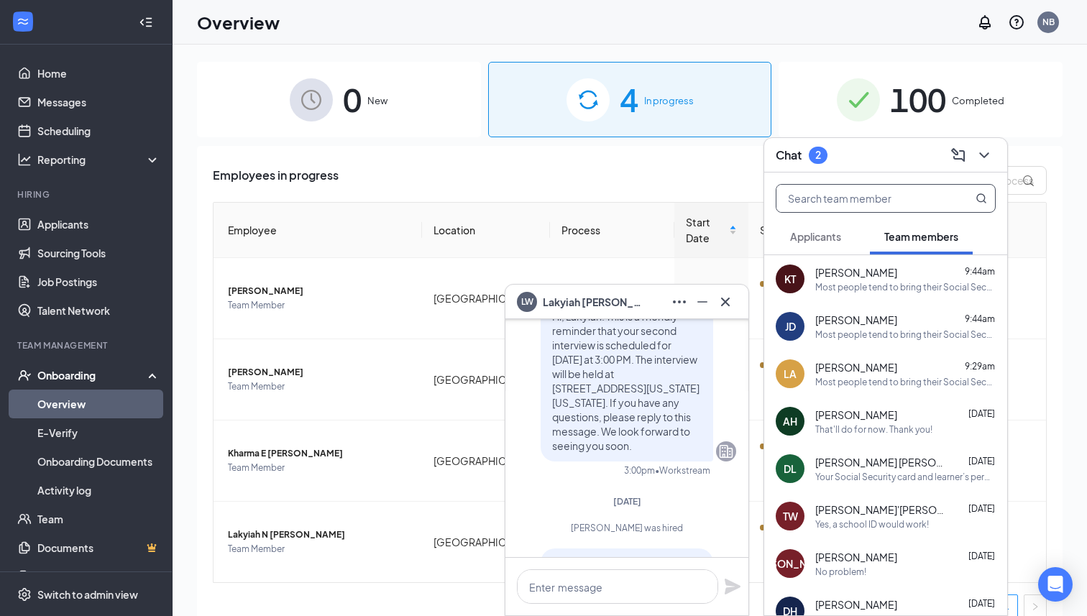
scroll to position [-464, 0]
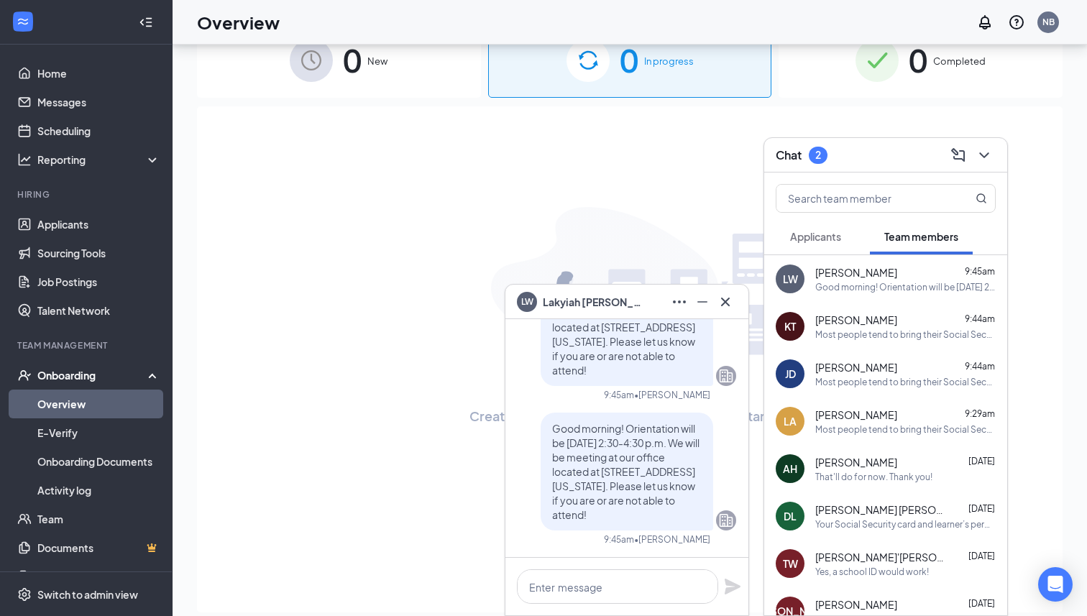
scroll to position [50, 0]
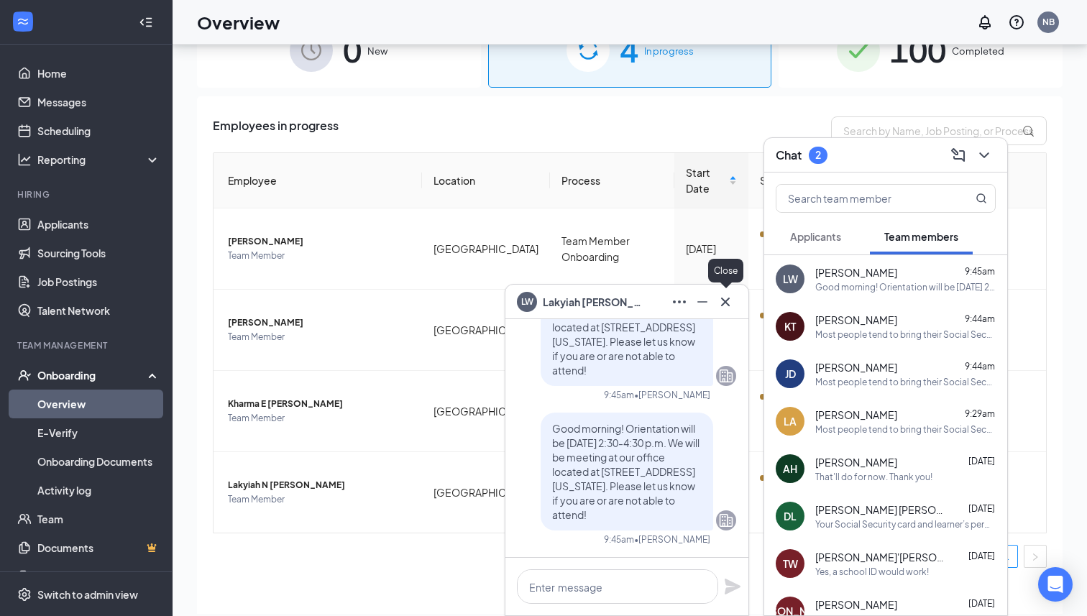
click at [718, 301] on icon "Cross" at bounding box center [725, 301] width 17 height 17
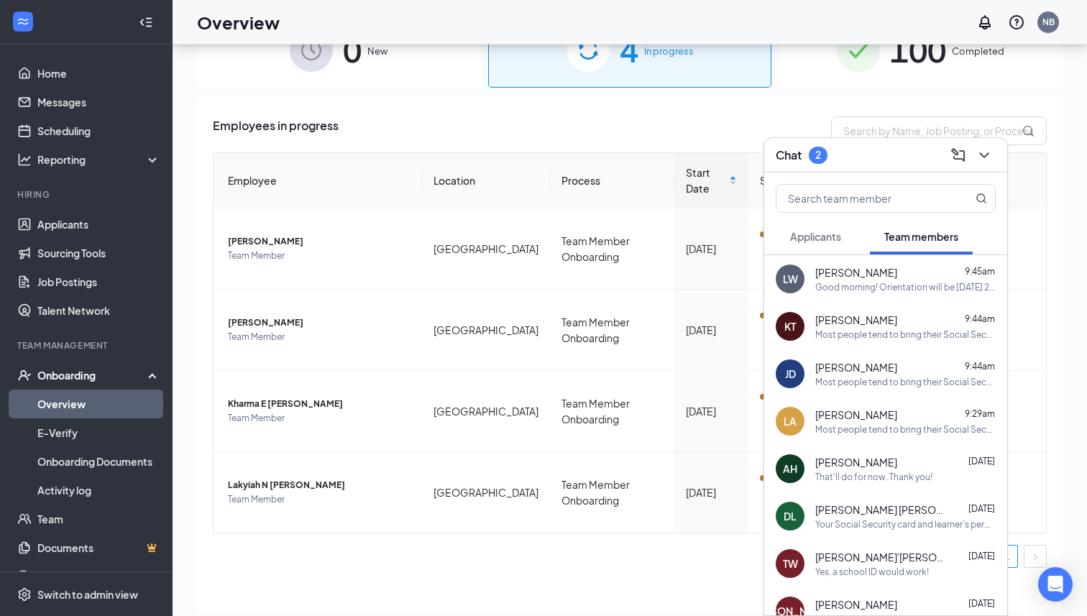
click at [863, 334] on div "Most people tend to bring their Social Security cards and drivers' licenses. Th…" at bounding box center [905, 335] width 180 height 12
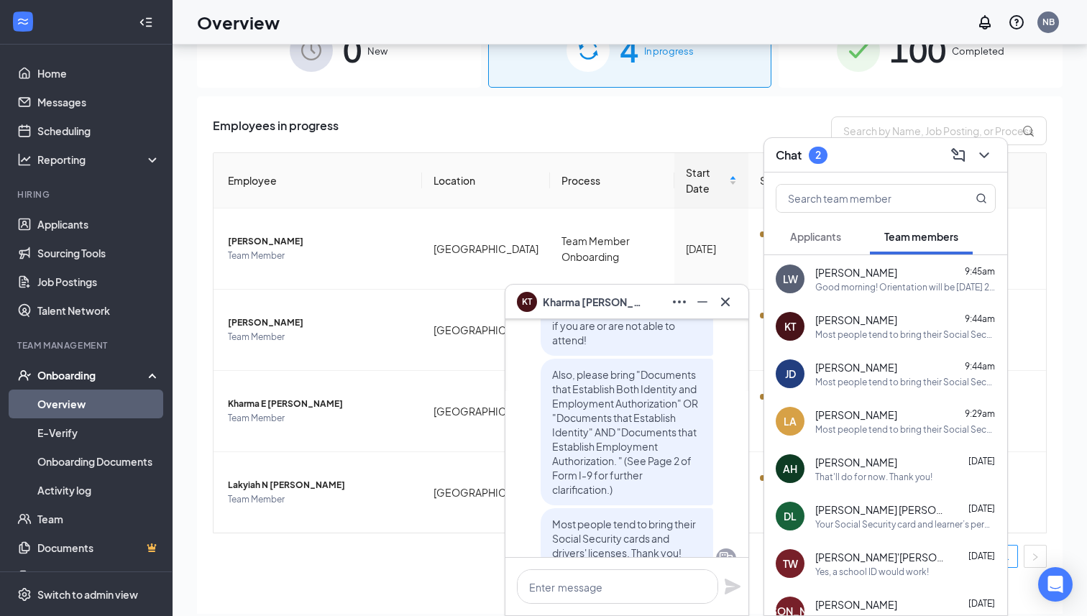
scroll to position [-53, 0]
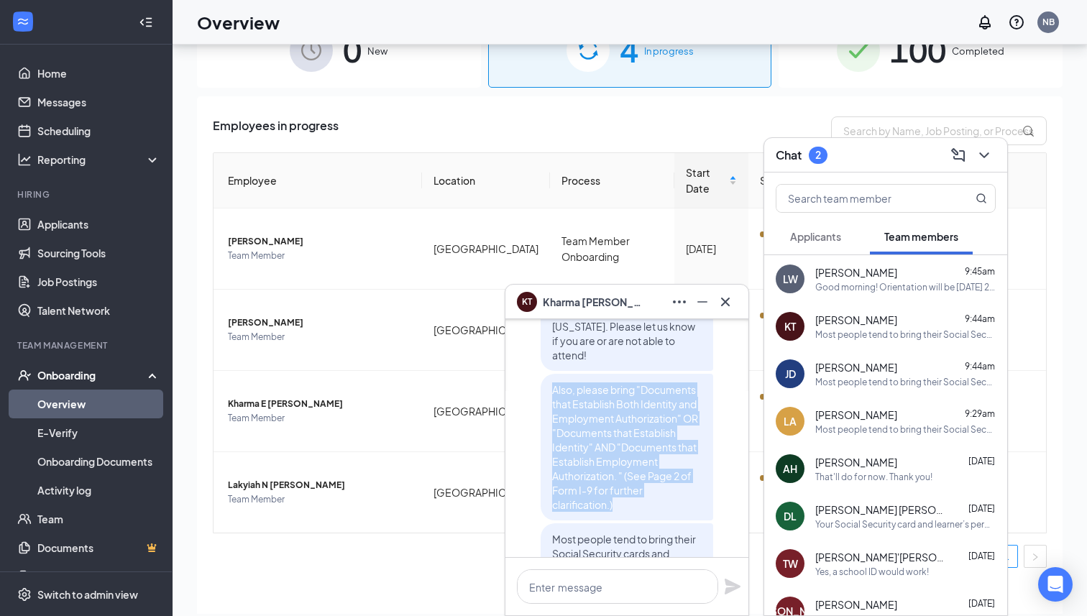
drag, startPoint x: 551, startPoint y: 385, endPoint x: 619, endPoint y: 501, distance: 135.0
click at [619, 501] on div "Also, please bring "Documents that Establish Both Identity and Employment Autho…" at bounding box center [627, 447] width 173 height 147
copy span "Also, please bring "Documents that Establish Both Identity and Employment Autho…"
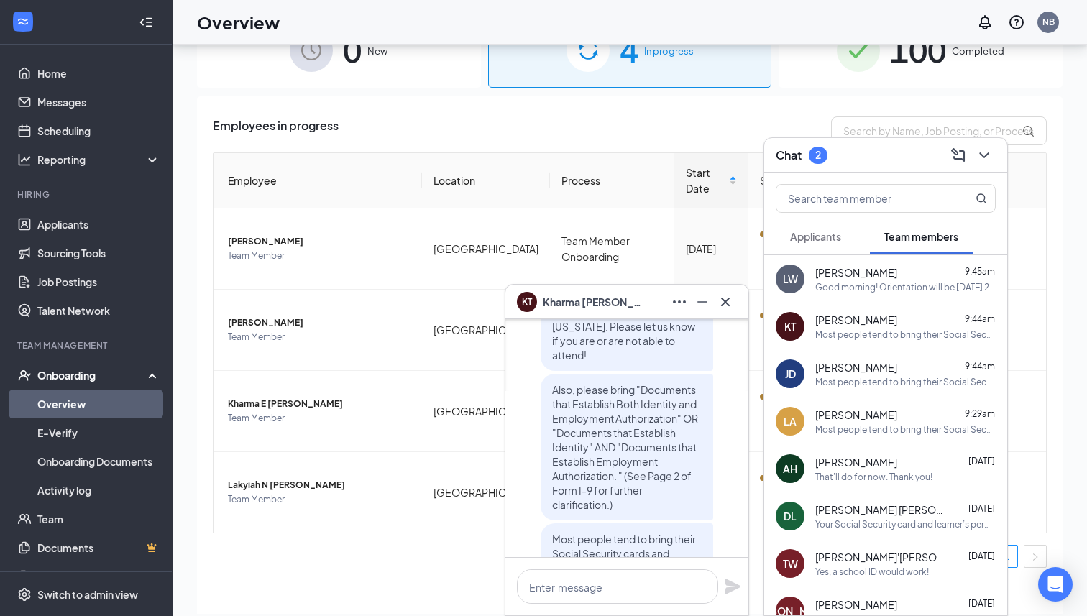
click at [915, 264] on div "LW Lakyiah Womack 9:45am Good morning! Orientation will be Monday, September 1s…" at bounding box center [885, 278] width 243 height 47
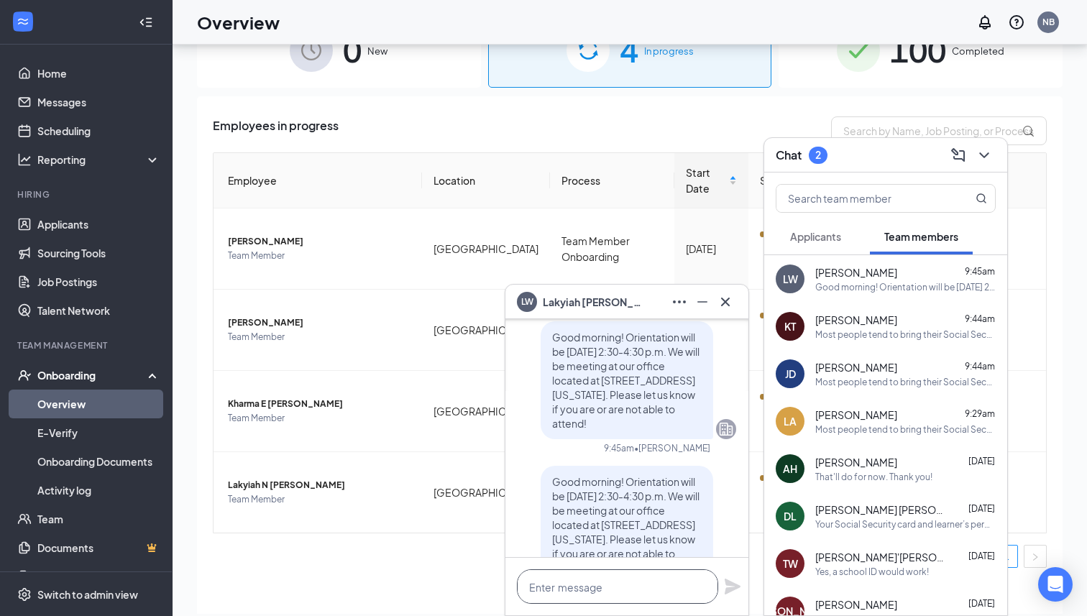
click at [604, 580] on textarea at bounding box center [617, 586] width 201 height 35
paste textarea "Also, please bring "Documents that Establish Both Identity and Employment Autho…"
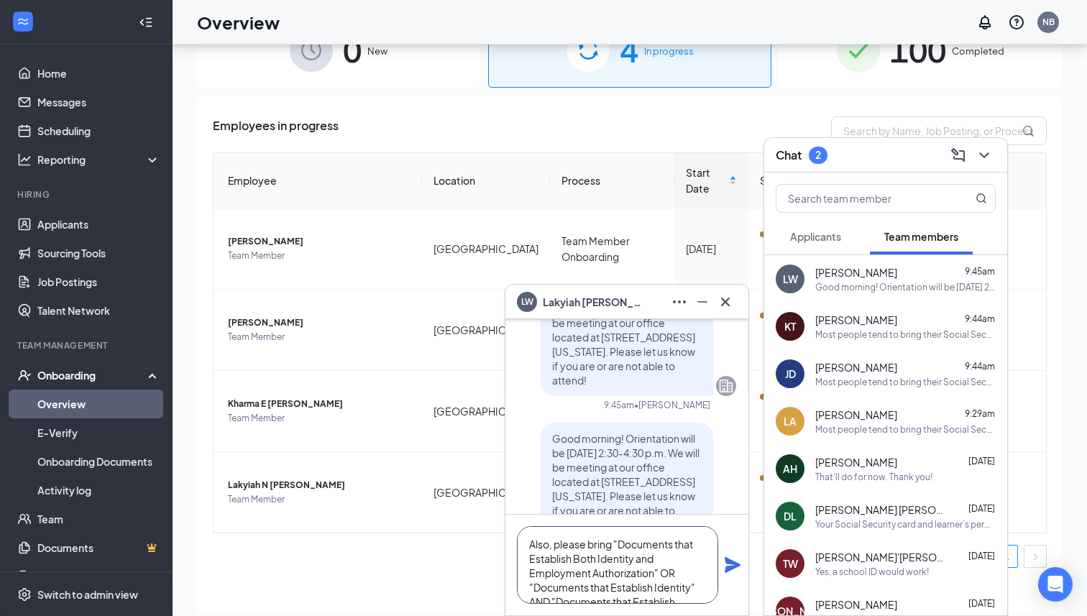
scroll to position [-96, 0]
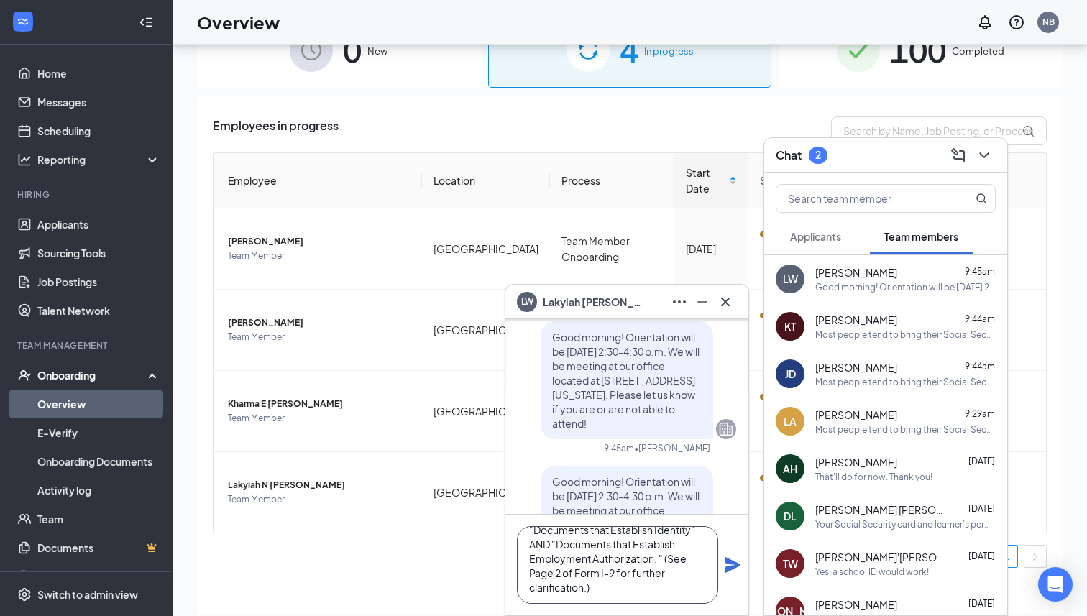
type textarea "Also, please bring "Documents that Establish Both Identity and Employment Autho…"
click at [726, 572] on icon "Plane" at bounding box center [733, 565] width 16 height 16
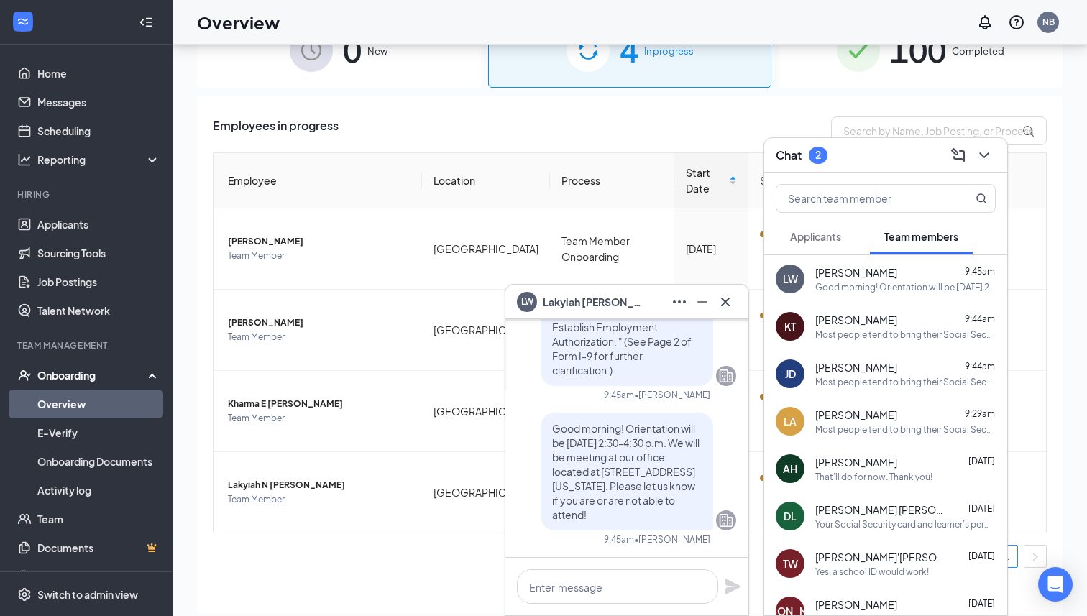
scroll to position [65, 0]
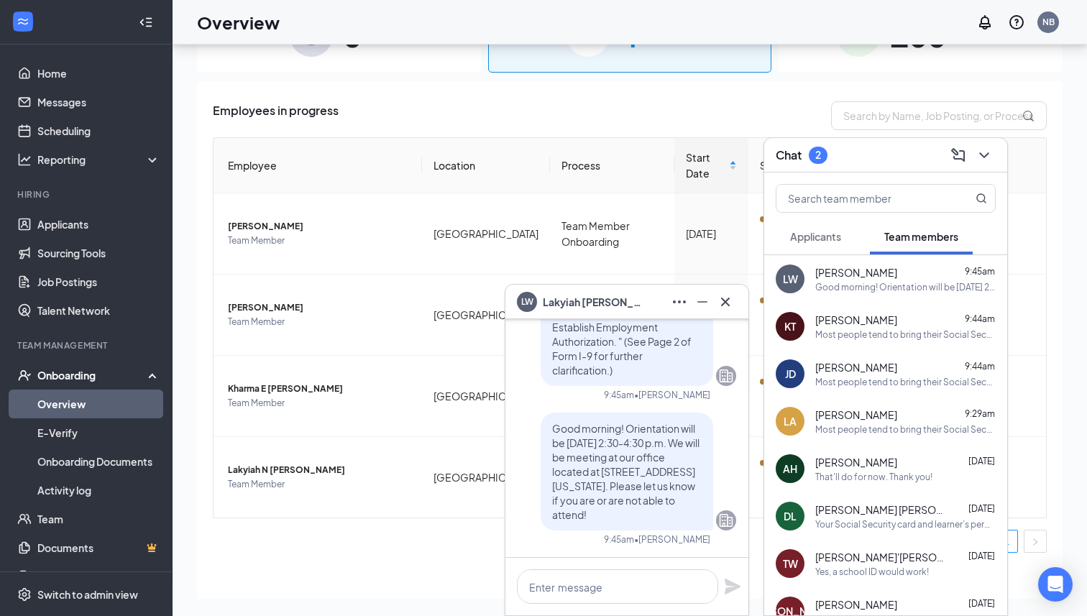
click at [828, 323] on span "[PERSON_NAME]" at bounding box center [856, 320] width 82 height 14
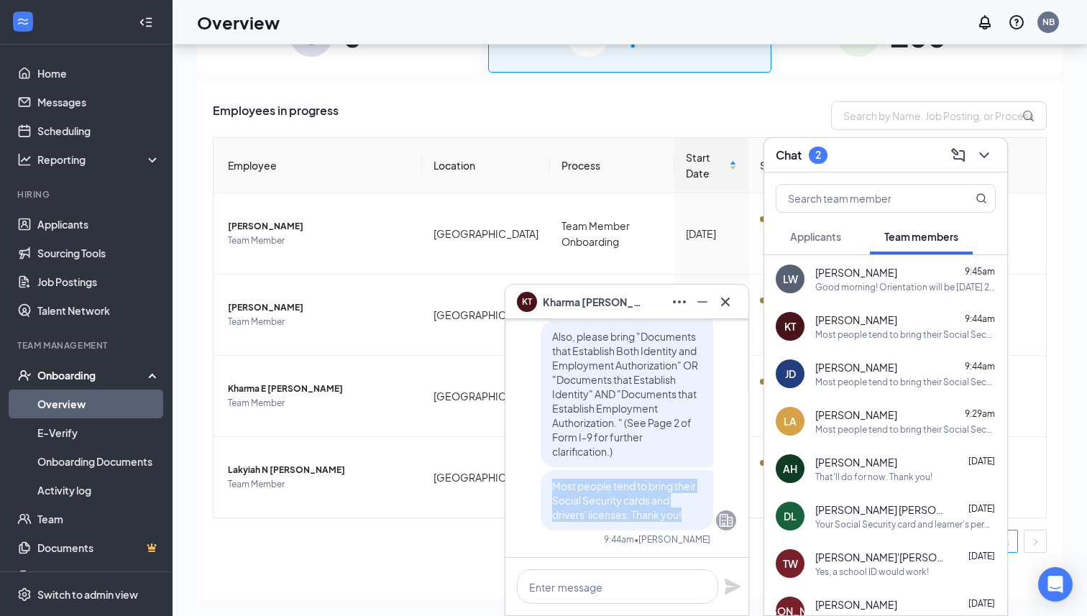
drag, startPoint x: 552, startPoint y: 485, endPoint x: 686, endPoint y: 511, distance: 136.9
click at [686, 511] on p "Most people tend to bring their Social Security cards and drivers' licenses. Th…" at bounding box center [627, 500] width 150 height 43
copy span "Most people tend to bring their Social Security cards and drivers' licenses. Th…"
click at [868, 279] on div "Lakyiah Womack 9:45am Good morning! Orientation will be Monday, September 1st f…" at bounding box center [905, 279] width 180 height 28
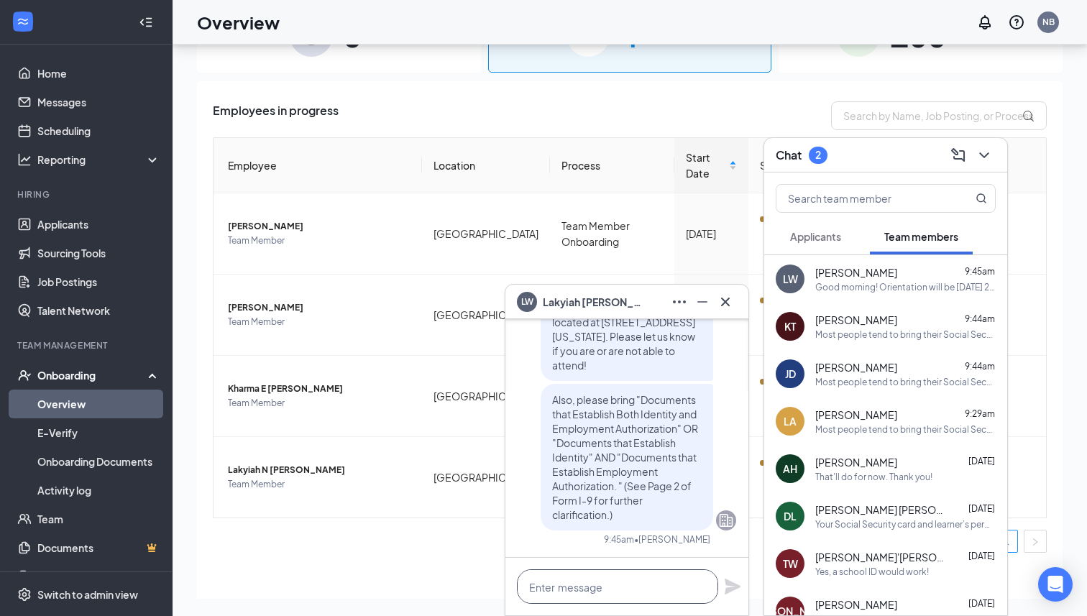
click at [611, 585] on textarea at bounding box center [617, 586] width 201 height 35
paste textarea "Most people tend to bring their Social Security cards and drivers' licenses. Th…"
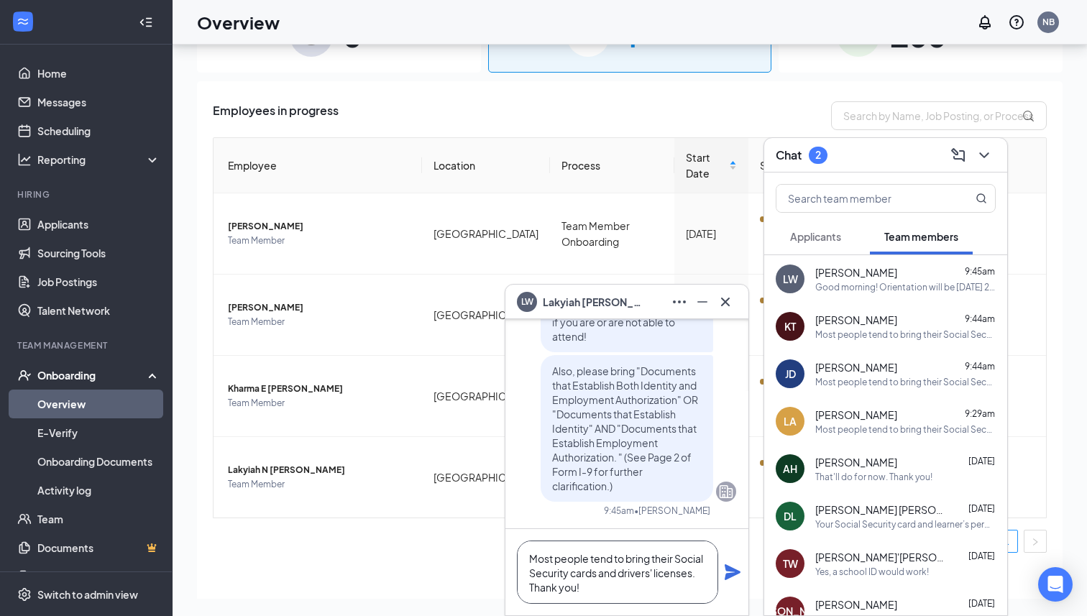
scroll to position [0, 0]
type textarea "Most people tend to bring their Social Security cards and drivers' licenses. Th…"
click at [731, 568] on icon "Plane" at bounding box center [733, 572] width 16 height 16
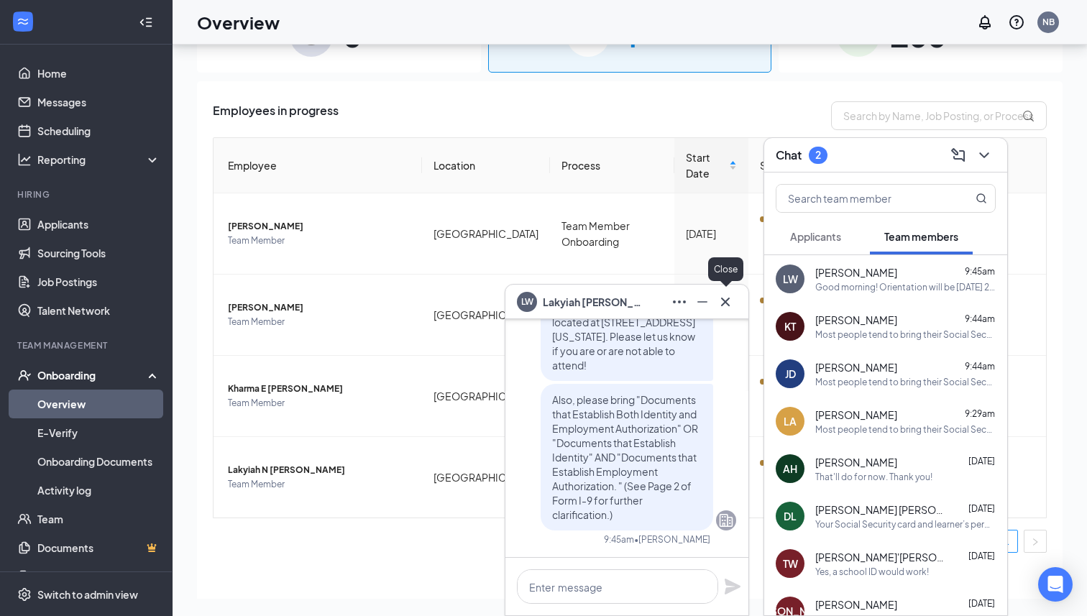
click at [727, 298] on icon "Cross" at bounding box center [725, 301] width 17 height 17
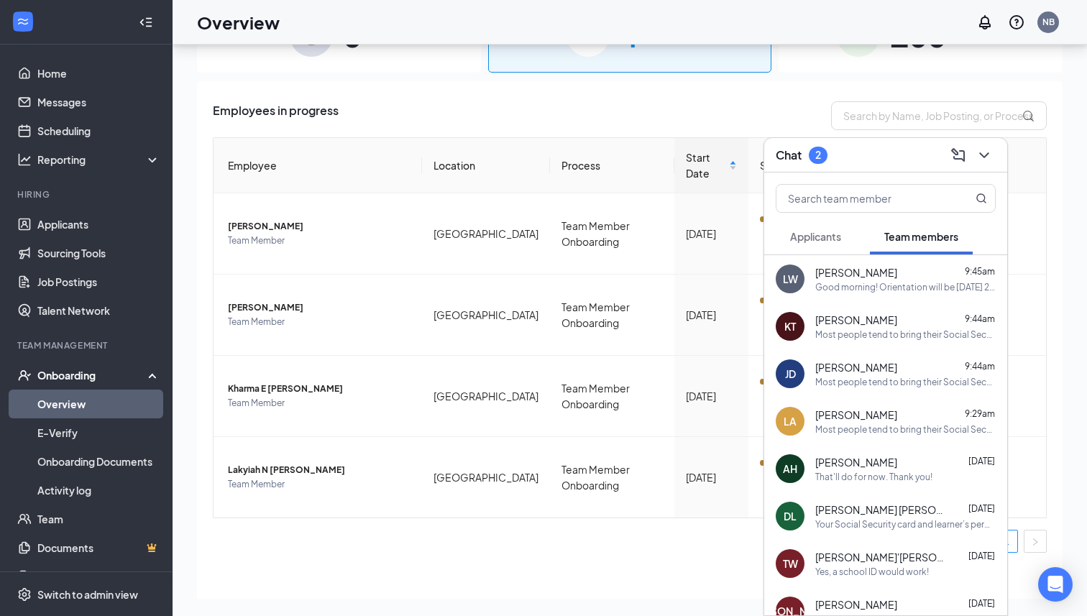
click at [827, 230] on span "Applicants" at bounding box center [815, 236] width 51 height 13
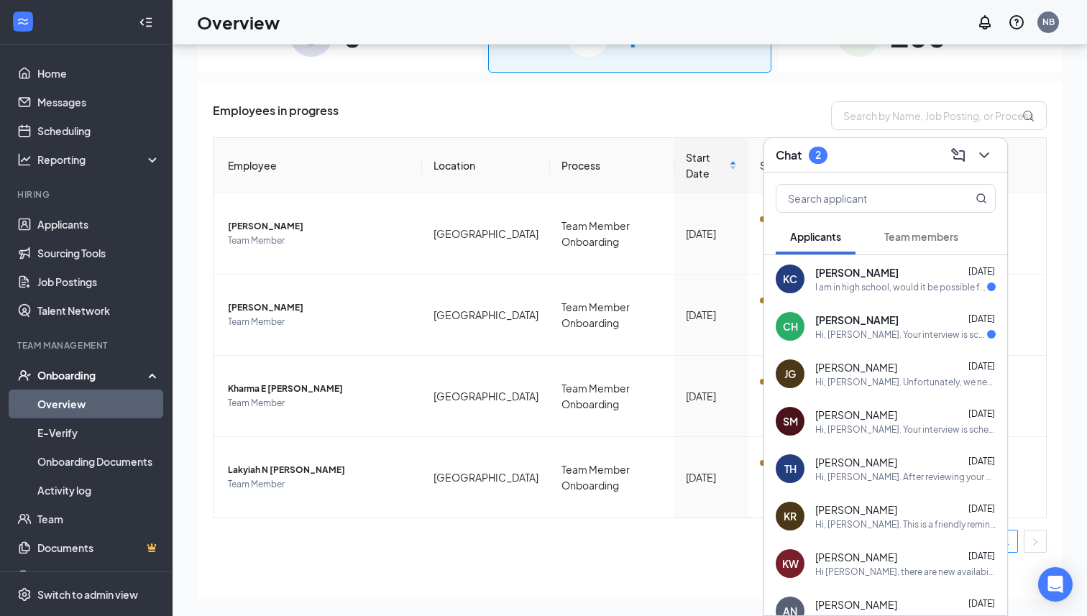
click at [845, 333] on div "Hi, [PERSON_NAME]. Your interview is scheduled for [DATE] 4:45 PM. It will be h…" at bounding box center [901, 335] width 172 height 12
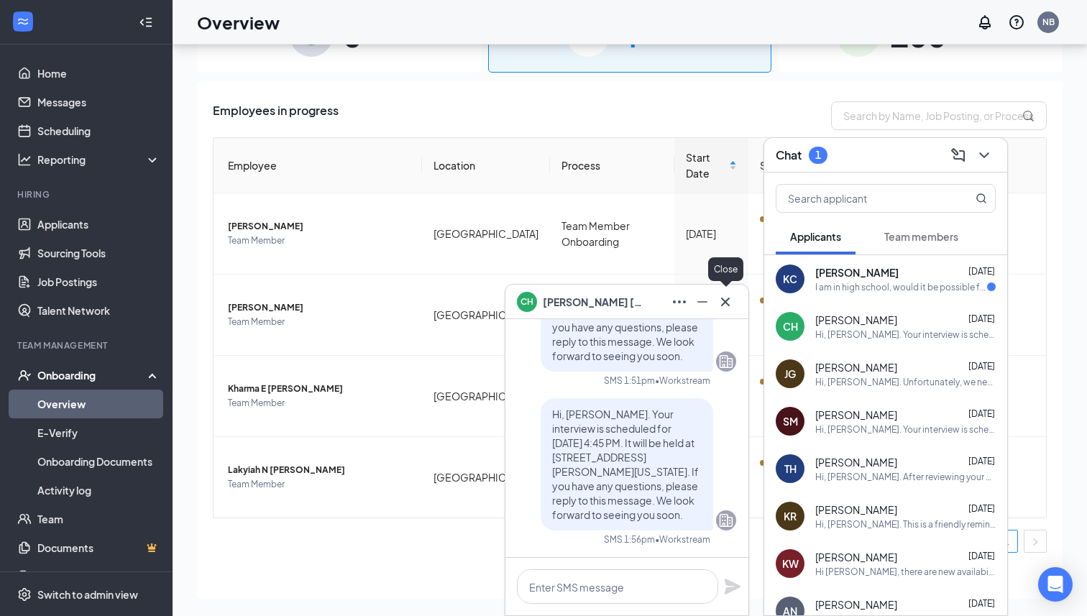
click at [731, 298] on icon "Cross" at bounding box center [725, 301] width 17 height 17
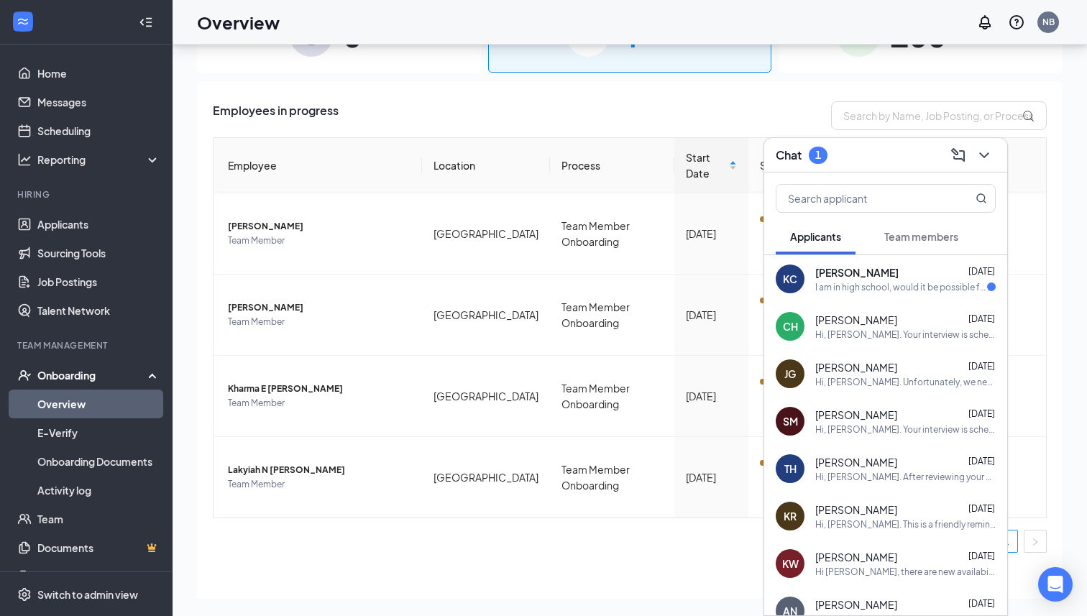
click at [859, 292] on div "I am in high school, would it be possible for me to come at 4:00pm because I ha…" at bounding box center [901, 287] width 172 height 12
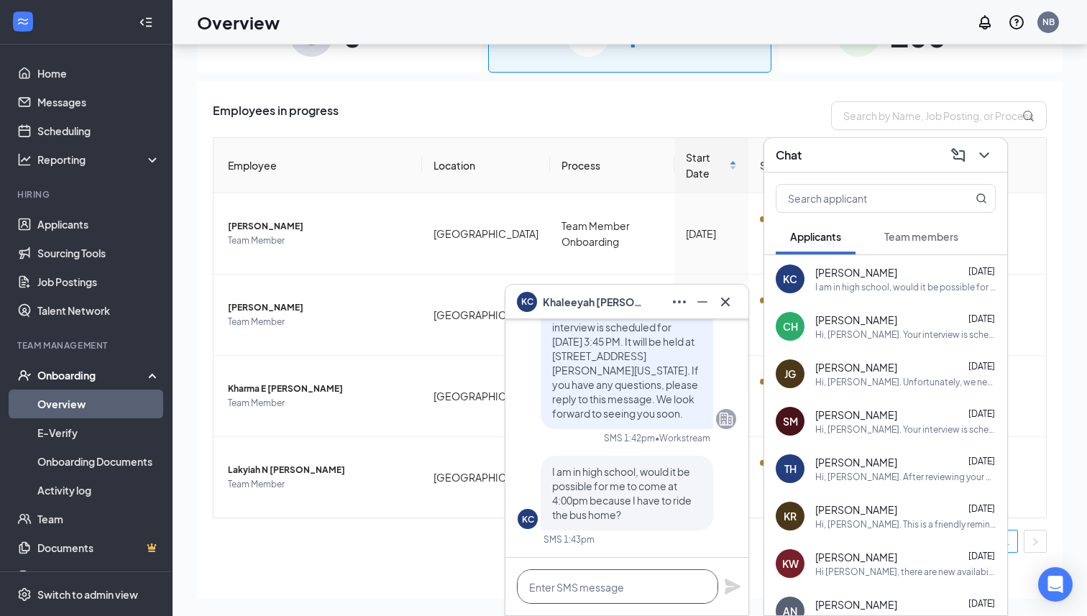
click at [600, 588] on textarea at bounding box center [617, 586] width 201 height 35
type textarea "I will send you a reschedule request!"
click at [736, 587] on icon "Plane" at bounding box center [733, 587] width 16 height 16
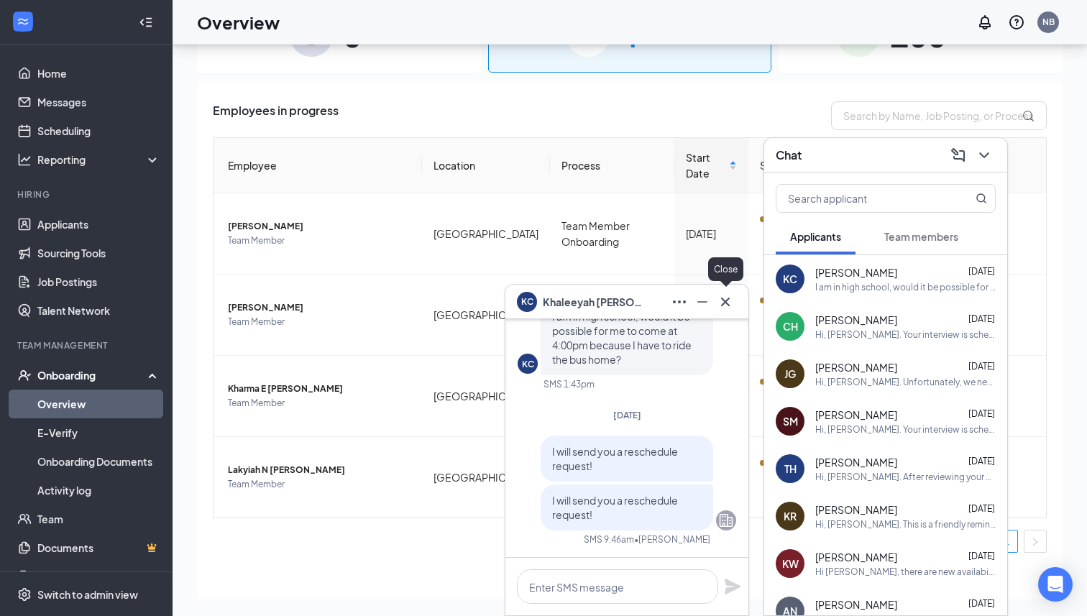
click at [728, 307] on icon "Cross" at bounding box center [725, 301] width 17 height 17
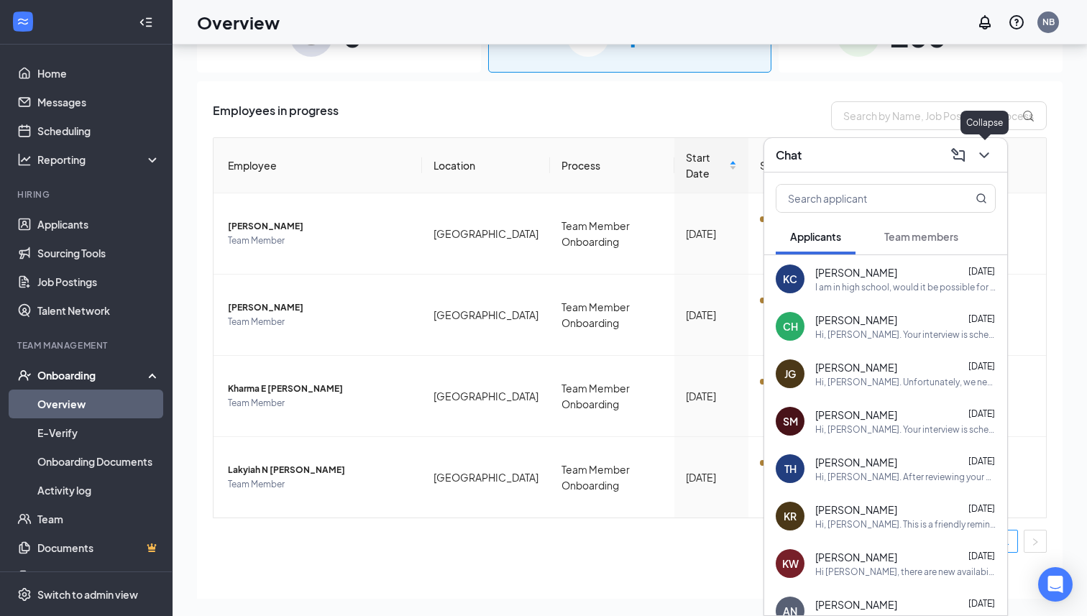
click at [982, 155] on icon "ChevronDown" at bounding box center [984, 155] width 17 height 17
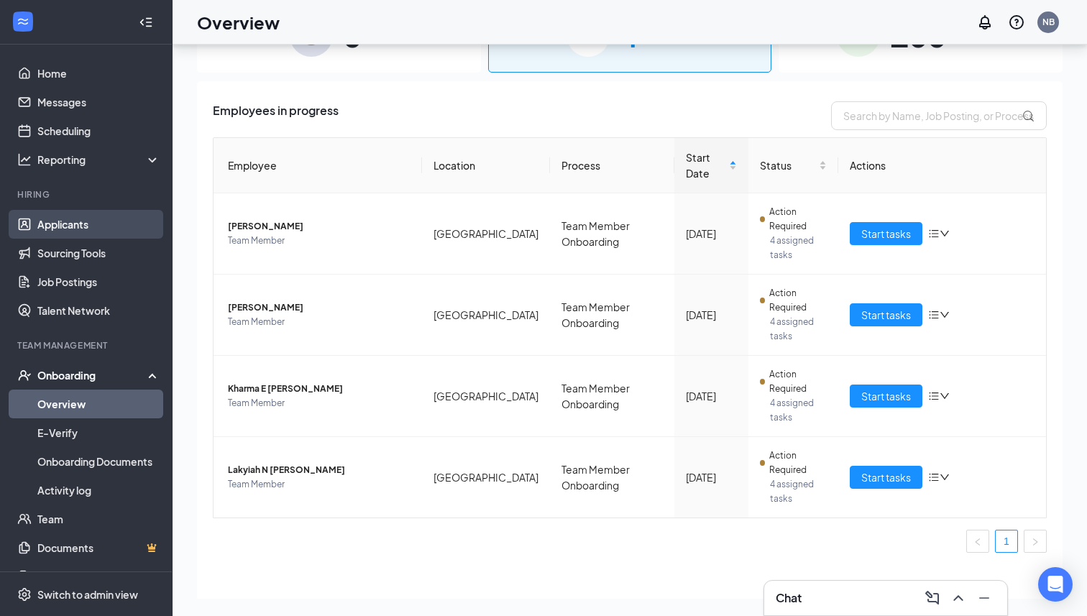
click at [79, 219] on link "Applicants" at bounding box center [98, 224] width 123 height 29
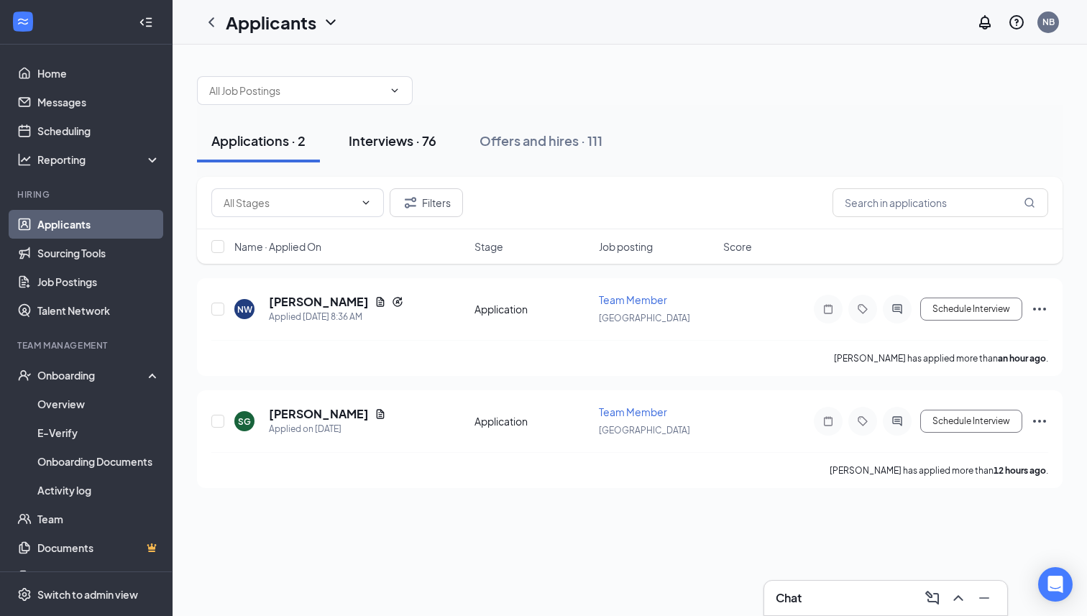
click at [367, 129] on button "Interviews · 76" at bounding box center [392, 140] width 116 height 43
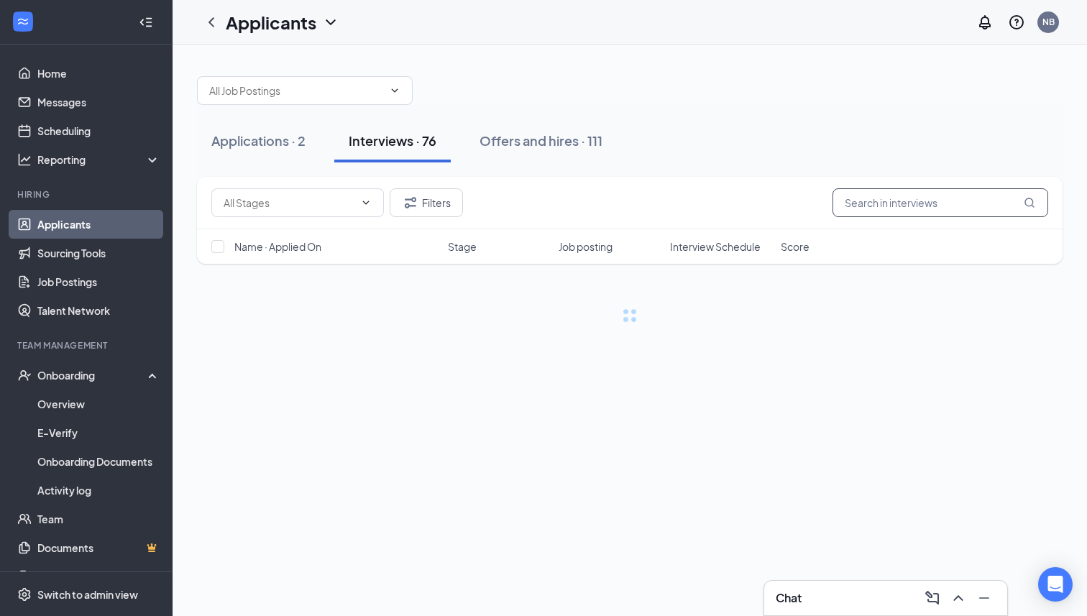
click at [890, 216] on input "text" at bounding box center [941, 202] width 216 height 29
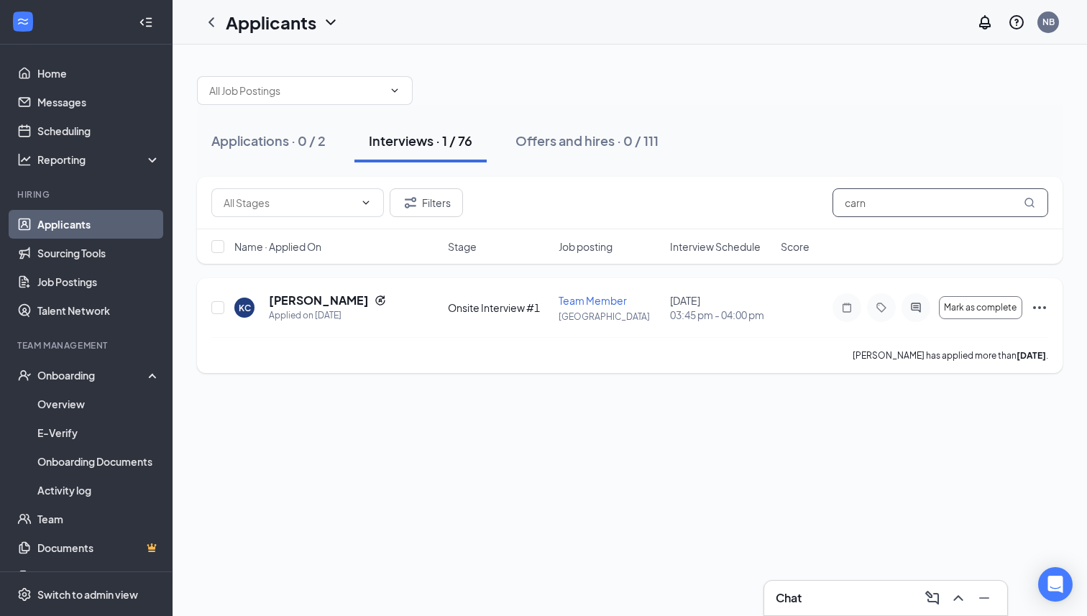
type input "carn"
click at [1040, 313] on icon "Ellipses" at bounding box center [1039, 307] width 17 height 17
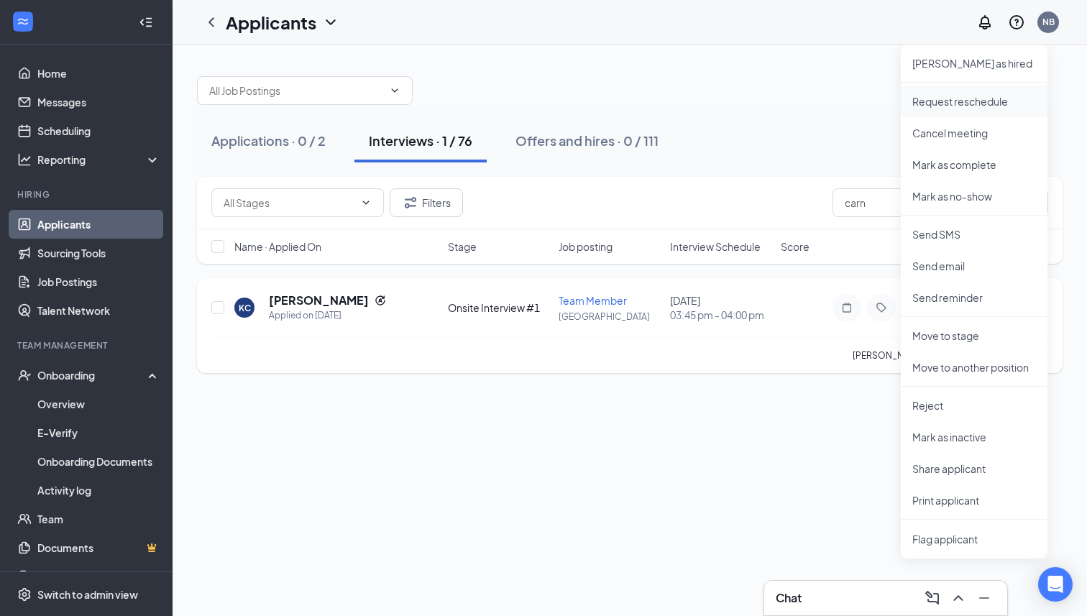
click at [960, 97] on p "Request reschedule" at bounding box center [974, 101] width 124 height 14
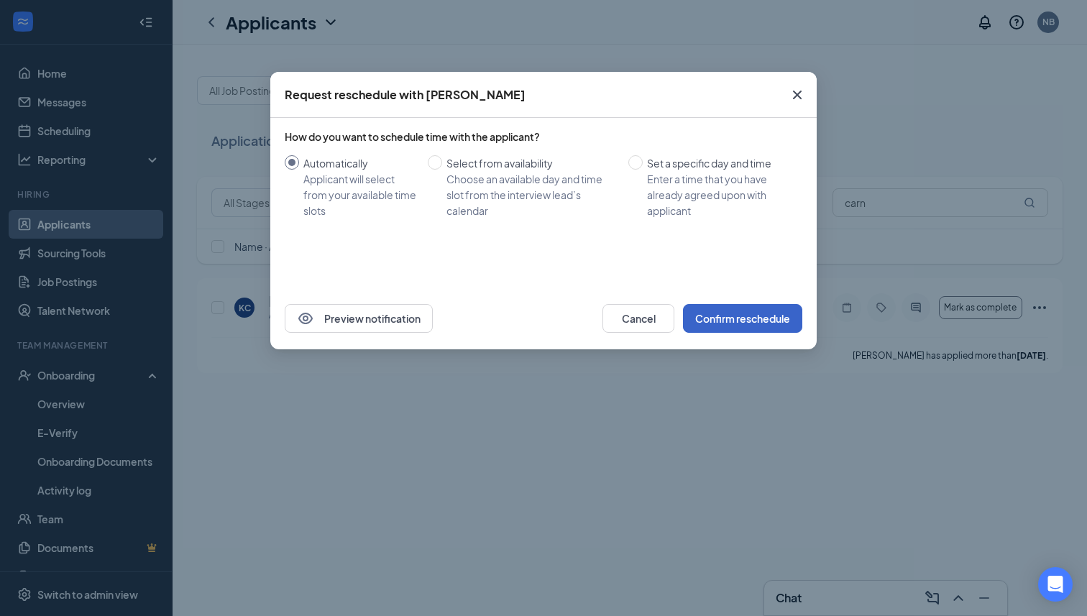
click at [721, 310] on button "Confirm reschedule" at bounding box center [742, 318] width 119 height 29
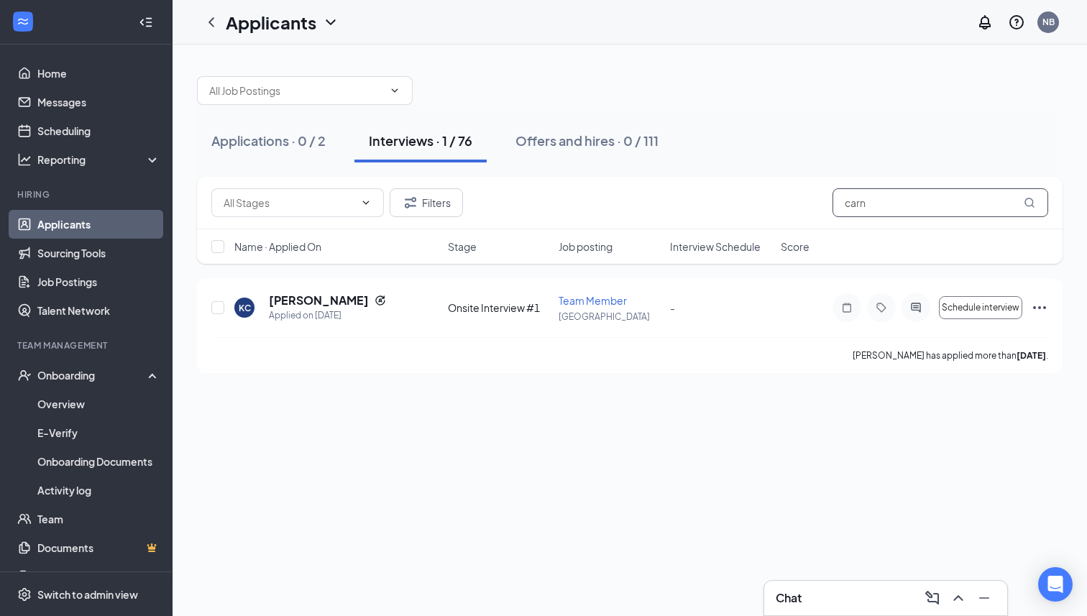
click at [938, 206] on input "carn" at bounding box center [941, 202] width 216 height 29
click at [846, 124] on div "Applications · 0 / 2 Interviews · 1 / 76 Offers and hires · 0 / 111" at bounding box center [630, 140] width 866 height 43
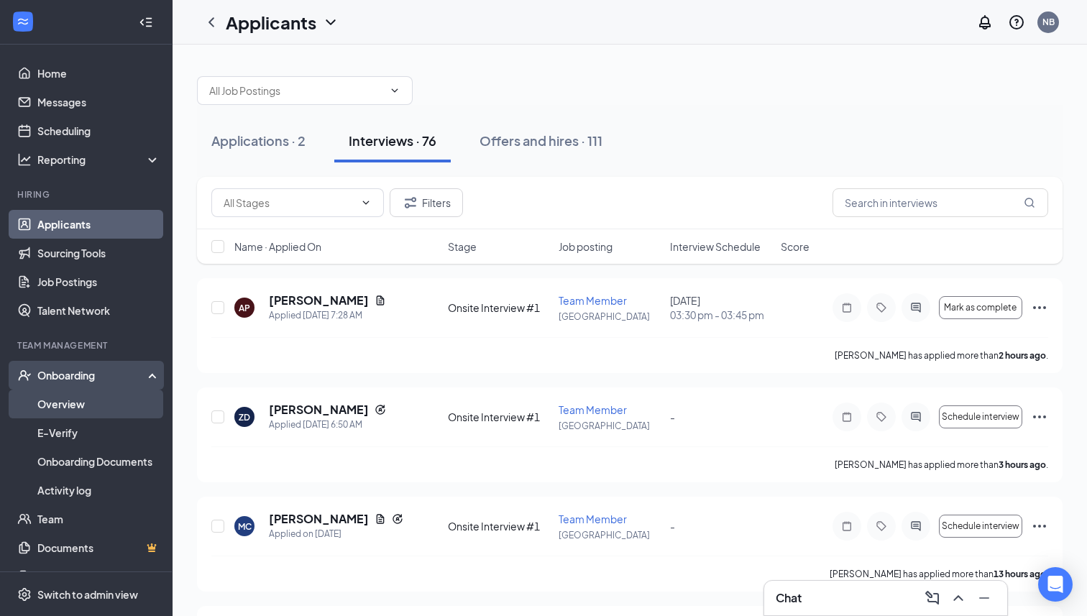
click at [50, 406] on link "Overview" at bounding box center [98, 404] width 123 height 29
